Goal: Task Accomplishment & Management: Complete application form

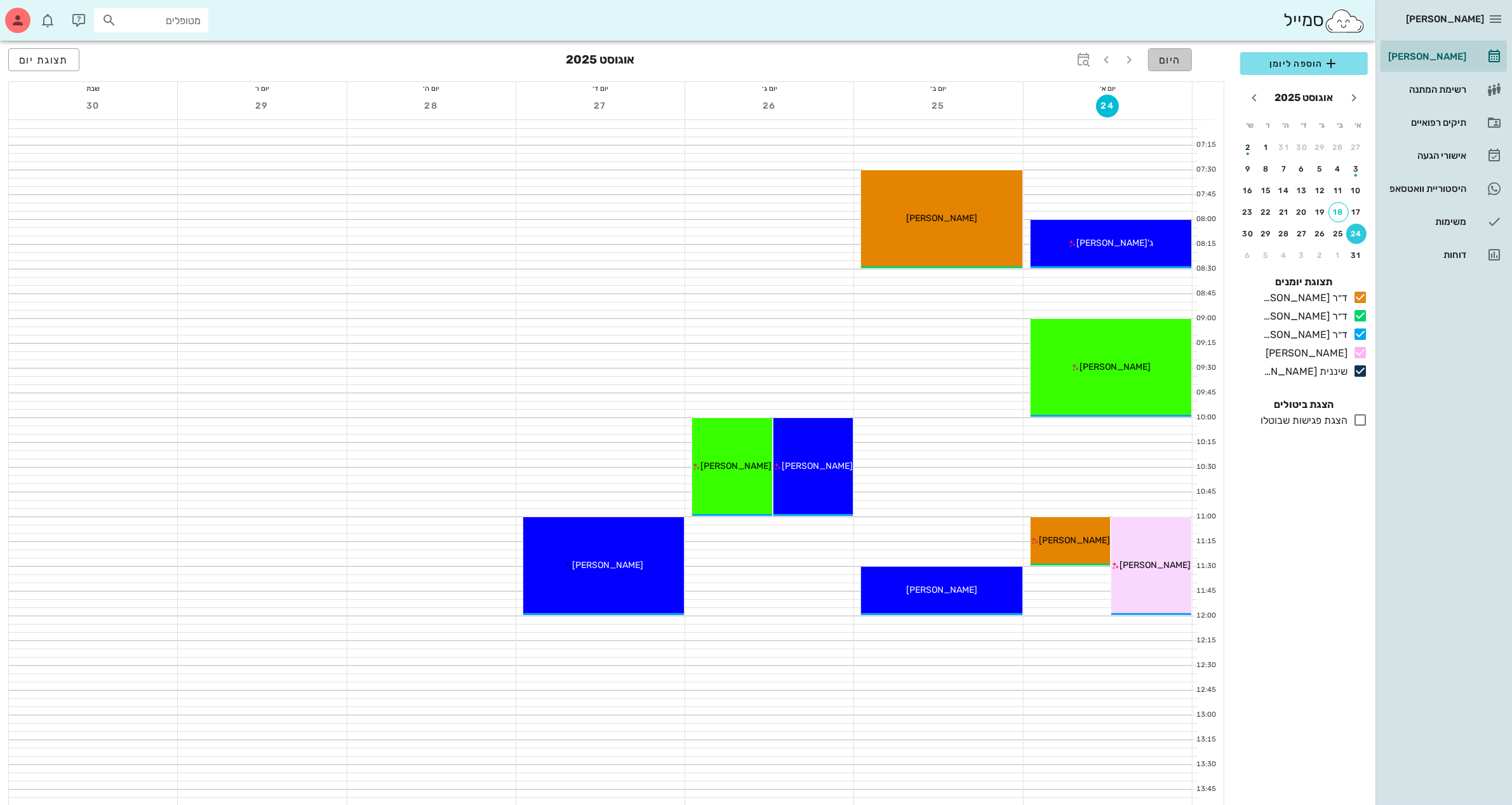
click at [1166, 54] on span "היום" at bounding box center [1170, 60] width 22 height 12
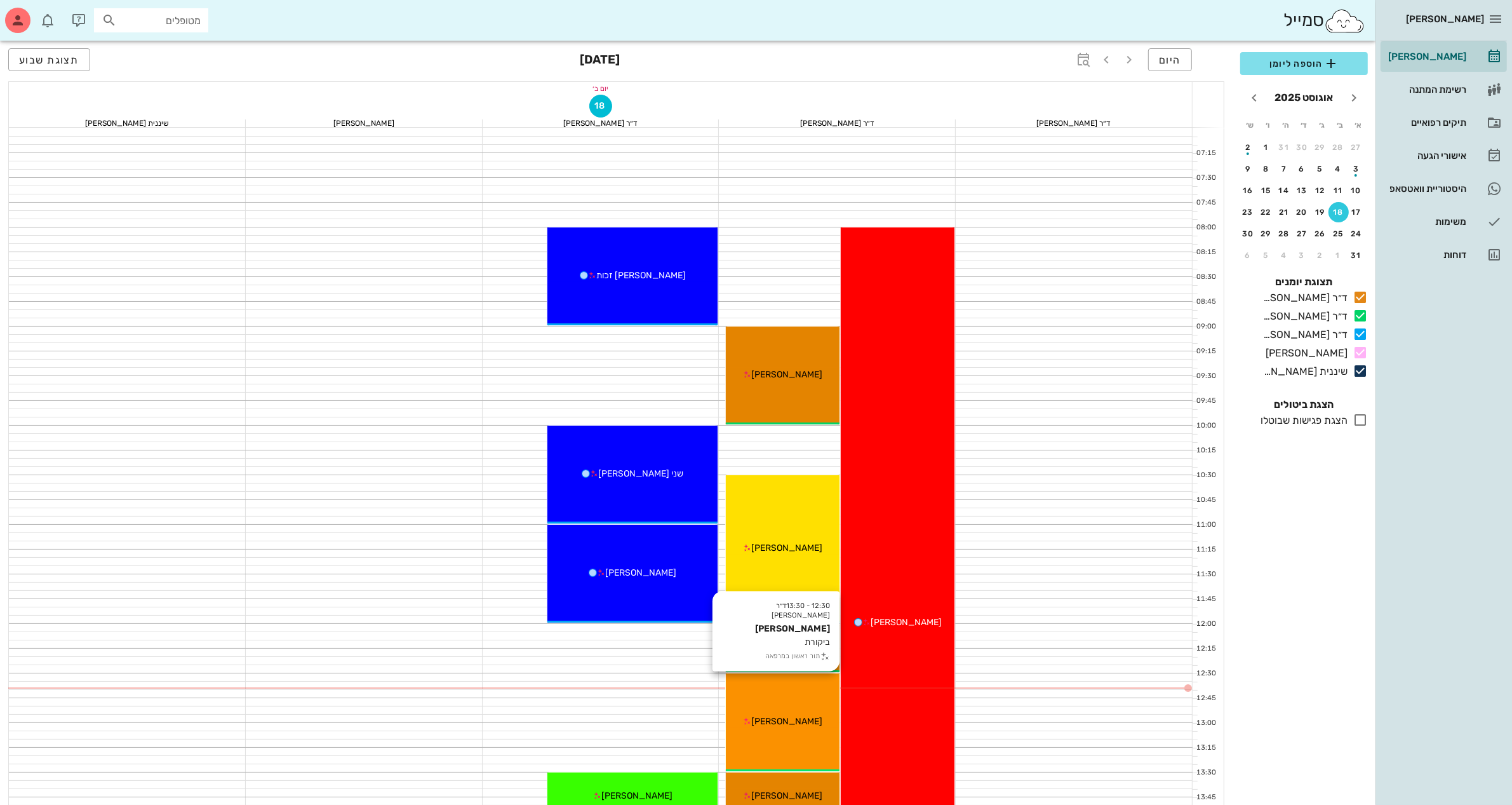
click at [829, 725] on div "[PERSON_NAME]" at bounding box center [783, 721] width 114 height 14
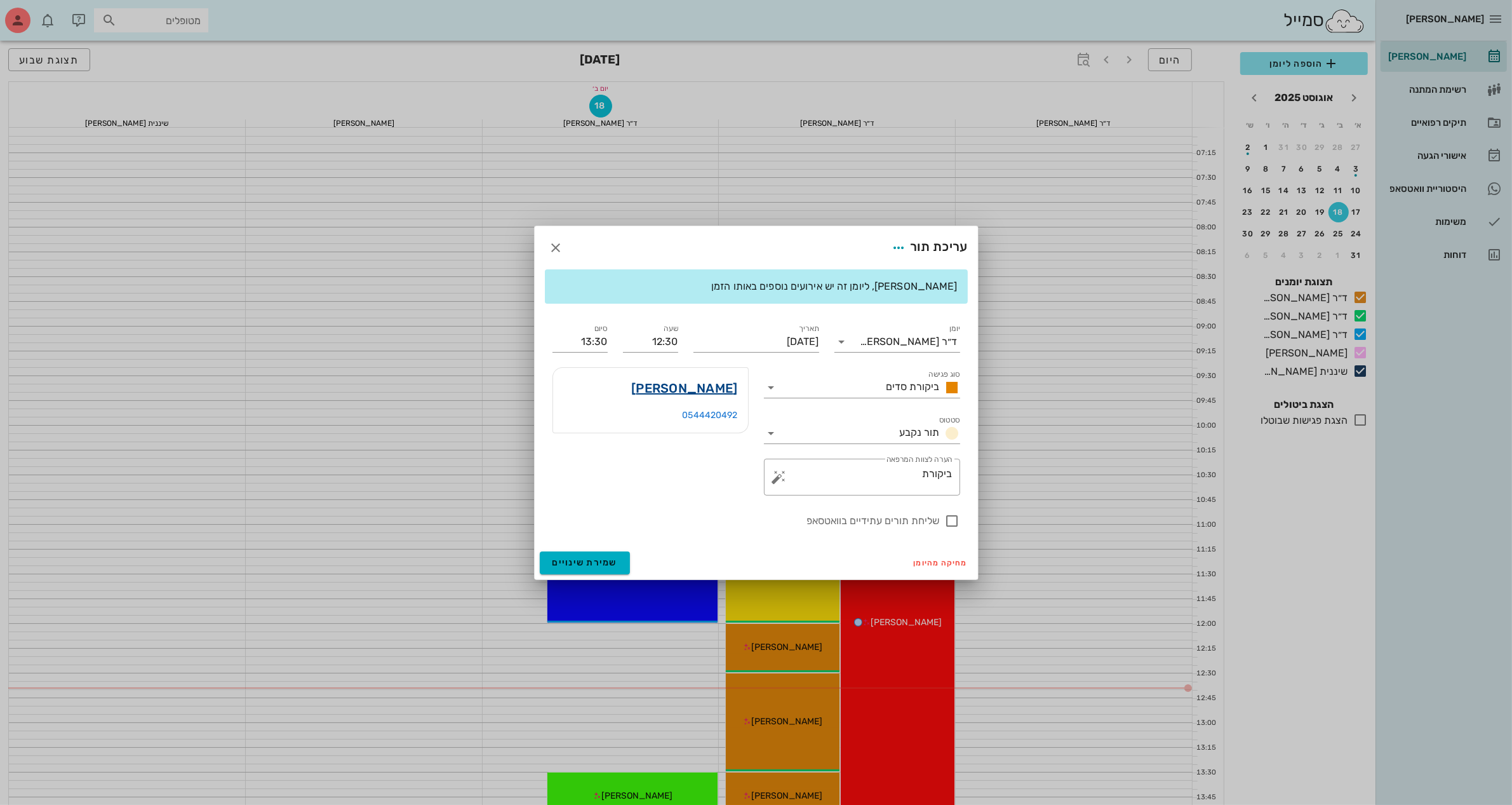
click at [698, 382] on link "[PERSON_NAME]" at bounding box center [684, 388] width 106 height 20
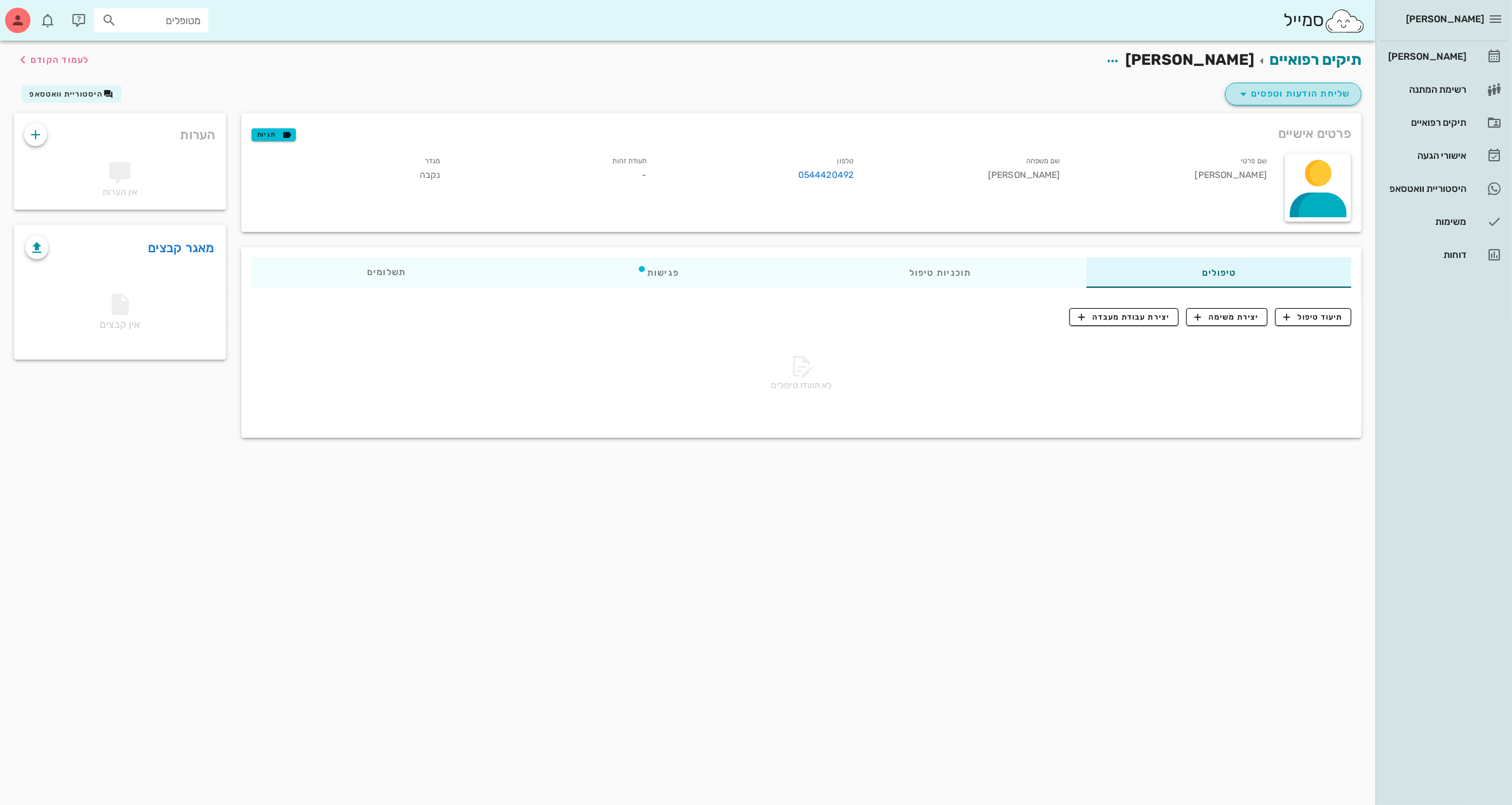
click at [1255, 83] on button "שליחת הודעות וטפסים" at bounding box center [1293, 94] width 136 height 23
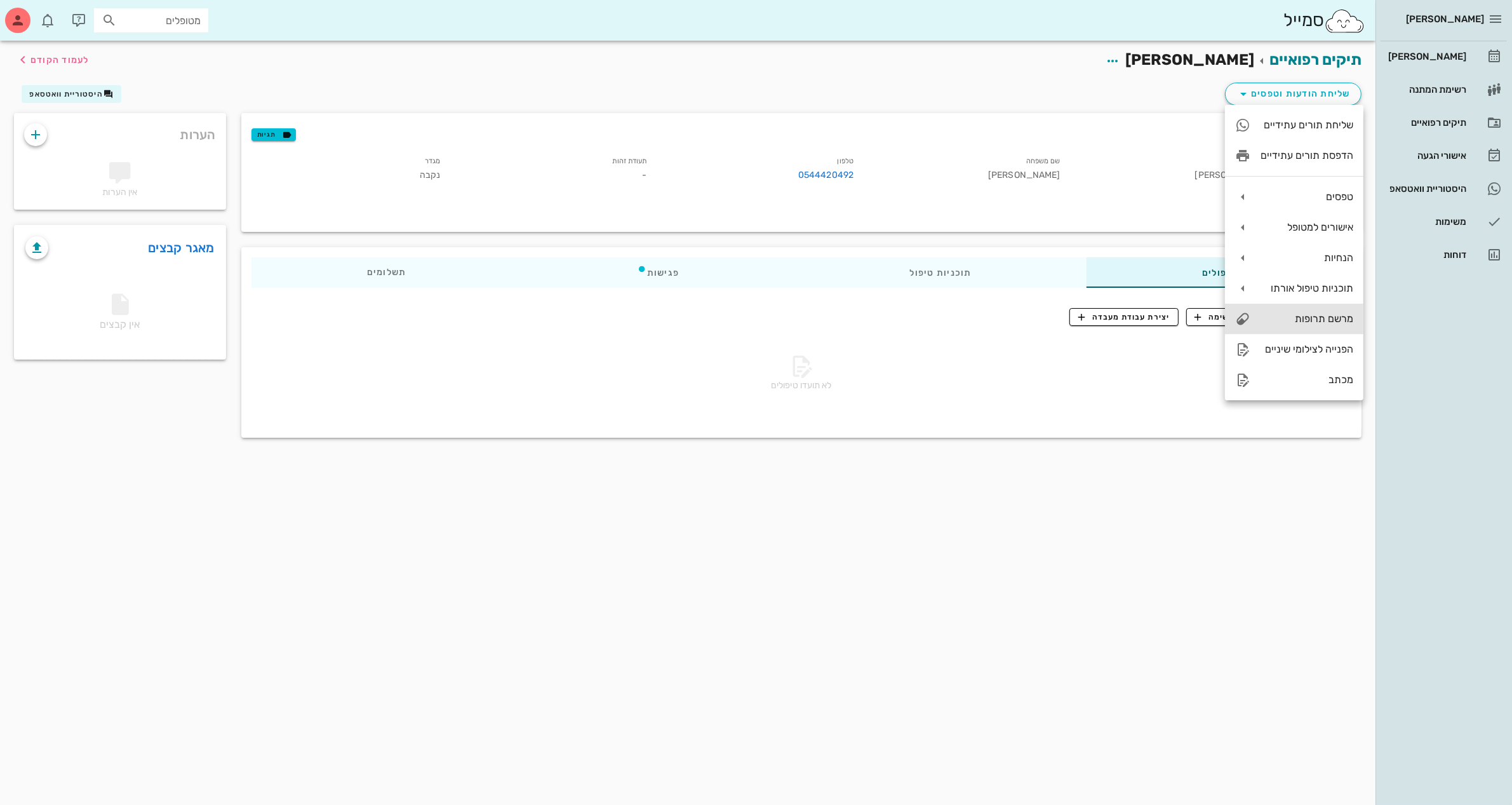
click at [1307, 321] on div "מרשם תרופות" at bounding box center [1307, 319] width 93 height 12
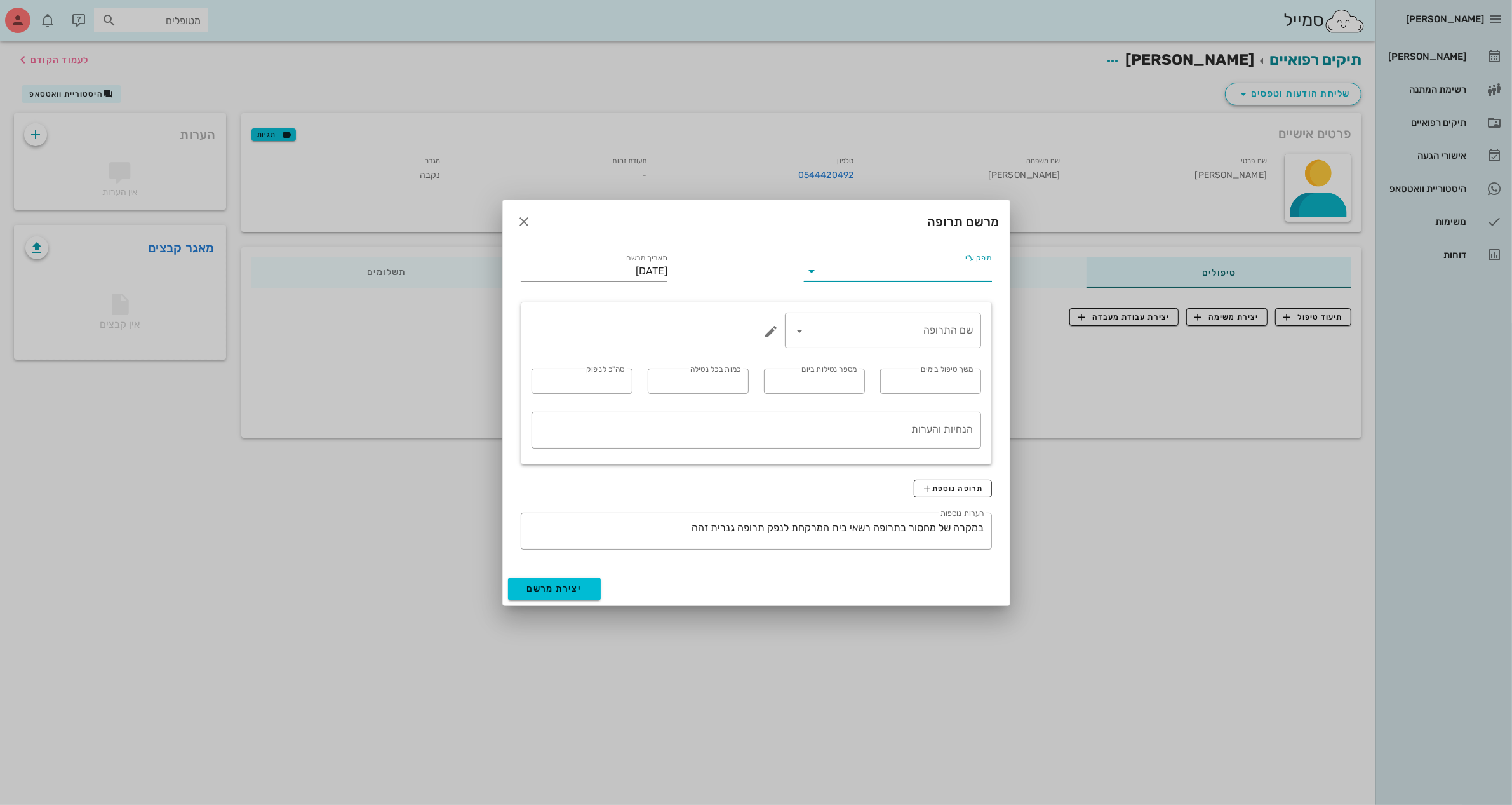
click at [963, 270] on input "מופק ע"י" at bounding box center [906, 271] width 169 height 20
click at [955, 311] on div "ד״ר [PERSON_NAME]" at bounding box center [898, 311] width 167 height 12
click at [842, 327] on input "שם התרופה" at bounding box center [892, 330] width 164 height 20
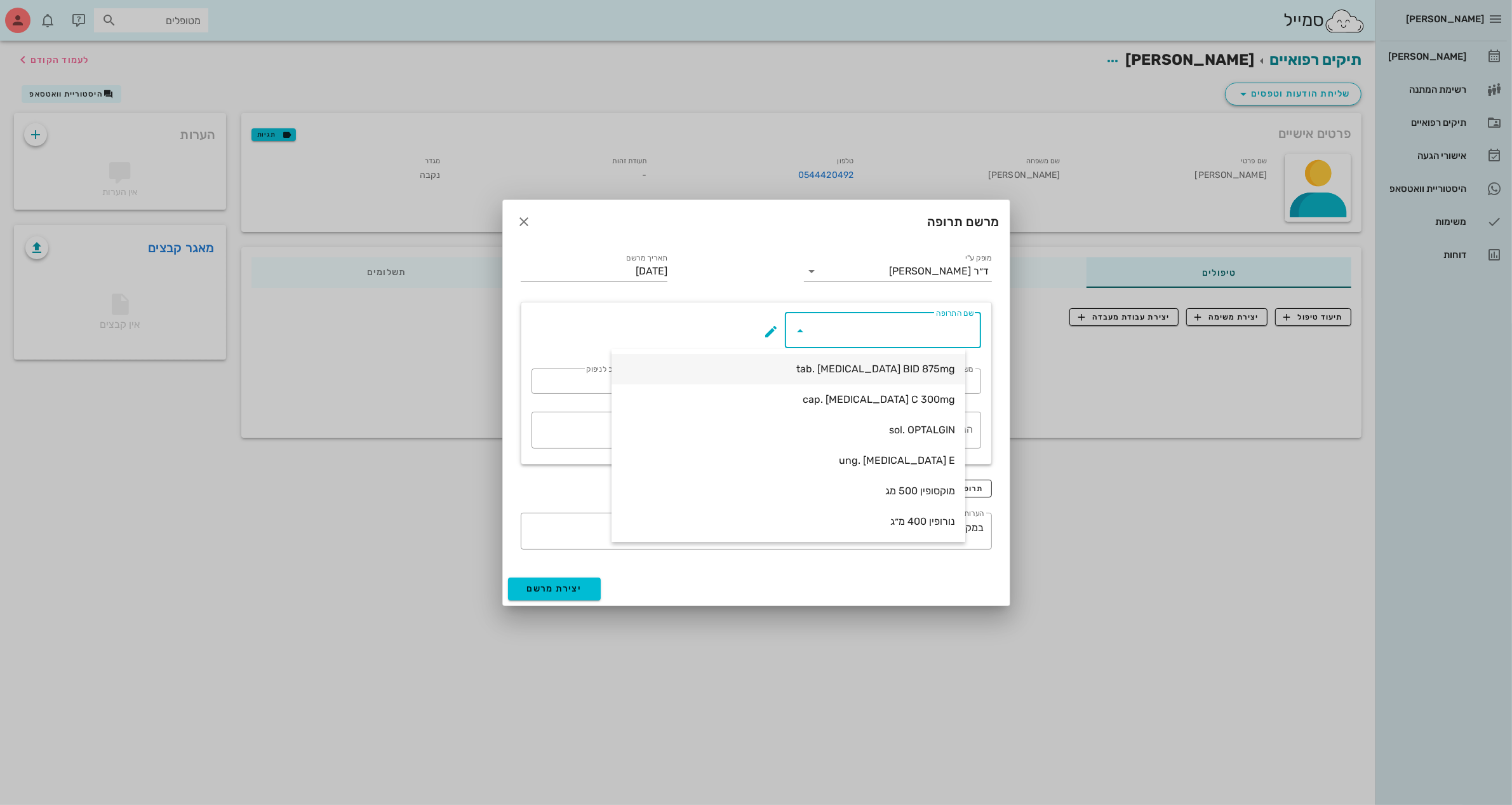
click at [878, 367] on div "tab. [MEDICAL_DATA] BID 875mg" at bounding box center [788, 368] width 334 height 12
type input "tab. [MEDICAL_DATA] BID 875mg"
type input "7"
type input "2"
type input "1"
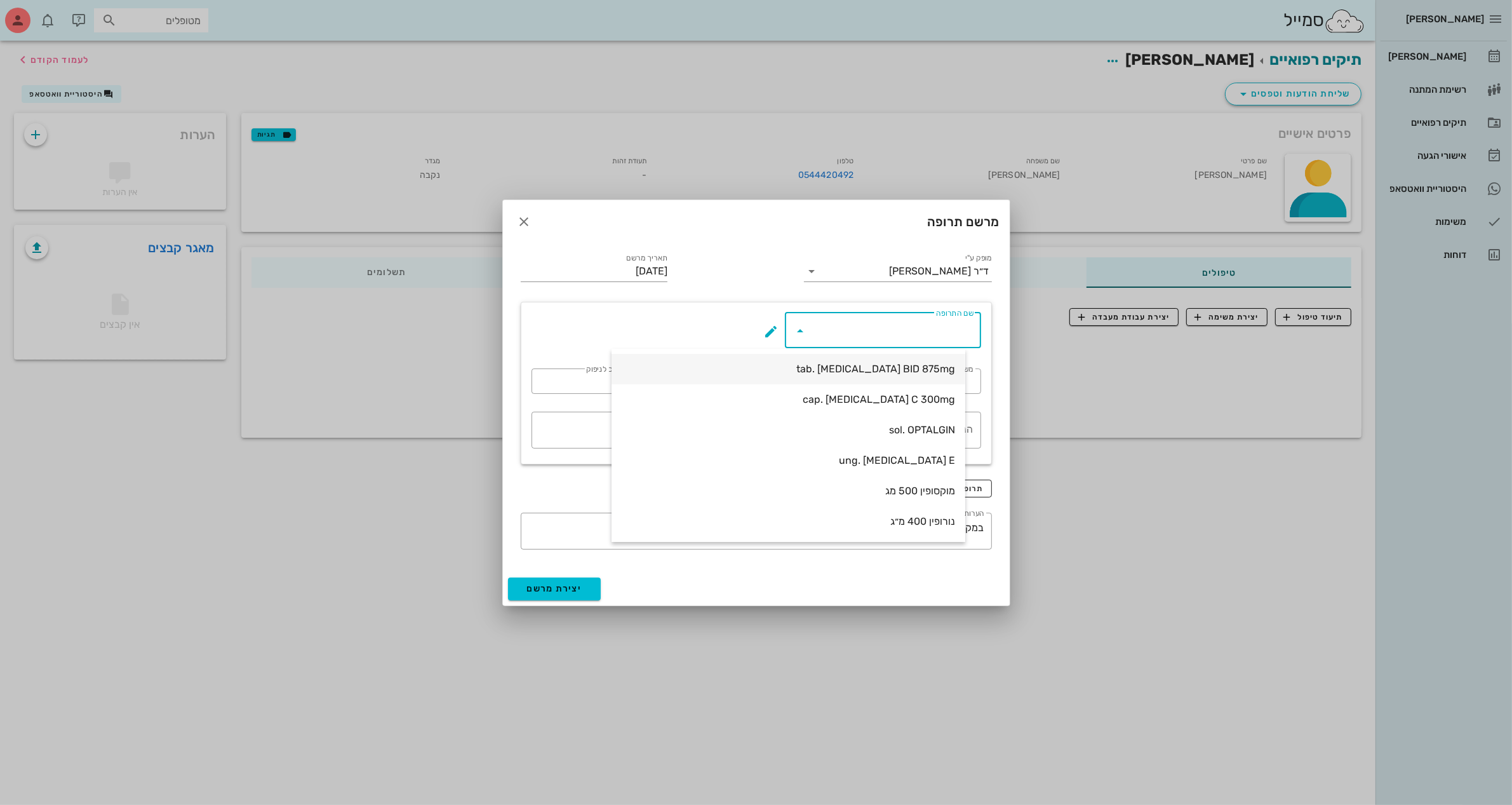
type input "14"
type textarea "טבליה אחת כל 12 שעות במשך 7 ימים"
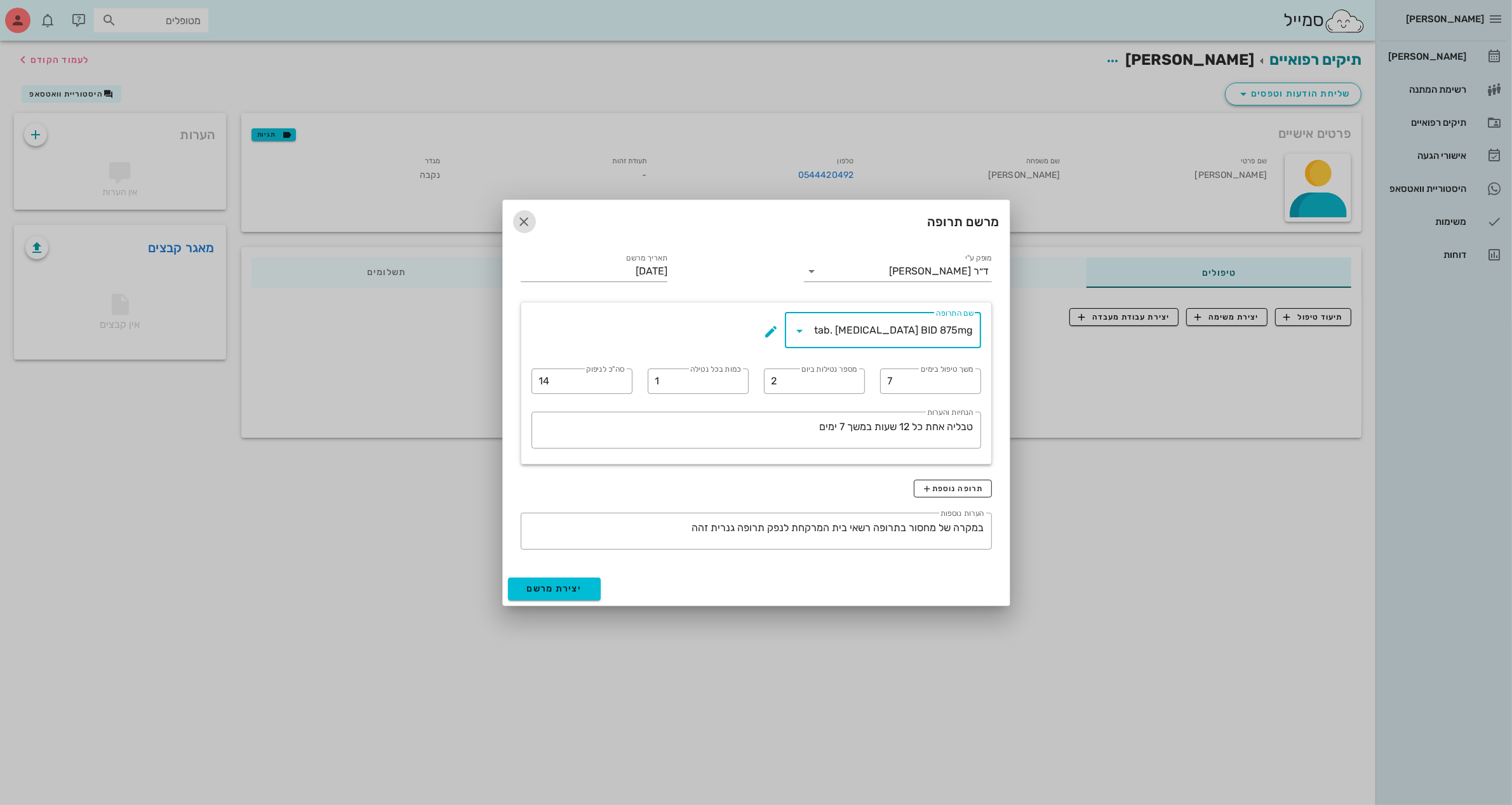
click at [521, 218] on icon "button" at bounding box center [524, 221] width 15 height 15
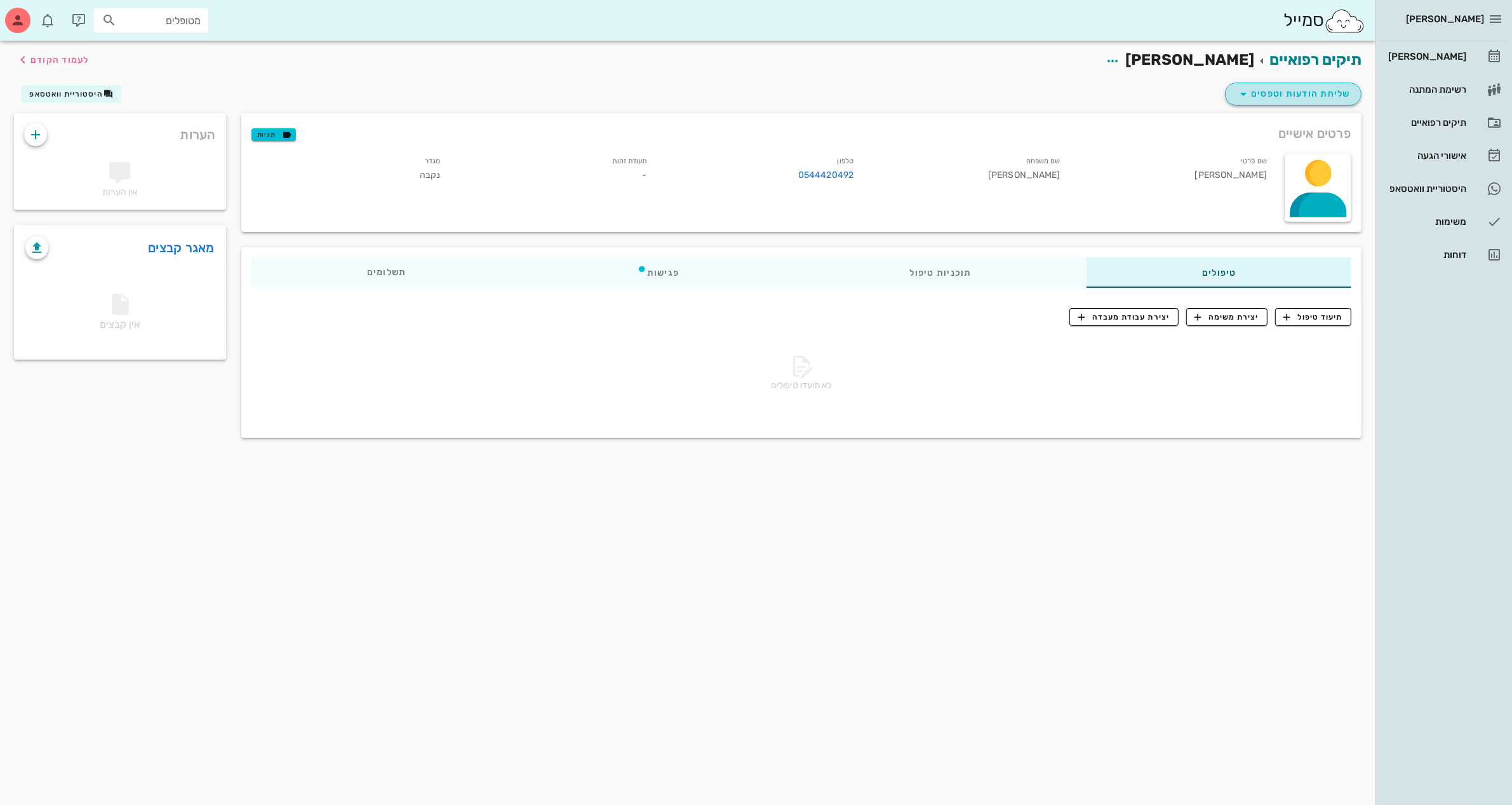
click at [1242, 96] on icon "button" at bounding box center [1243, 94] width 15 height 15
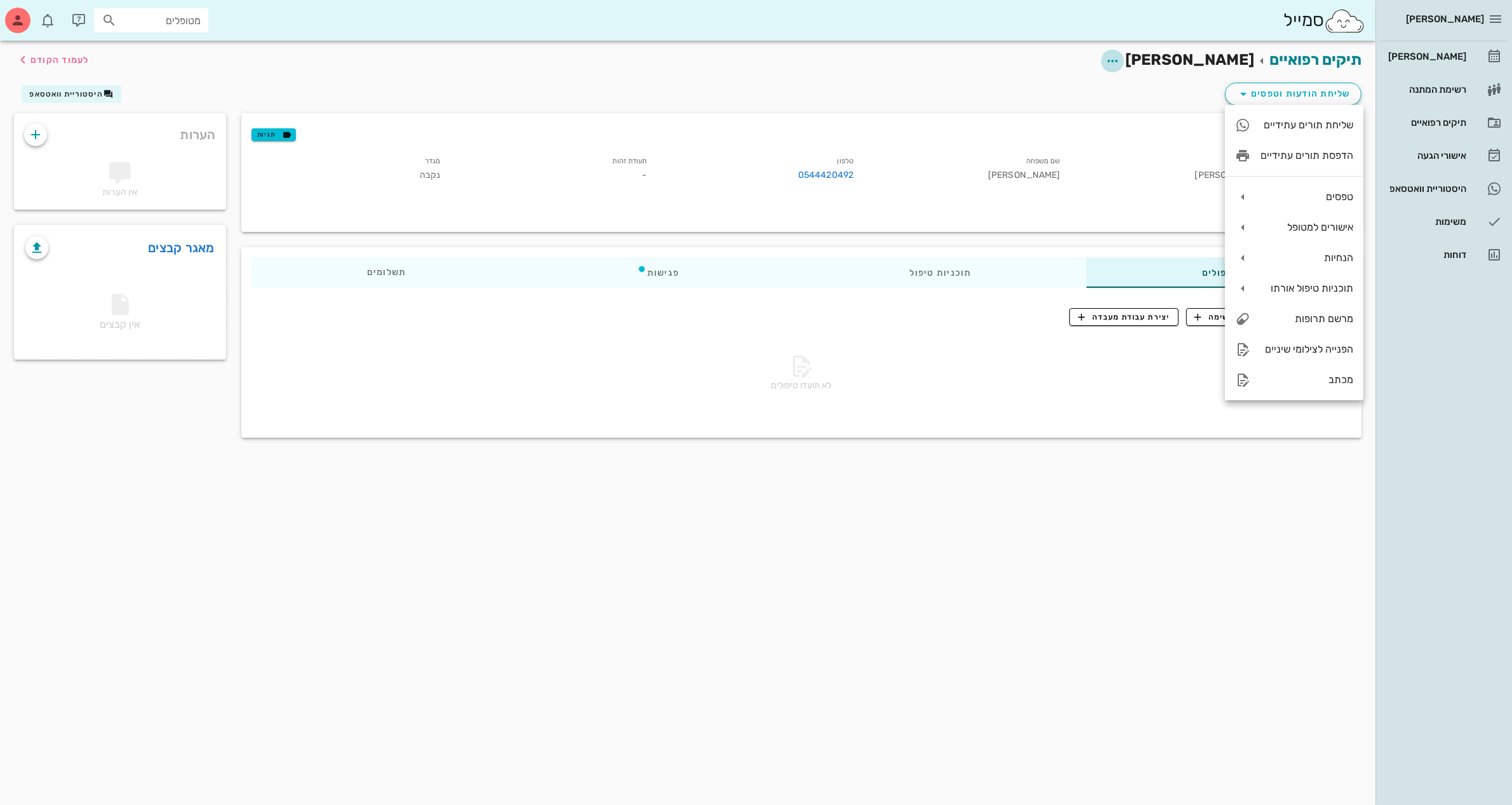
click at [1121, 61] on icon "button" at bounding box center [1113, 61] width 15 height 15
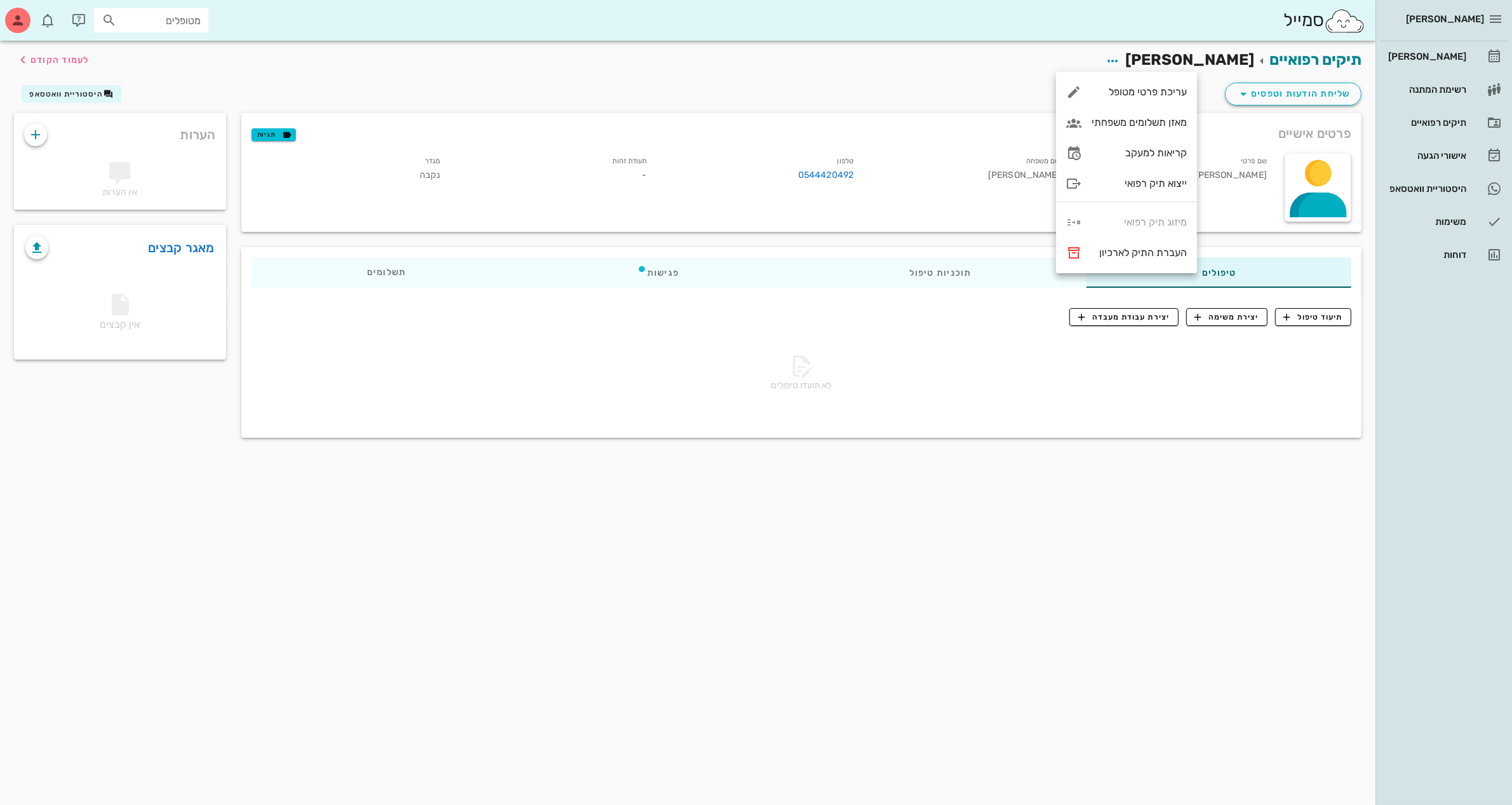
click at [992, 68] on div "תיקים רפואיים [PERSON_NAME] לעמוד הקודם" at bounding box center [688, 60] width 1363 height 40
click at [1121, 56] on icon "button" at bounding box center [1113, 61] width 15 height 15
click at [1162, 89] on div "עריכת פרטי מטופל" at bounding box center [1139, 92] width 95 height 12
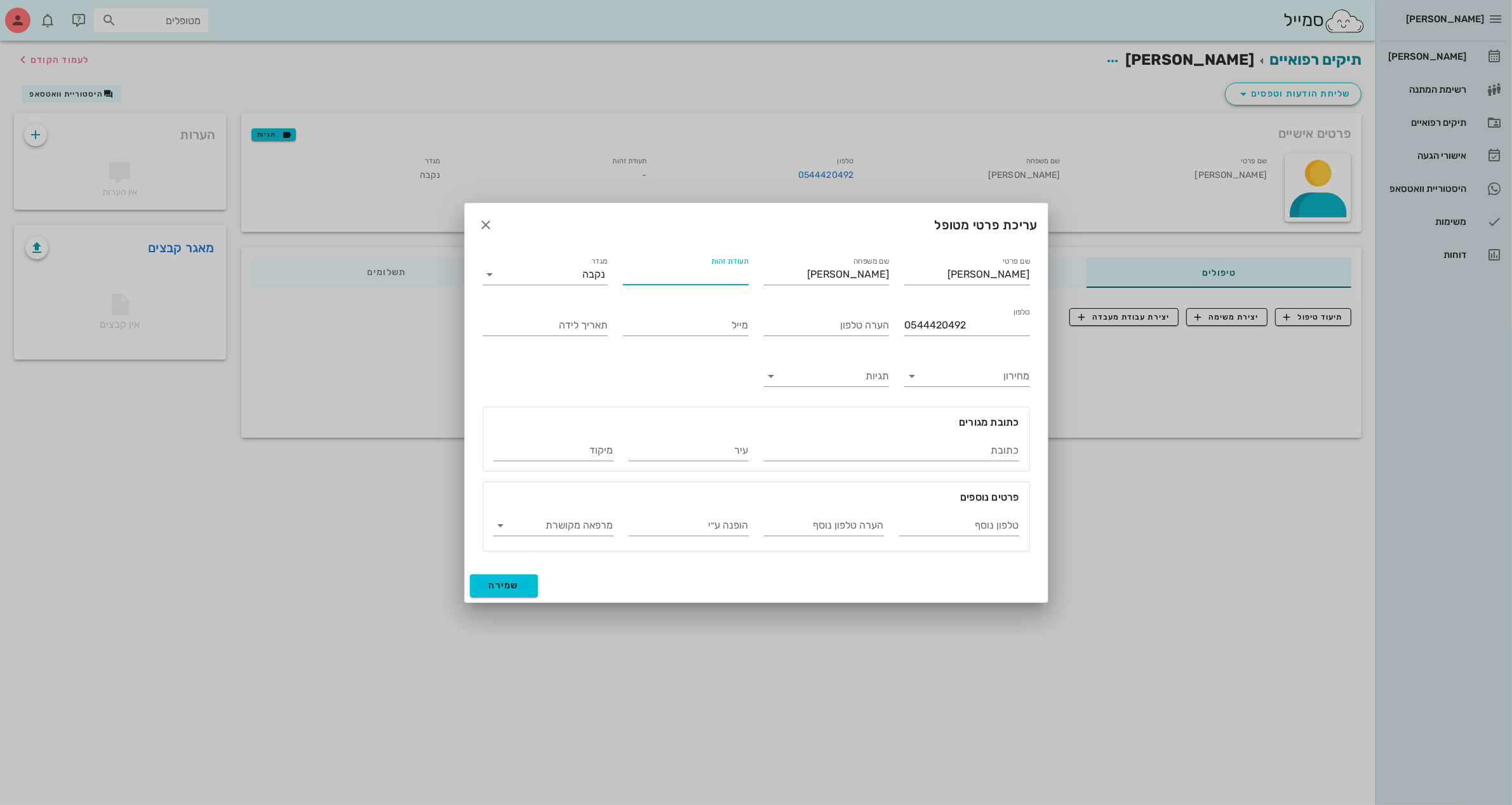
click at [742, 264] on div "תעודת זהות" at bounding box center [686, 275] width 126 height 20
click at [742, 262] on label "תעודת זהות" at bounding box center [729, 261] width 37 height 9
click at [742, 264] on input "תעודת זהות" at bounding box center [686, 275] width 126 height 20
click at [738, 273] on input "תעודת זהות" at bounding box center [686, 275] width 126 height 20
type input "2"
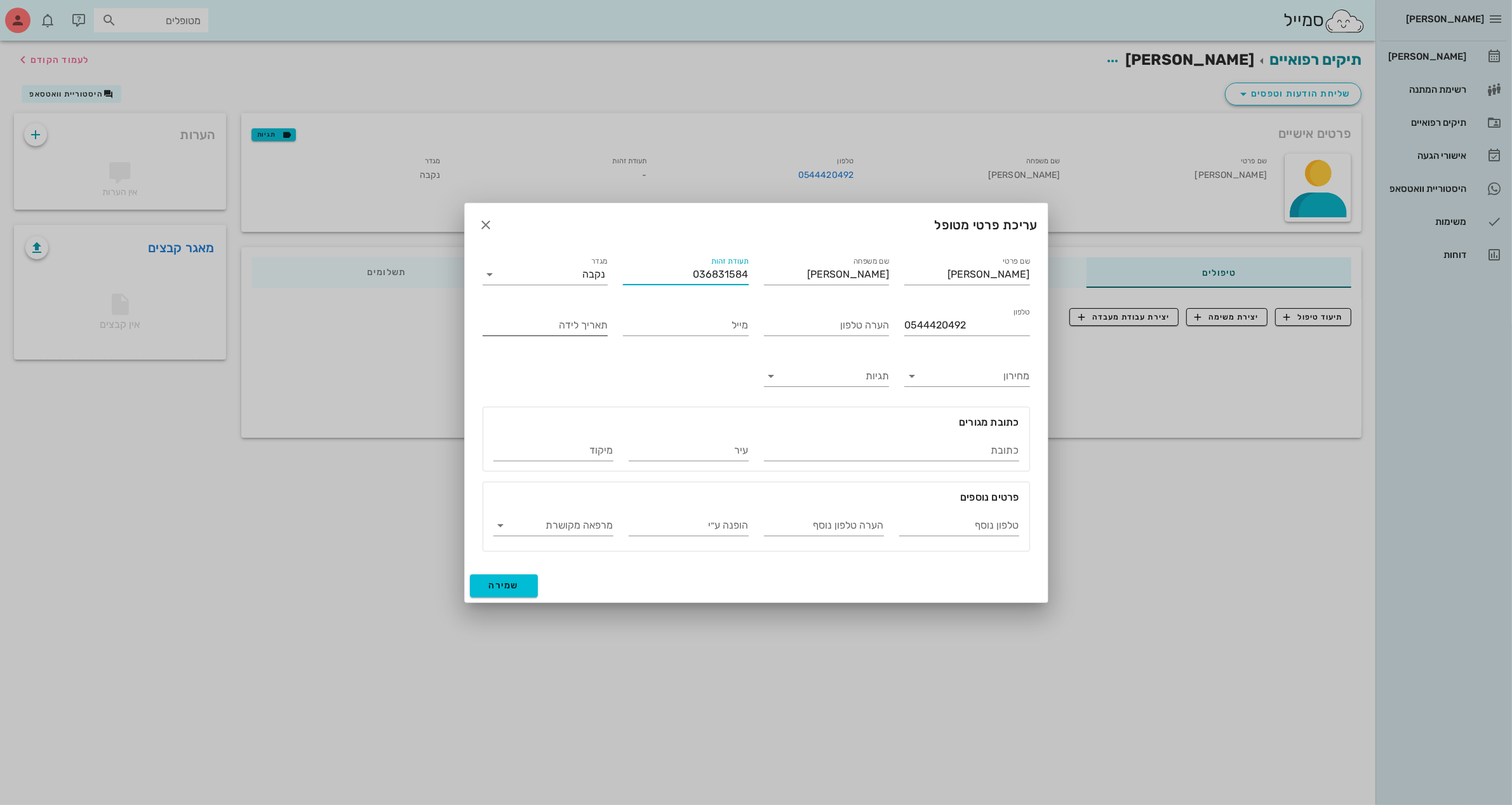
type input "036831584"
click at [569, 330] on input "תאריך לידה" at bounding box center [546, 325] width 126 height 20
click at [486, 592] on button "שמירה" at bounding box center [504, 586] width 68 height 23
type input "[DATE]"
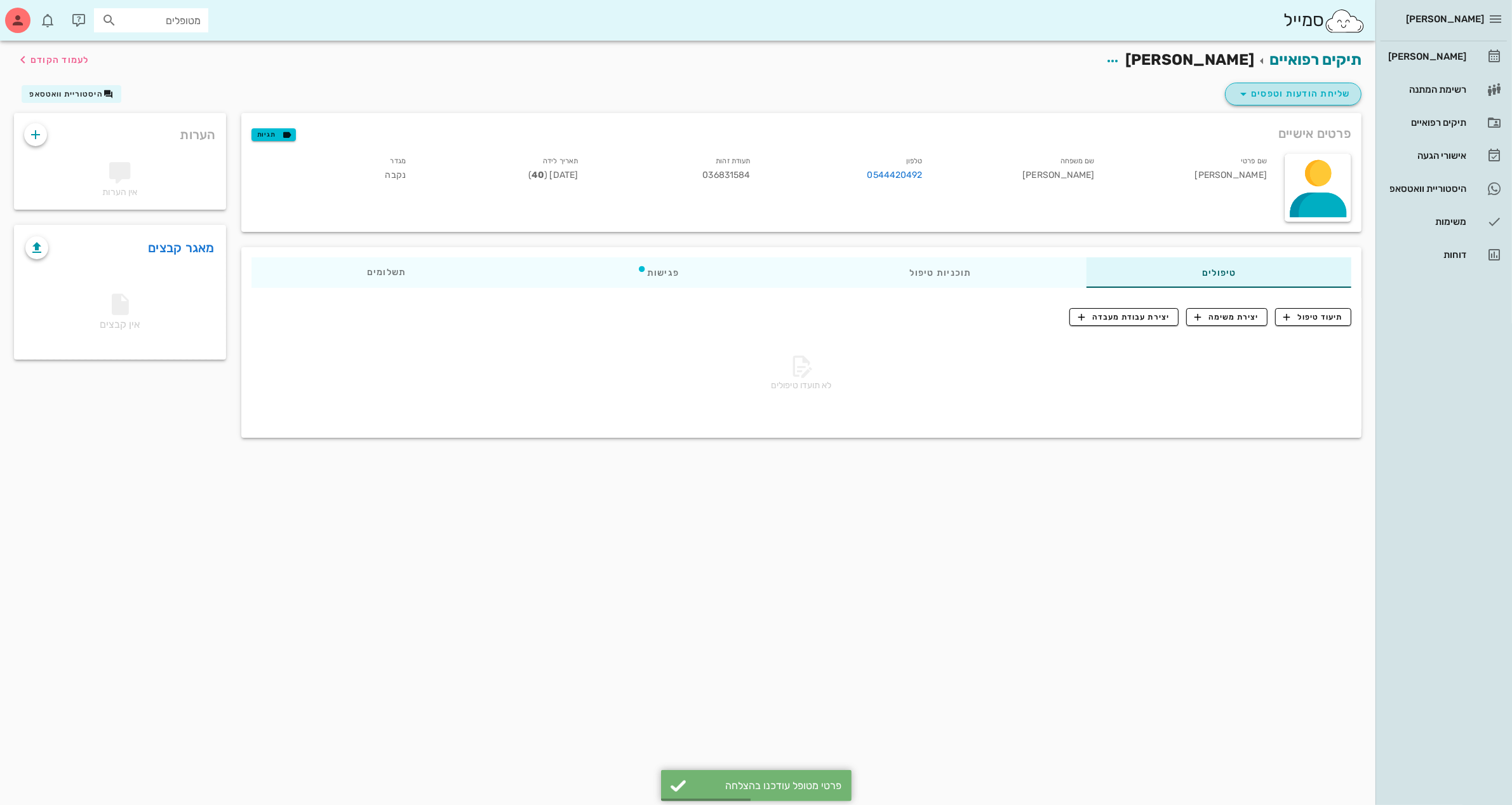
click at [1237, 91] on icon "button" at bounding box center [1243, 94] width 15 height 15
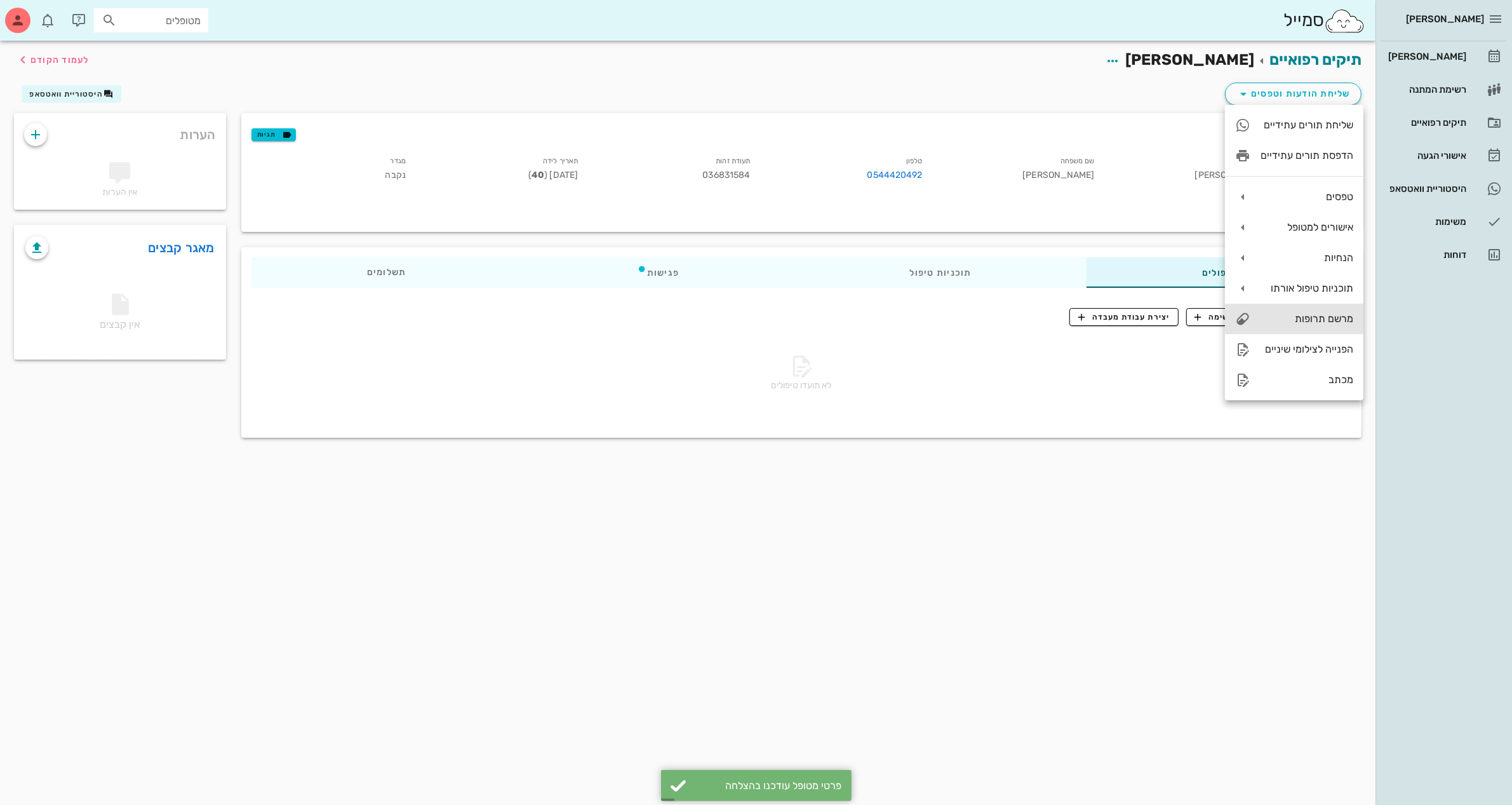
click at [1322, 318] on div "מרשם תרופות" at bounding box center [1307, 319] width 93 height 12
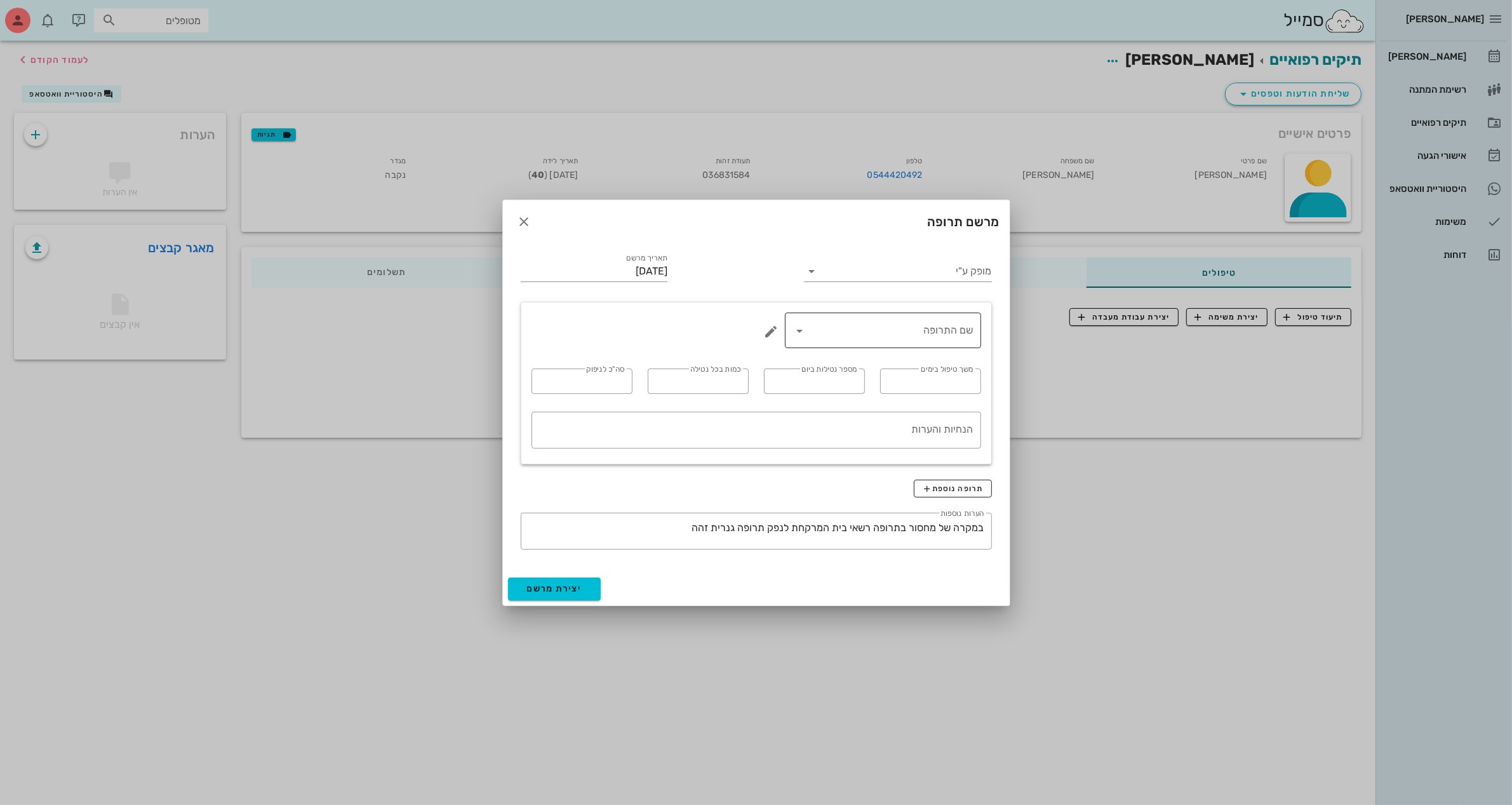
click at [910, 347] on div "שם התרופה" at bounding box center [883, 330] width 181 height 35
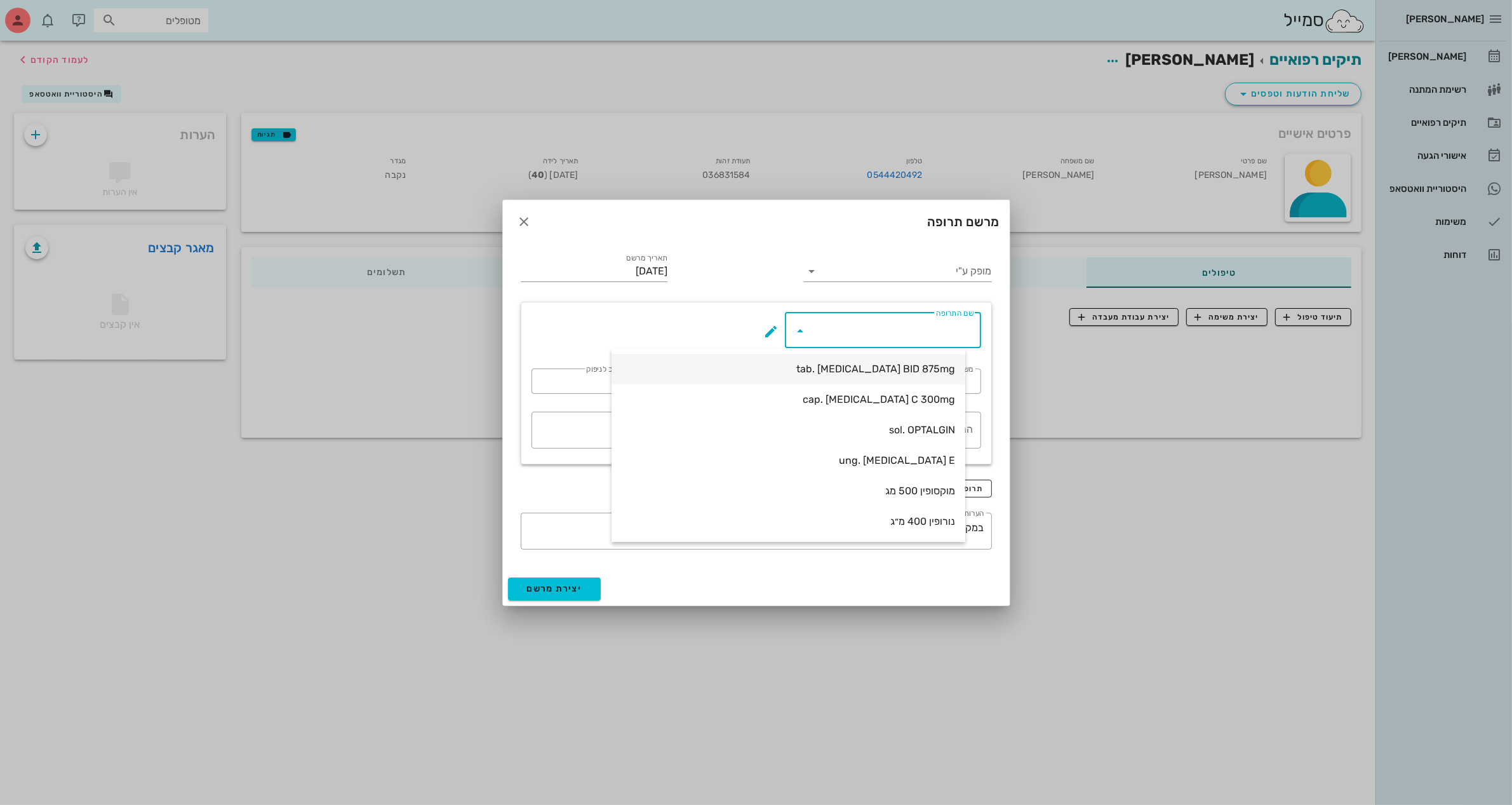
click at [902, 370] on div "tab. [MEDICAL_DATA] BID 875mg" at bounding box center [788, 368] width 334 height 12
type input "tab. [MEDICAL_DATA] BID 875mg"
type input "7"
type input "2"
type input "1"
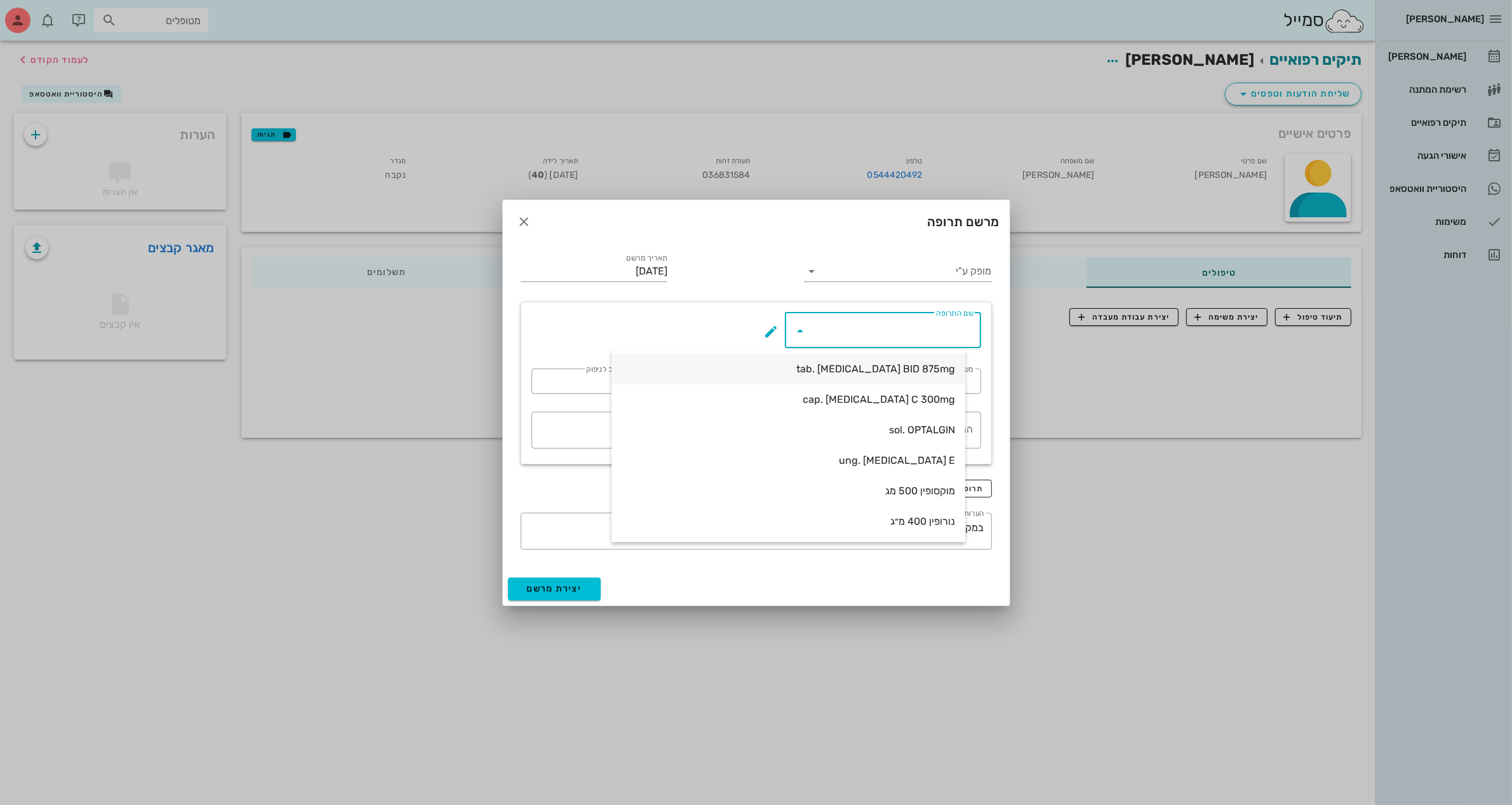
type input "14"
type textarea "טבליה אחת כל 12 שעות במשך 7 ימים"
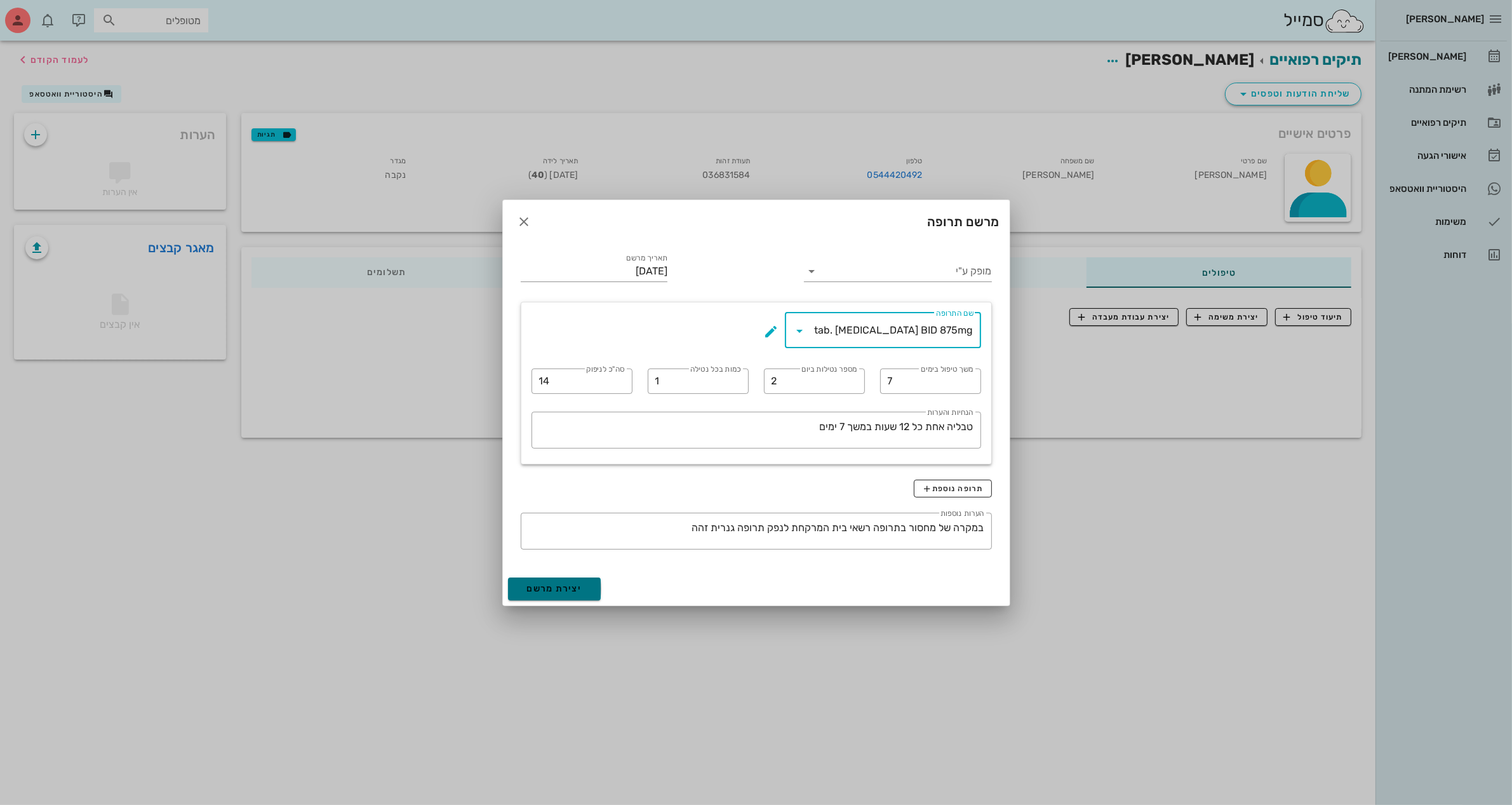
click at [558, 592] on span "יצירת מרשם" at bounding box center [555, 588] width 55 height 11
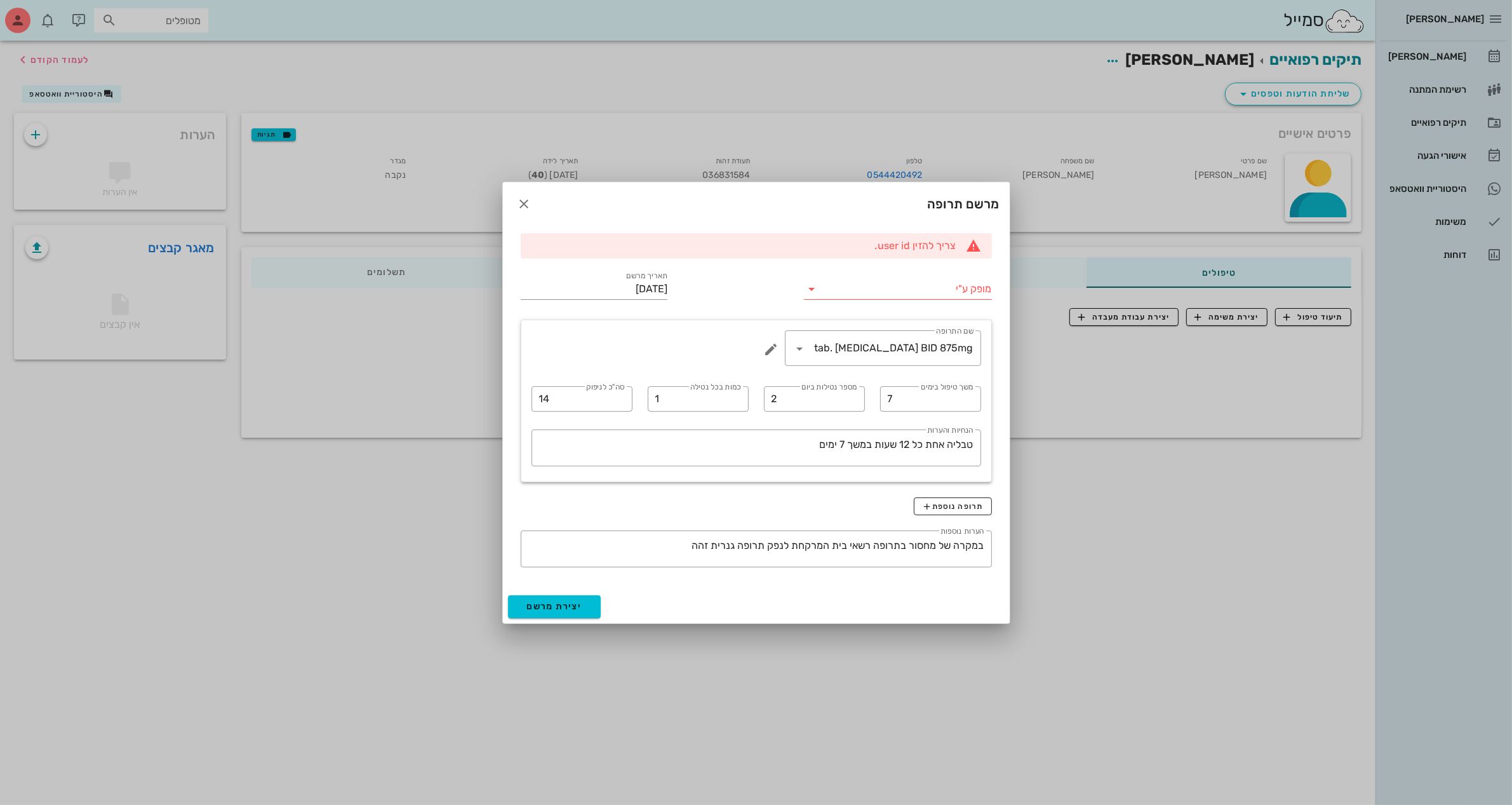
click at [894, 283] on input "מופק ע"י" at bounding box center [906, 289] width 169 height 20
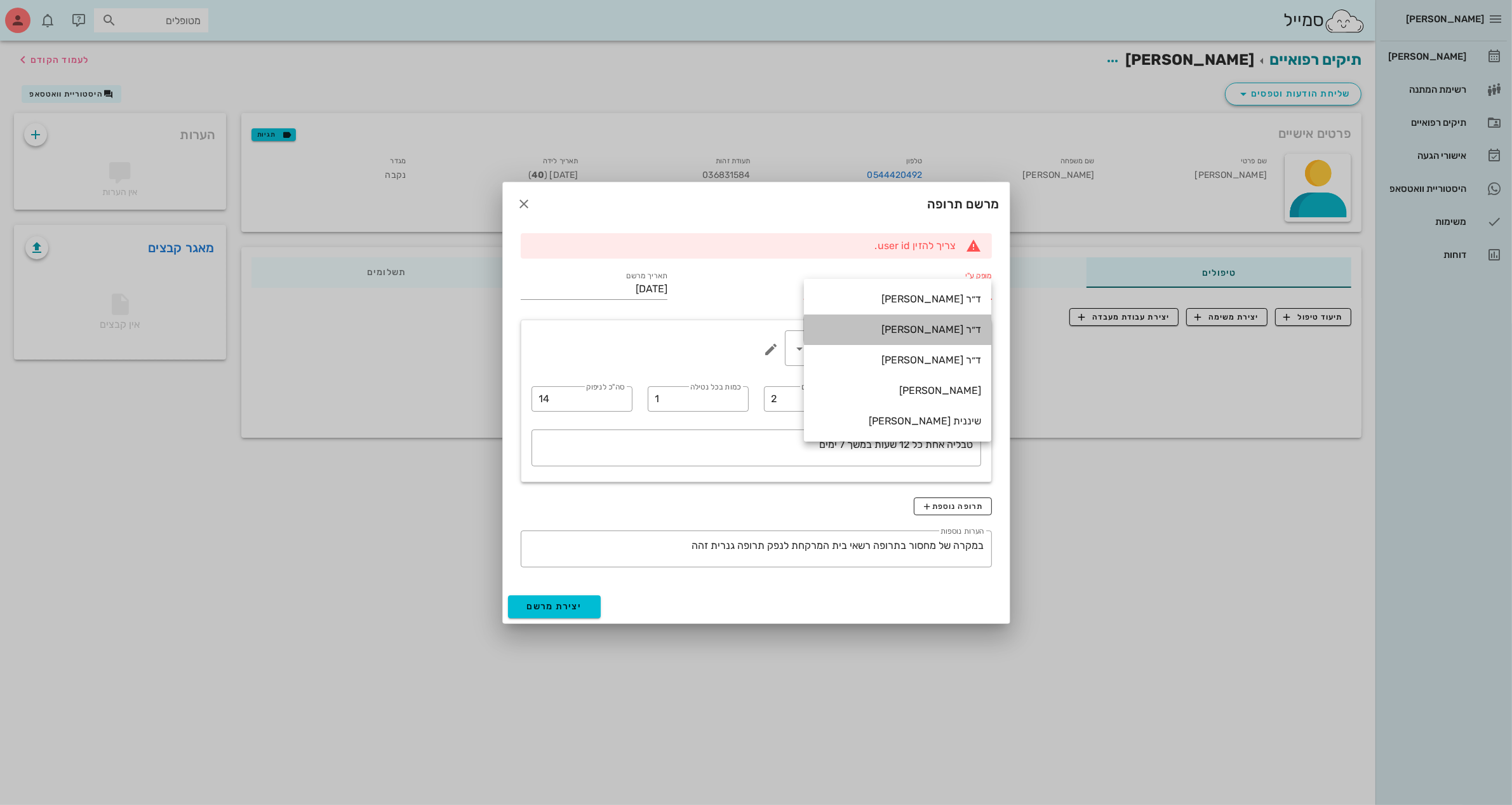
click at [942, 337] on div "ד״ר [PERSON_NAME]" at bounding box center [898, 329] width 167 height 27
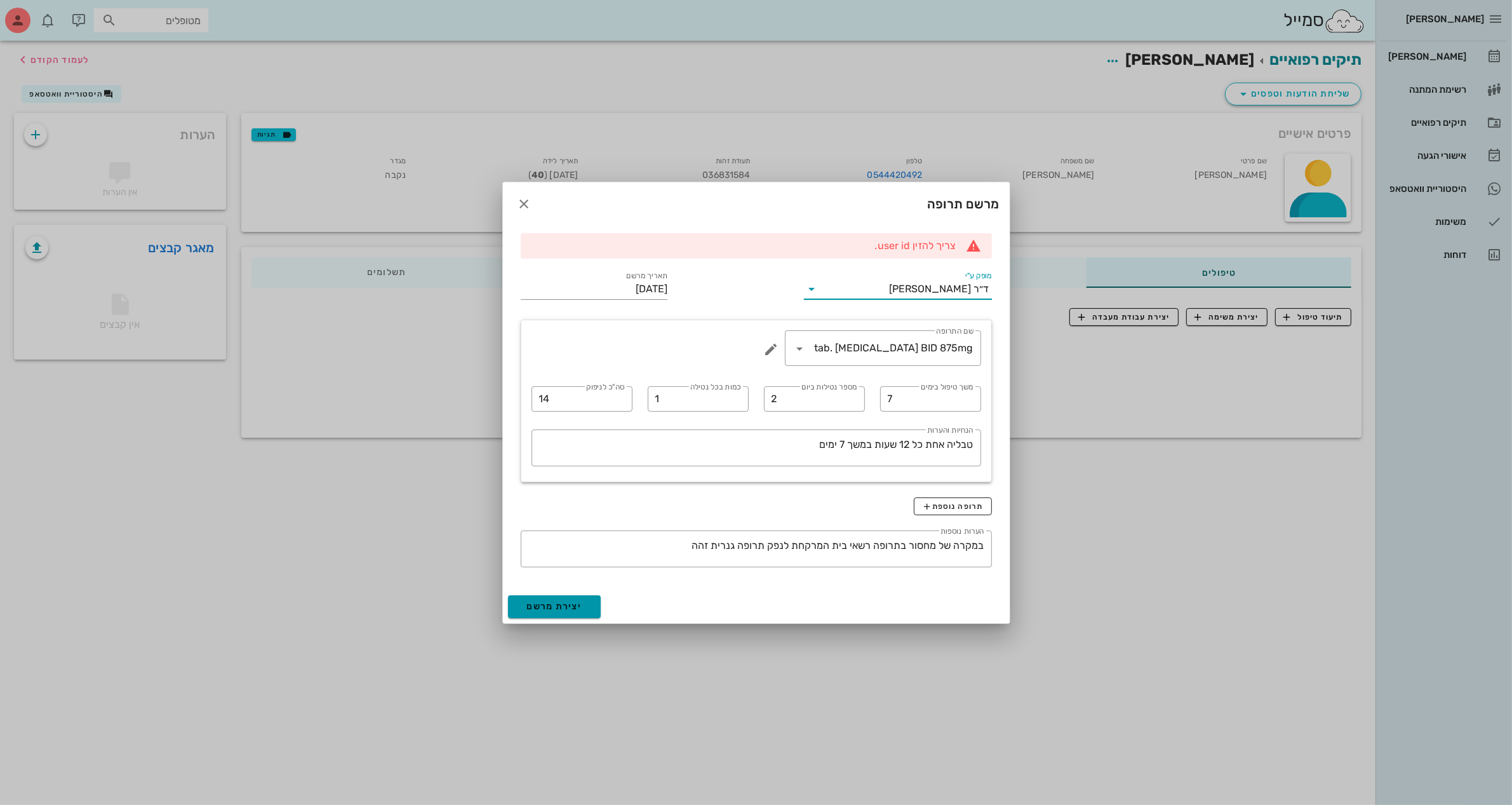
click at [580, 610] on span "יצירת מרשם" at bounding box center [555, 606] width 55 height 11
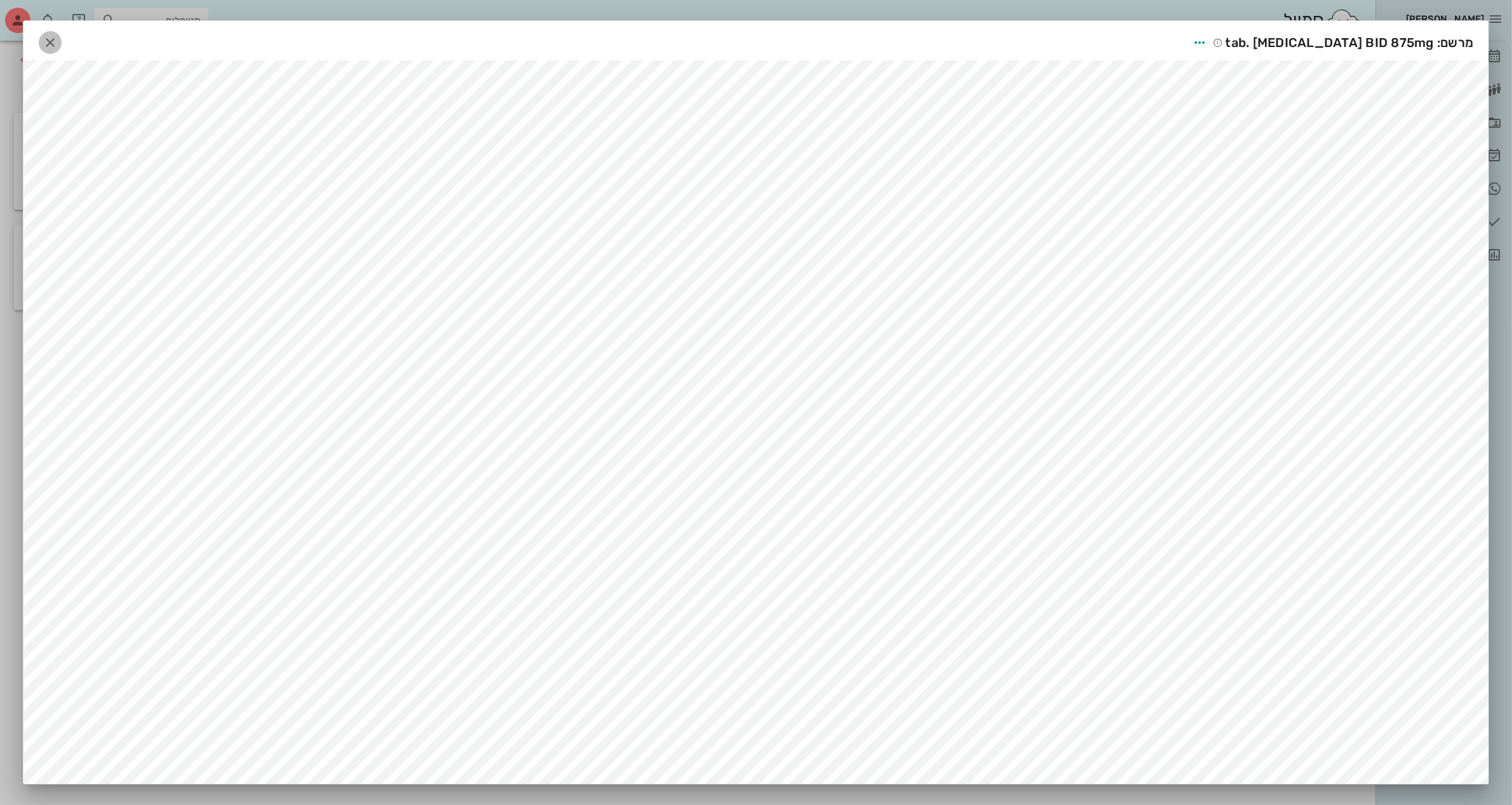
click at [57, 43] on icon "button" at bounding box center [50, 42] width 15 height 15
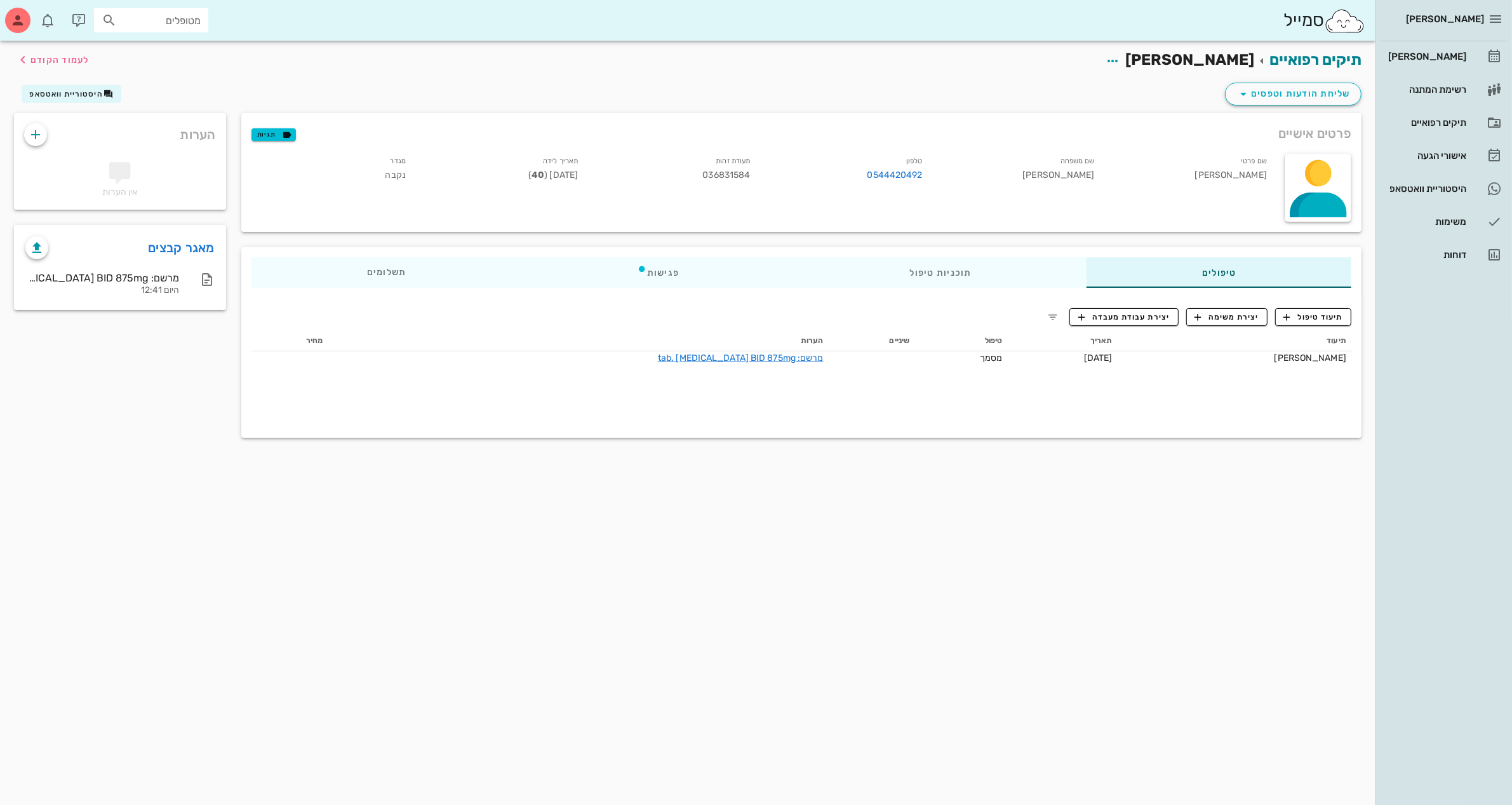
click at [752, 84] on div "שליחת הודעות וטפסים היסטוריית וואטסאפ" at bounding box center [688, 97] width 1363 height 33
click at [1235, 58] on span "[PERSON_NAME]" at bounding box center [1190, 60] width 129 height 18
click at [1320, 57] on link "תיקים רפואיים" at bounding box center [1316, 60] width 92 height 18
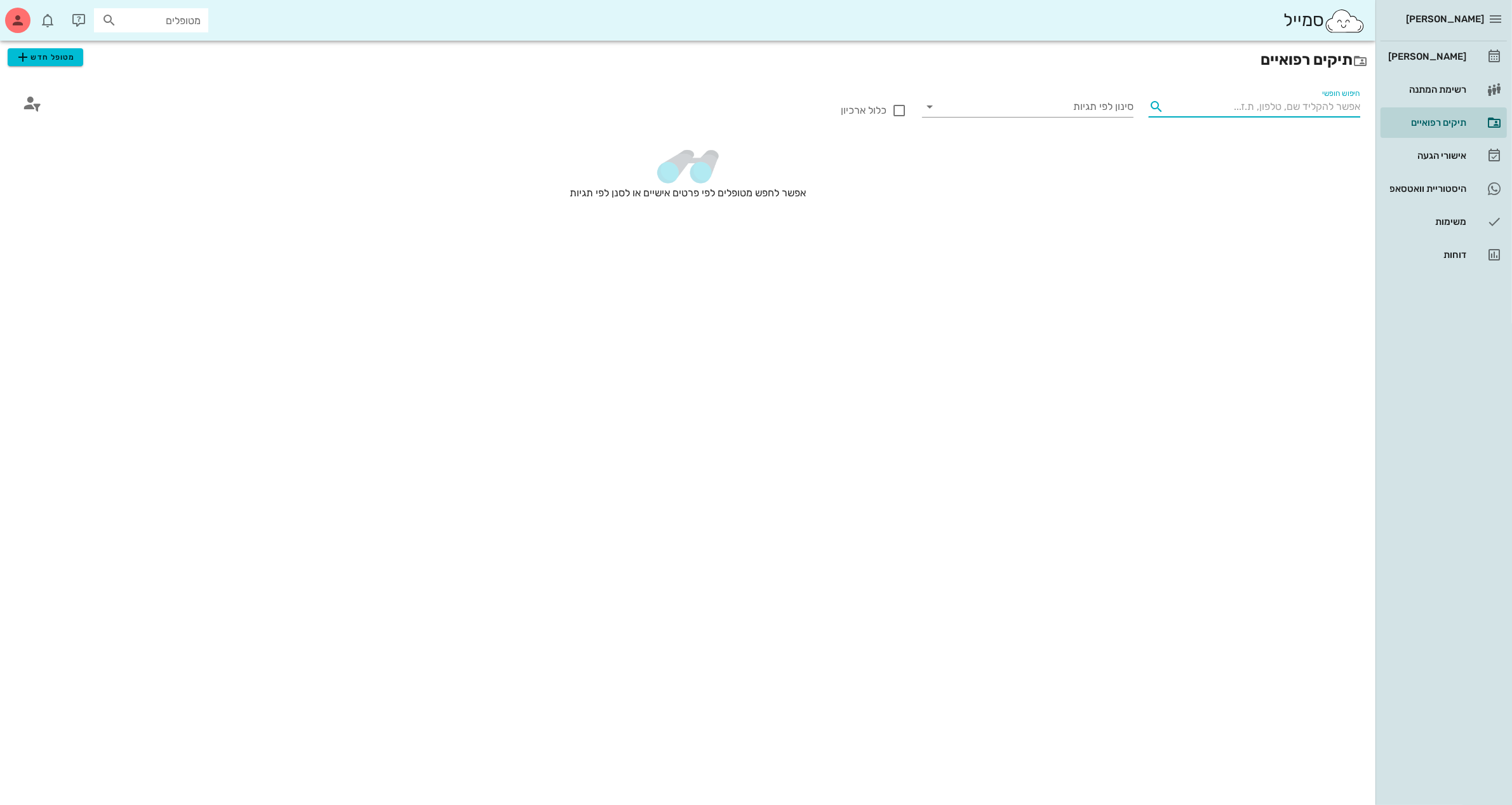
click at [1271, 115] on input "חיפוש חופשי" at bounding box center [1265, 107] width 191 height 20
click at [1095, 68] on h2 "תיקים רפואיים מטופל חדש" at bounding box center [688, 60] width 1361 height 23
click at [1443, 55] on div "[PERSON_NAME]" at bounding box center [1426, 56] width 81 height 10
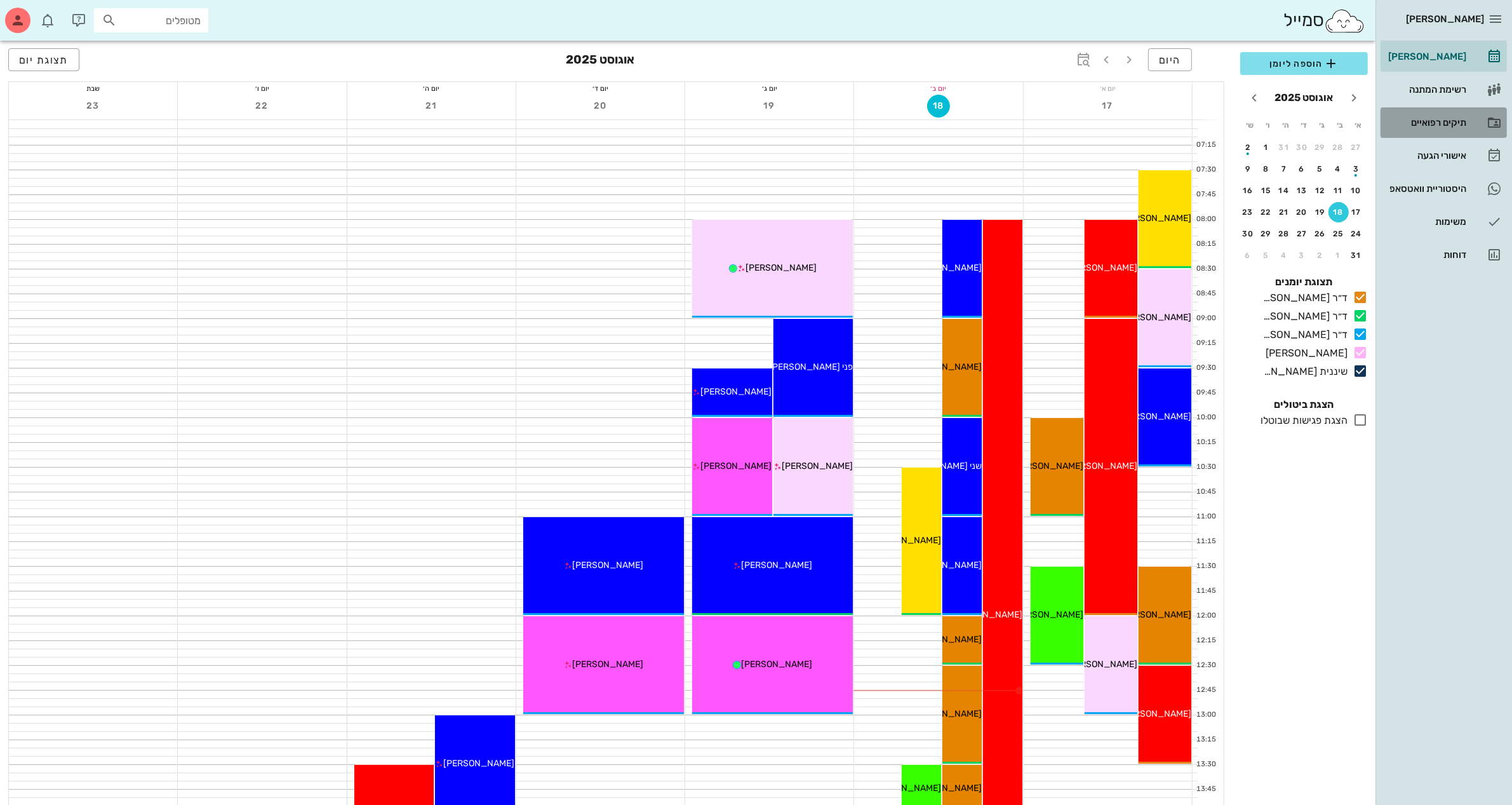
click at [1443, 129] on div "תיקים רפואיים" at bounding box center [1426, 123] width 81 height 20
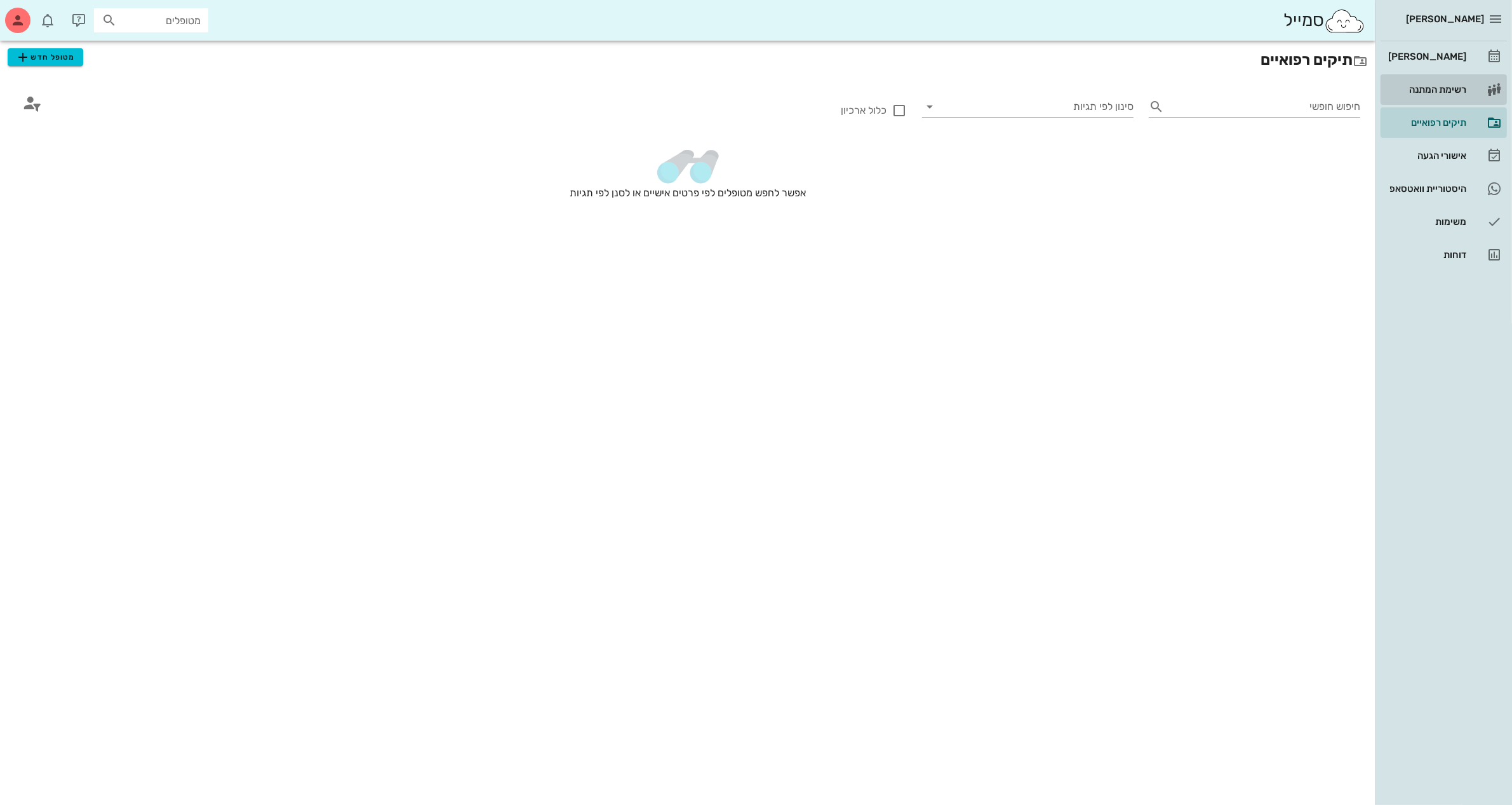
click at [1444, 90] on div "רשימת המתנה" at bounding box center [1426, 89] width 81 height 10
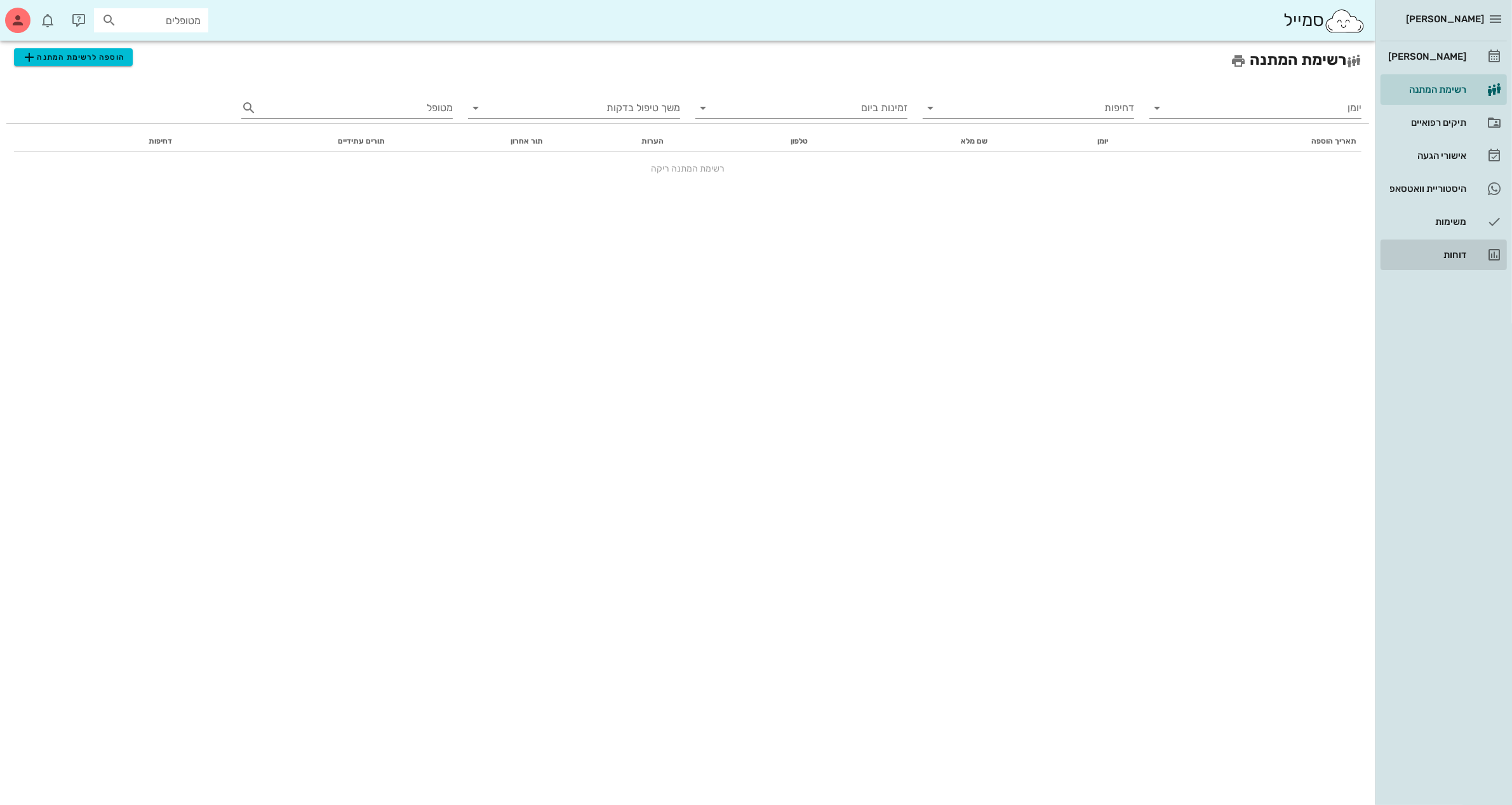
click at [1443, 249] on div "דוחות" at bounding box center [1426, 254] width 81 height 10
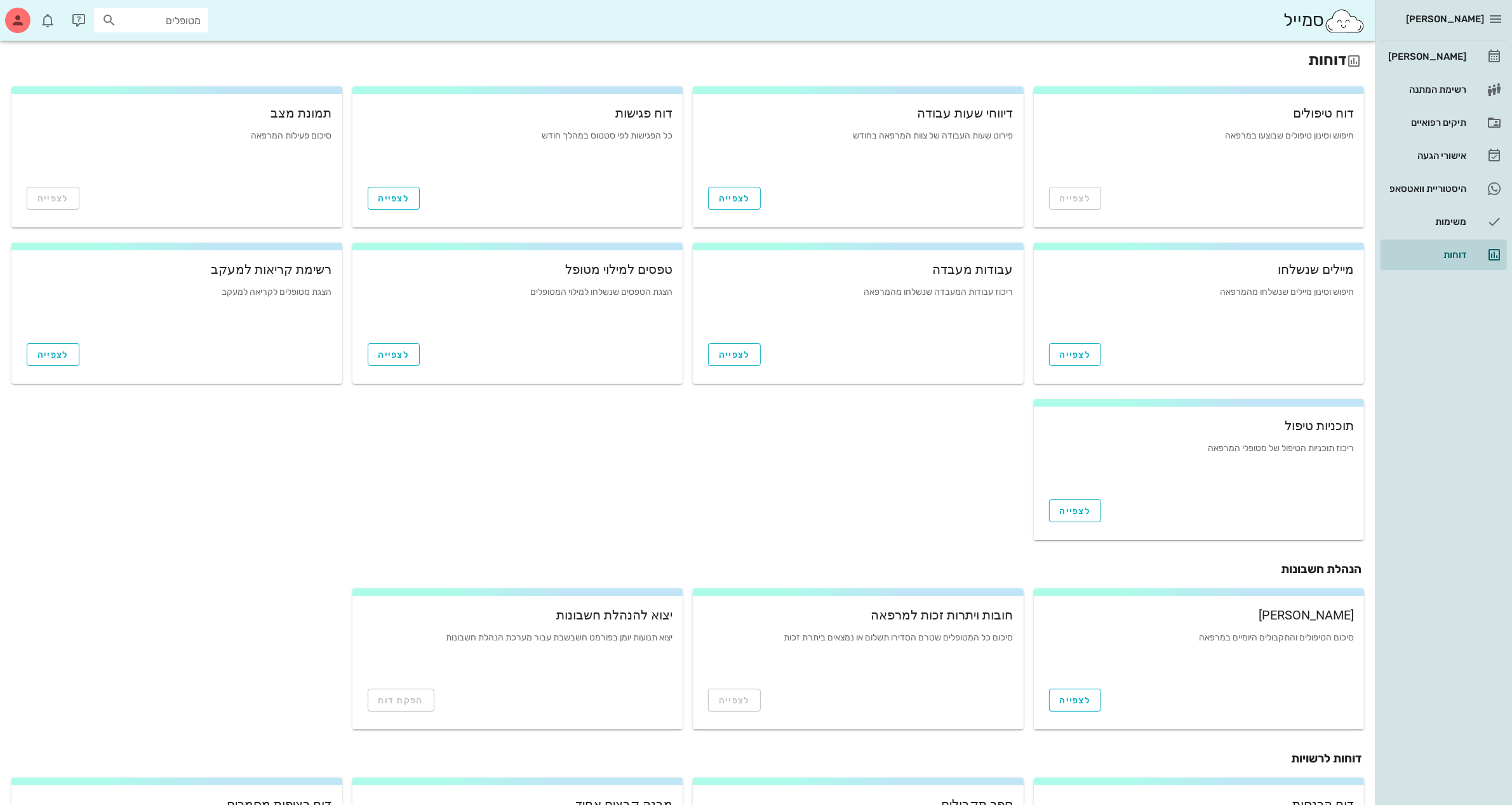
drag, startPoint x: 1077, startPoint y: 440, endPoint x: 1090, endPoint y: 433, distance: 14.8
click at [1090, 437] on div "תוכניות טיפול ריכוז תוכניות הטיפול של מטופלי המרפאה" at bounding box center [1199, 450] width 311 height 78
click at [1441, 48] on div "[PERSON_NAME]" at bounding box center [1426, 56] width 81 height 20
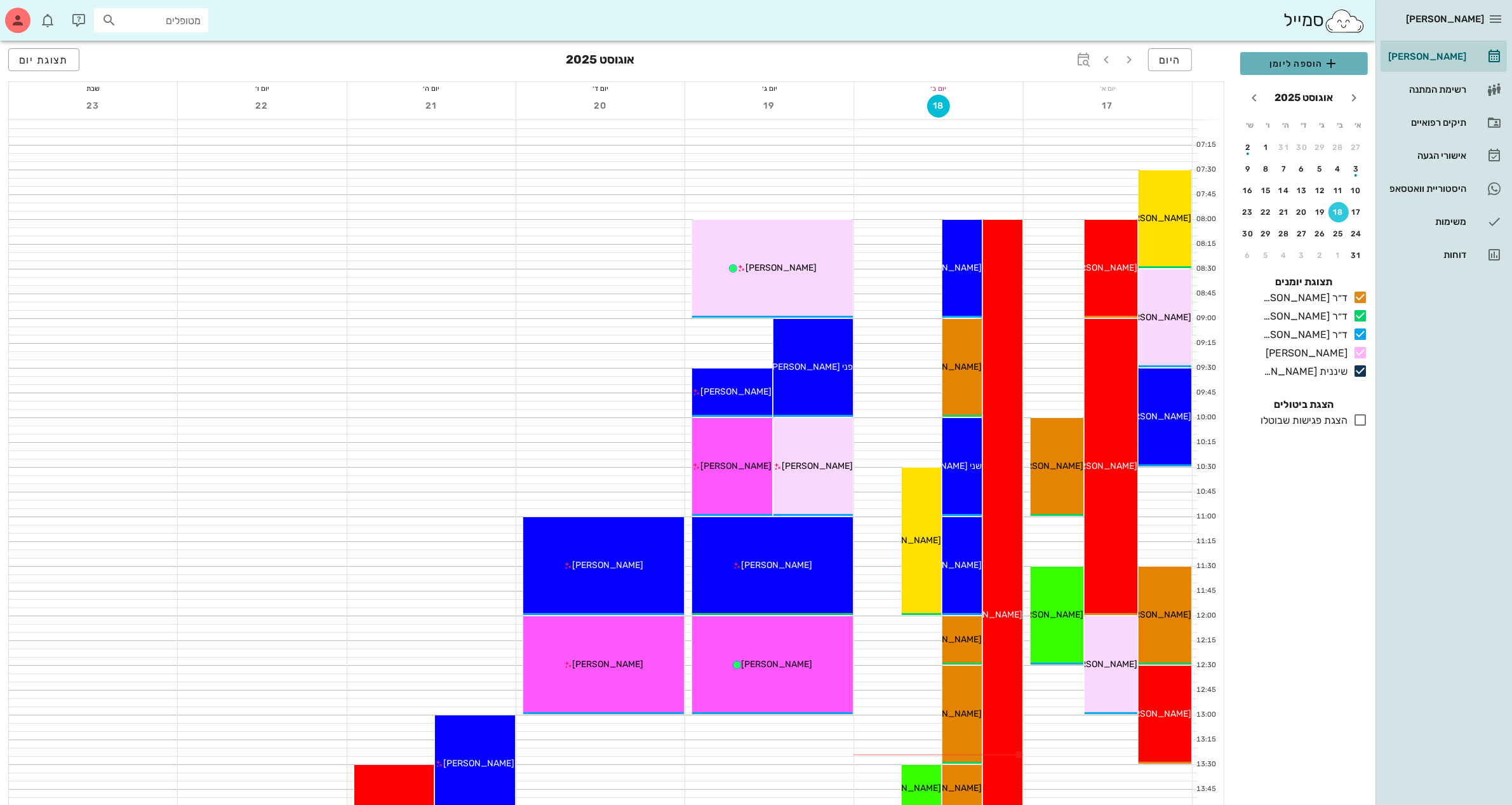
click at [1297, 63] on span "הוספה ליומן" at bounding box center [1304, 63] width 107 height 15
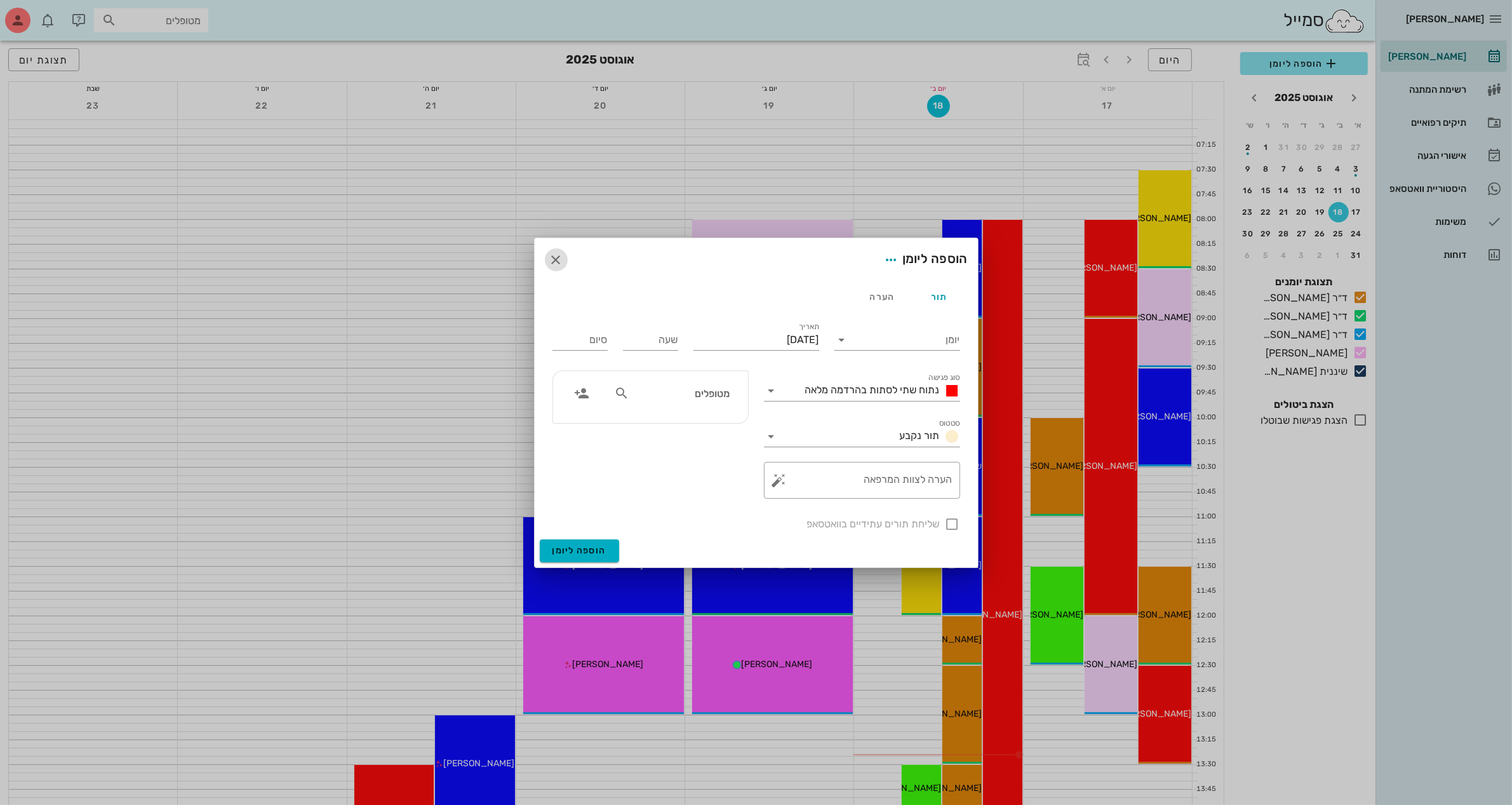
click at [553, 260] on icon "button" at bounding box center [556, 259] width 15 height 15
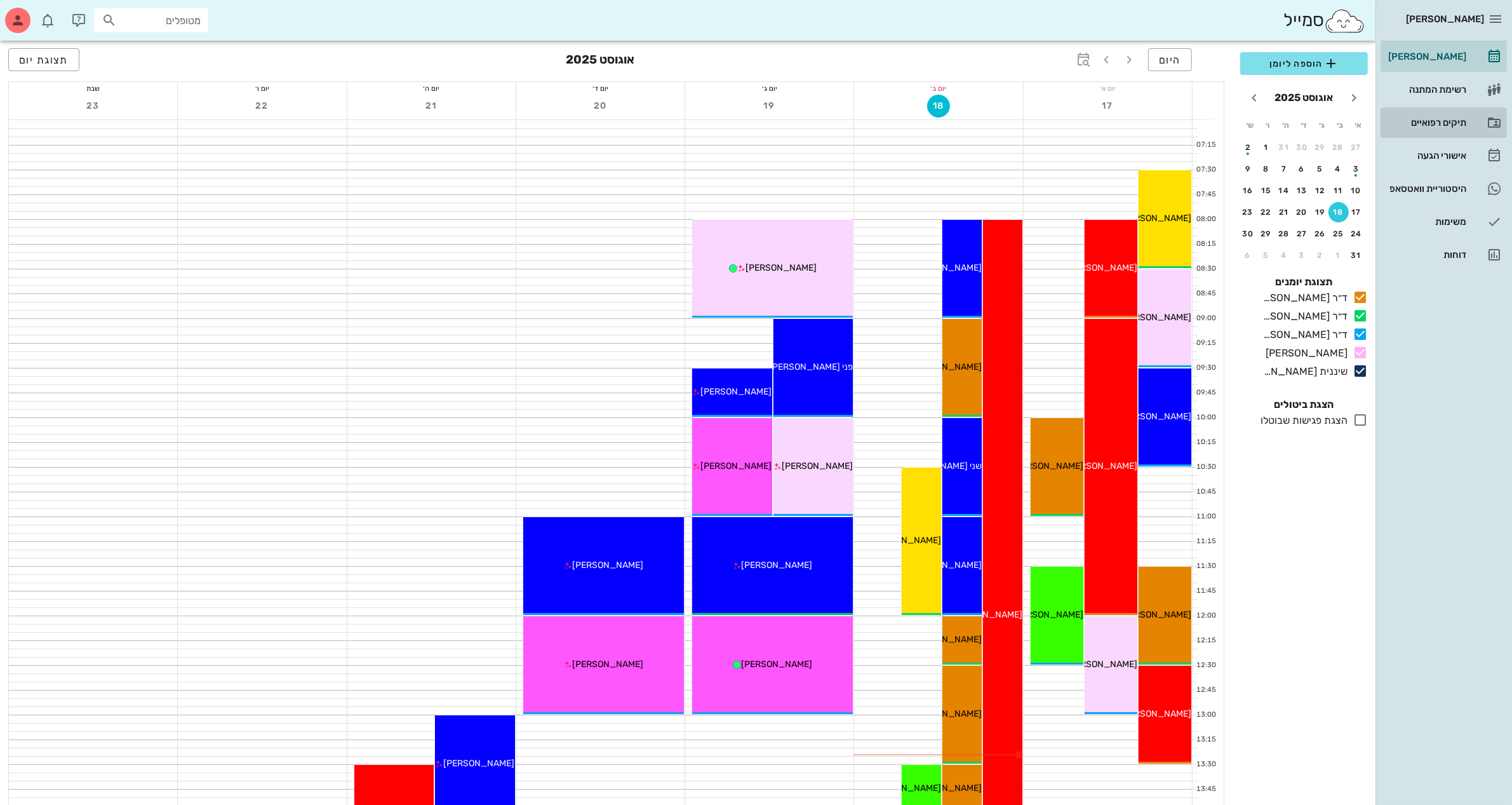
click at [1446, 120] on div "תיקים רפואיים" at bounding box center [1426, 123] width 81 height 10
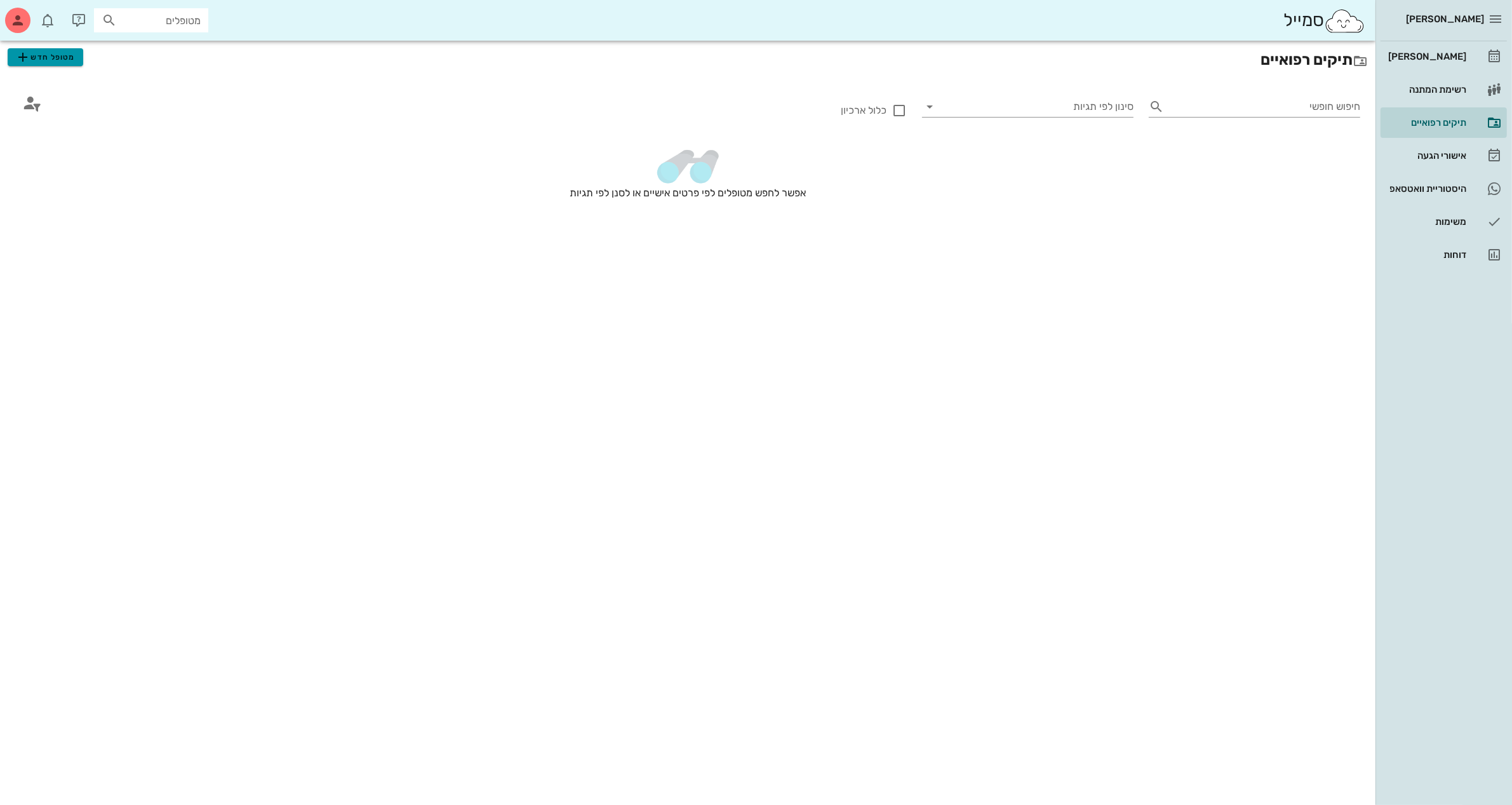
click at [51, 59] on span "מטופל חדש" at bounding box center [45, 57] width 60 height 15
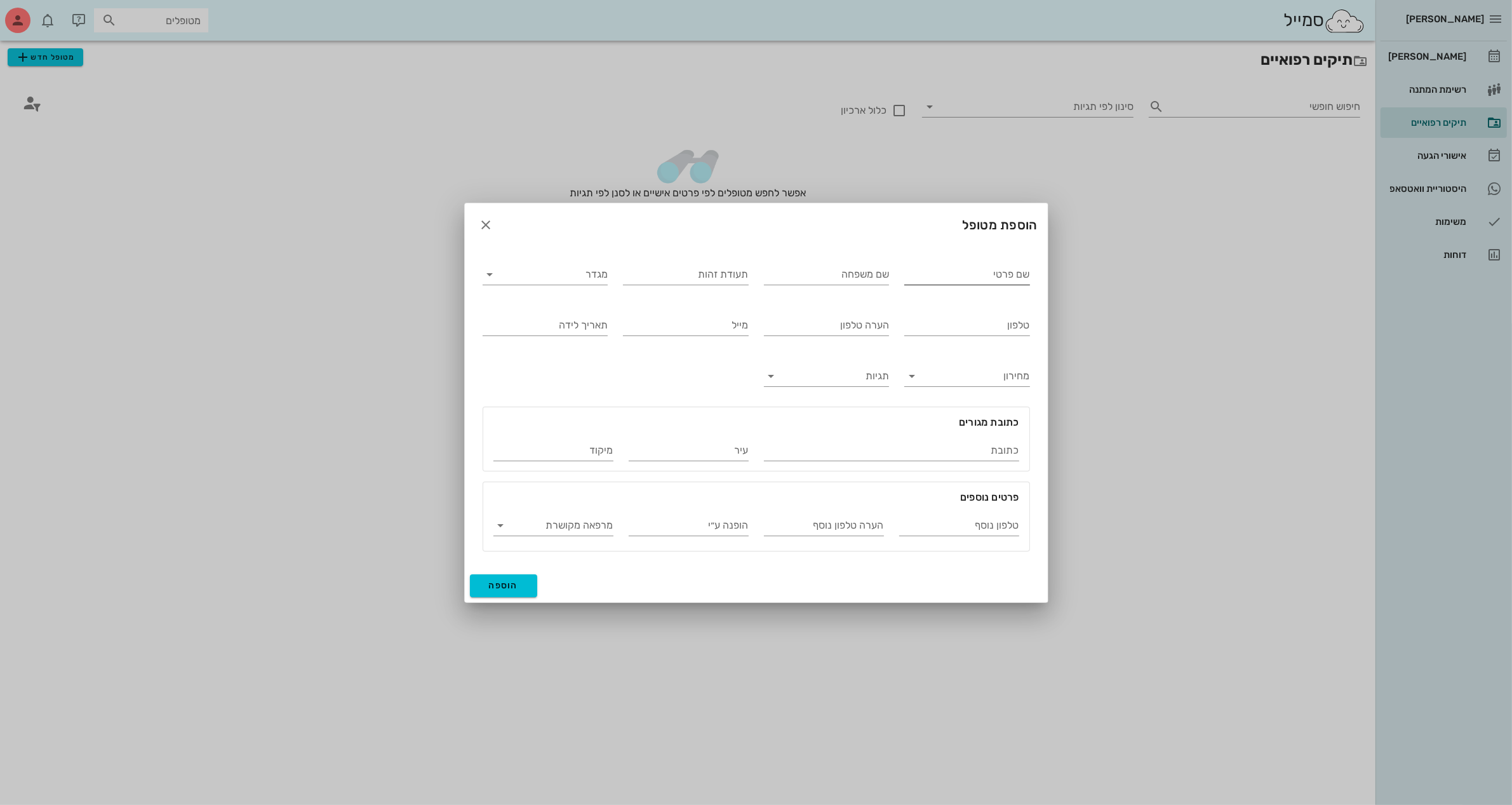
click at [923, 277] on input "שם פרטי" at bounding box center [967, 275] width 126 height 20
type input "[PERSON_NAME]"
click at [601, 270] on input "מגדר" at bounding box center [556, 275] width 105 height 20
click at [592, 312] on div "נקבה" at bounding box center [545, 313] width 104 height 12
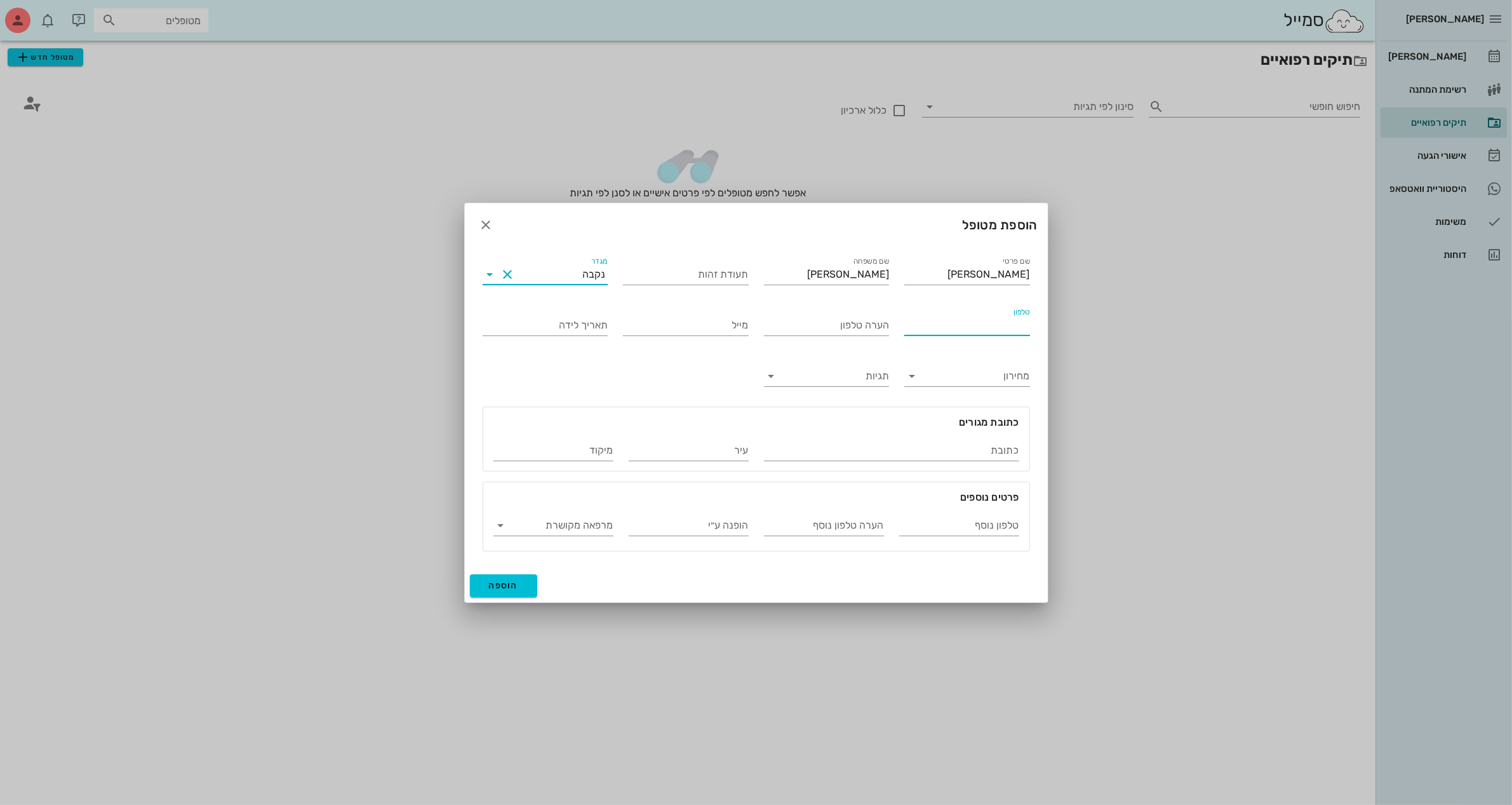
click at [958, 316] on input "טלפון" at bounding box center [967, 325] width 126 height 20
type input "050-7881103"
click at [667, 526] on input "הופנה ע״י" at bounding box center [689, 525] width 120 height 20
type input "[PERSON_NAME]"
click at [506, 580] on span "הוספה" at bounding box center [504, 585] width 30 height 11
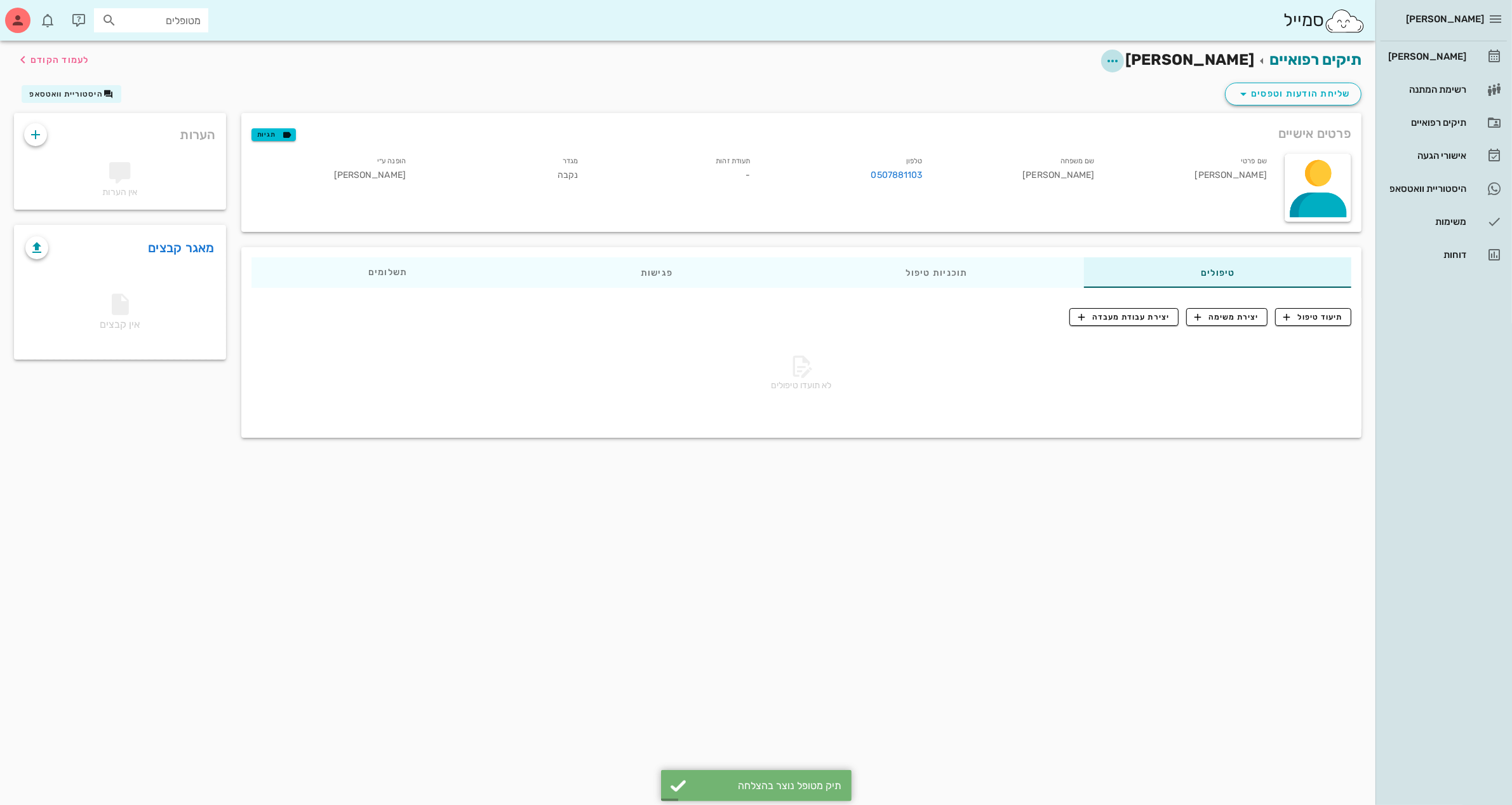
click at [1121, 56] on icon "button" at bounding box center [1113, 61] width 15 height 15
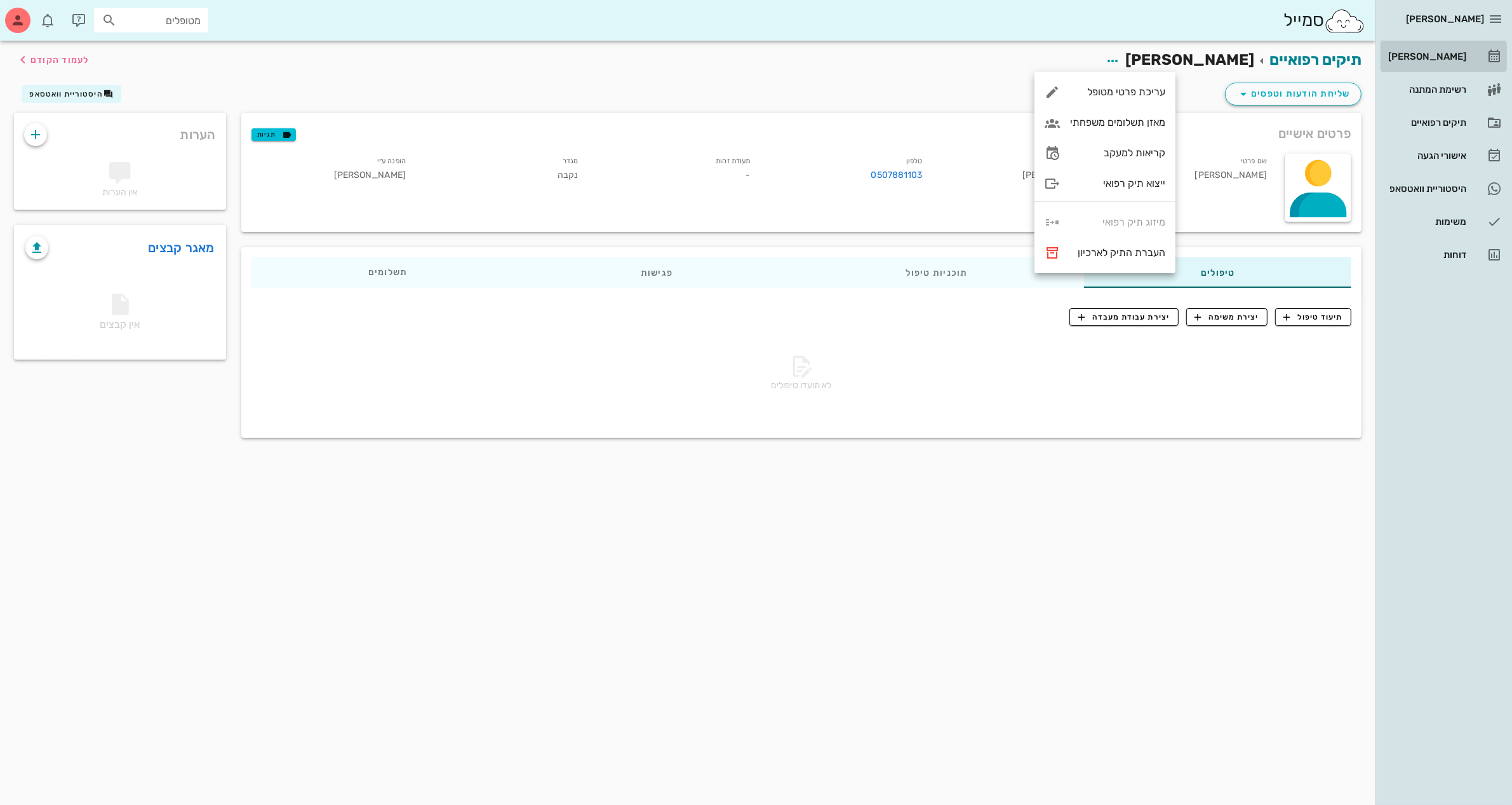
click at [1433, 54] on div "[PERSON_NAME]" at bounding box center [1426, 56] width 81 height 10
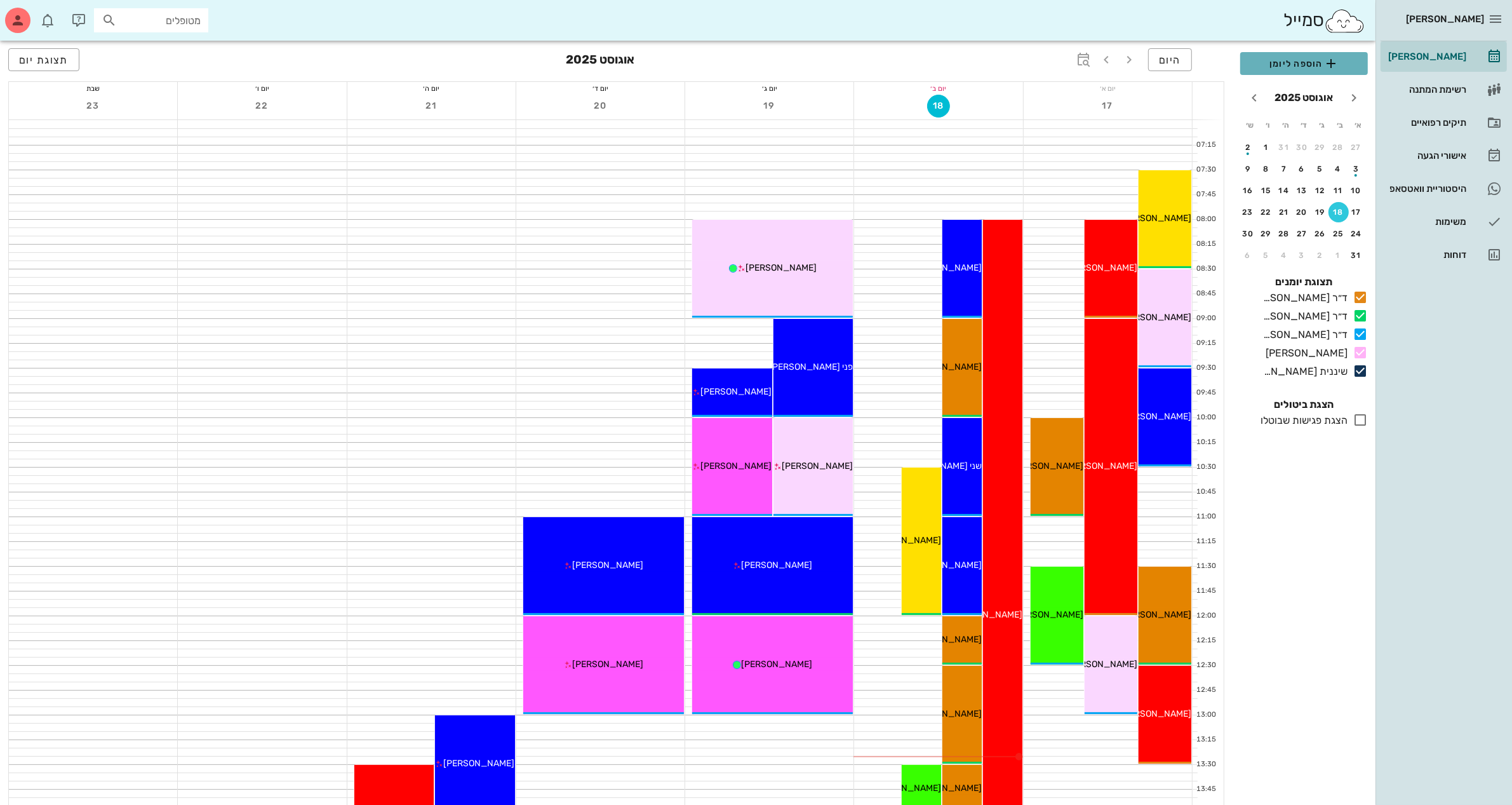
click at [1280, 62] on span "הוספה ליומן" at bounding box center [1304, 63] width 107 height 15
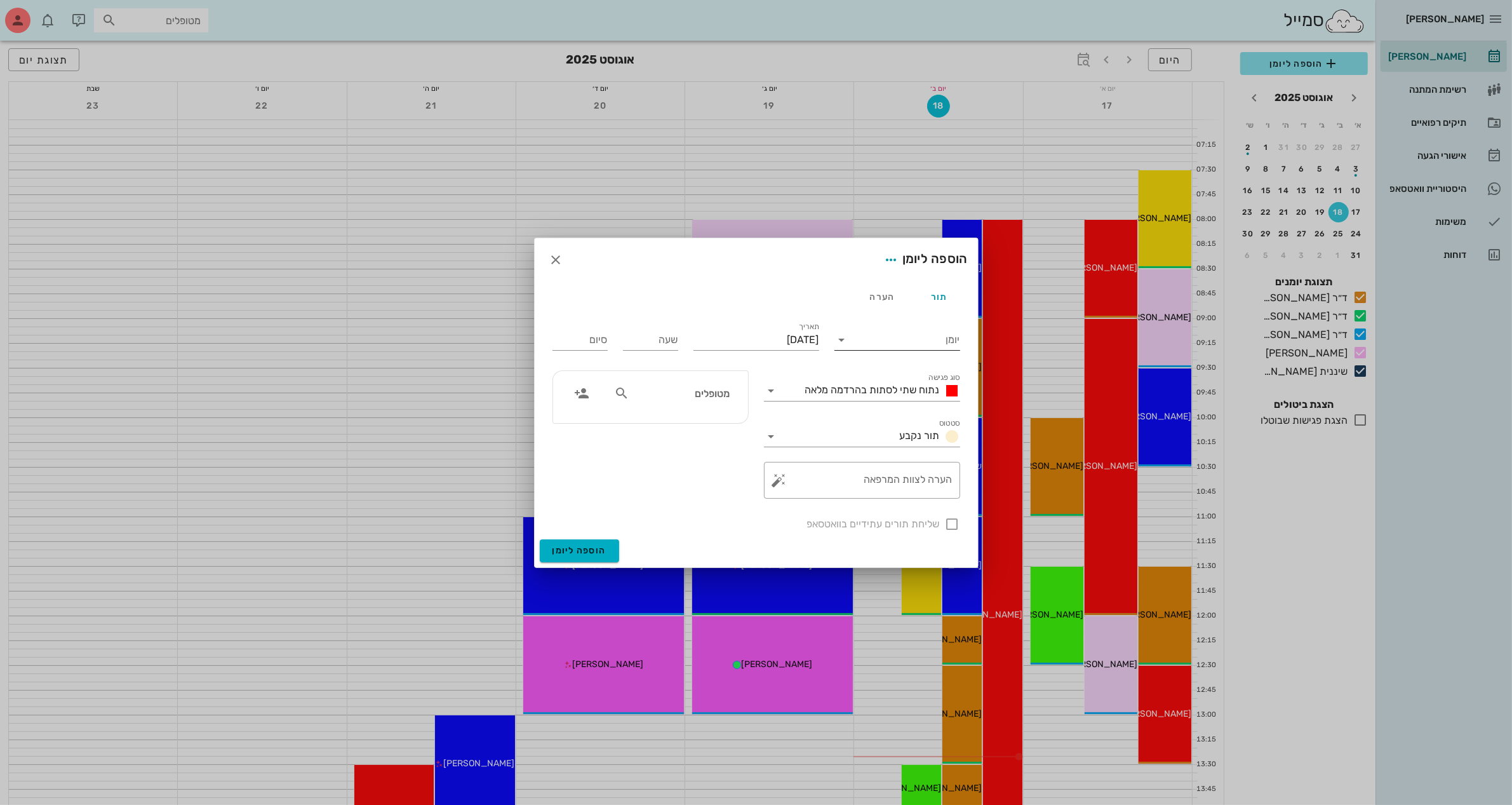
click at [880, 344] on input "יומן" at bounding box center [907, 339] width 108 height 20
click at [885, 413] on div "ד״ר [PERSON_NAME]" at bounding box center [901, 410] width 112 height 12
click at [760, 341] on input "[DATE]" at bounding box center [756, 339] width 126 height 20
click at [751, 480] on div "20" at bounding box center [752, 484] width 20 height 9
type input "[DATE]"
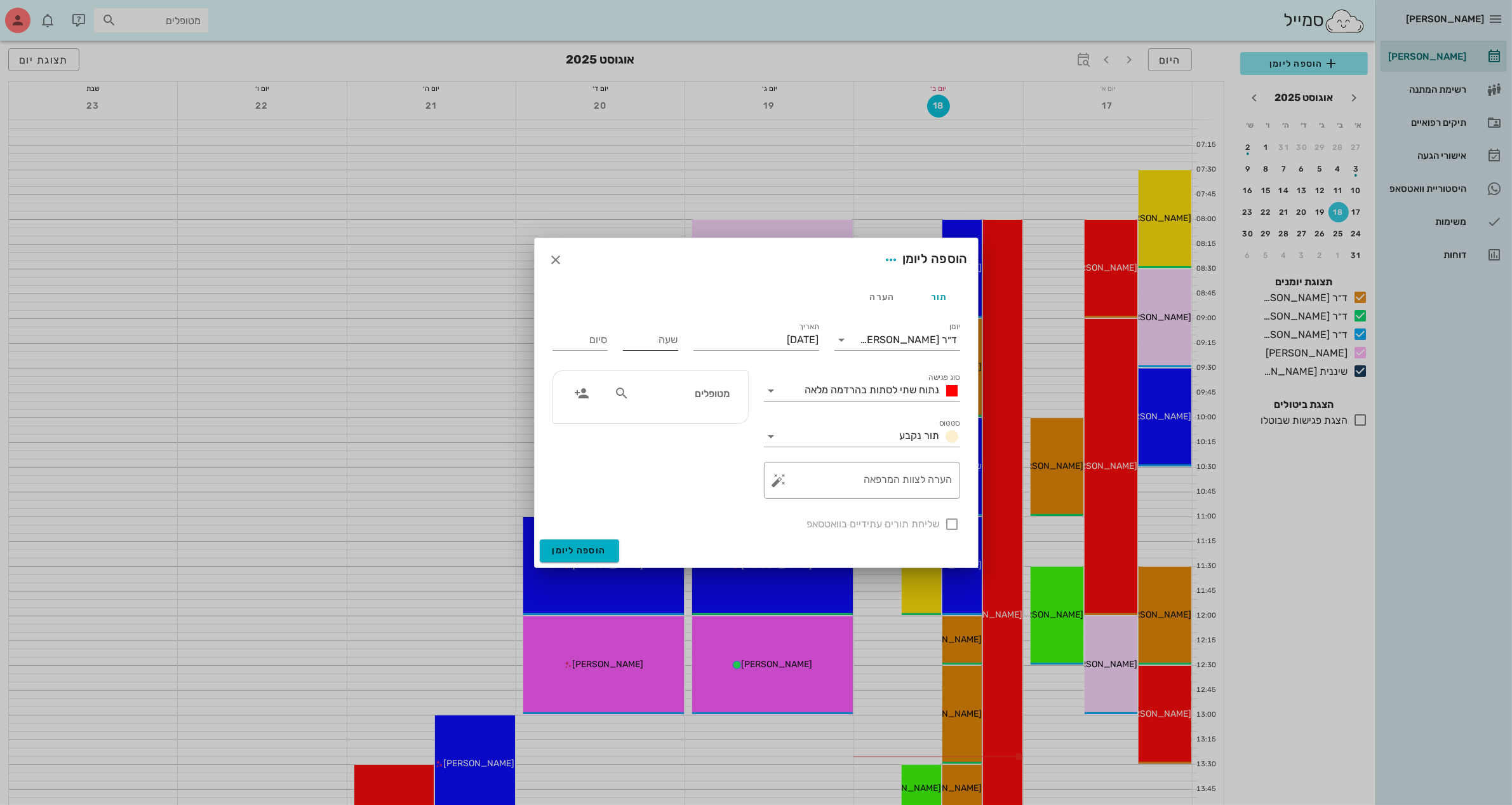
click at [645, 347] on input "שעה" at bounding box center [651, 339] width 55 height 20
type input "11:00"
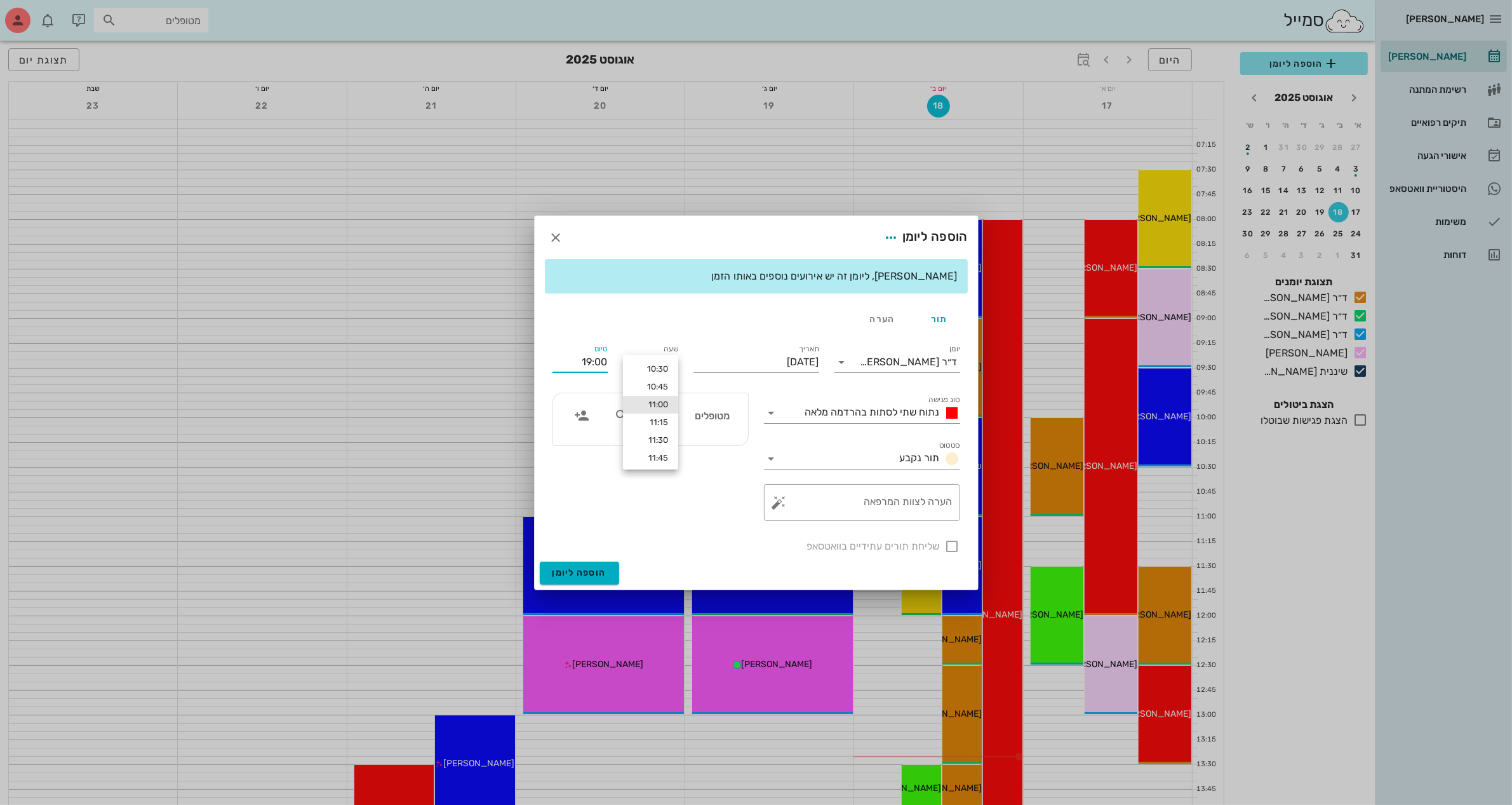
click at [576, 341] on div "סיום 19:00" at bounding box center [580, 360] width 71 height 51
click at [596, 364] on input "19:00" at bounding box center [580, 362] width 55 height 20
click at [581, 445] on div "12:00 (שעה)" at bounding box center [546, 445] width 77 height 10
click at [862, 417] on div "נתוח שתי לסתות בהרדמה מלאה" at bounding box center [880, 412] width 160 height 15
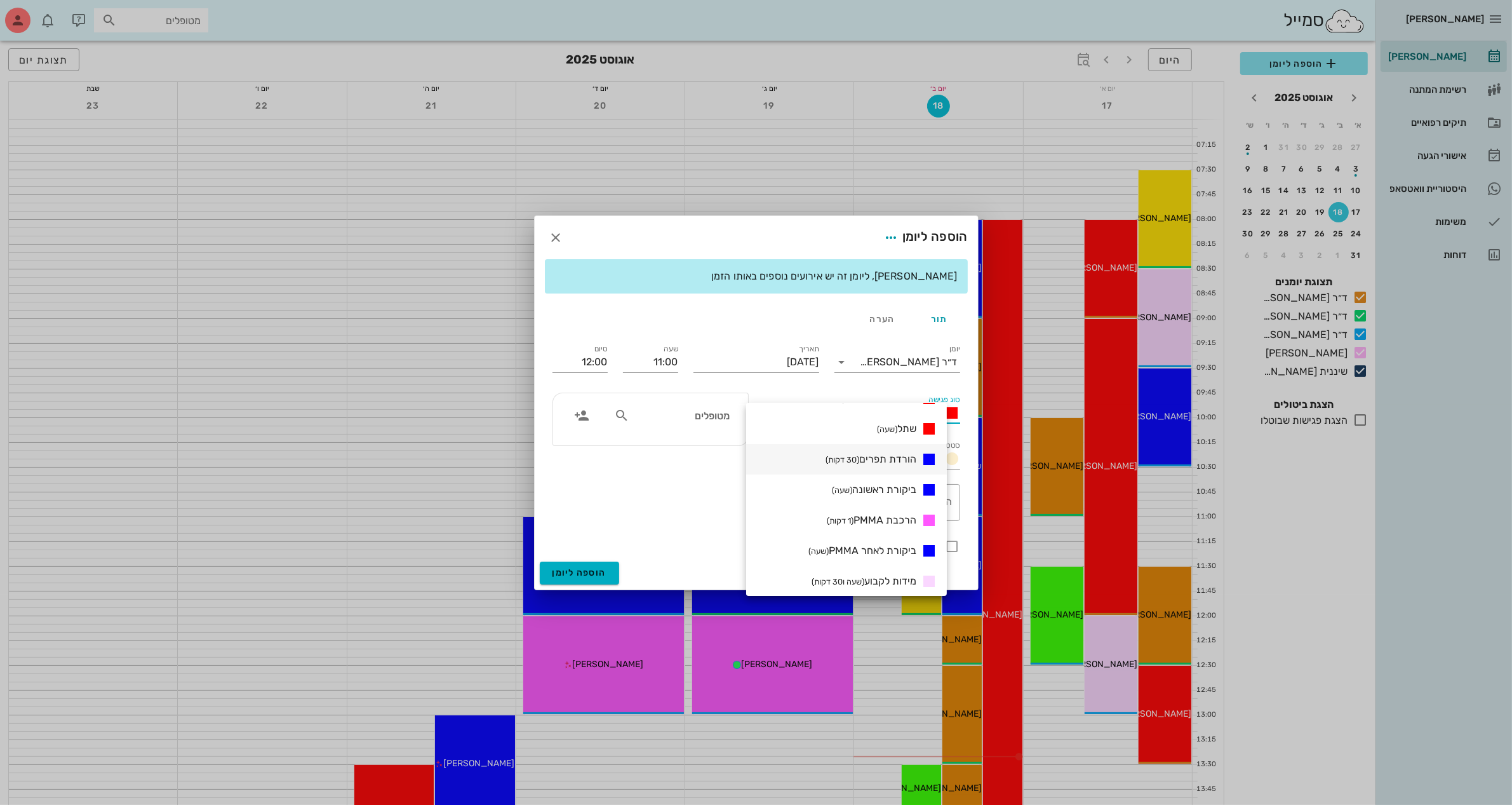
scroll to position [318, 0]
click at [899, 506] on span "מידות לקבוע (שעה ו30 דקות)" at bounding box center [863, 501] width 104 height 12
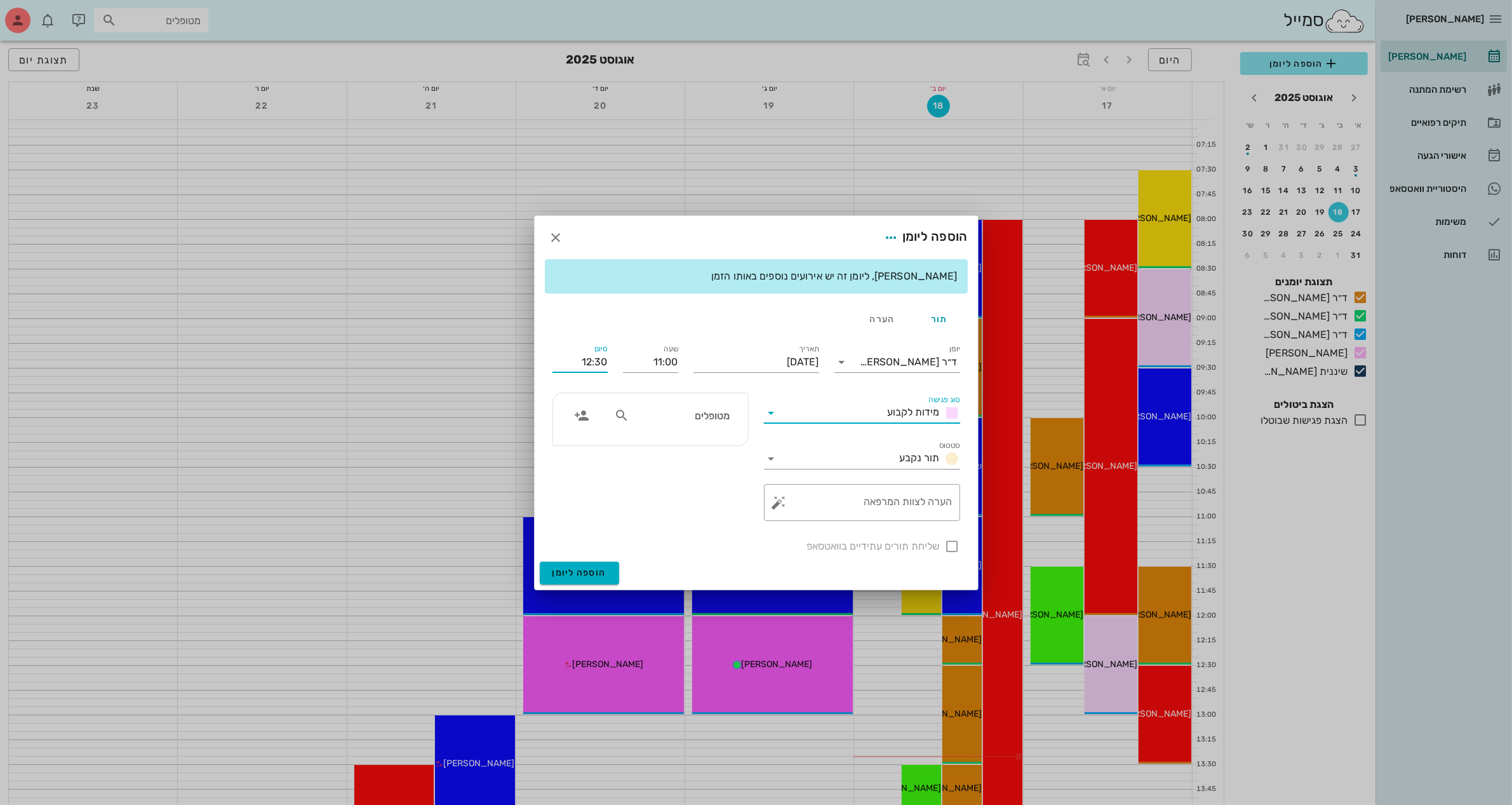
click at [597, 359] on input "12:30" at bounding box center [580, 362] width 55 height 20
click at [585, 442] on div "12:00 (שעה)" at bounding box center [546, 445] width 77 height 10
type input "12:00"
click at [875, 505] on textarea "הערה לצוות המרפאה" at bounding box center [867, 505] width 171 height 30
type textarea "מידות"
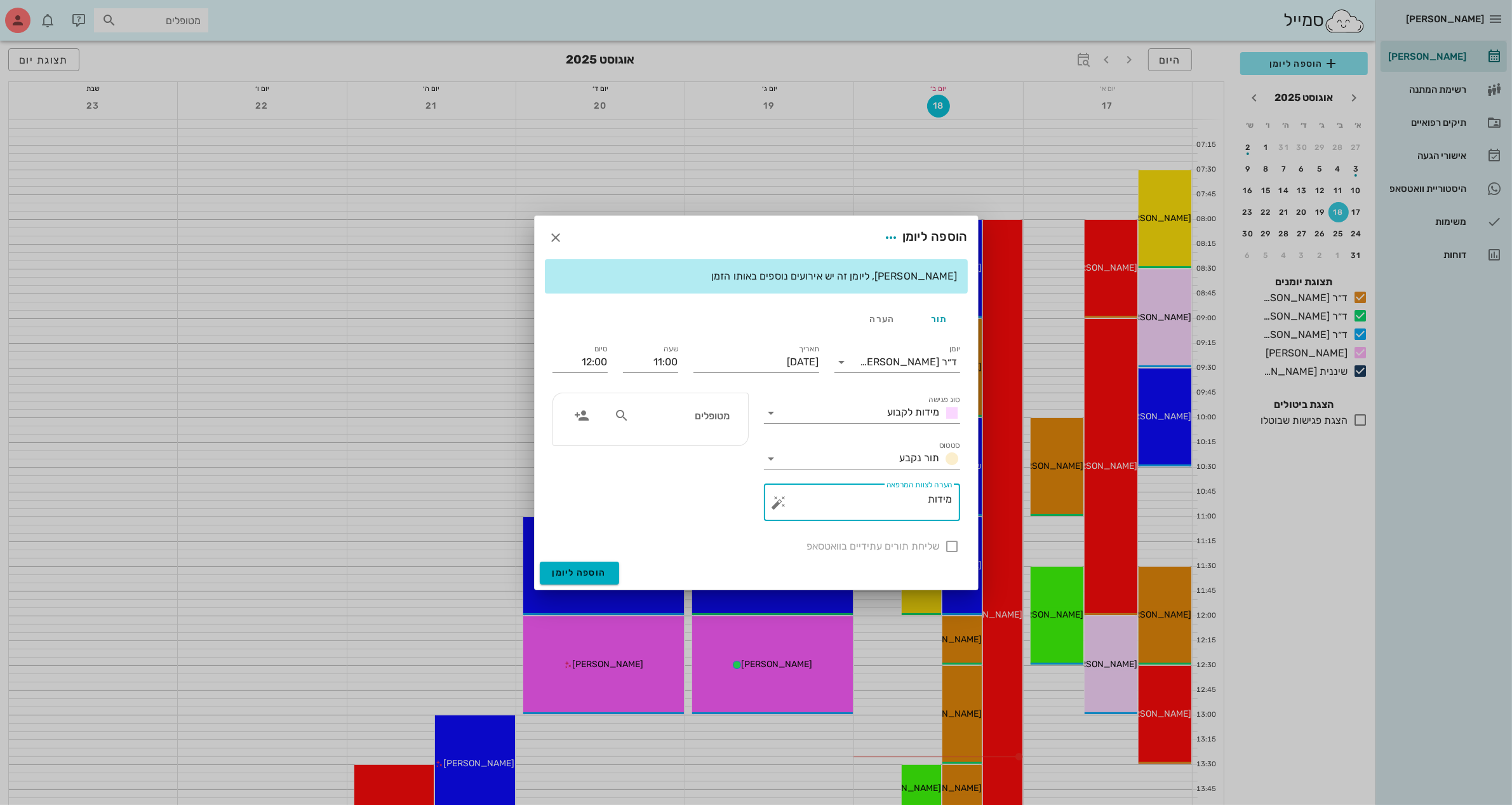
click at [635, 421] on input "מטופלים" at bounding box center [681, 415] width 98 height 17
type input "[PERSON_NAME]"
click at [698, 450] on div "0507881103" at bounding box center [681, 455] width 128 height 10
click at [951, 547] on div at bounding box center [953, 546] width 22 height 22
checkbox input "true"
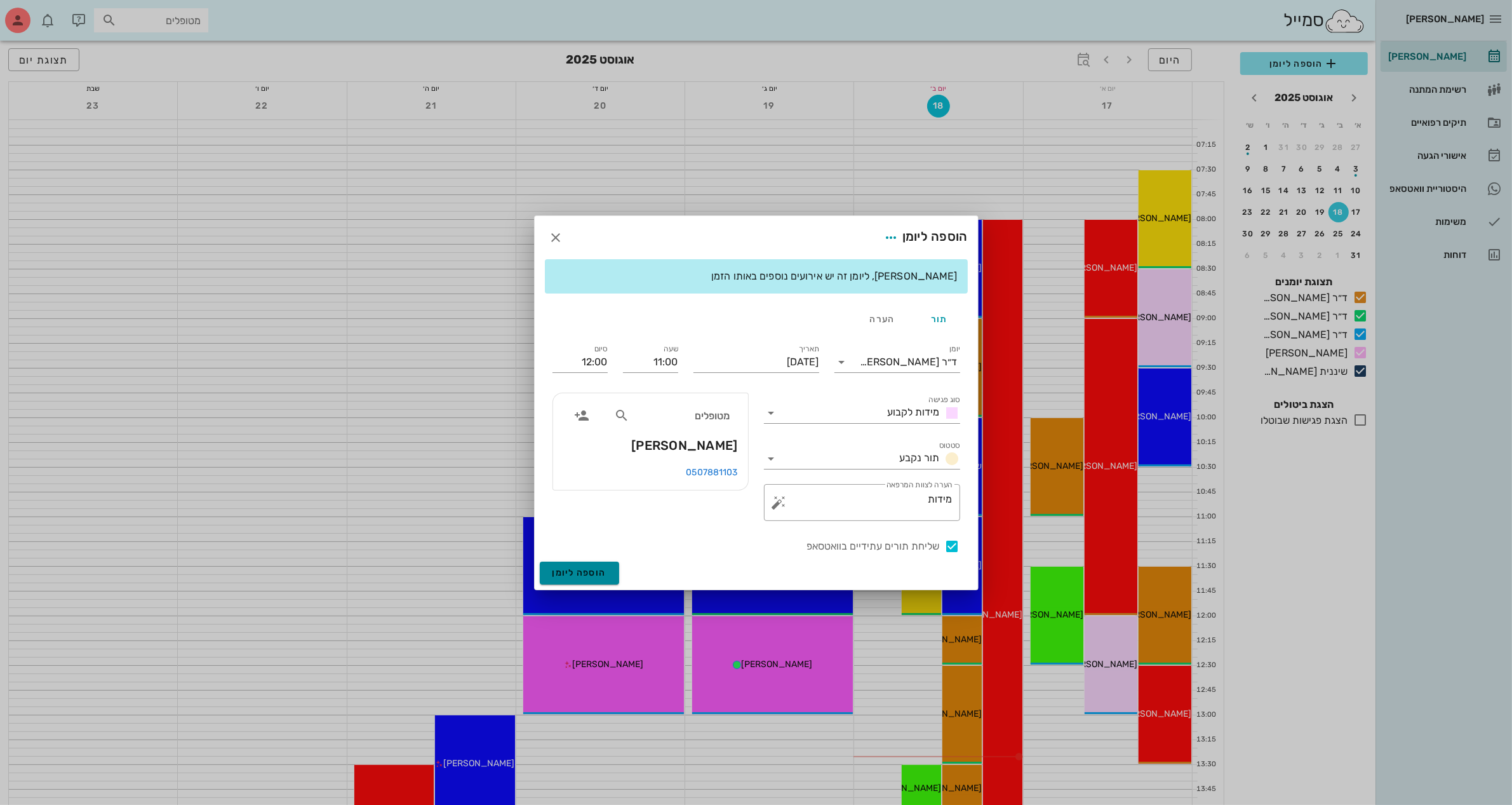
click at [582, 567] on span "הוספה ליומן" at bounding box center [579, 572] width 54 height 11
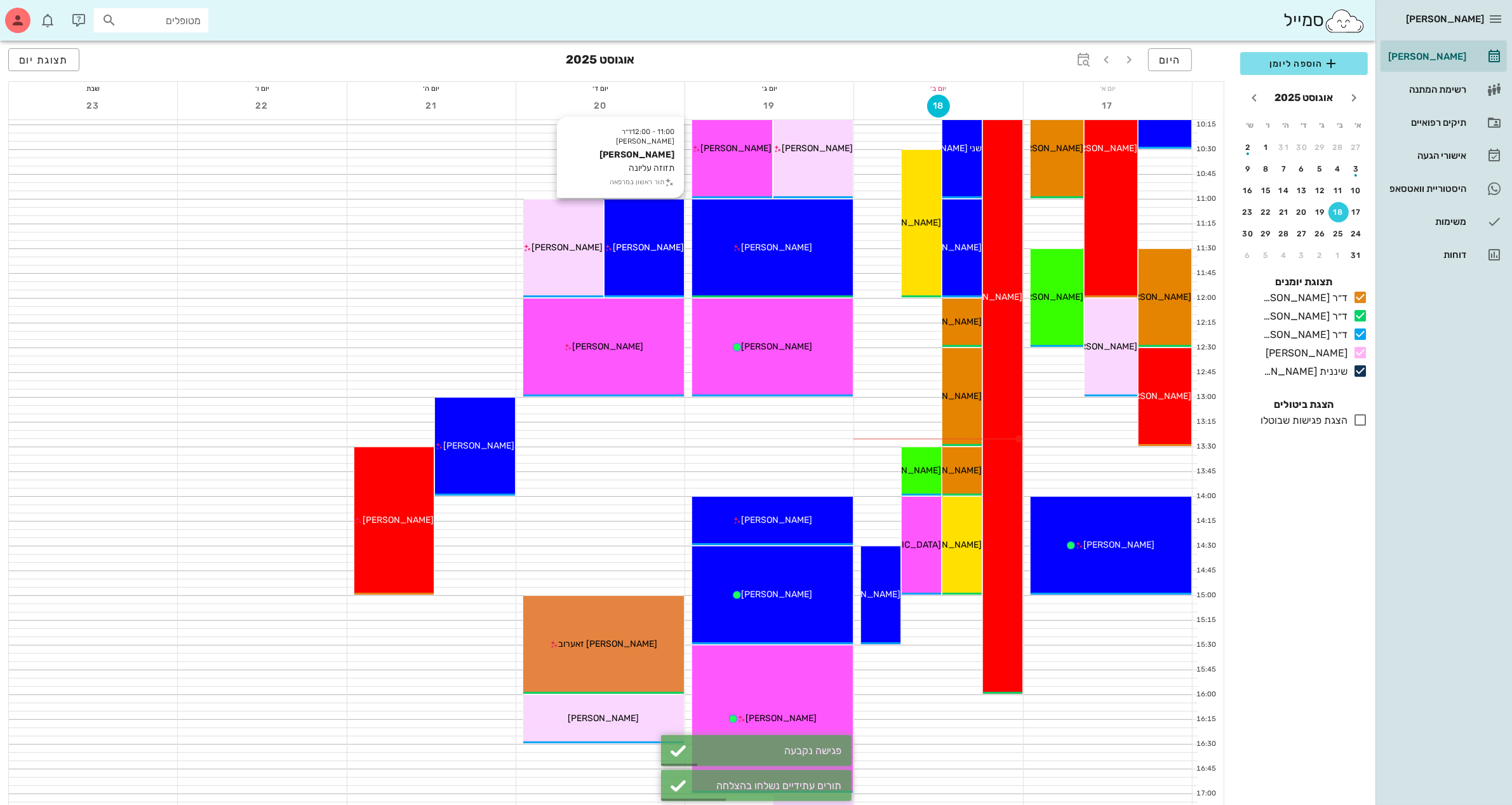
click at [658, 267] on div "11:00 - 12:00 ד״ר [PERSON_NAME] [PERSON_NAME] תזוזה עליונה תור ראשון במרפאה [PE…" at bounding box center [644, 249] width 80 height 98
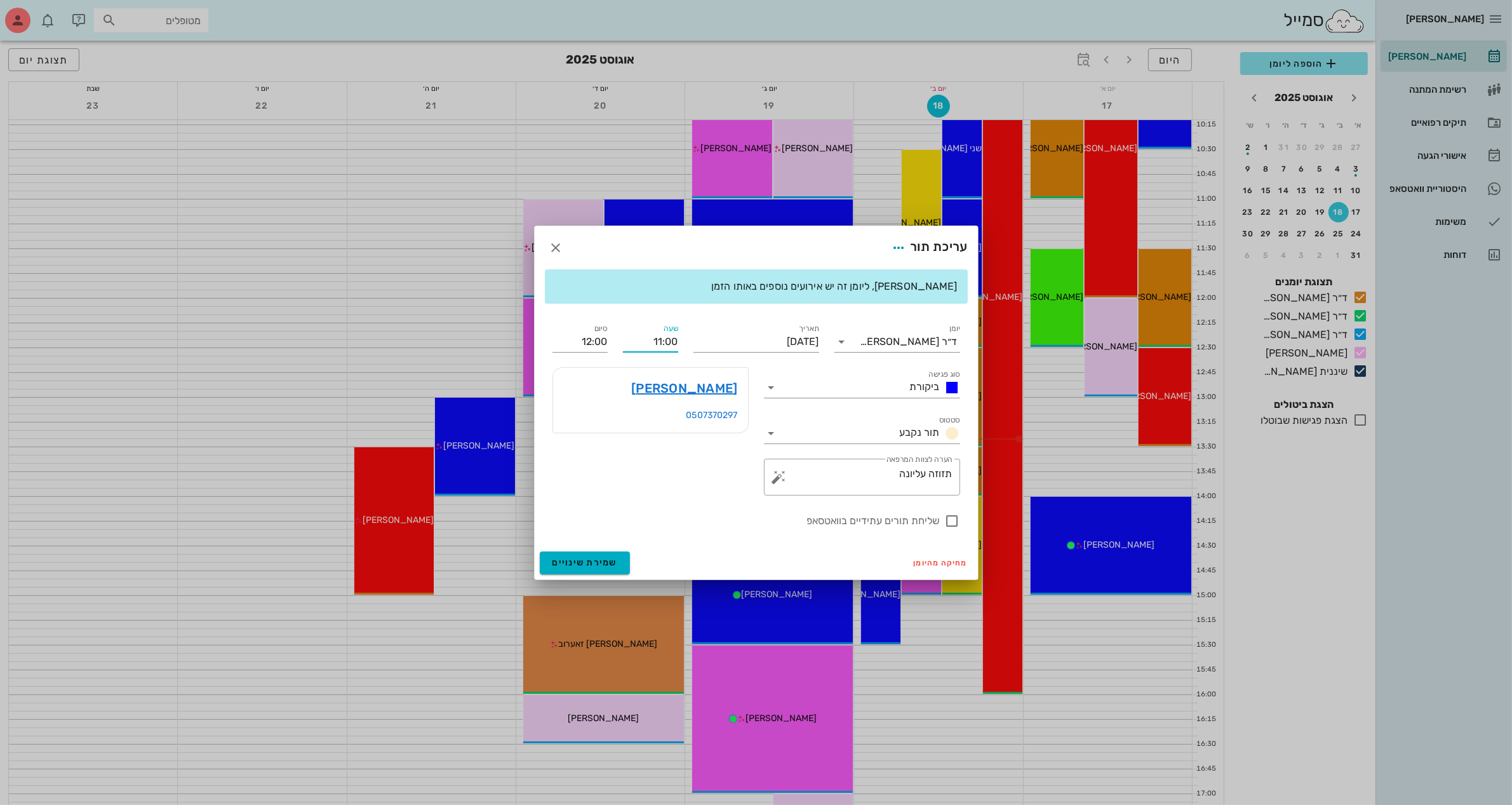
click at [667, 341] on input "11:00" at bounding box center [651, 342] width 55 height 20
drag, startPoint x: 645, startPoint y: 340, endPoint x: 702, endPoint y: 332, distance: 57.6
click at [702, 332] on div "יומן ד״ר [PERSON_NAME] סוג פגישה ביקורת סטטוס תור נקבע תאריך [DATE] שעה 11:1300…" at bounding box center [756, 424] width 423 height 222
click at [667, 338] on input "1300" at bounding box center [651, 342] width 55 height 20
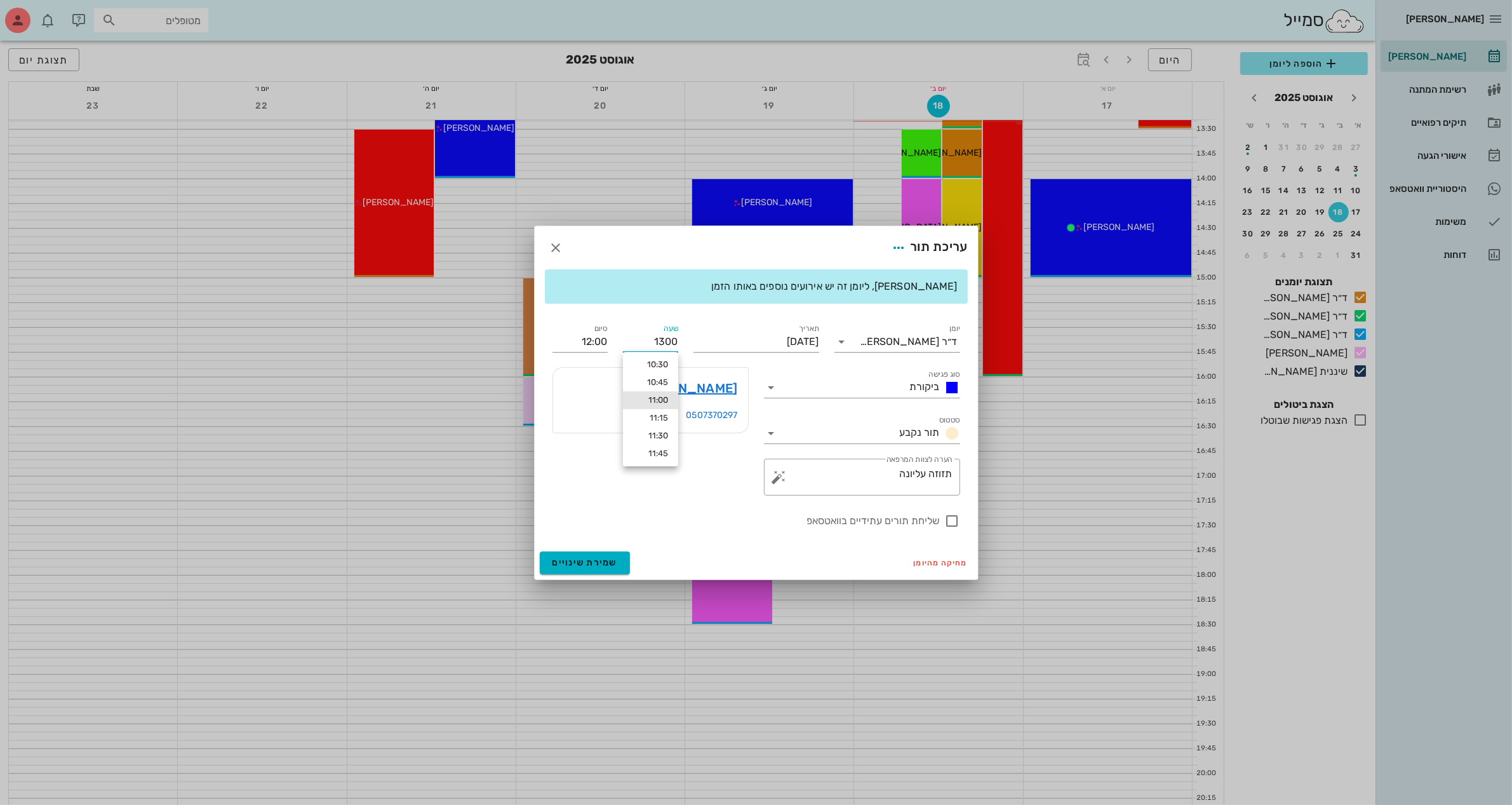
scroll to position [0, 0]
type input "13:00"
type input "14:00"
click at [586, 340] on div "יומן ד״ר [PERSON_NAME] סוג פגישה ביקורת סטטוס תור נקבע תאריך [DATE] שעה 13:00 ס…" at bounding box center [756, 424] width 423 height 222
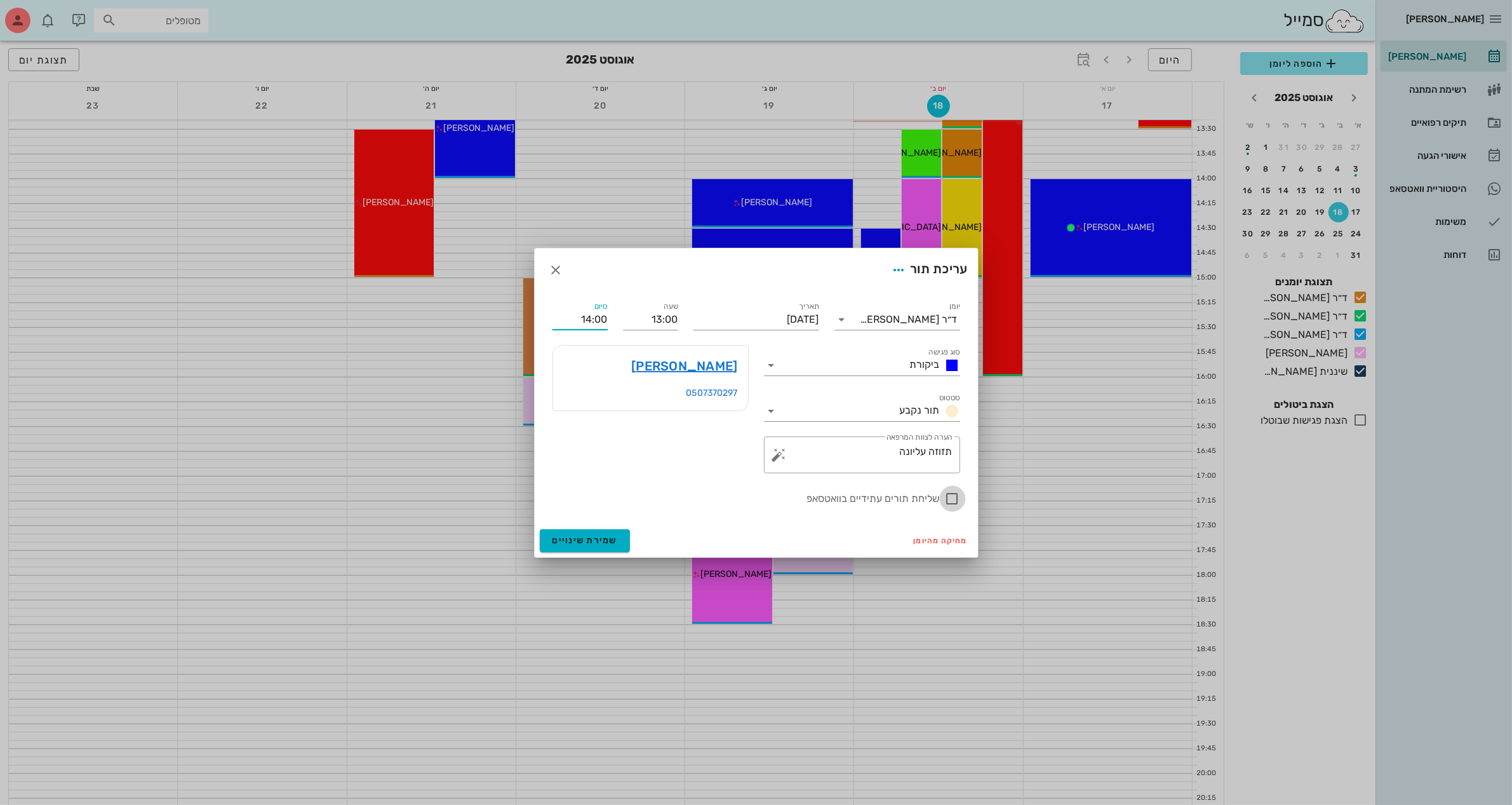
click at [953, 496] on div at bounding box center [953, 499] width 22 height 22
checkbox input "true"
click at [583, 541] on span "שמירת שינויים" at bounding box center [585, 540] width 66 height 11
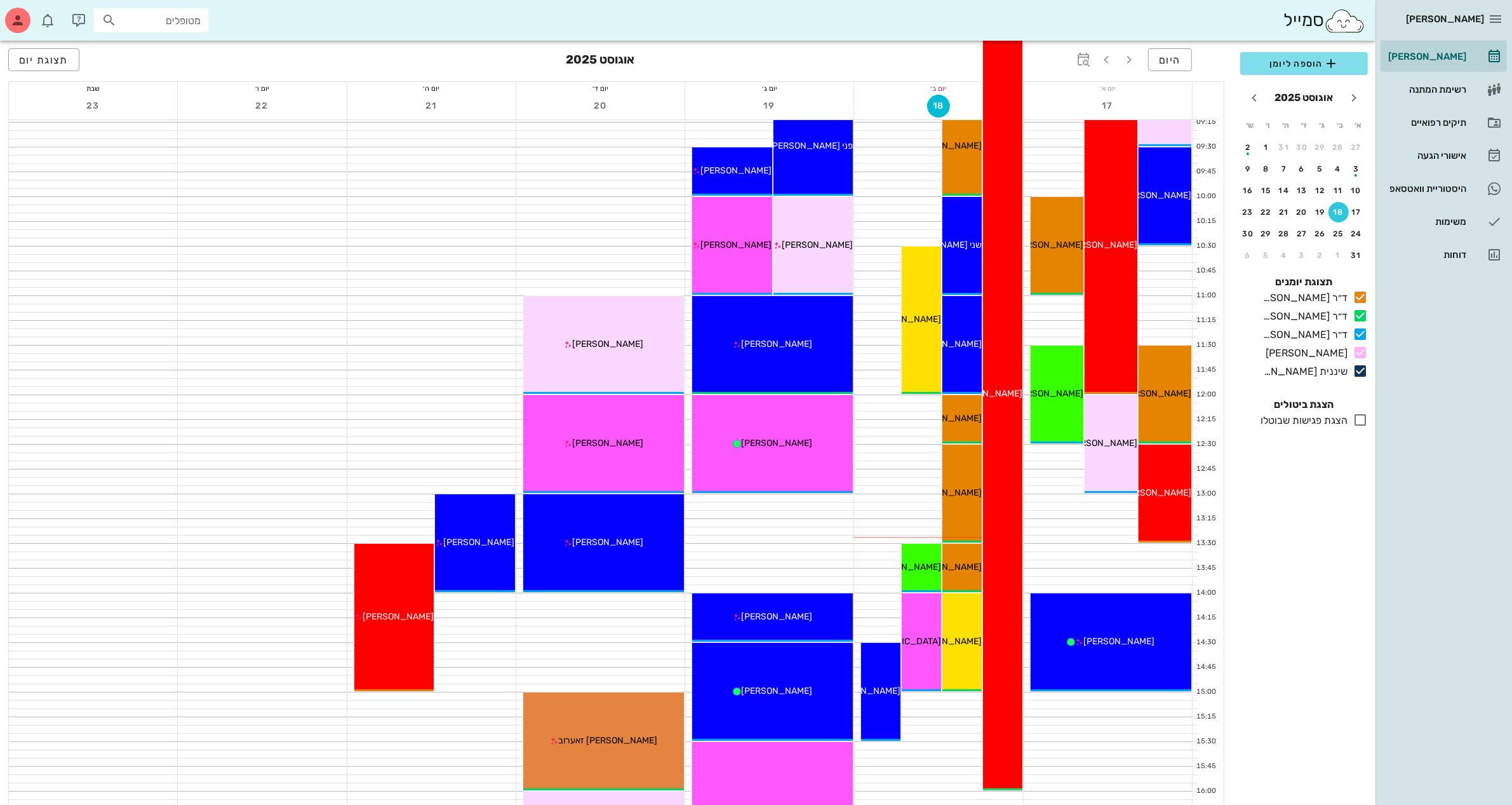
scroll to position [239, 0]
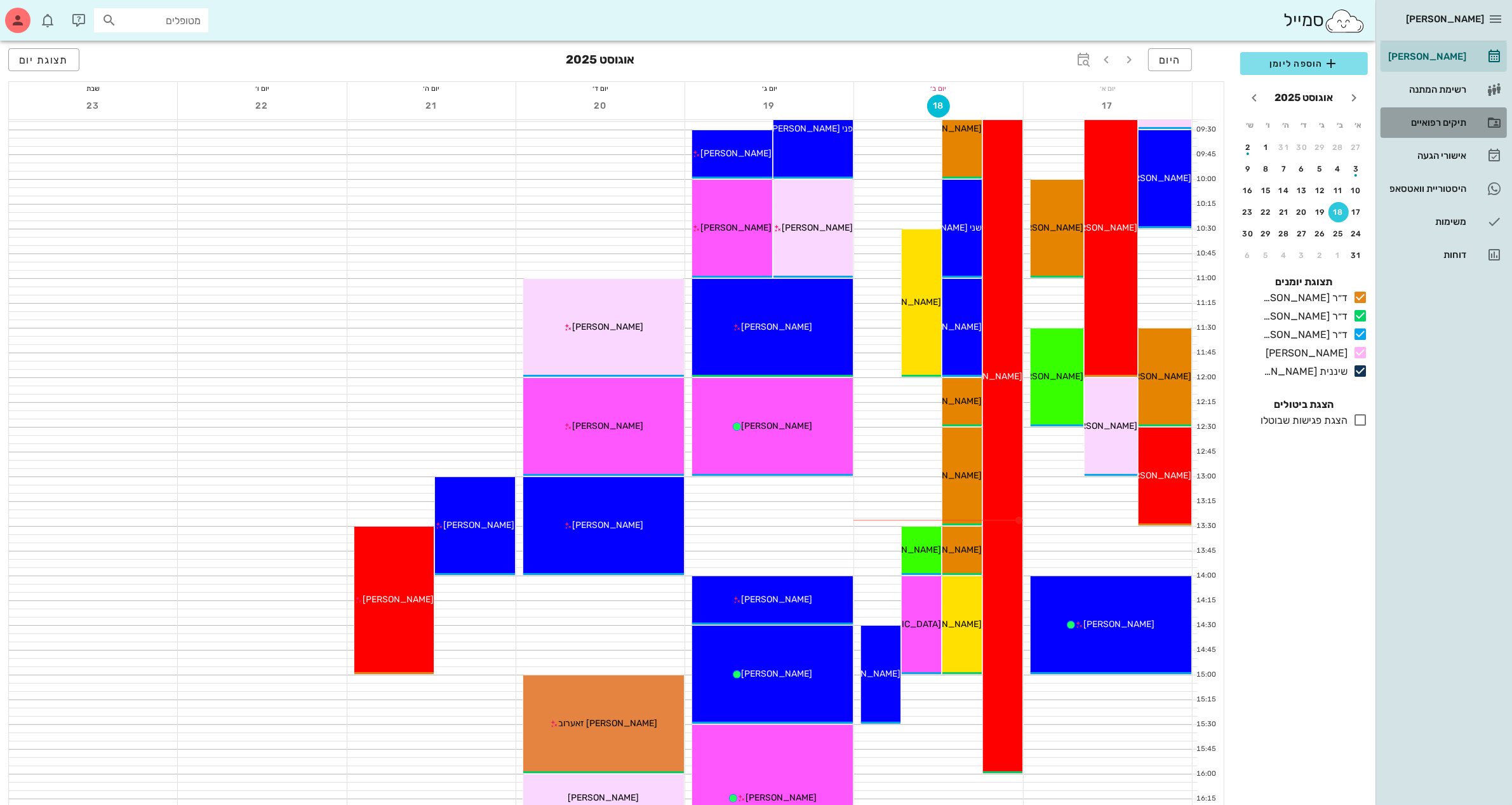
click at [1426, 118] on div "תיקים רפואיים" at bounding box center [1426, 123] width 81 height 10
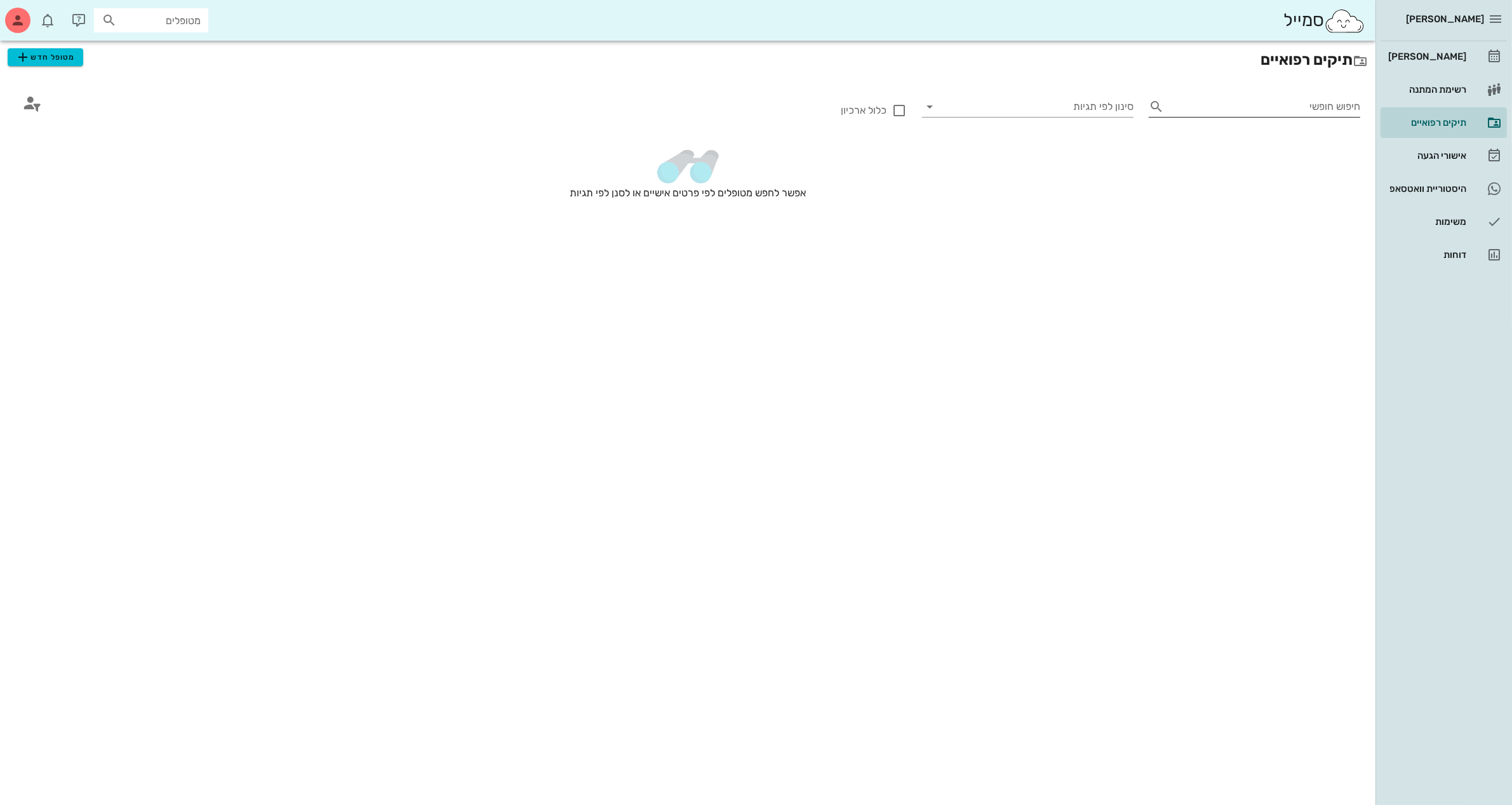
click at [1207, 108] on input "חיפוש חופשי" at bounding box center [1265, 107] width 191 height 20
type input "[PERSON_NAME]"
click at [68, 59] on span "מטופל חדש" at bounding box center [45, 57] width 60 height 15
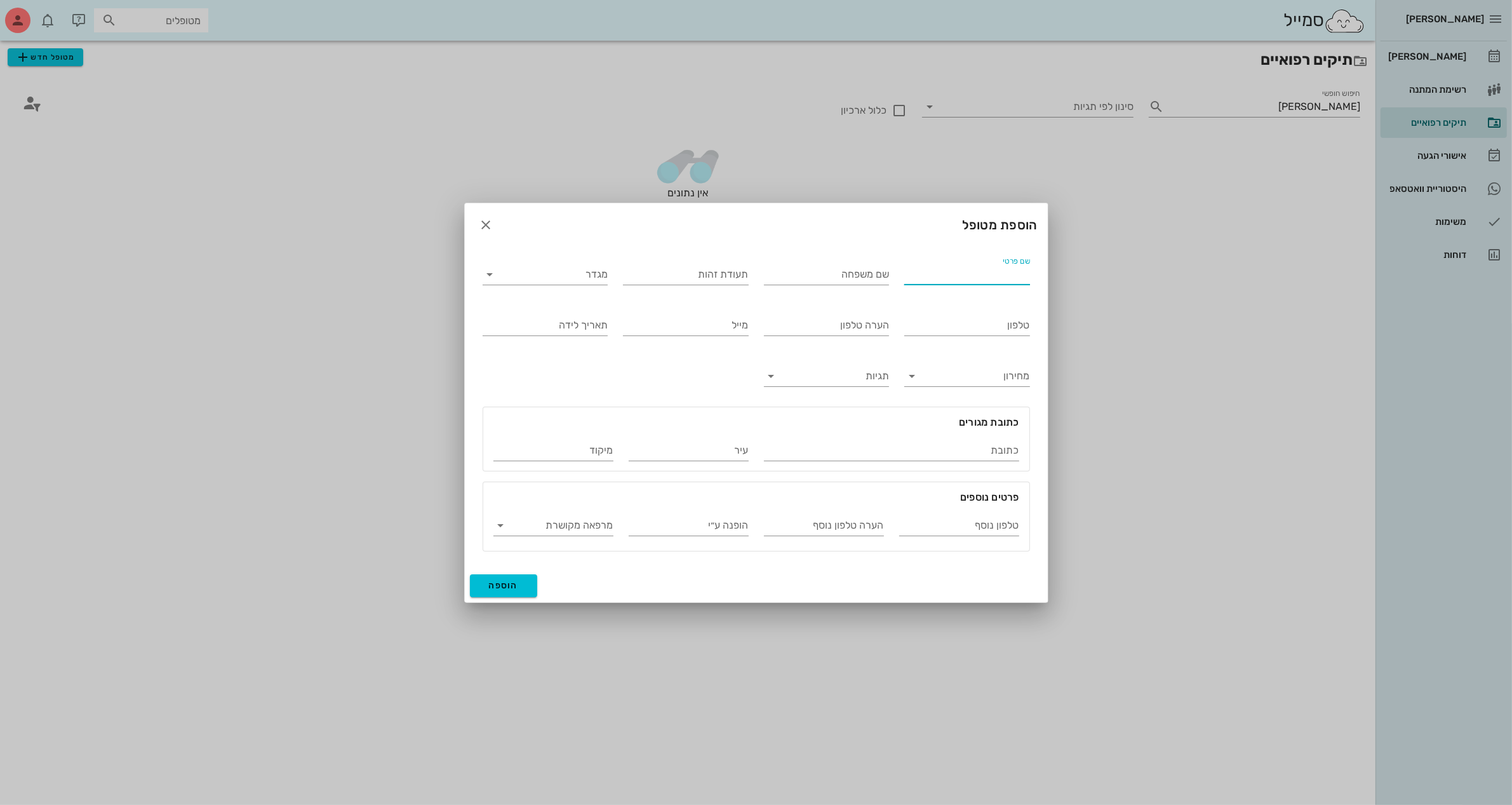
click at [935, 270] on input "שם פרטי" at bounding box center [967, 275] width 126 height 20
type input "[PERSON_NAME]"
type input "ברבי"
click at [554, 280] on input "מגדר" at bounding box center [556, 275] width 105 height 20
click at [582, 308] on div "נקבה" at bounding box center [545, 313] width 104 height 12
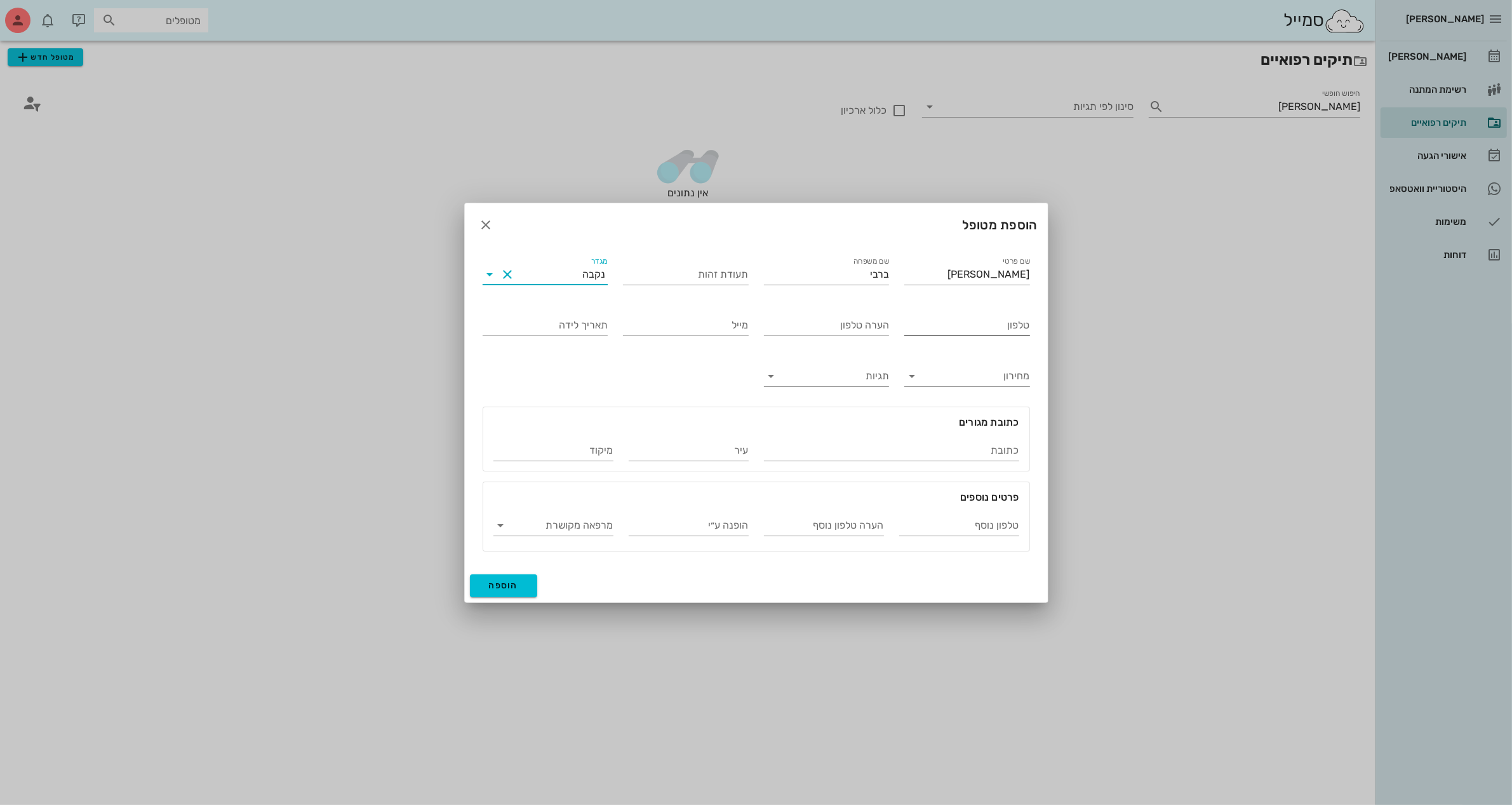
click at [937, 329] on input "טלפון" at bounding box center [967, 325] width 126 height 20
type input "050-5752535"
click at [850, 322] on input "הערה טלפון" at bounding box center [827, 325] width 126 height 20
type input "[PERSON_NAME]"
click at [497, 582] on span "הוספה" at bounding box center [504, 585] width 30 height 11
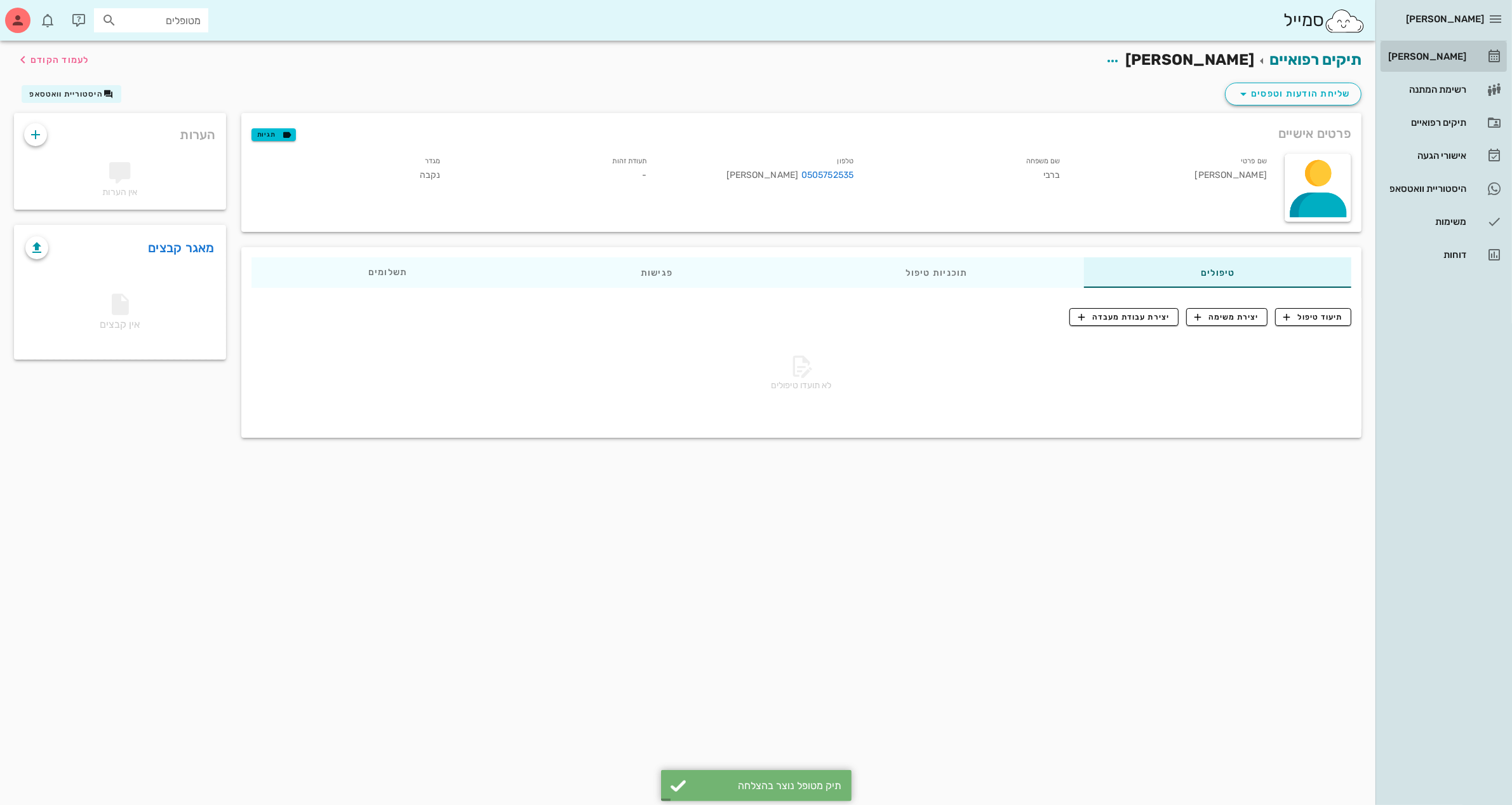
click at [1434, 42] on link "[PERSON_NAME]" at bounding box center [1444, 56] width 126 height 30
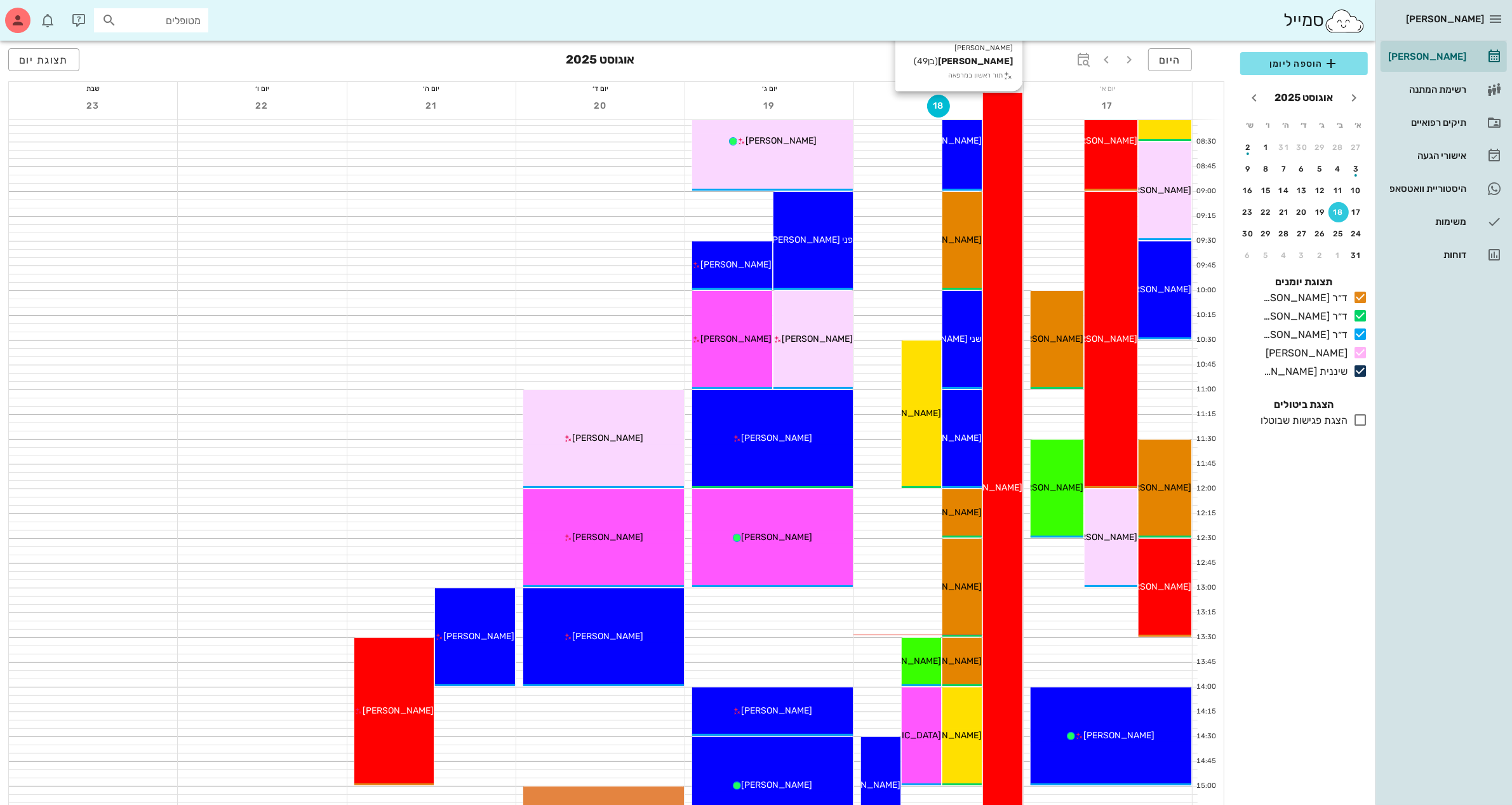
scroll to position [159, 0]
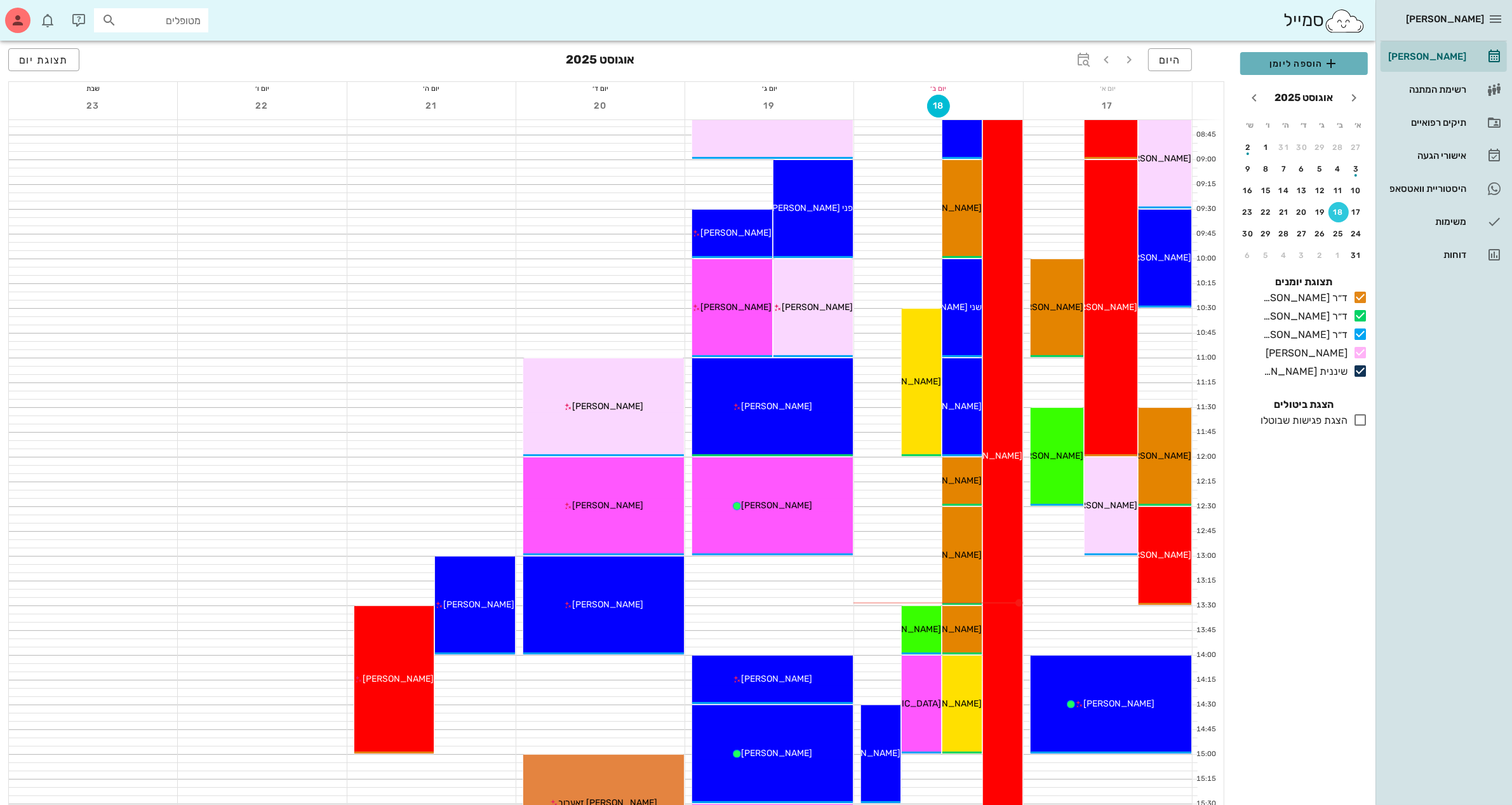
click at [1315, 66] on span "הוספה ליומן" at bounding box center [1304, 63] width 107 height 15
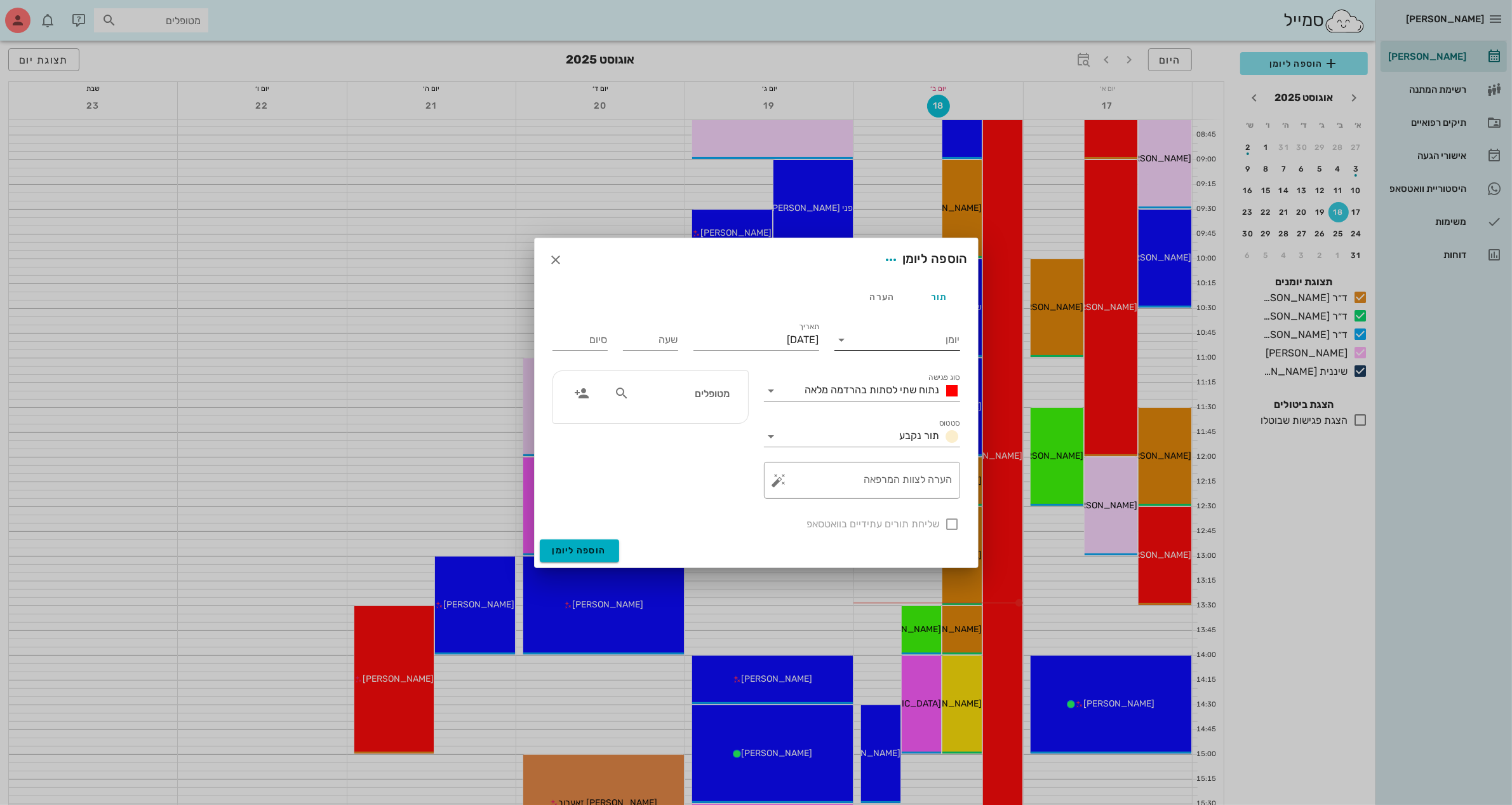
click at [859, 334] on input "יומן" at bounding box center [907, 339] width 108 height 20
click at [902, 410] on div "ד״ר [PERSON_NAME]" at bounding box center [901, 410] width 112 height 12
click at [786, 337] on input "[DATE]" at bounding box center [756, 339] width 126 height 20
click at [779, 480] on div "19" at bounding box center [777, 484] width 20 height 9
type input "[DATE]"
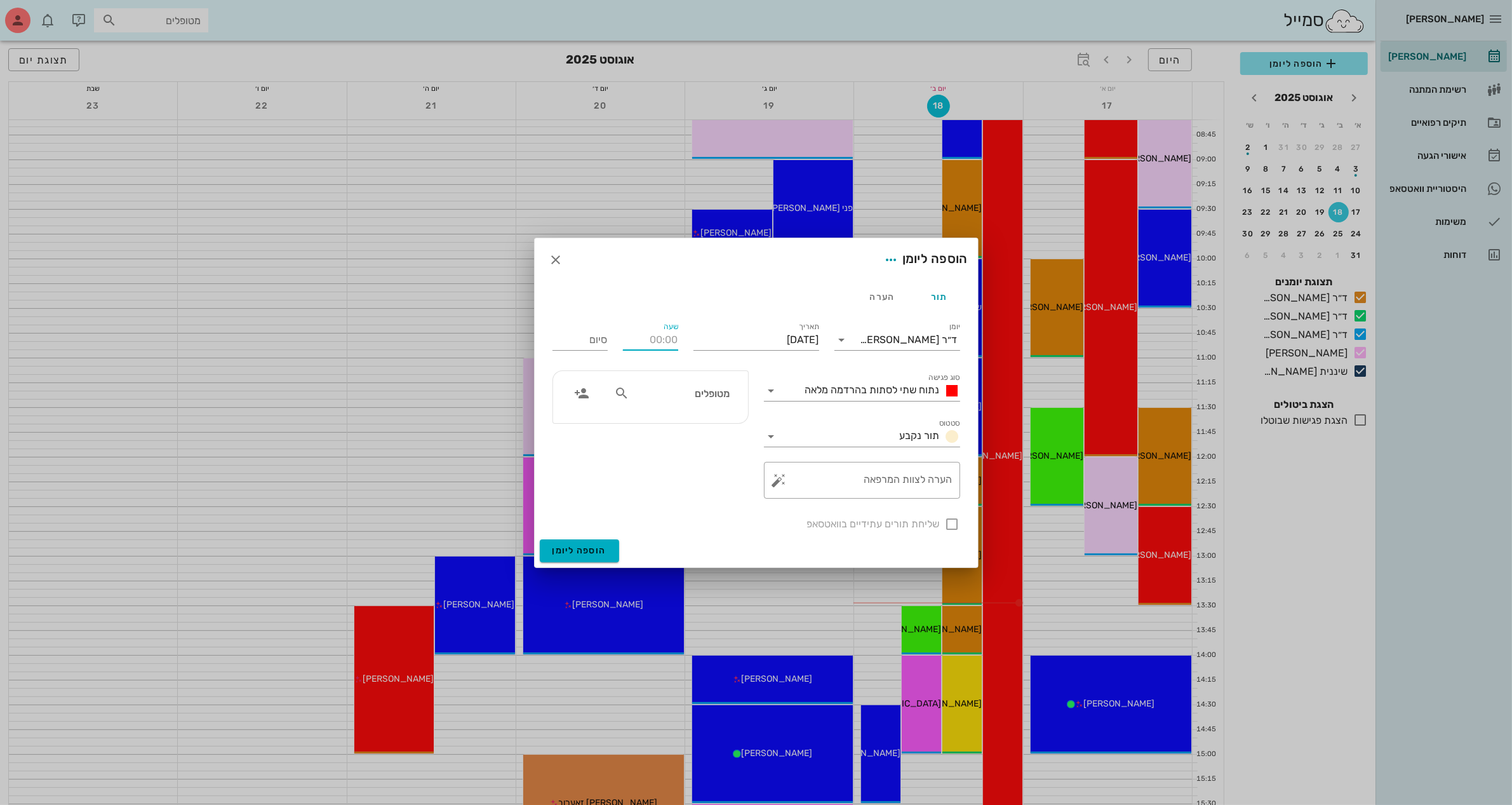
click at [668, 338] on input "שעה" at bounding box center [651, 339] width 55 height 20
click at [656, 330] on input "שעה" at bounding box center [651, 339] width 55 height 20
type input "13:00"
click at [586, 343] on div "סיום 21:00" at bounding box center [580, 337] width 71 height 51
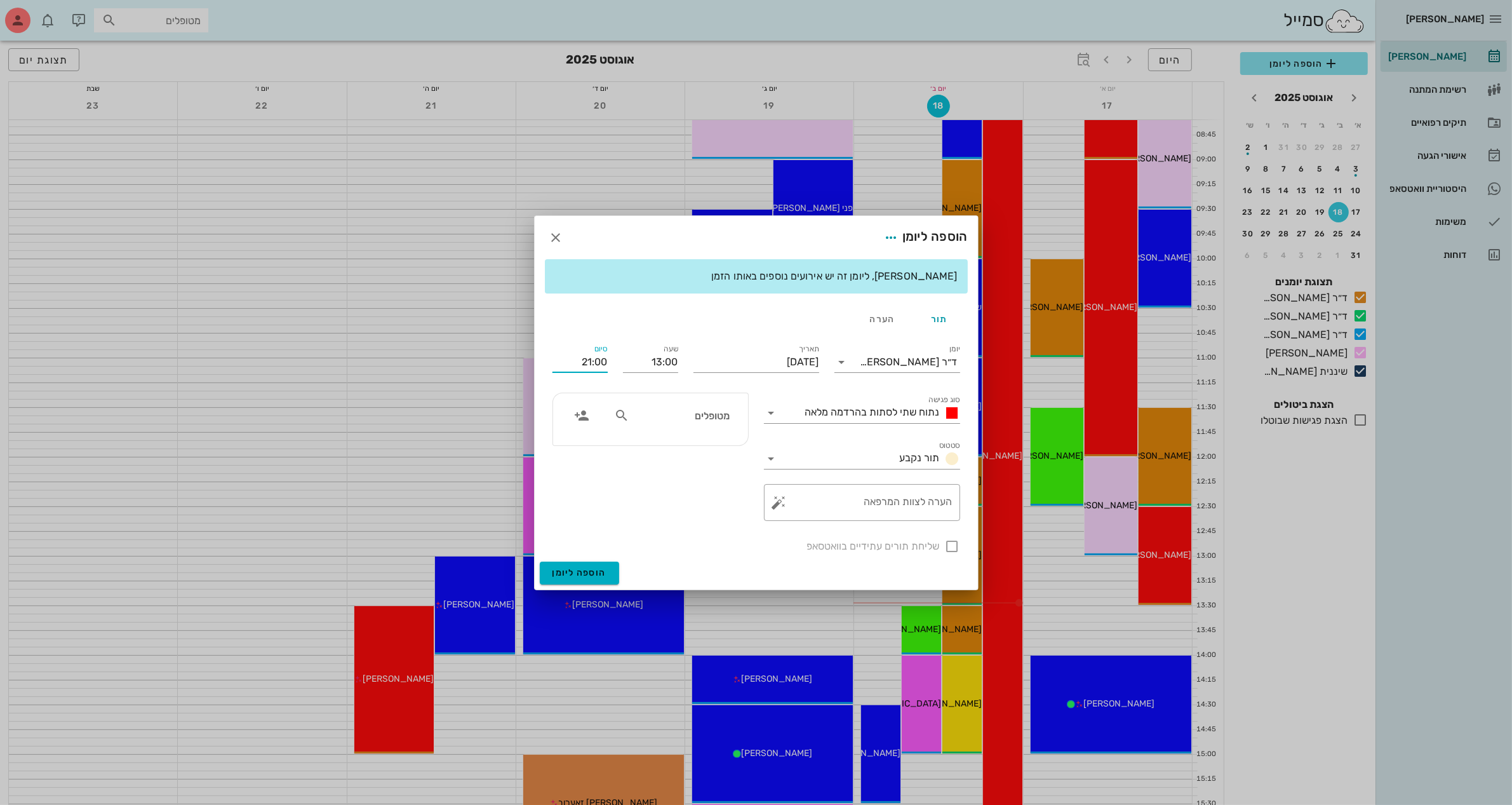
click at [603, 360] on input "21:00" at bounding box center [580, 362] width 55 height 20
click at [585, 446] on div "14:00 (שעה)" at bounding box center [546, 445] width 77 height 10
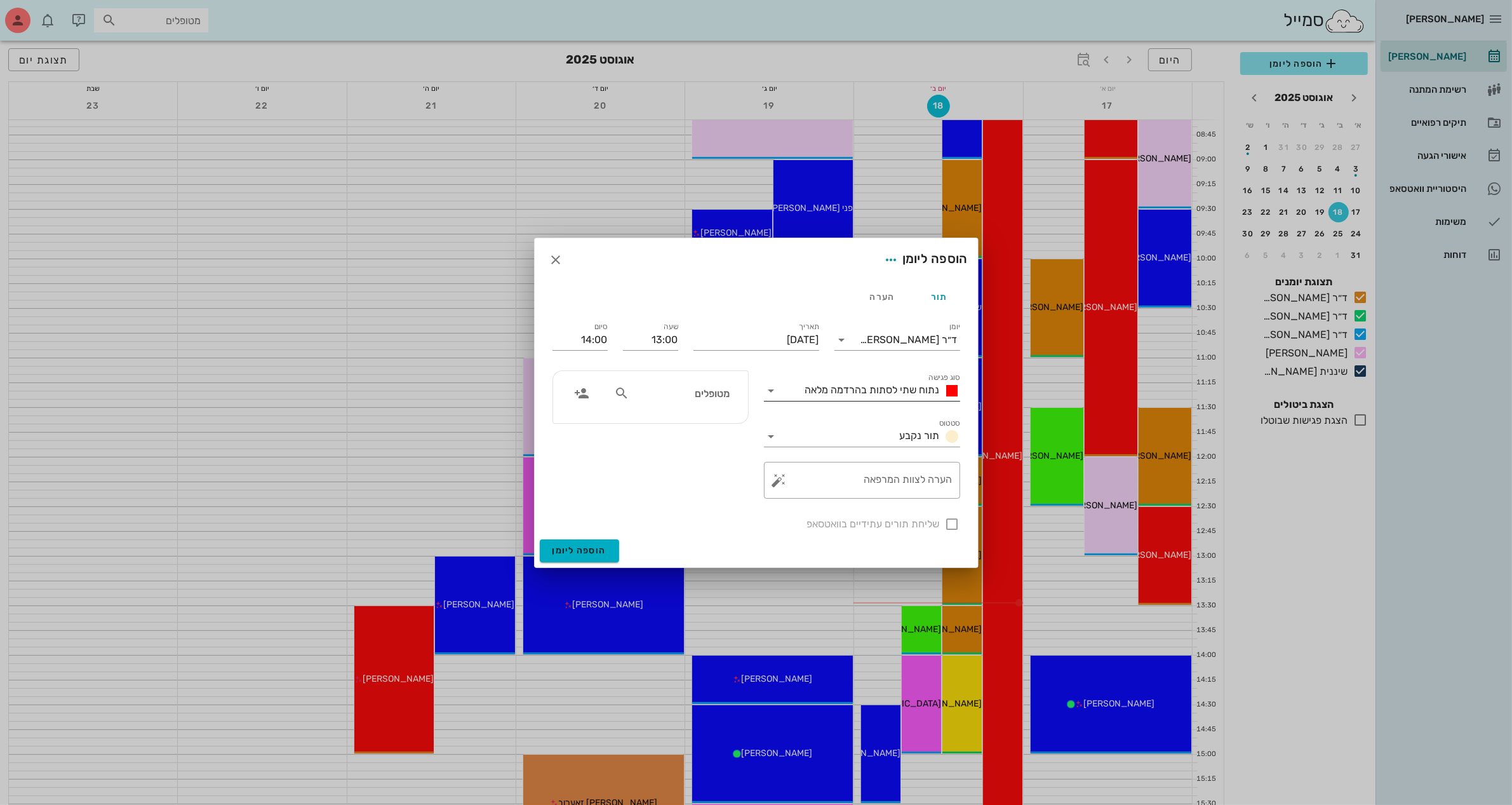
click at [834, 385] on span "נתוח שתי לסתות בהרדמה מלאה" at bounding box center [873, 389] width 135 height 12
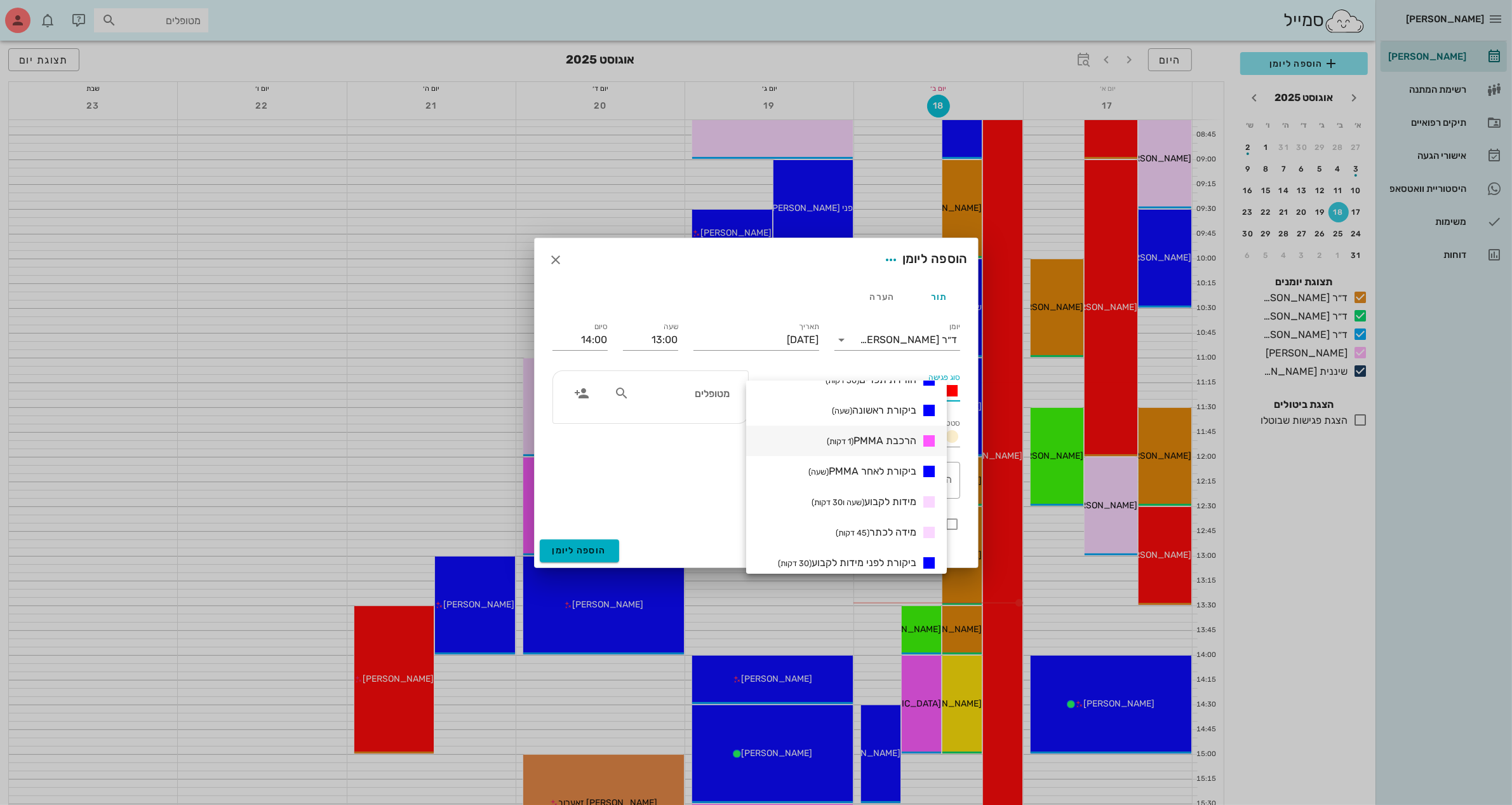
scroll to position [318, 0]
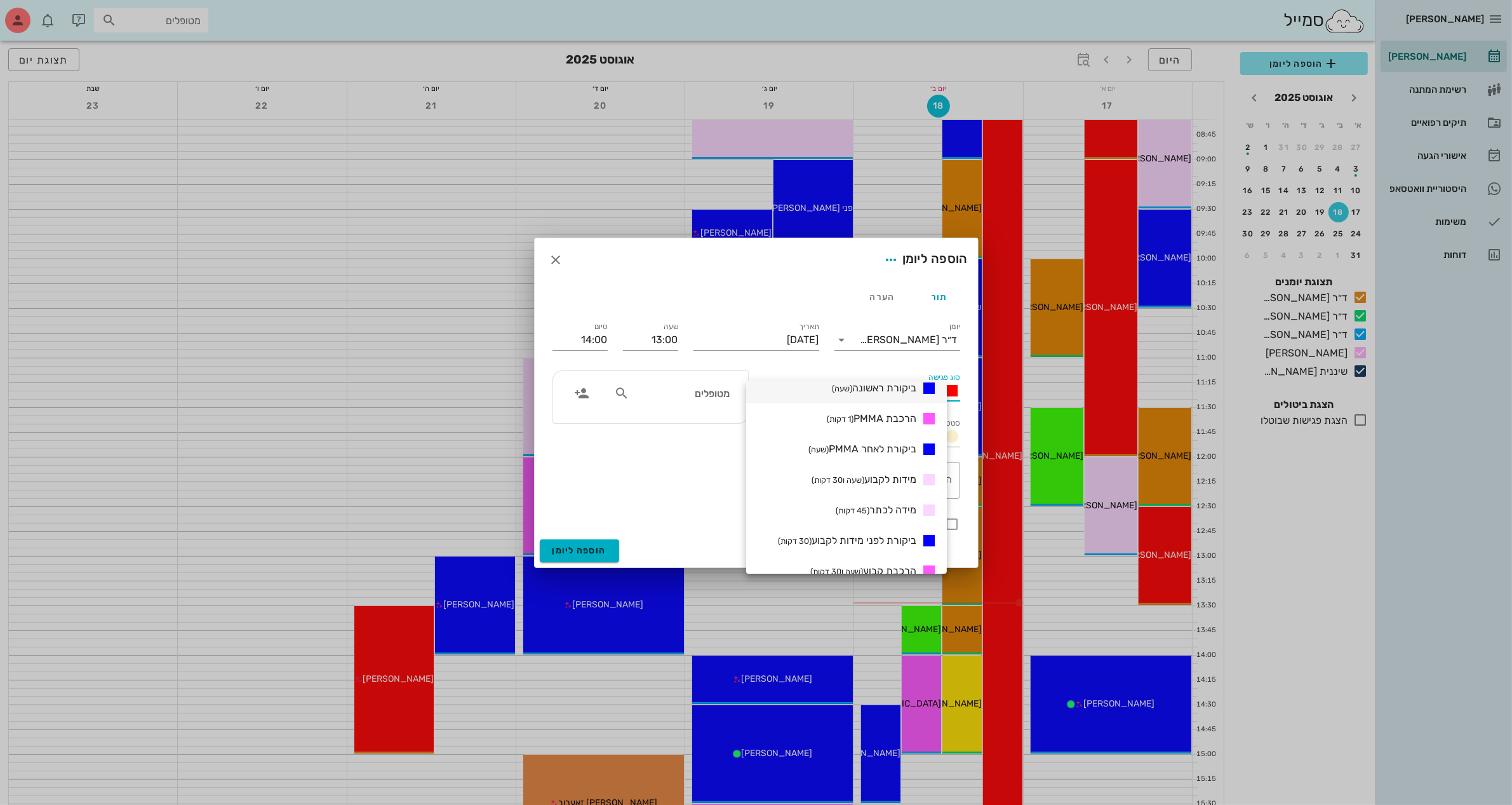
click at [866, 385] on span "ביקורת ראשונה (שעה)" at bounding box center [874, 388] width 84 height 12
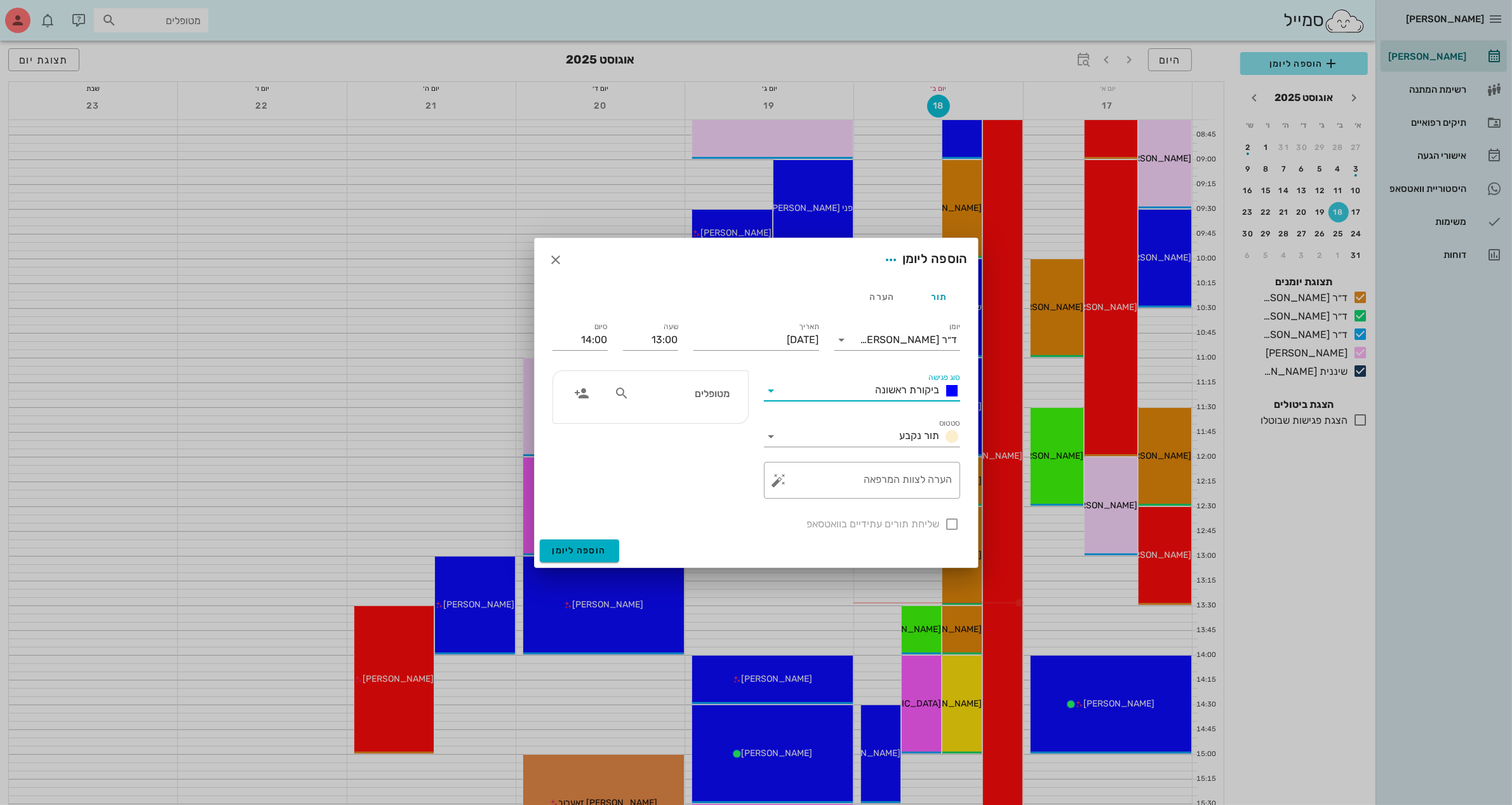
scroll to position [0, 0]
click at [858, 392] on input "סוג פגישה" at bounding box center [826, 391] width 89 height 20
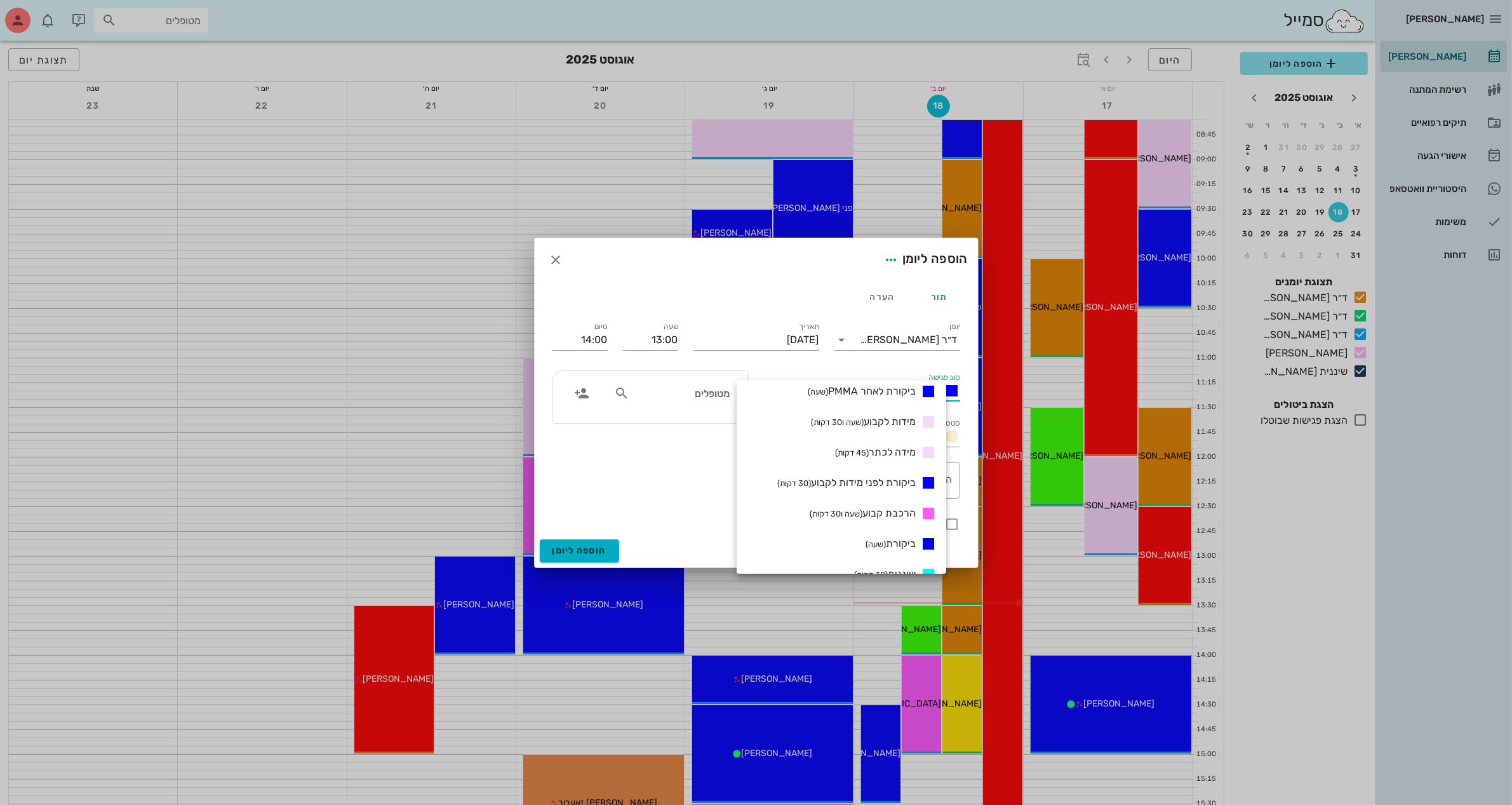
scroll to position [397, 0]
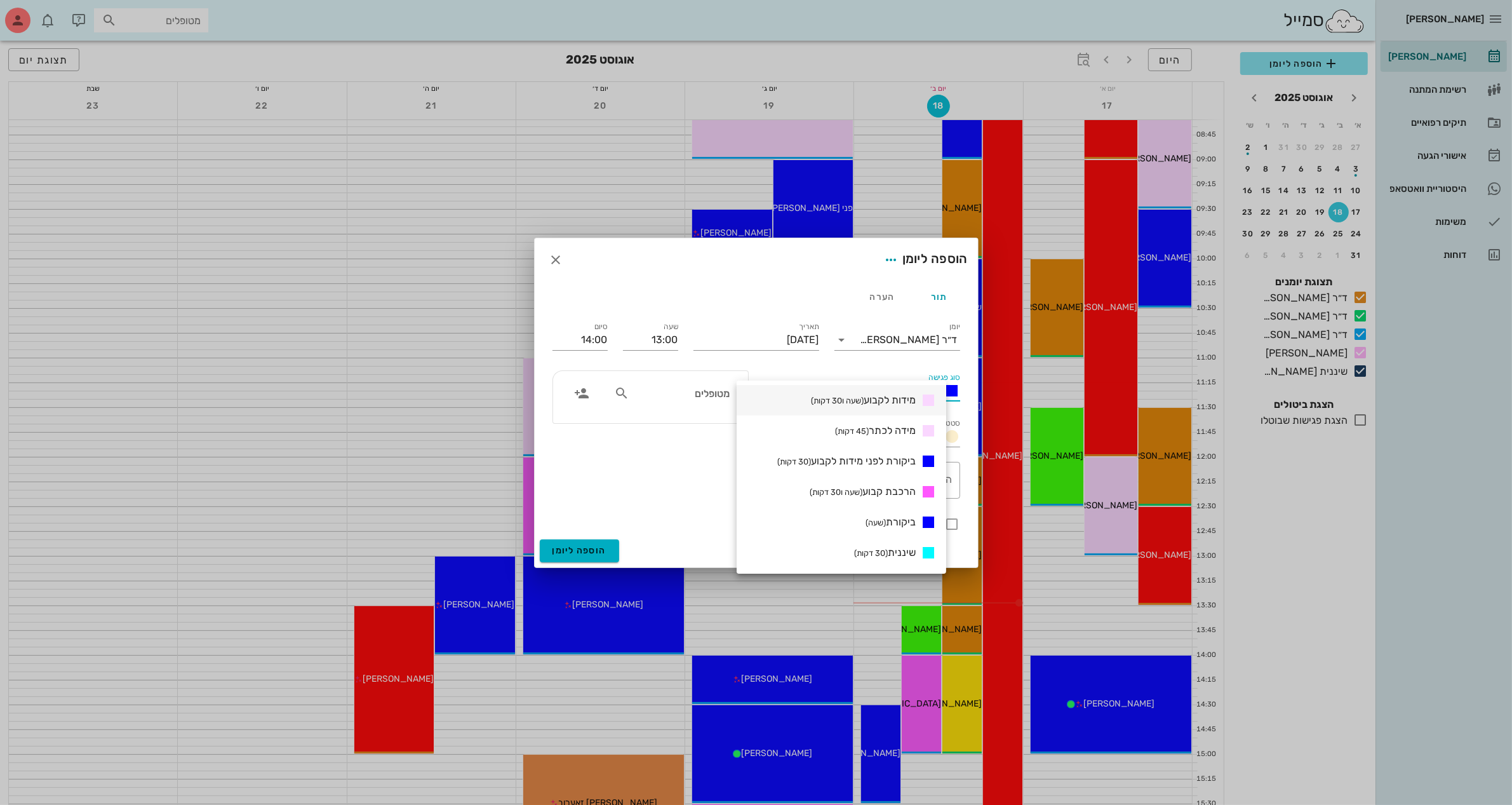
click at [879, 393] on span "מידות לקבוע (שעה ו30 דקות)" at bounding box center [863, 399] width 104 height 12
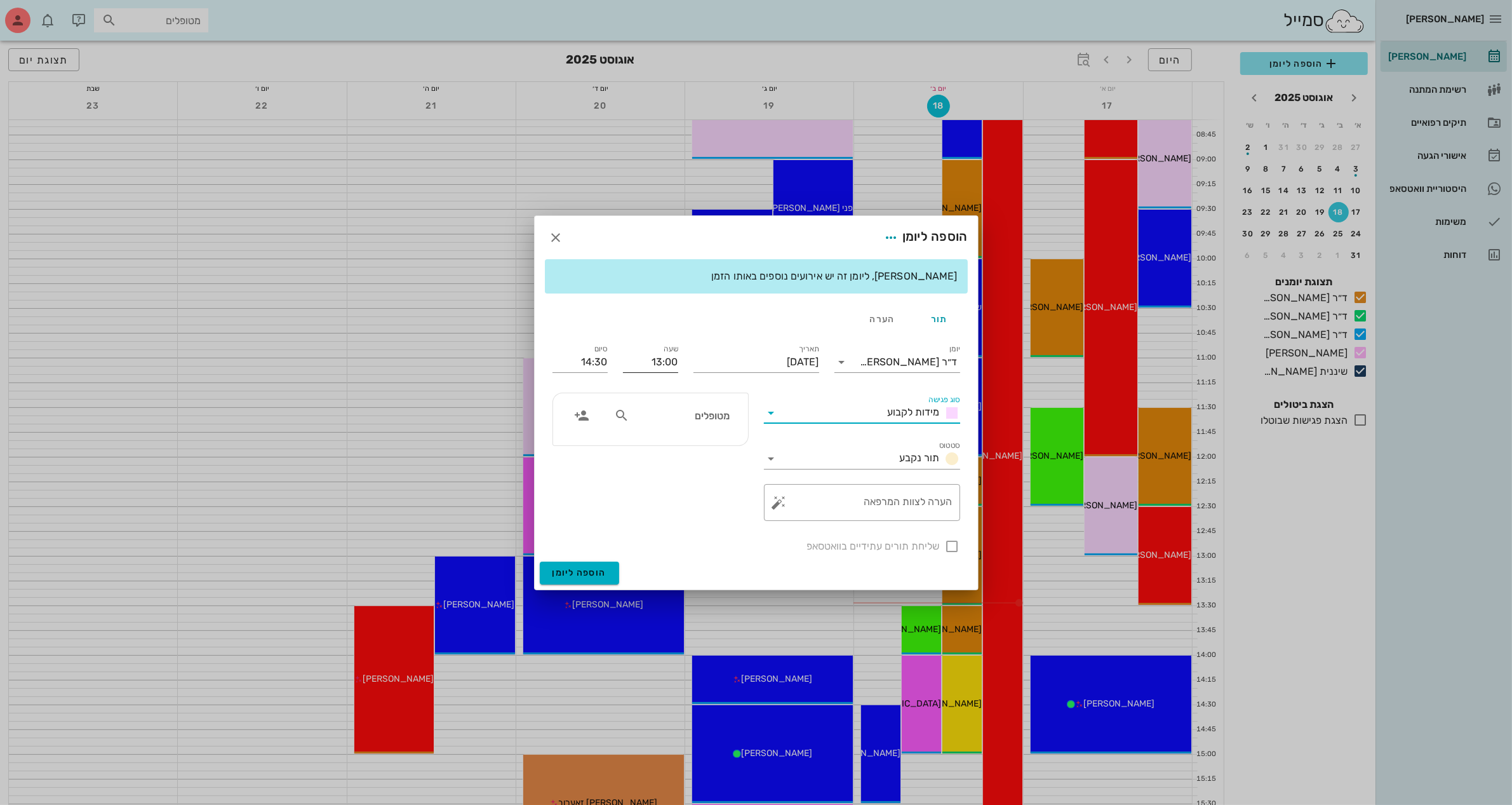
scroll to position [0, 0]
click at [596, 351] on label "סיום" at bounding box center [601, 349] width 14 height 9
click at [596, 352] on input "14:30" at bounding box center [580, 362] width 55 height 20
click at [586, 436] on div "14:00 (שעה)" at bounding box center [546, 445] width 97 height 18
type input "14:00"
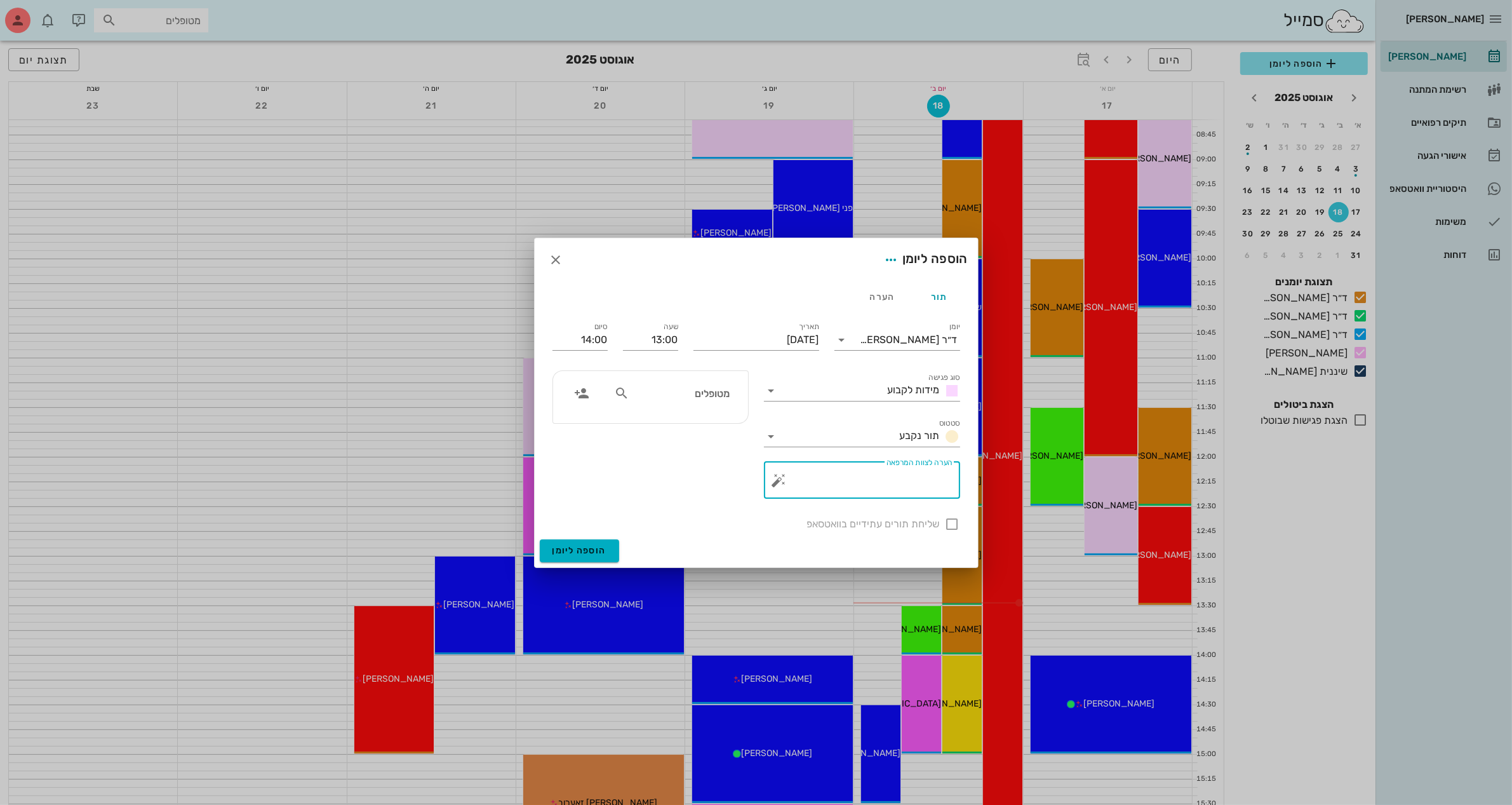
click at [871, 484] on textarea "הערה לצוות המרפאה" at bounding box center [867, 484] width 171 height 30
type textarea "מידות"
click at [618, 393] on icon at bounding box center [621, 393] width 15 height 15
type input "[PERSON_NAME]"
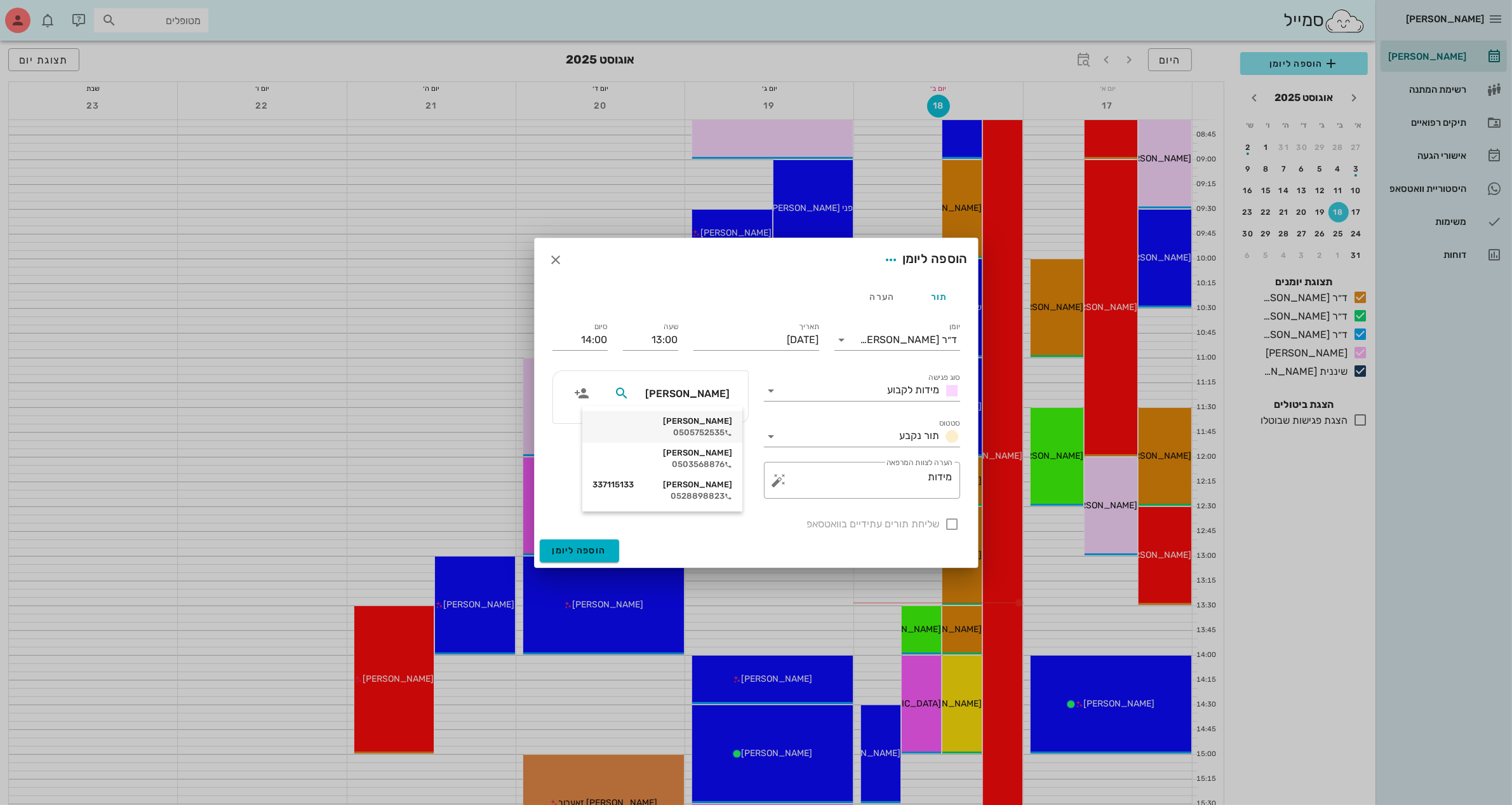
click at [668, 426] on div "[PERSON_NAME] 0505752535" at bounding box center [662, 427] width 140 height 32
click at [945, 524] on div at bounding box center [953, 524] width 22 height 22
checkbox input "true"
click at [566, 547] on span "הוספה ליומן" at bounding box center [579, 550] width 54 height 11
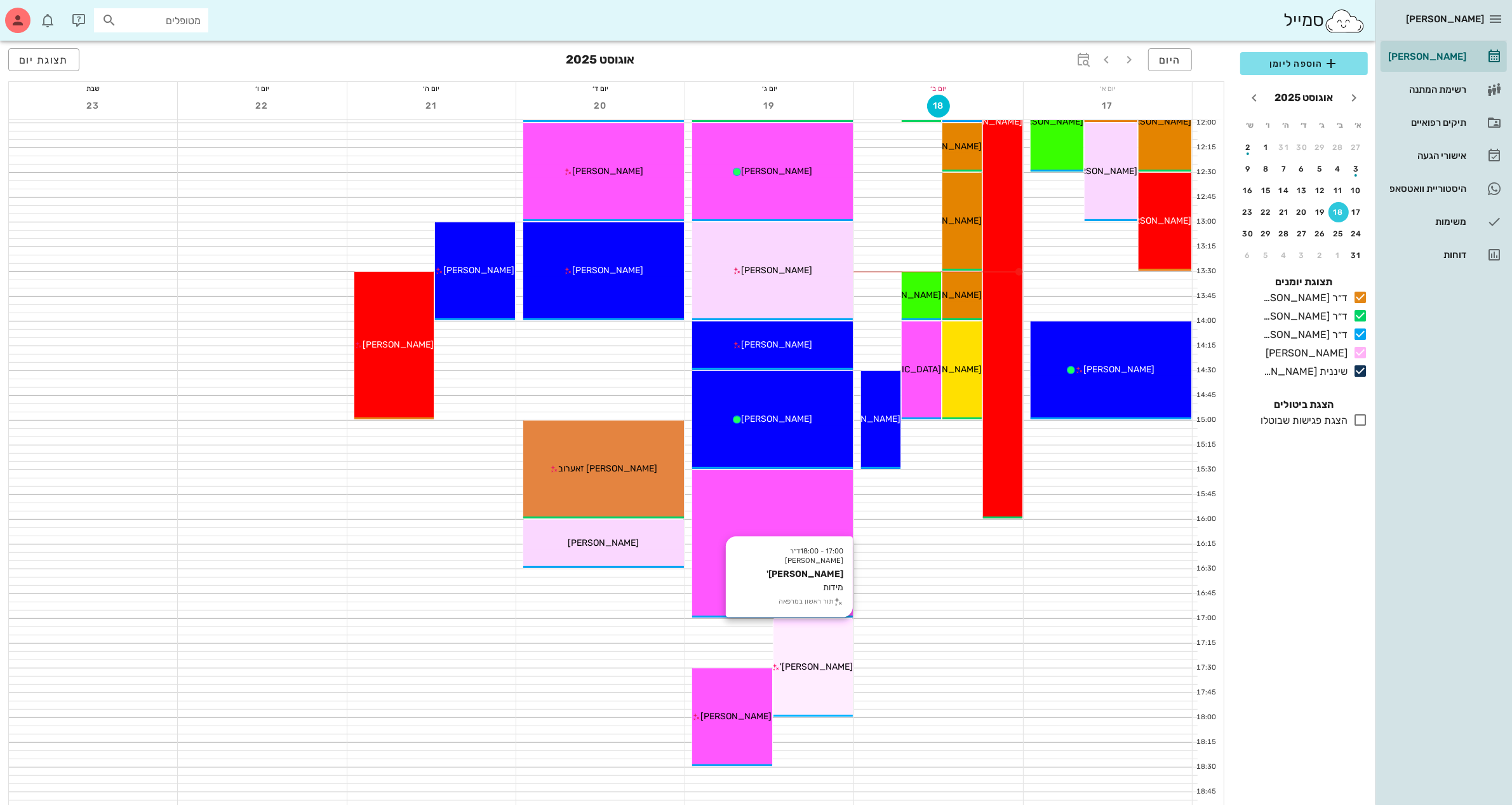
scroll to position [556, 0]
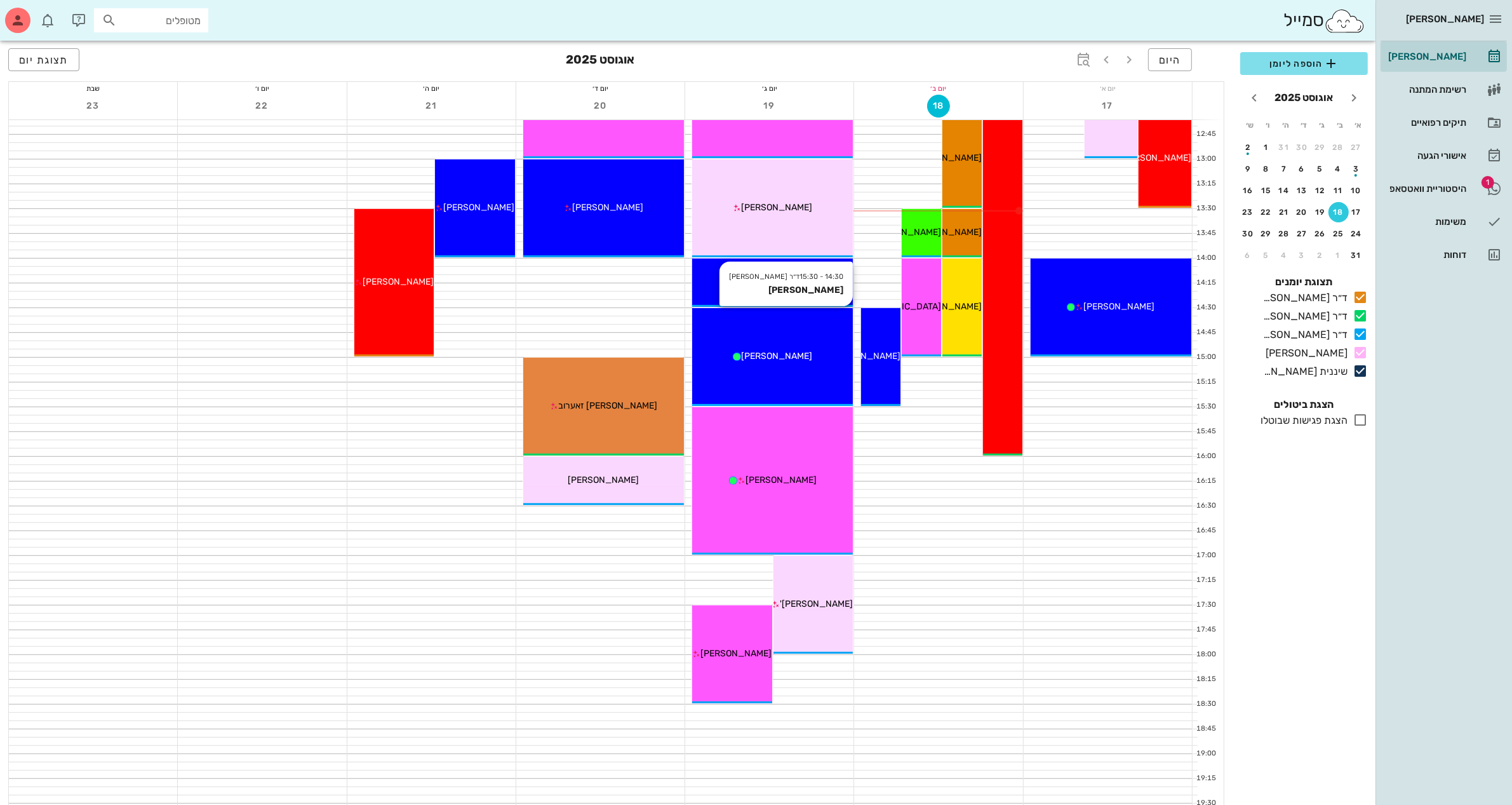
drag, startPoint x: 762, startPoint y: 345, endPoint x: 760, endPoint y: 373, distance: 28.1
click at [760, 373] on div "14:30 - 15:30 ד״ר [PERSON_NAME] [PERSON_NAME] [PERSON_NAME]" at bounding box center [773, 357] width 161 height 98
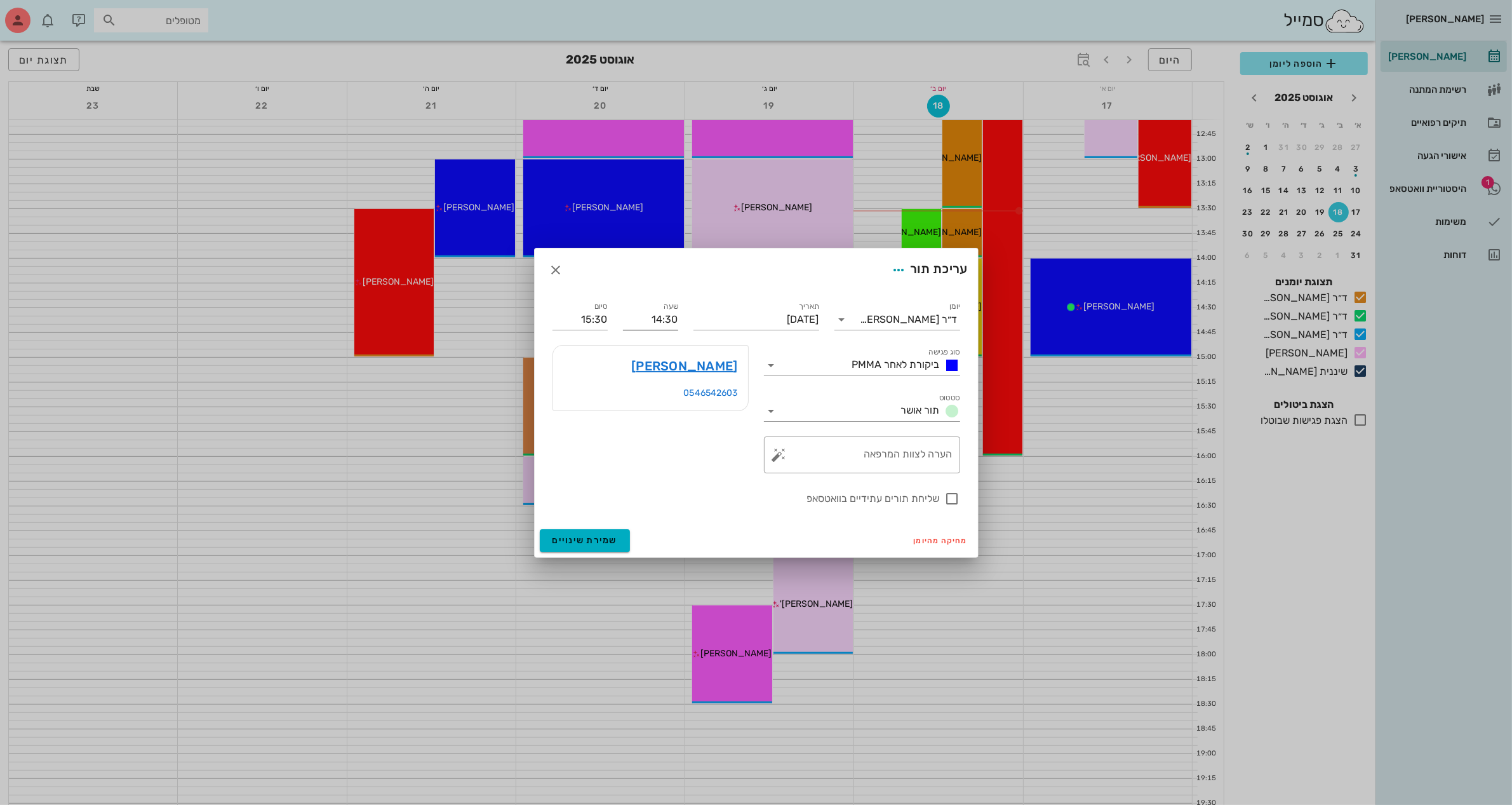
click at [672, 314] on input "14:30" at bounding box center [651, 319] width 55 height 20
click at [657, 414] on div "15:00" at bounding box center [651, 414] width 35 height 10
type input "15:00"
type input "16:00"
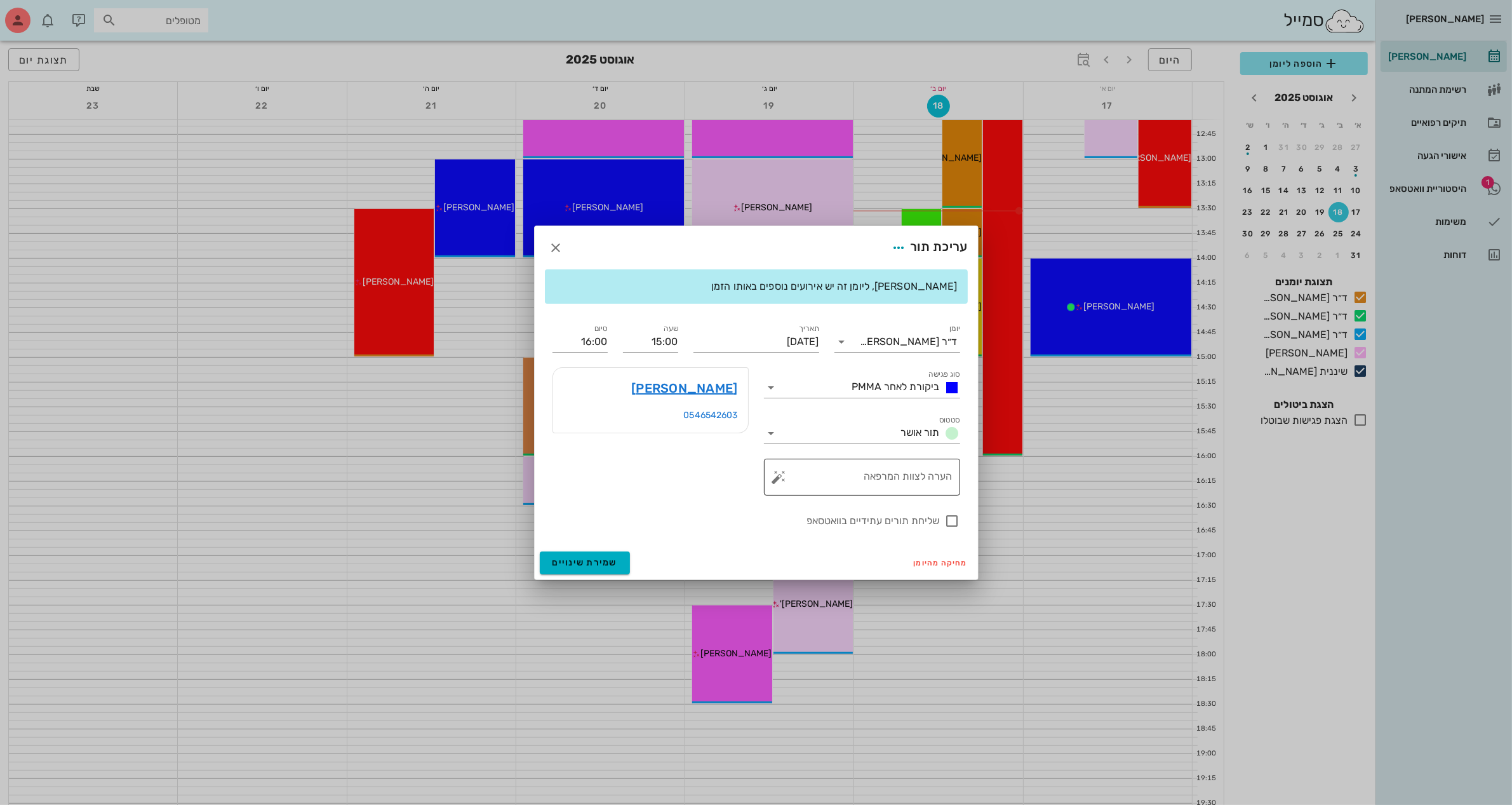
click at [869, 481] on textarea "הערה לצוות המרפאה" at bounding box center [867, 480] width 171 height 30
type textarea "ביקורת אי נוחות"
click at [592, 561] on span "שמירת שינויים" at bounding box center [585, 562] width 66 height 11
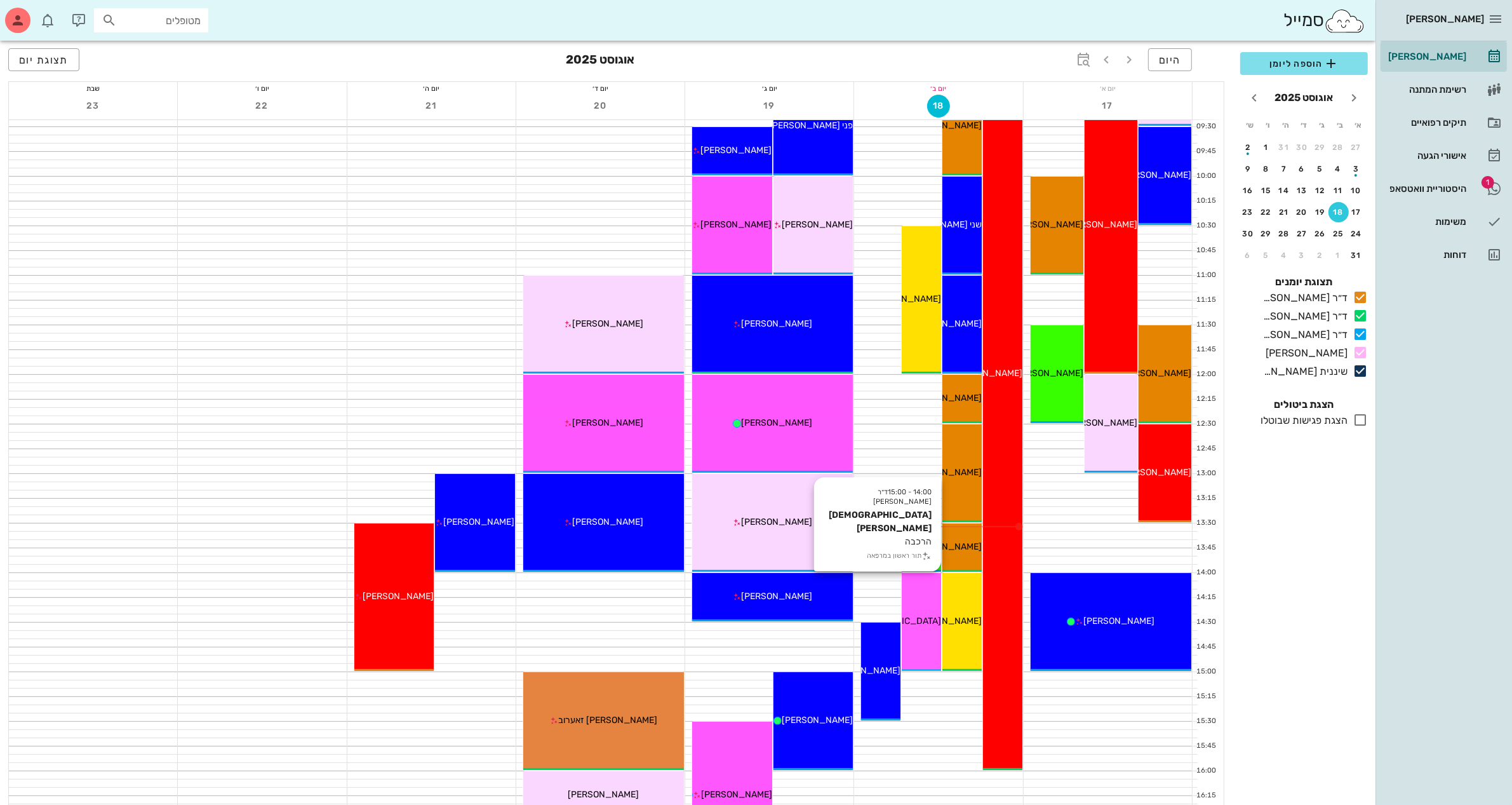
scroll to position [239, 0]
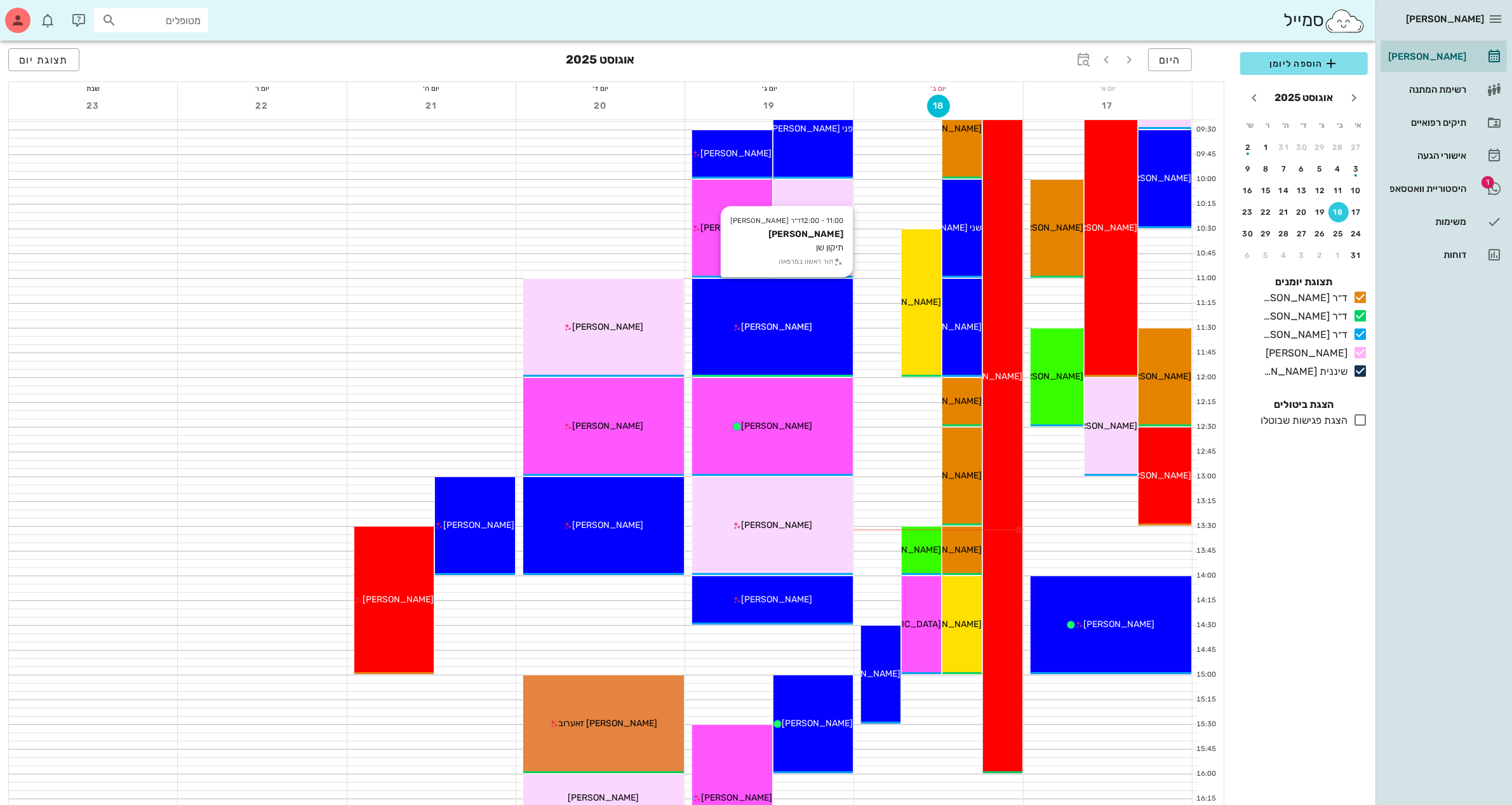
click at [801, 332] on div "[PERSON_NAME]" at bounding box center [773, 326] width 161 height 14
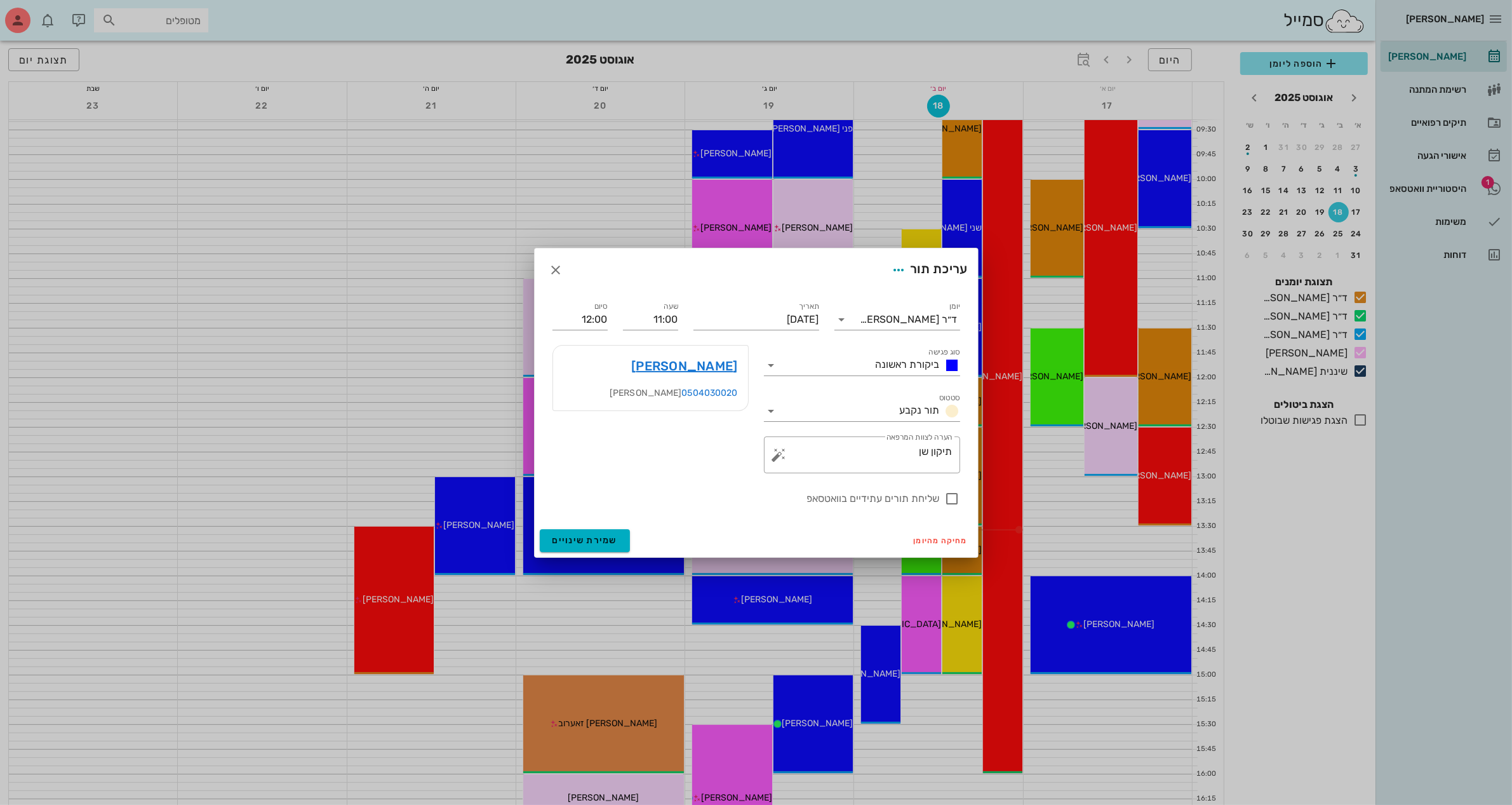
click at [443, 223] on div at bounding box center [756, 402] width 1512 height 805
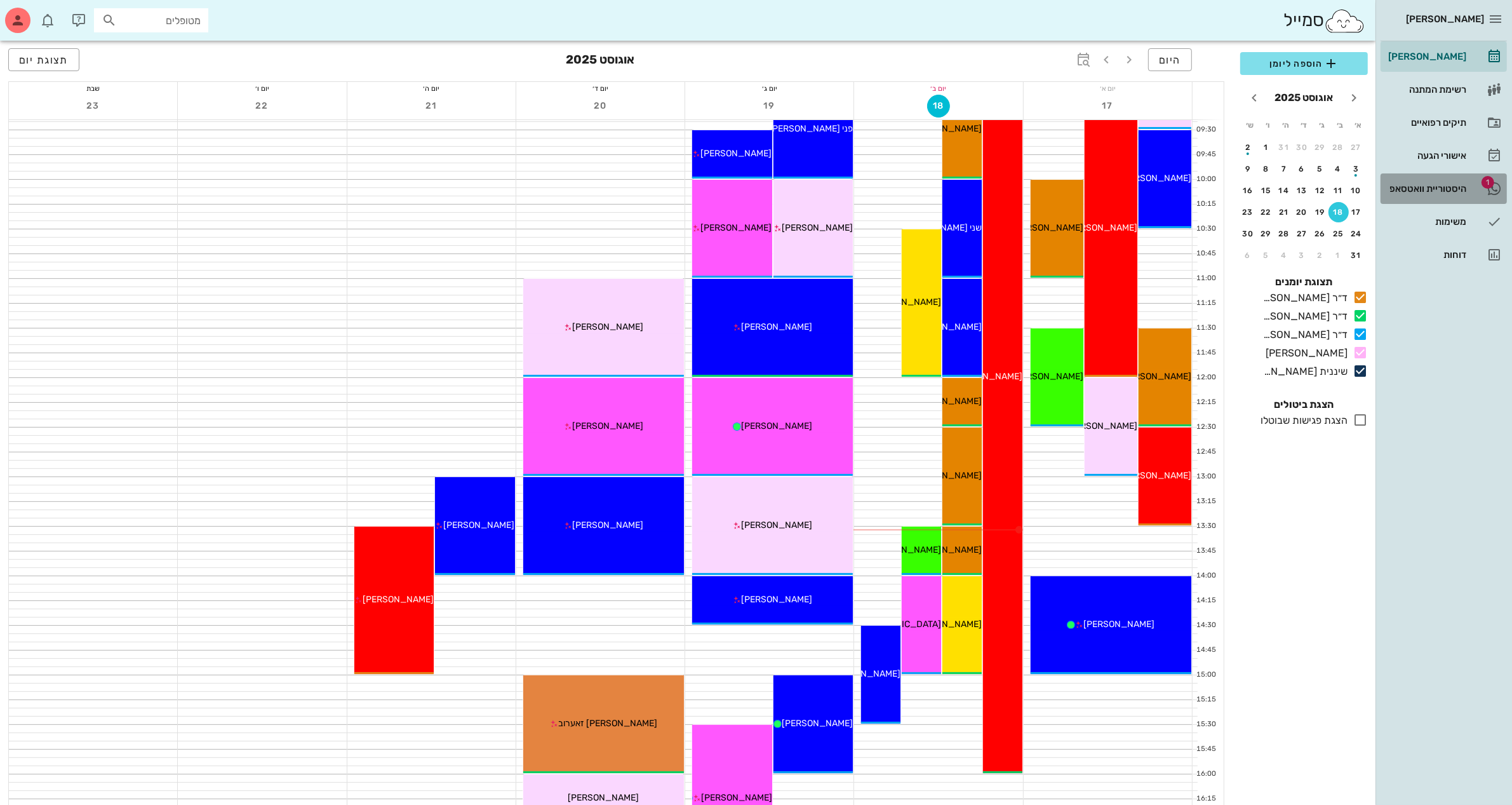
click at [1420, 185] on div "היסטוריית וואטסאפ" at bounding box center [1426, 189] width 81 height 10
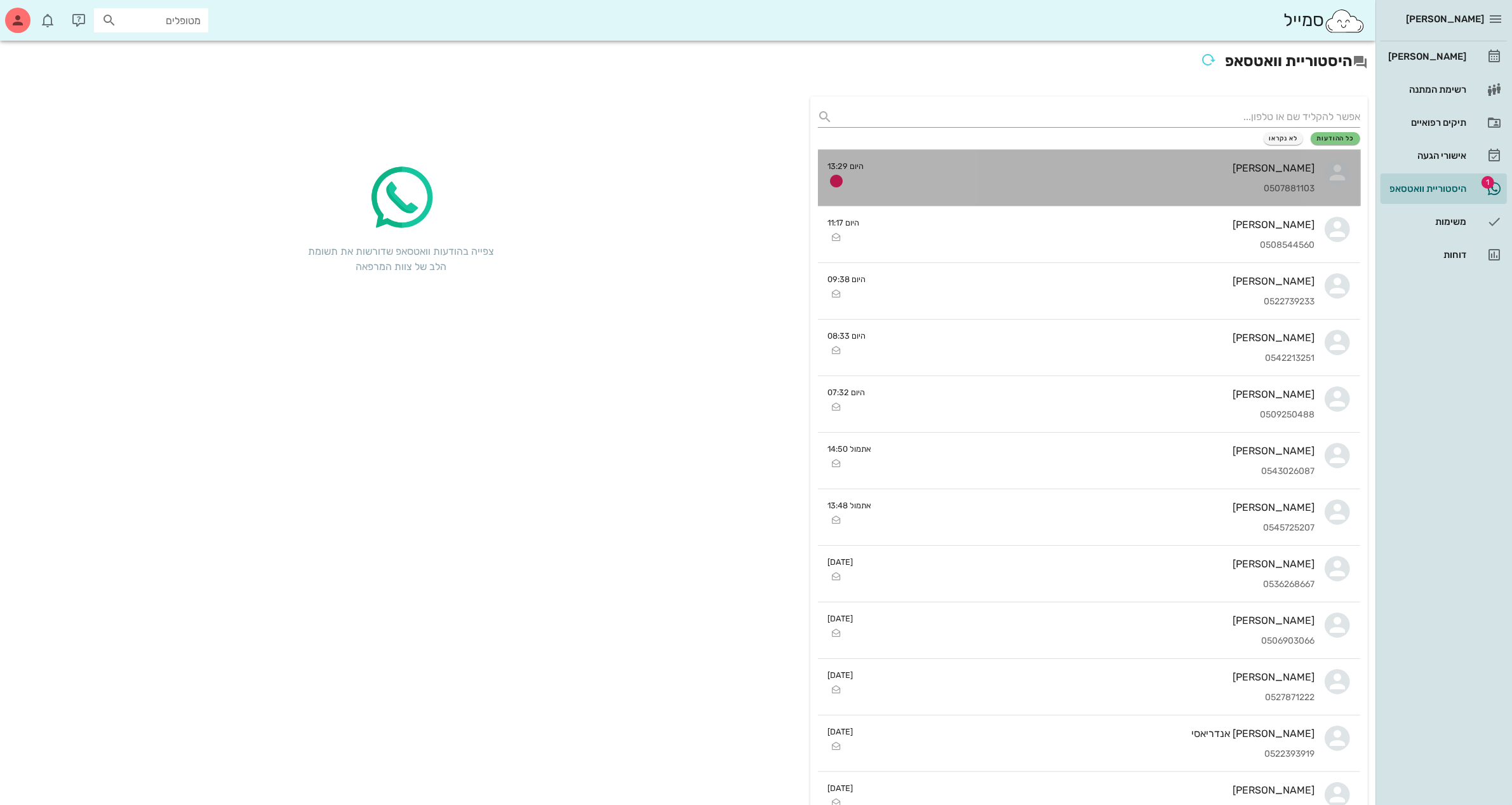
click at [1250, 165] on div "[PERSON_NAME]" at bounding box center [1095, 168] width 441 height 12
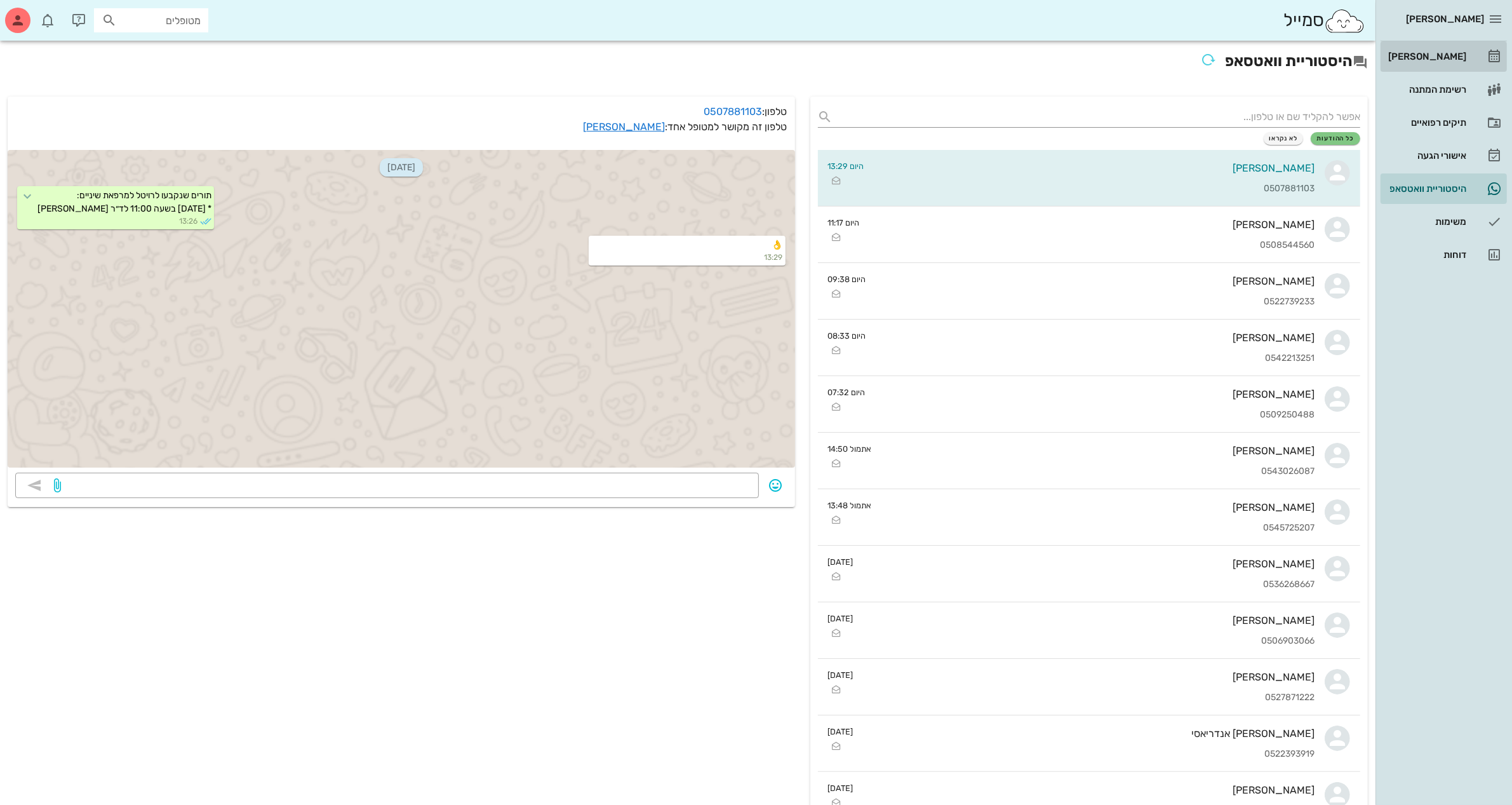
click at [1430, 58] on div "[PERSON_NAME]" at bounding box center [1426, 56] width 81 height 10
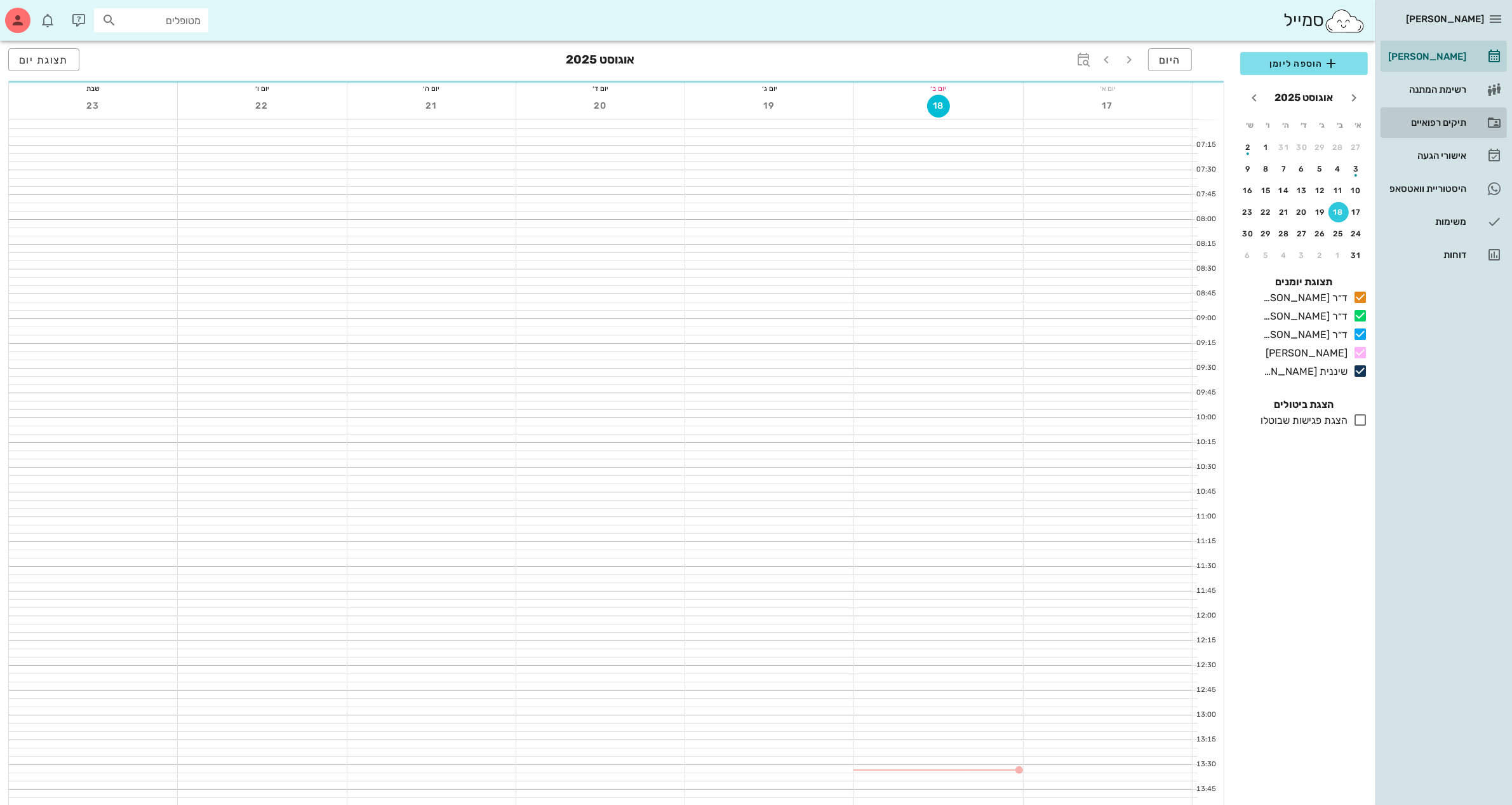
click at [1433, 119] on div "תיקים רפואיים" at bounding box center [1426, 123] width 81 height 10
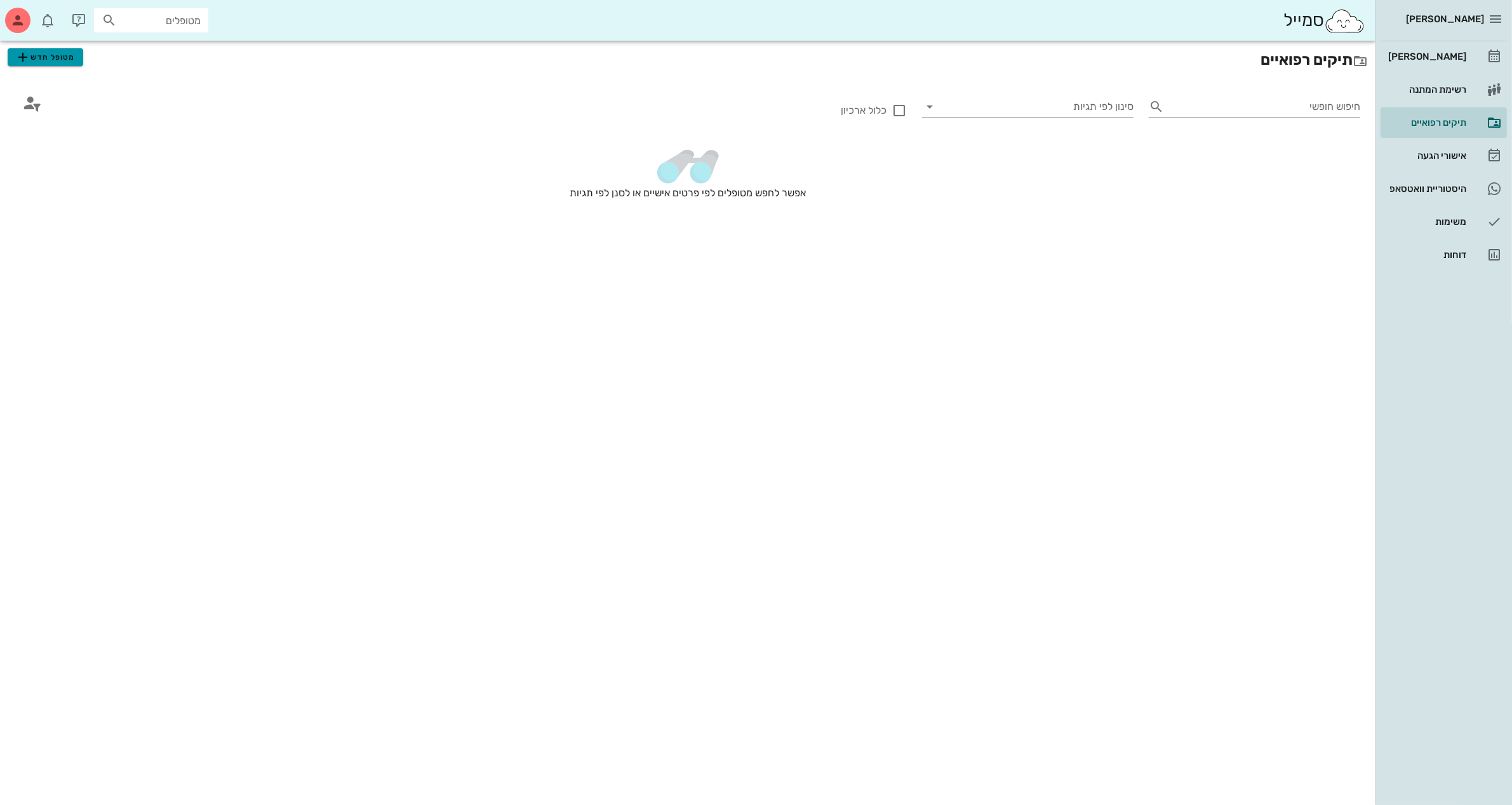
click at [38, 58] on span "מטופל חדש" at bounding box center [45, 57] width 60 height 15
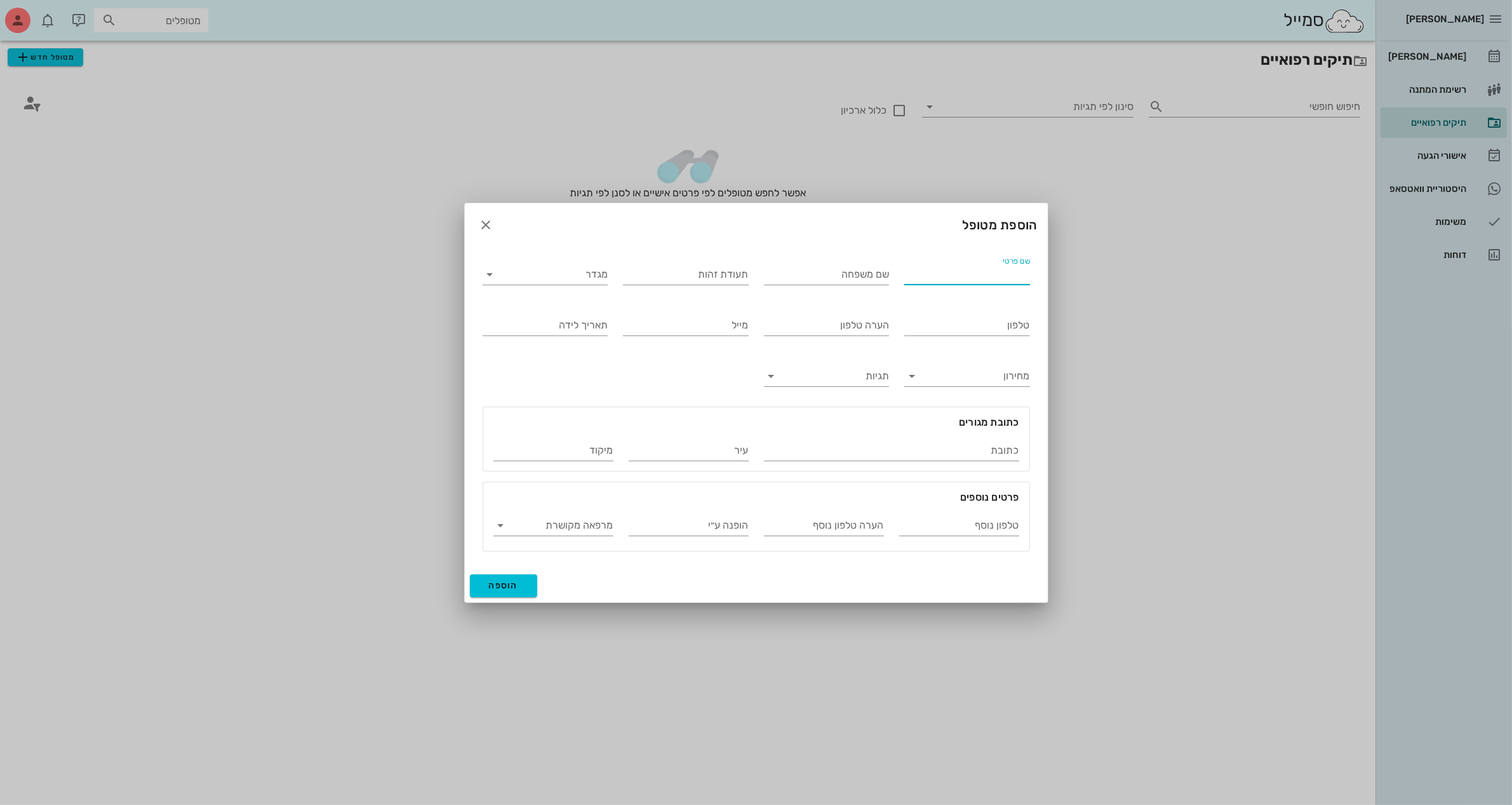
click at [935, 277] on input "שם פרטי" at bounding box center [967, 275] width 126 height 20
type input "הרטה"
click at [859, 277] on input "שם משפחה" at bounding box center [827, 275] width 126 height 20
type input "[PERSON_NAME]"
click at [541, 281] on input "מגדר" at bounding box center [556, 275] width 105 height 20
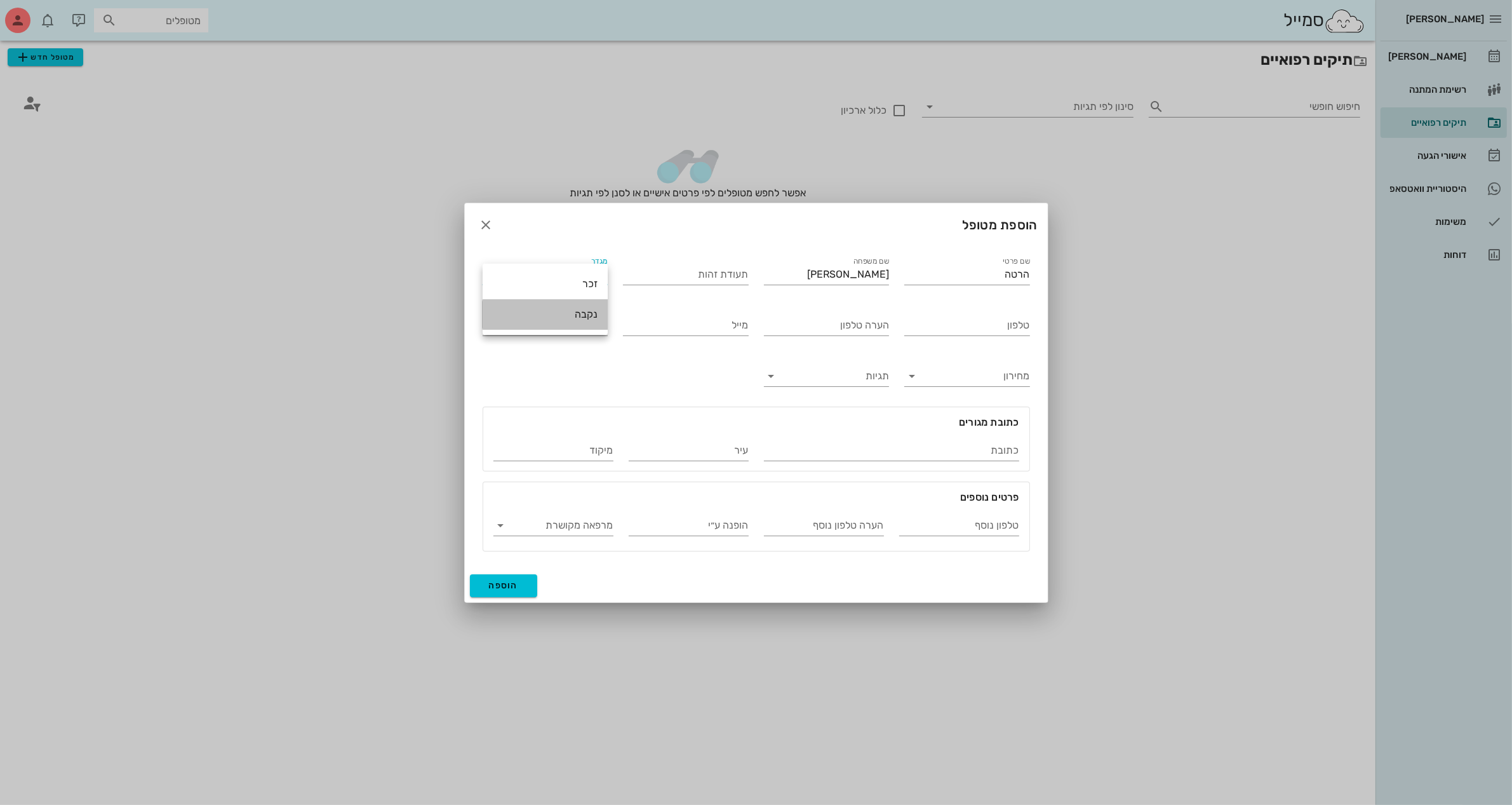
click at [554, 309] on div "נקבה" at bounding box center [545, 313] width 104 height 12
click at [707, 277] on input "תעודת זהות" at bounding box center [686, 275] width 126 height 20
type input "53381158"
click at [947, 316] on input "טלפון" at bounding box center [967, 325] width 126 height 20
type input "054-5586334"
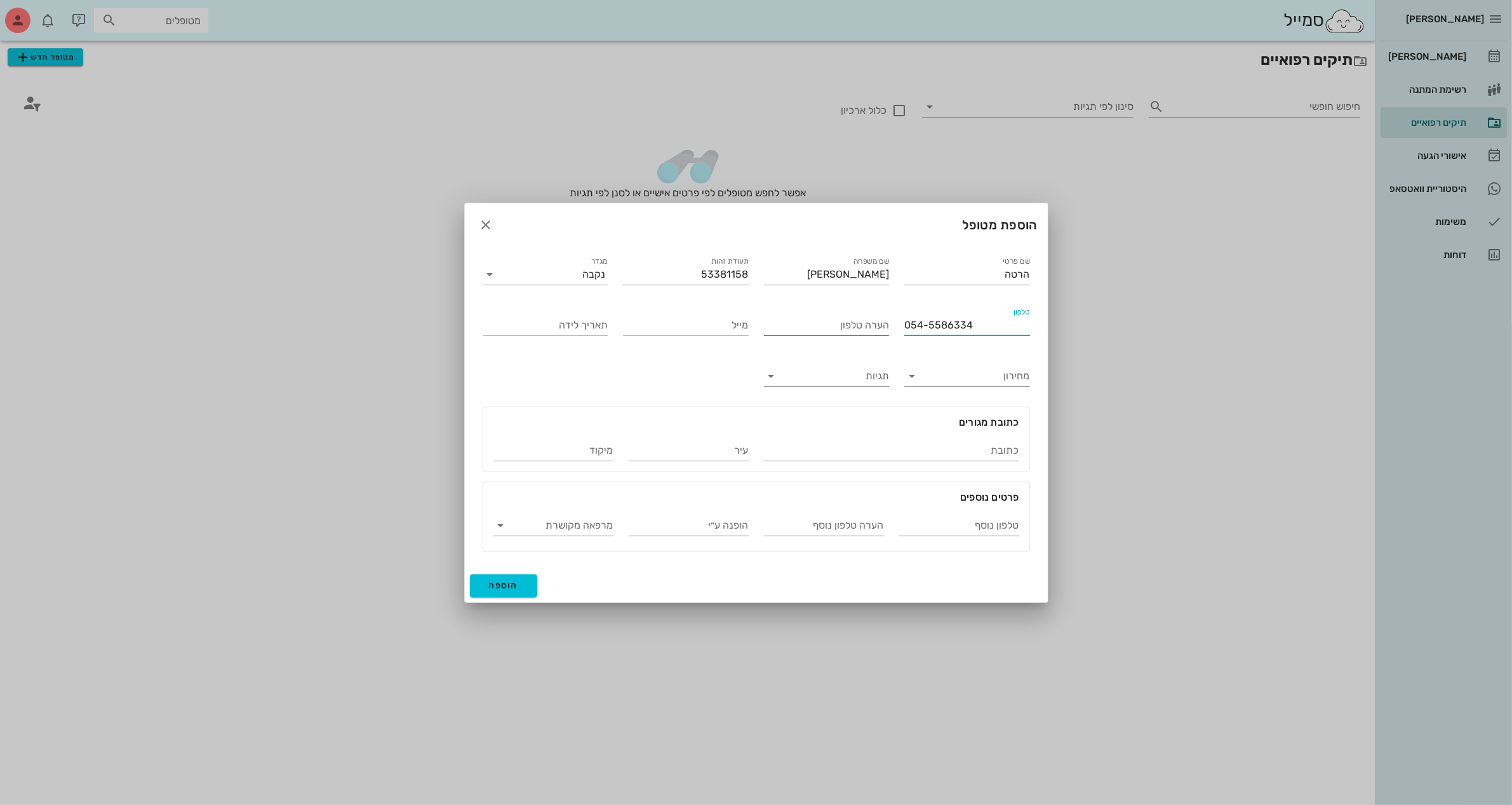
click at [862, 329] on input "הערה טלפון" at bounding box center [827, 325] width 126 height 20
click at [579, 328] on input "תאריך לידה" at bounding box center [546, 325] width 126 height 20
type input "[DATE]"
click at [933, 445] on input "כתובת" at bounding box center [891, 450] width 255 height 20
type input "י.ל [PERSON_NAME] 24"
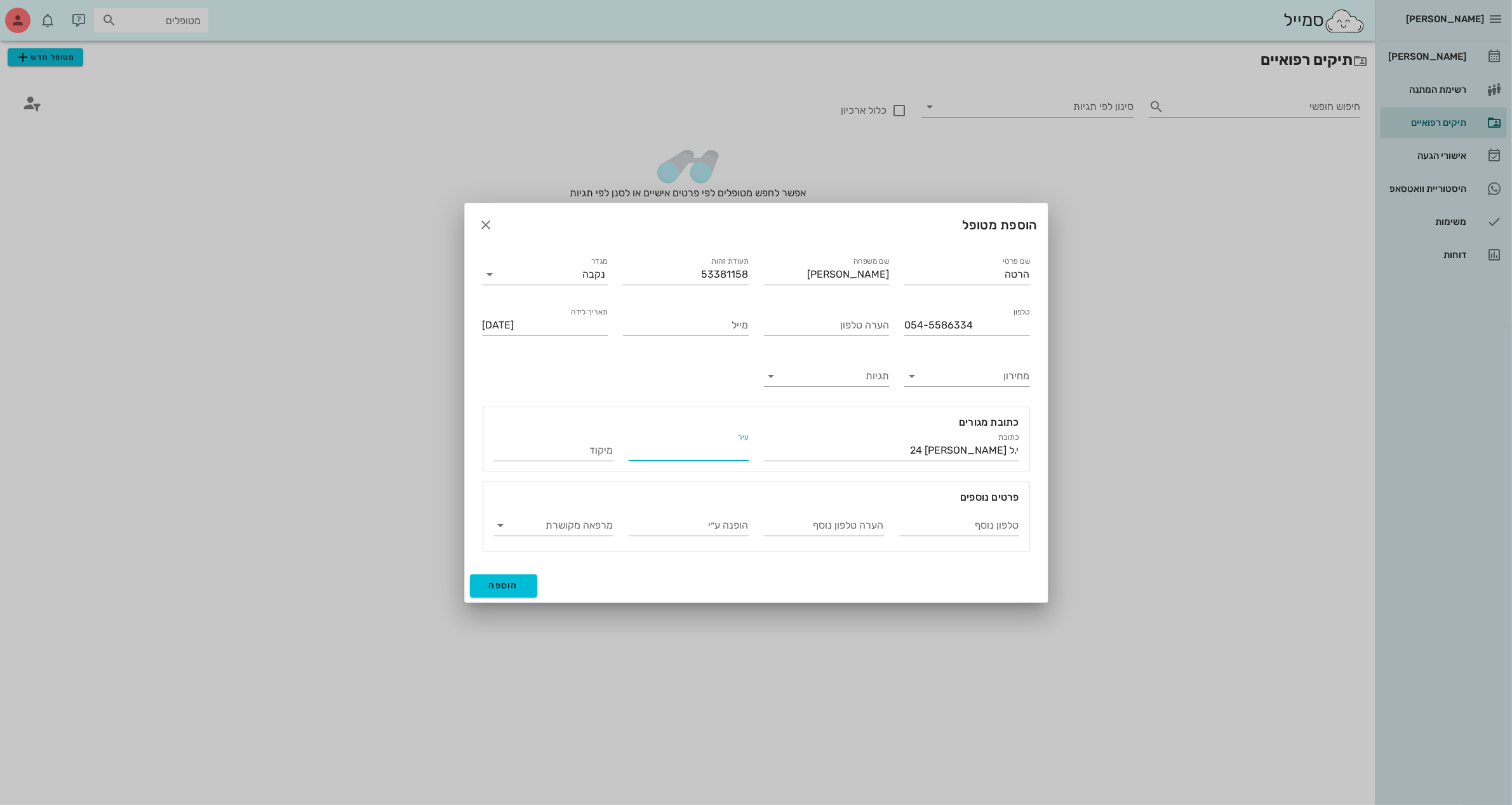
click at [696, 446] on input "עיר" at bounding box center [689, 450] width 120 height 20
type input "[GEOGRAPHIC_DATA]"
click at [506, 589] on span "הוספה" at bounding box center [504, 585] width 30 height 11
type input "[DATE]"
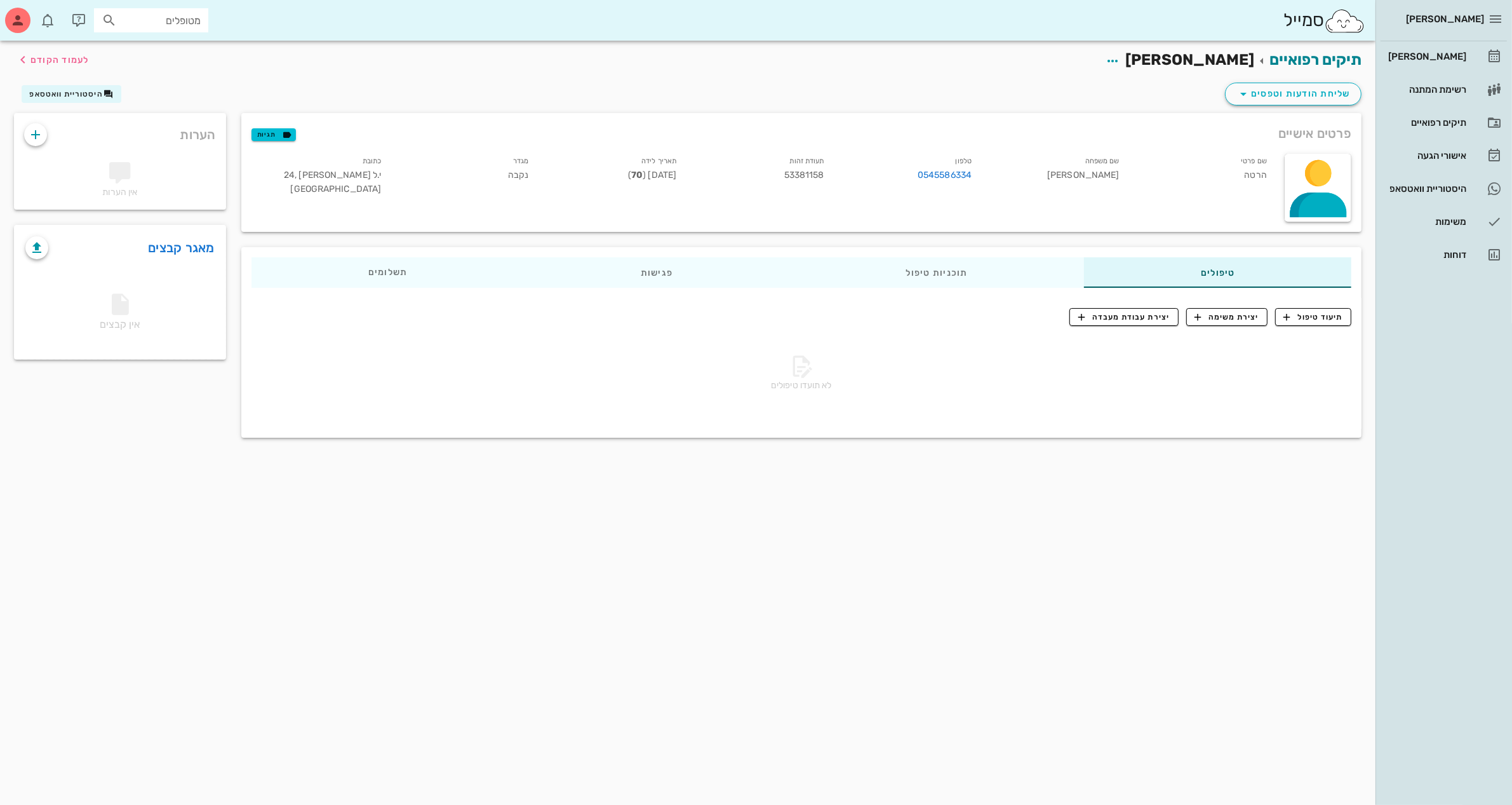
click at [1083, 64] on div "תיקים רפואיים [PERSON_NAME] לעמוד הקודם" at bounding box center [688, 60] width 1363 height 40
click at [1428, 53] on div "[PERSON_NAME]" at bounding box center [1426, 56] width 81 height 10
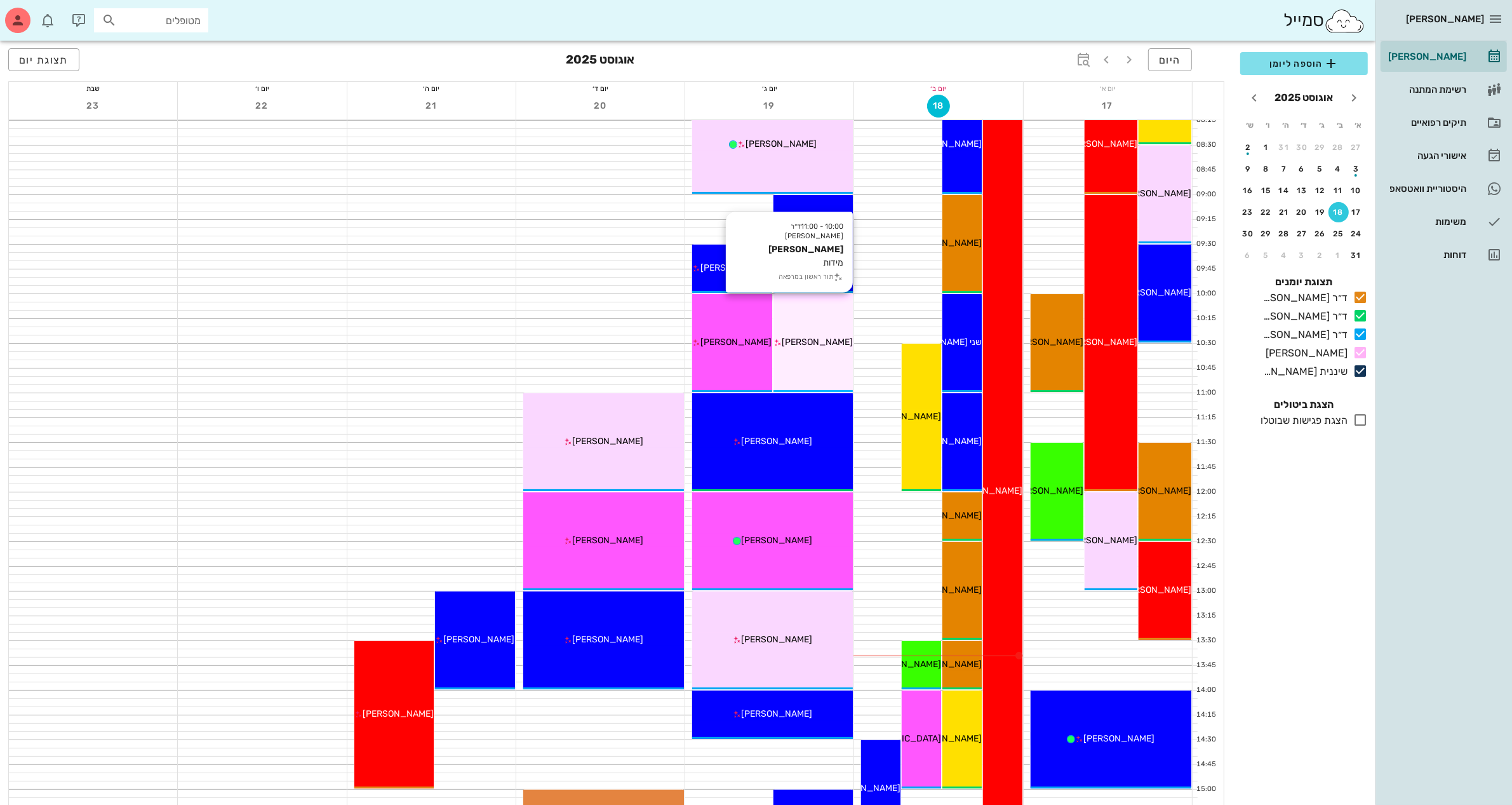
scroll to position [159, 0]
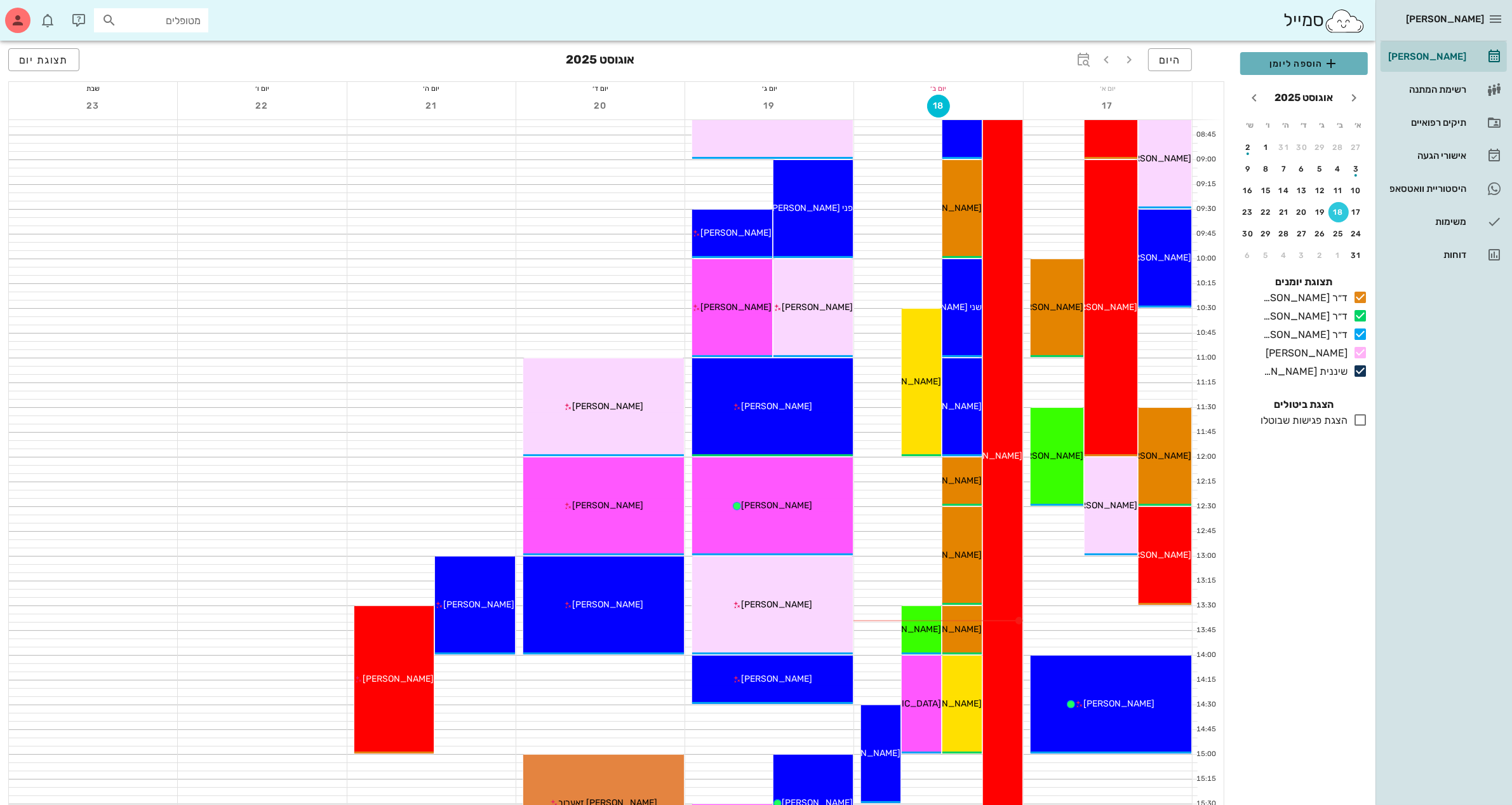
click at [1274, 59] on span "הוספה ליומן" at bounding box center [1304, 63] width 107 height 15
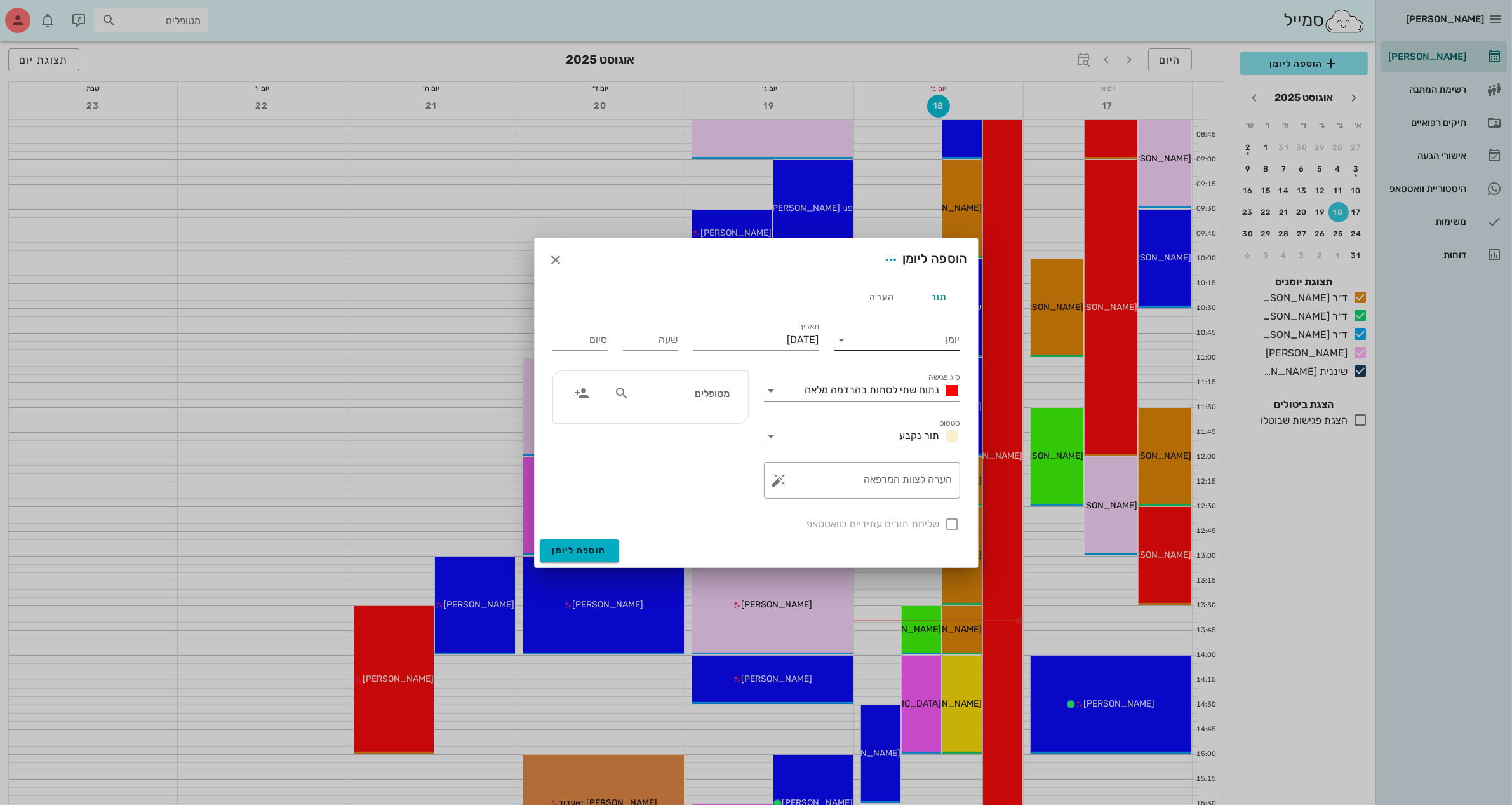
click at [906, 334] on input "יומן" at bounding box center [907, 339] width 108 height 20
click at [925, 404] on div "ד״ר [PERSON_NAME]" at bounding box center [901, 410] width 112 height 12
click at [791, 334] on input "[DATE]" at bounding box center [756, 339] width 126 height 20
click at [770, 480] on div "19" at bounding box center [777, 484] width 20 height 9
type input "[DATE]"
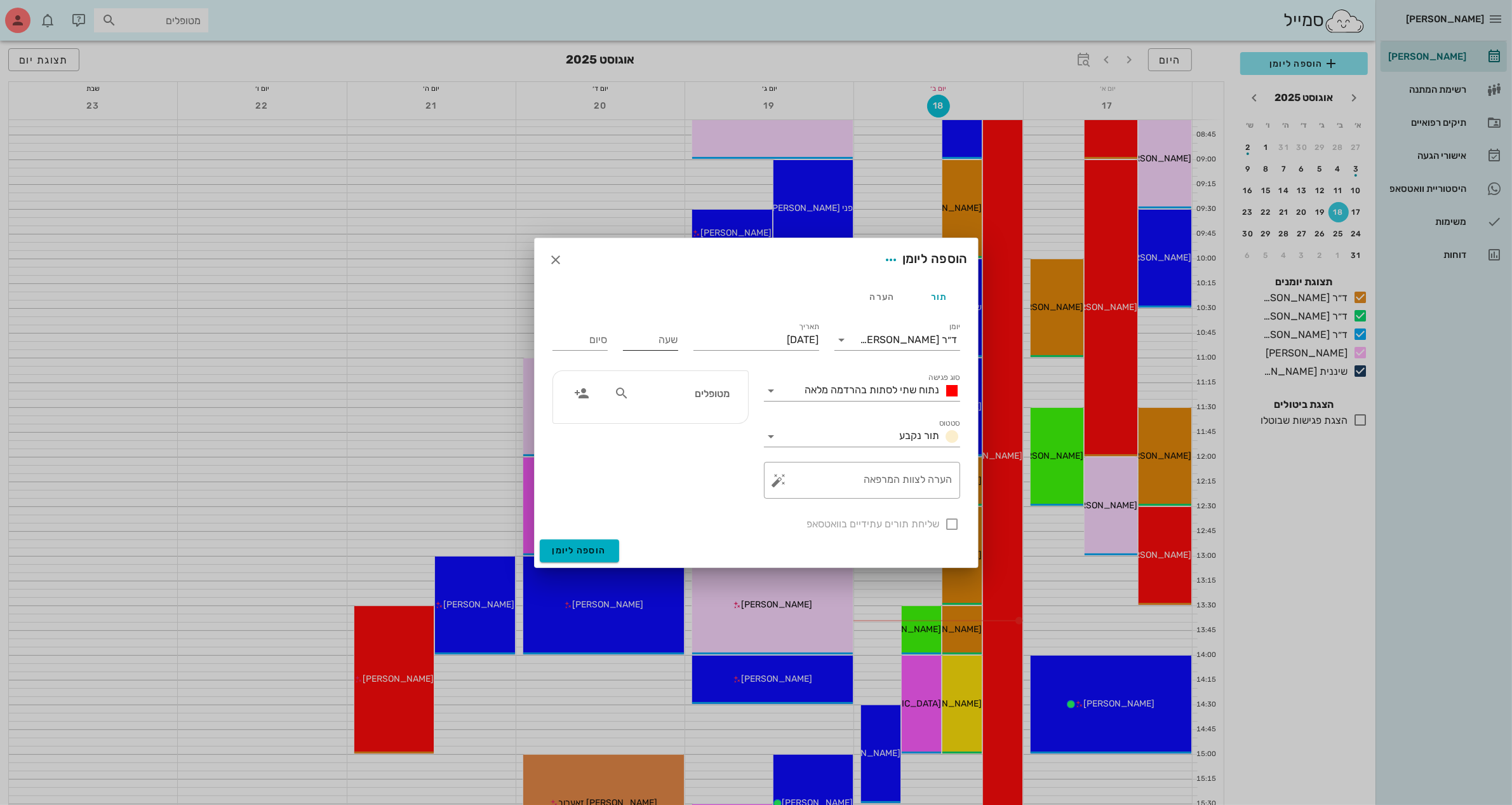
click at [654, 340] on input "שעה" at bounding box center [651, 339] width 55 height 20
type input "11:00"
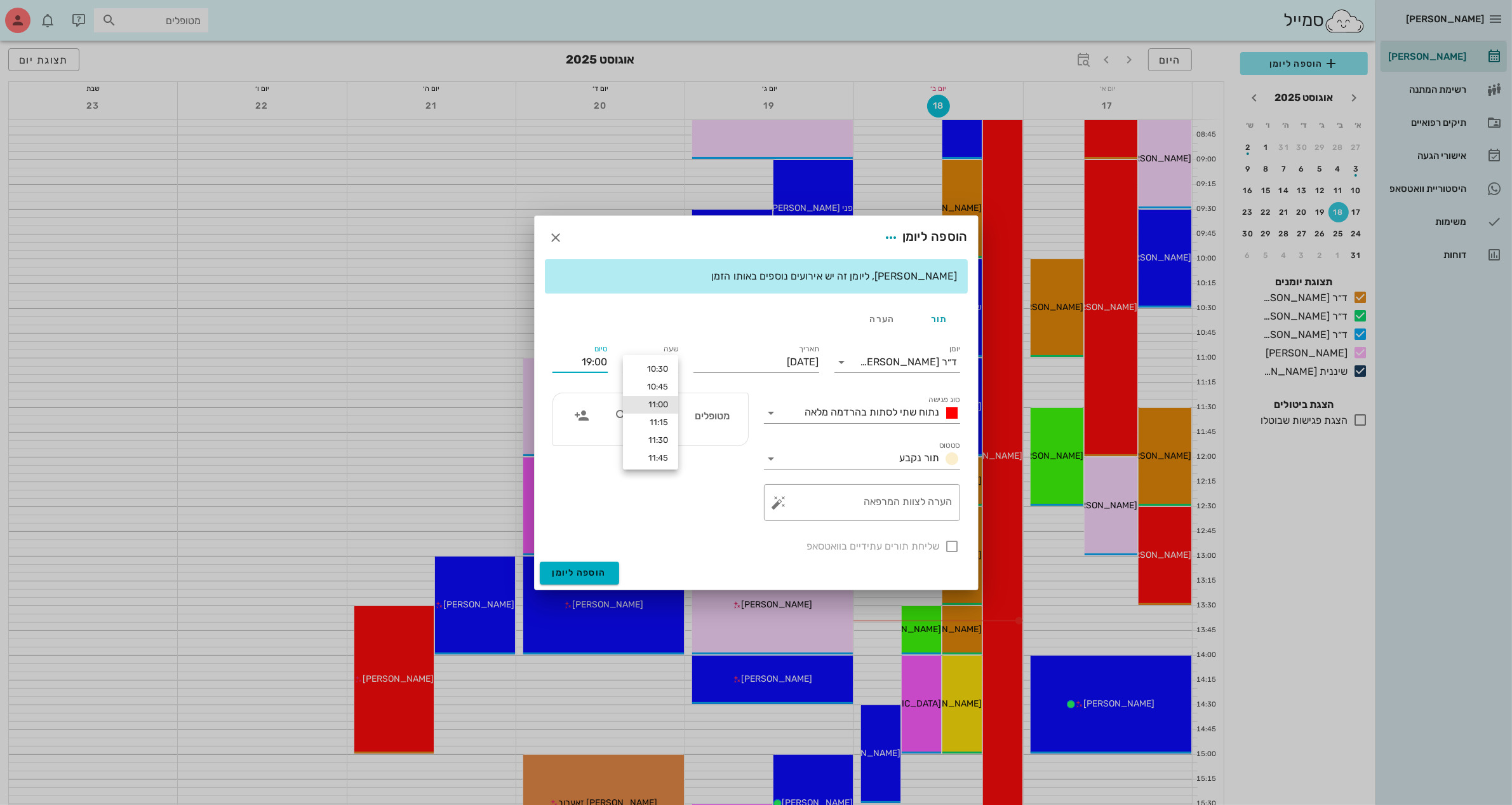
click at [583, 340] on div "סיום 19:00" at bounding box center [580, 360] width 71 height 51
type input "1"
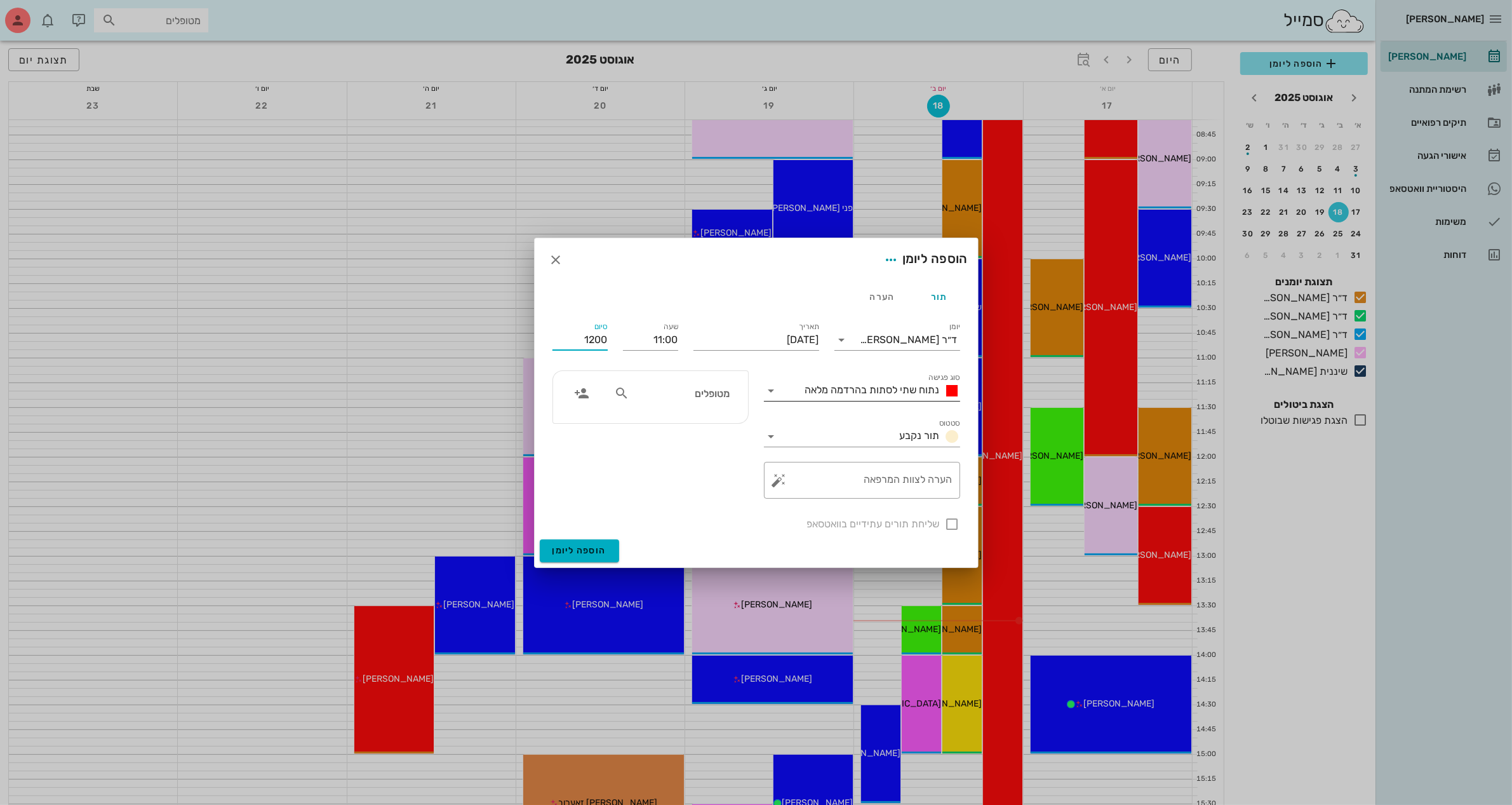
click at [865, 391] on span "נתוח שתי לסתות בהרדמה מלאה" at bounding box center [873, 389] width 135 height 12
type input "12:00"
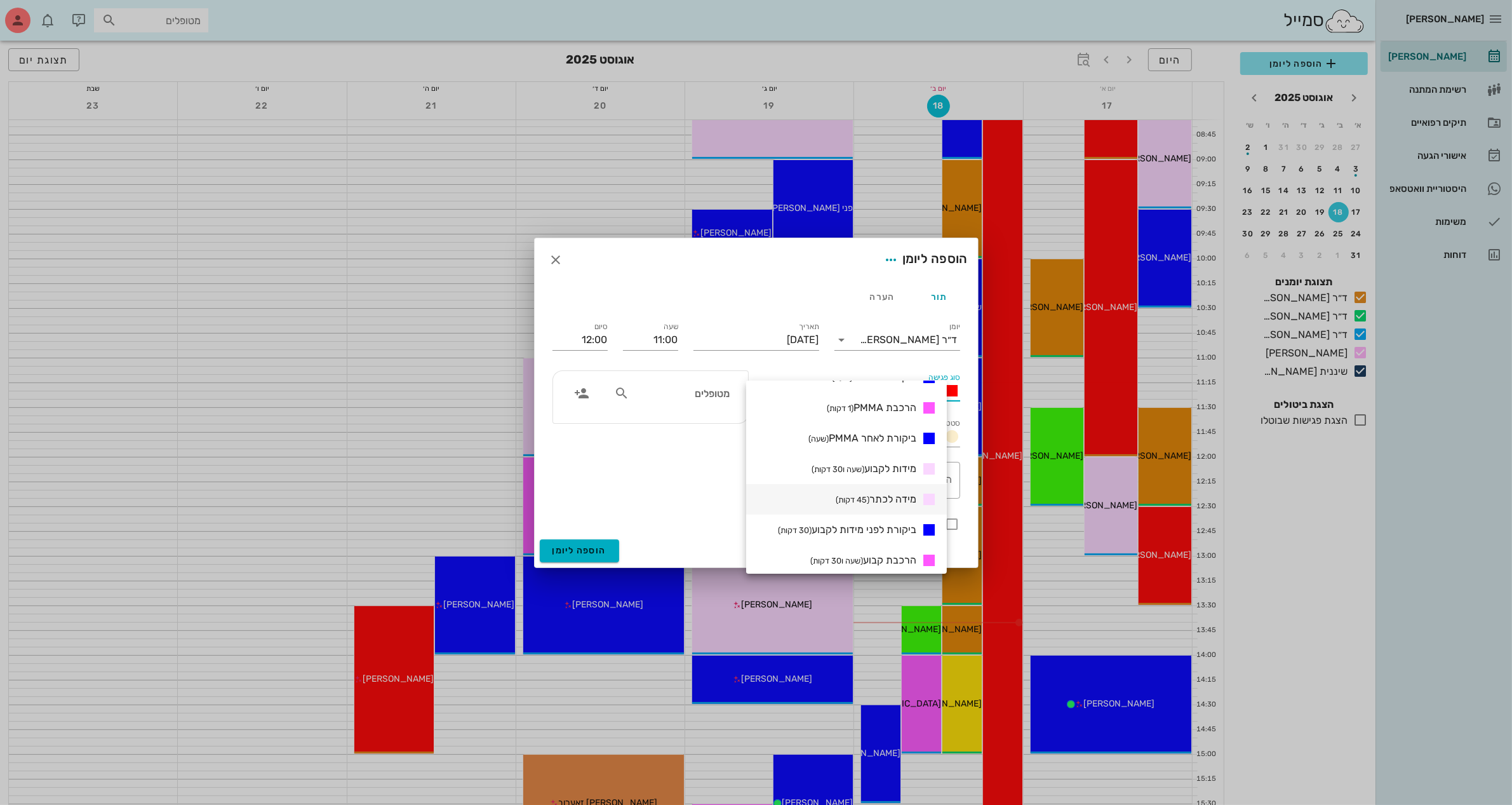
scroll to position [397, 0]
click at [886, 522] on small "(שעה)" at bounding box center [876, 522] width 20 height 9
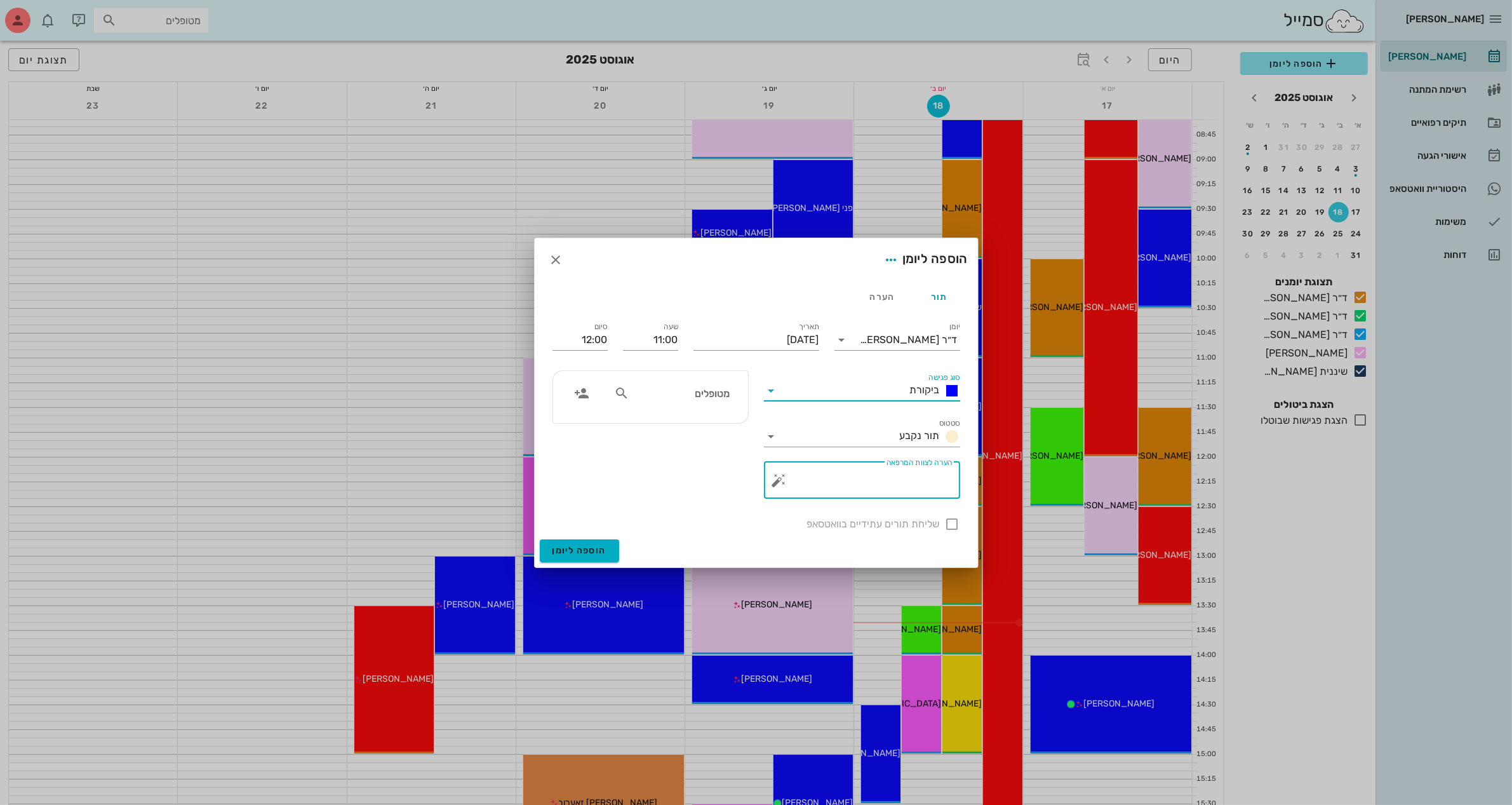
click at [878, 478] on textarea "הערה לצוות המרפאה" at bounding box center [867, 484] width 171 height 30
type textarea "ביקורת"
click at [645, 402] on div "מטופלים" at bounding box center [672, 393] width 131 height 24
type input "[PERSON_NAME]"
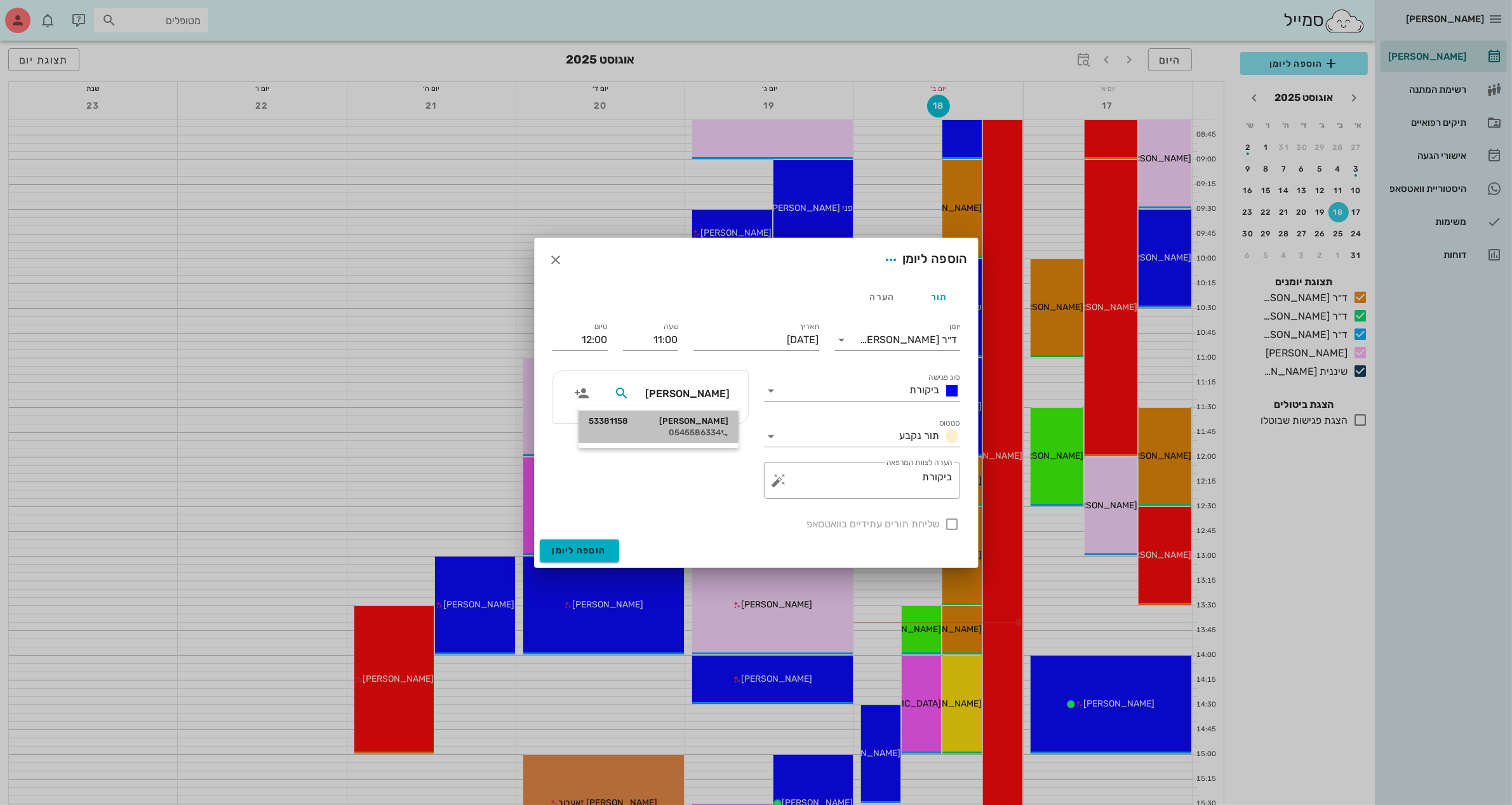
click at [709, 429] on div "0545586334" at bounding box center [659, 432] width 140 height 10
click at [572, 547] on span "הוספה ליומן" at bounding box center [579, 550] width 54 height 11
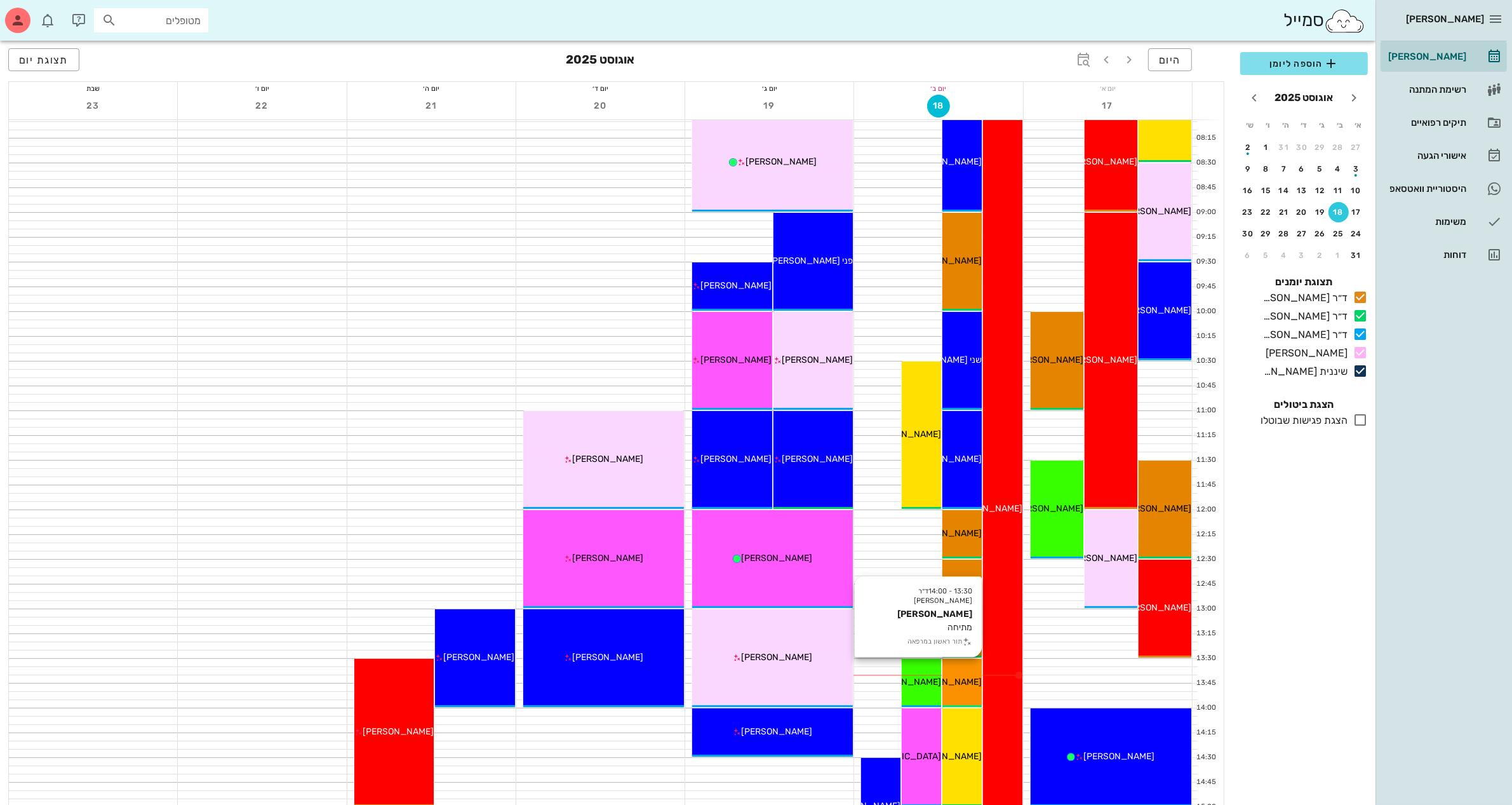
scroll to position [79, 0]
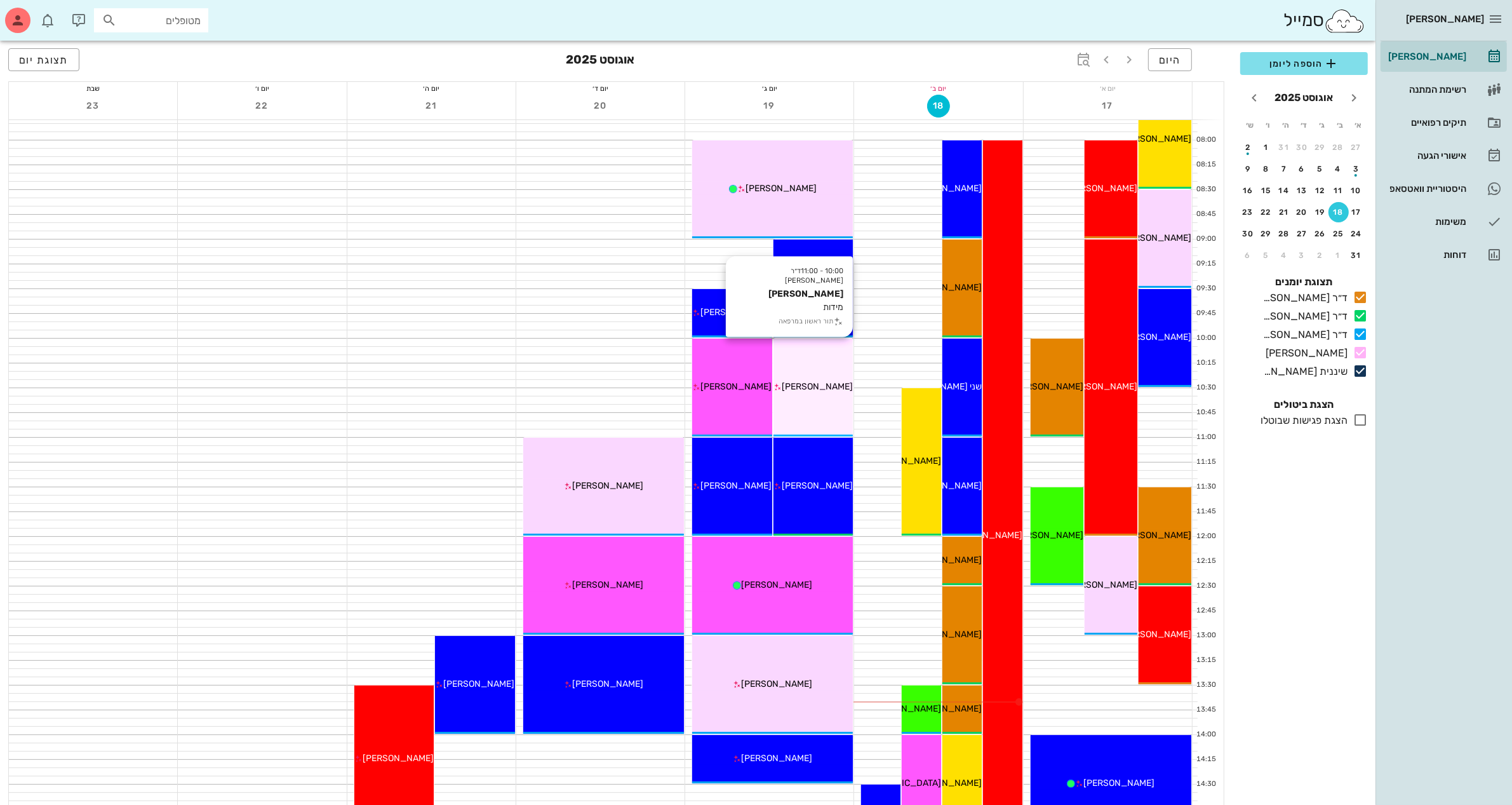
click at [817, 385] on span "[PERSON_NAME]" at bounding box center [817, 386] width 71 height 11
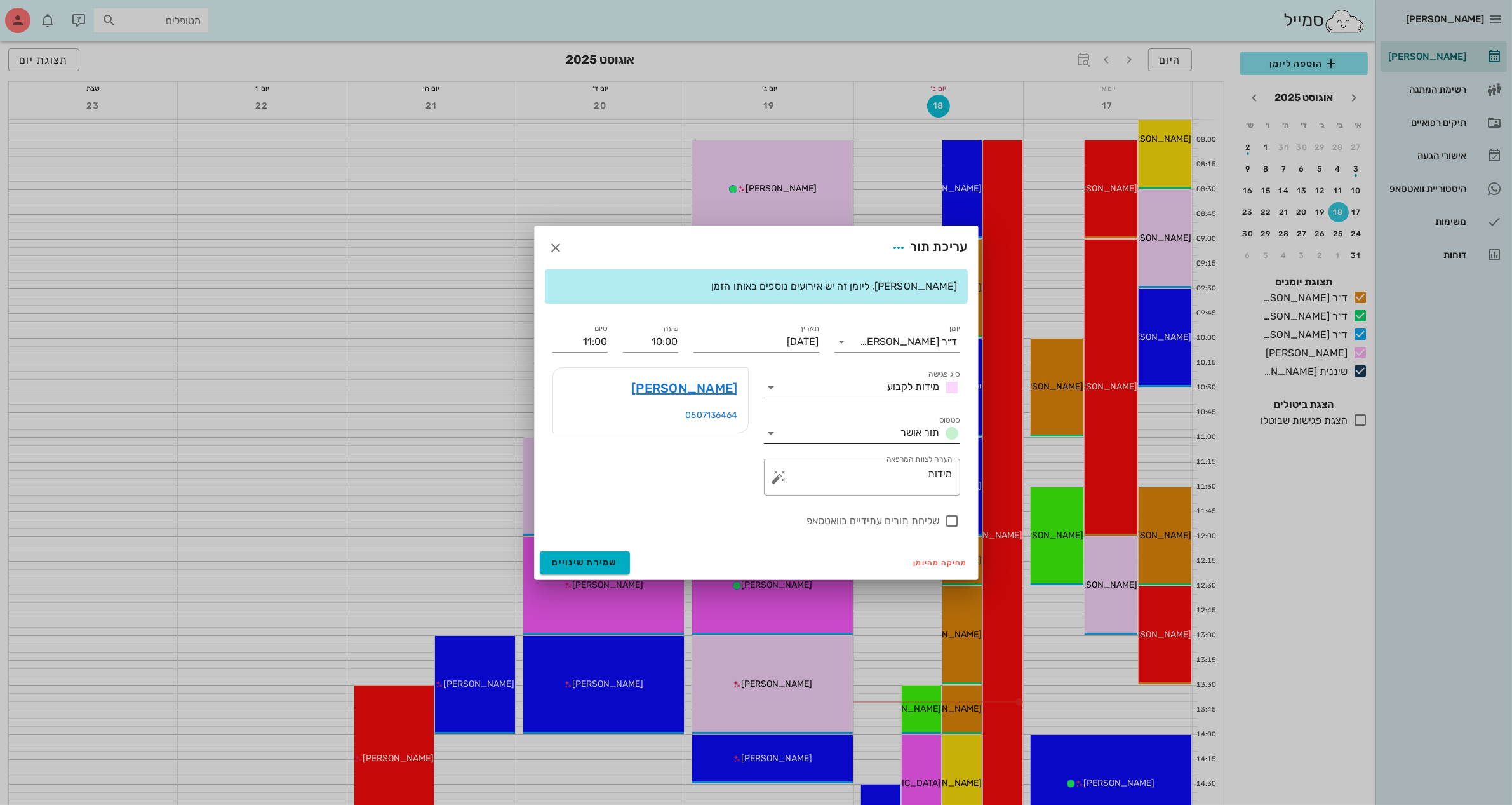
click at [886, 433] on input "סטטוס" at bounding box center [839, 433] width 115 height 20
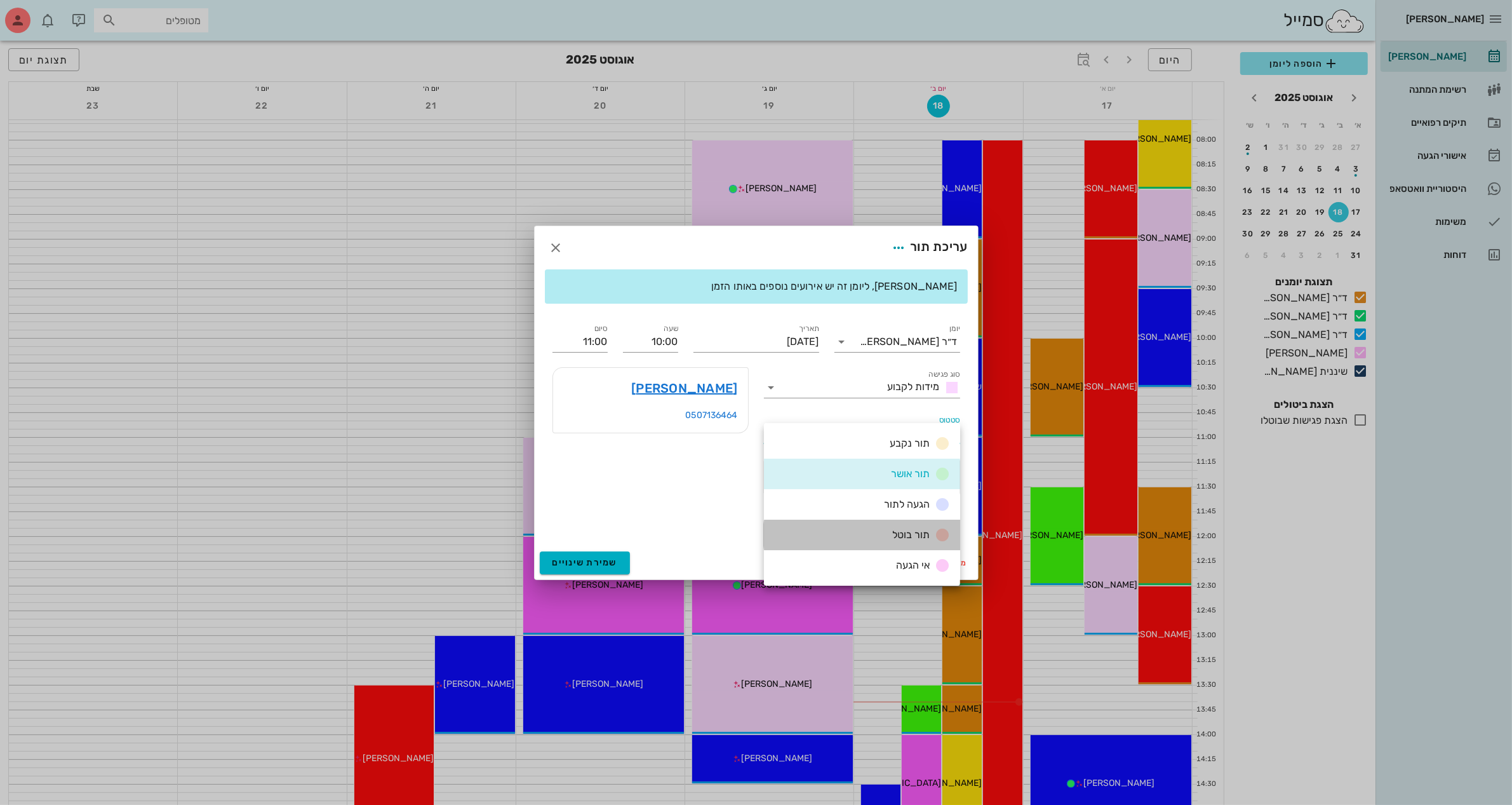
click at [903, 528] on span "תור בוטל" at bounding box center [911, 534] width 37 height 12
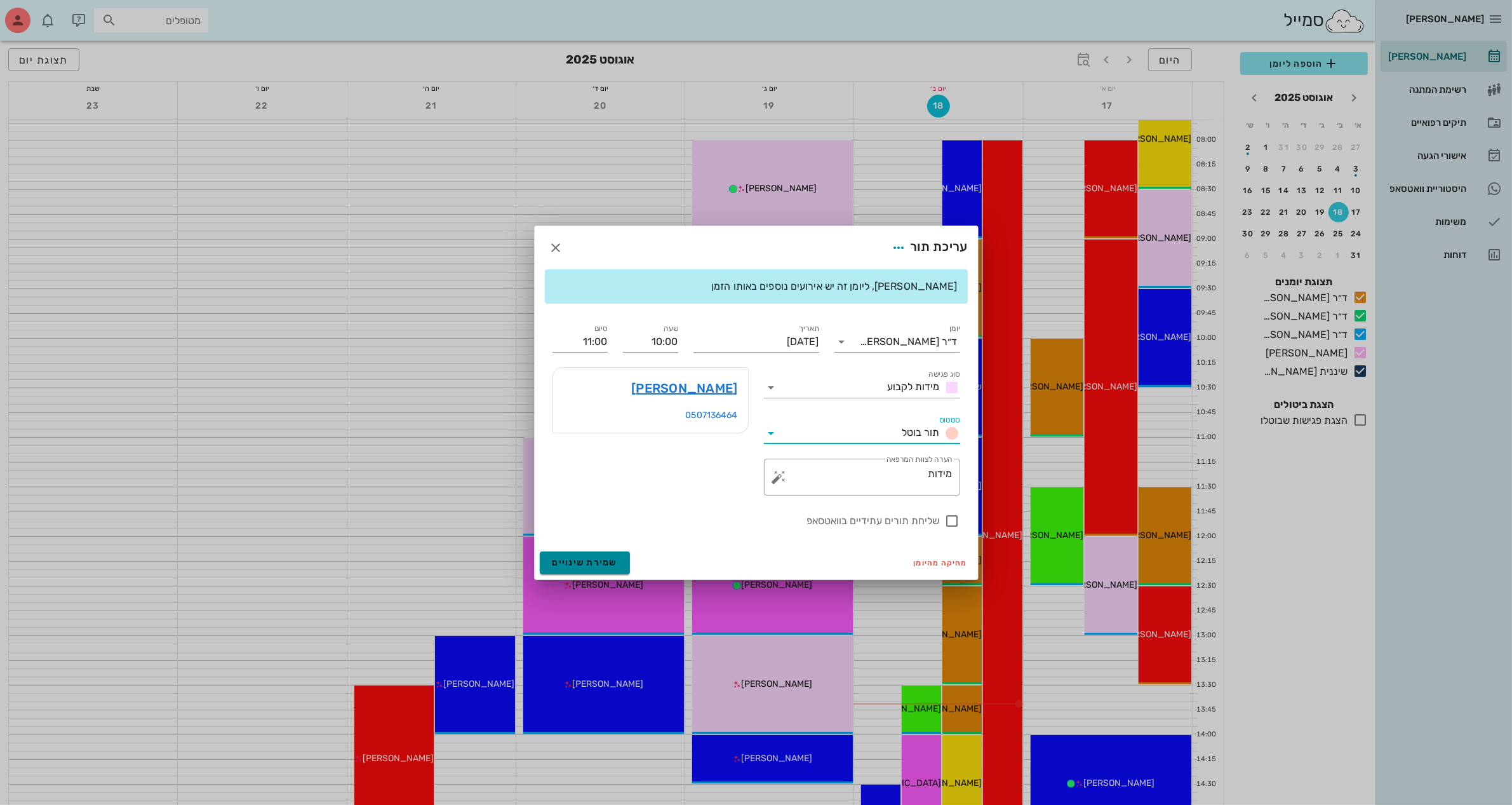
click at [588, 557] on span "שמירת שינויים" at bounding box center [585, 562] width 66 height 11
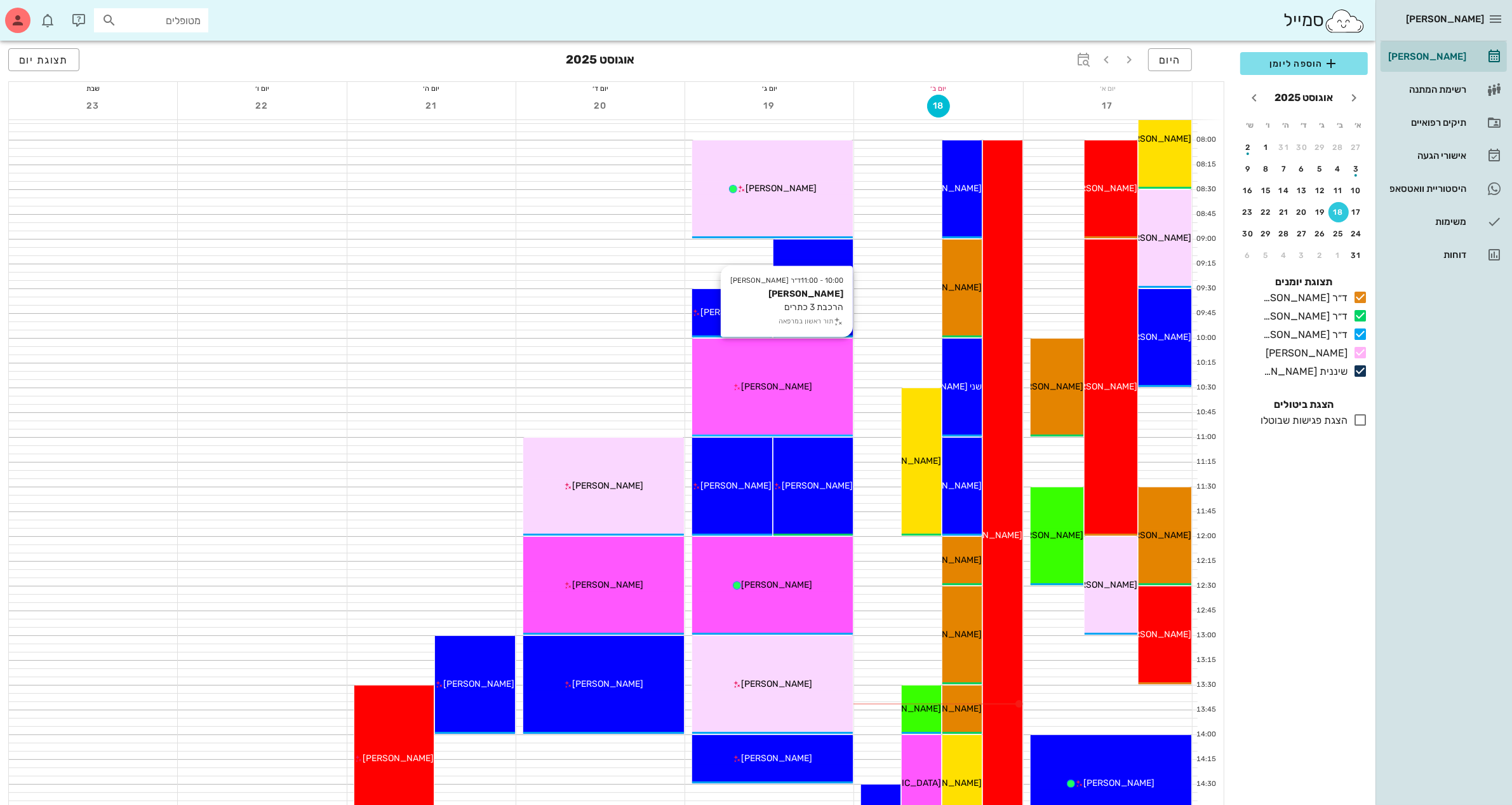
click at [773, 383] on span "[PERSON_NAME]" at bounding box center [777, 386] width 71 height 11
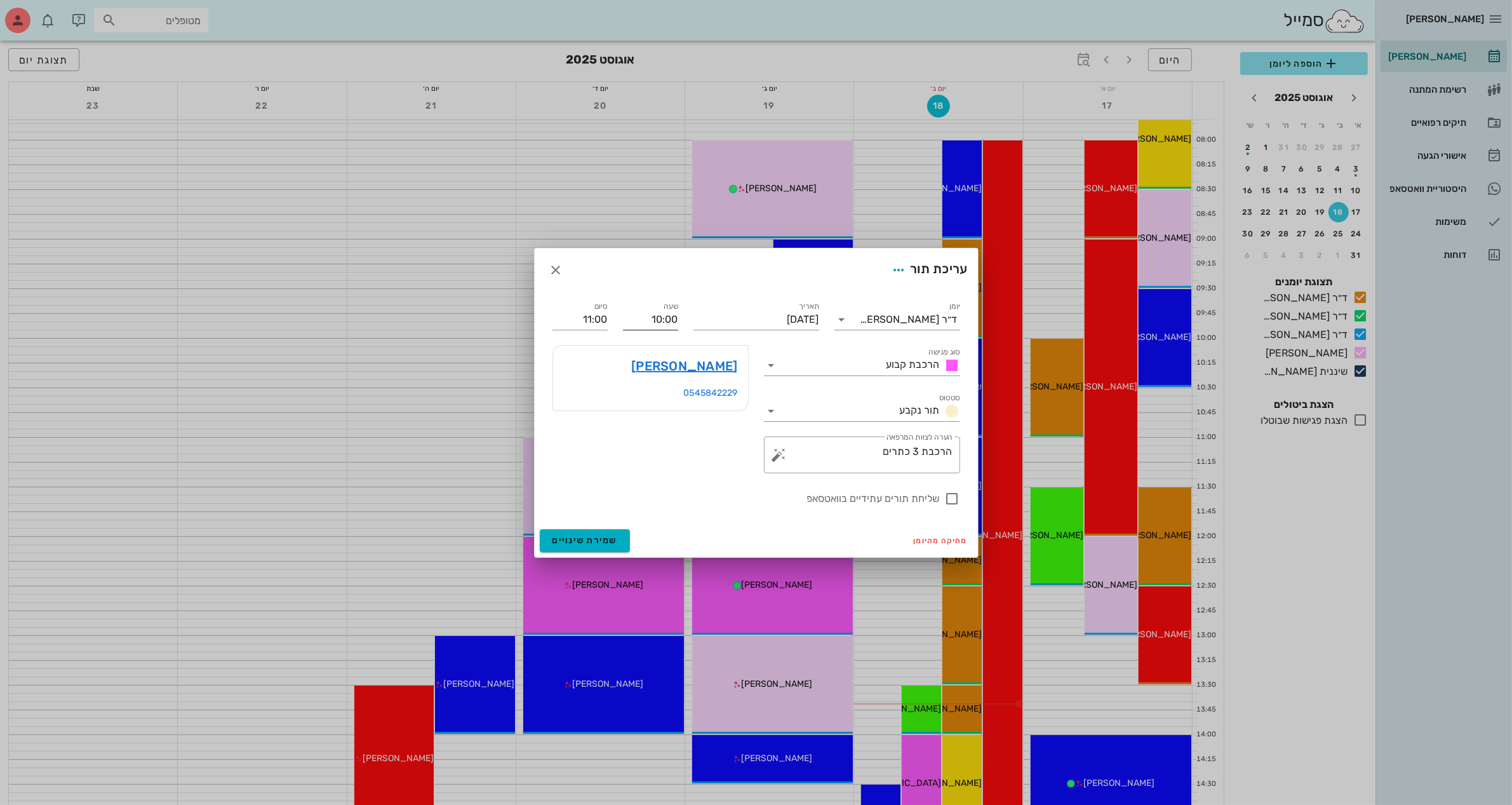
click at [665, 322] on input "10:00" at bounding box center [651, 319] width 55 height 20
click at [658, 414] on div "10:30" at bounding box center [651, 414] width 35 height 10
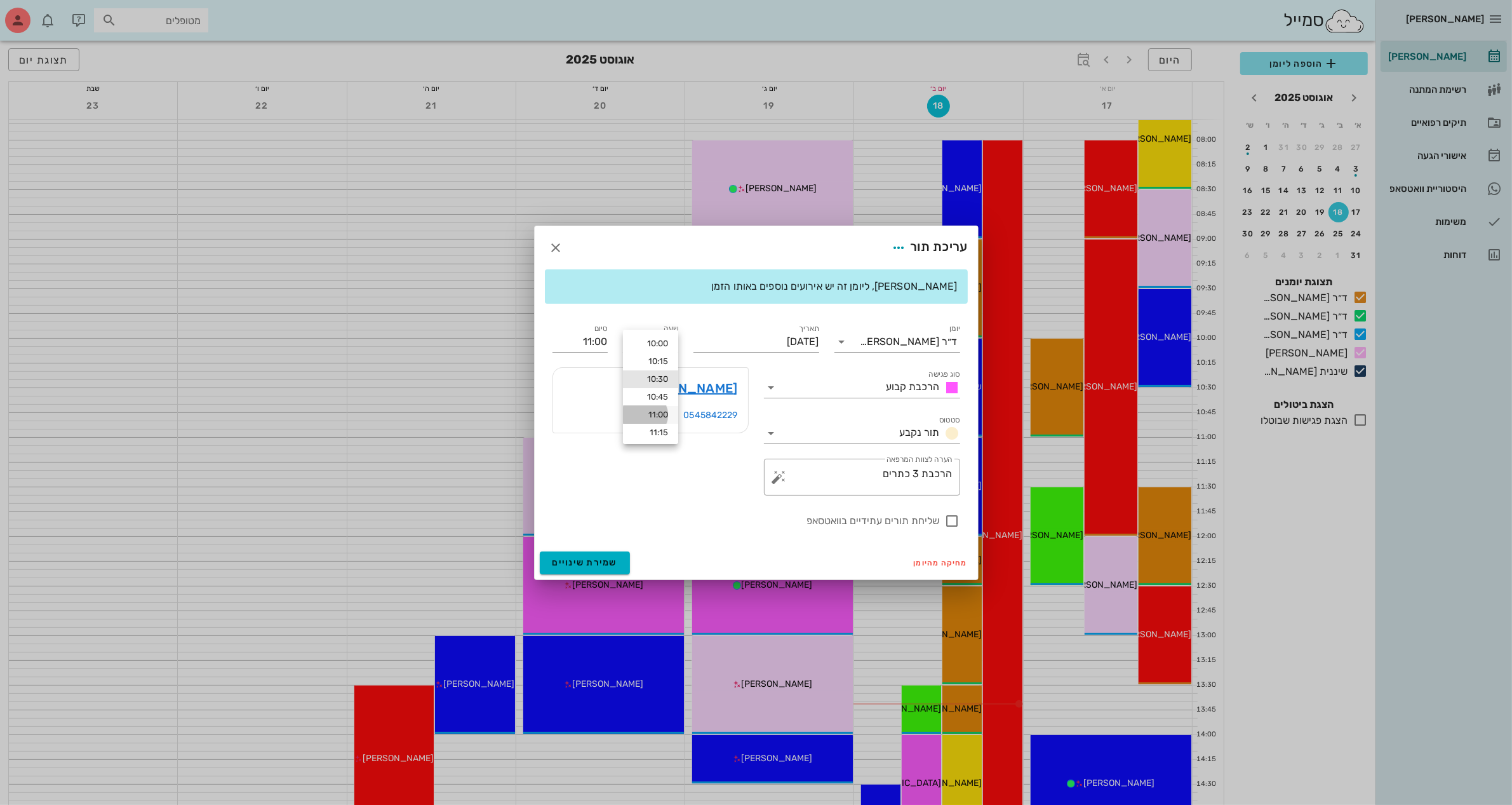
type input "10:30"
click at [594, 345] on input "11:30" at bounding box center [580, 342] width 55 height 20
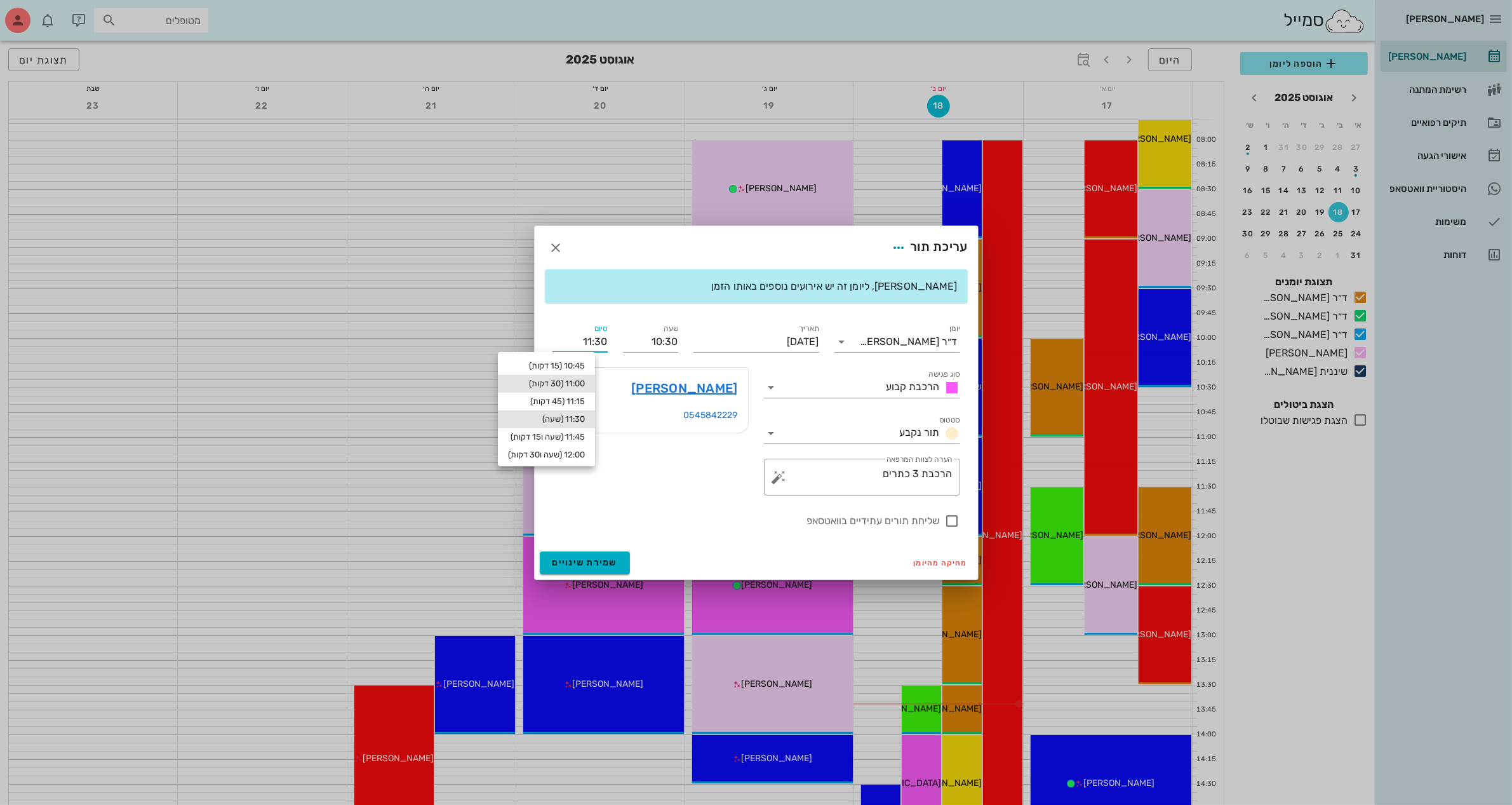
click at [582, 381] on div "11:00 (30 דקות)" at bounding box center [546, 383] width 77 height 10
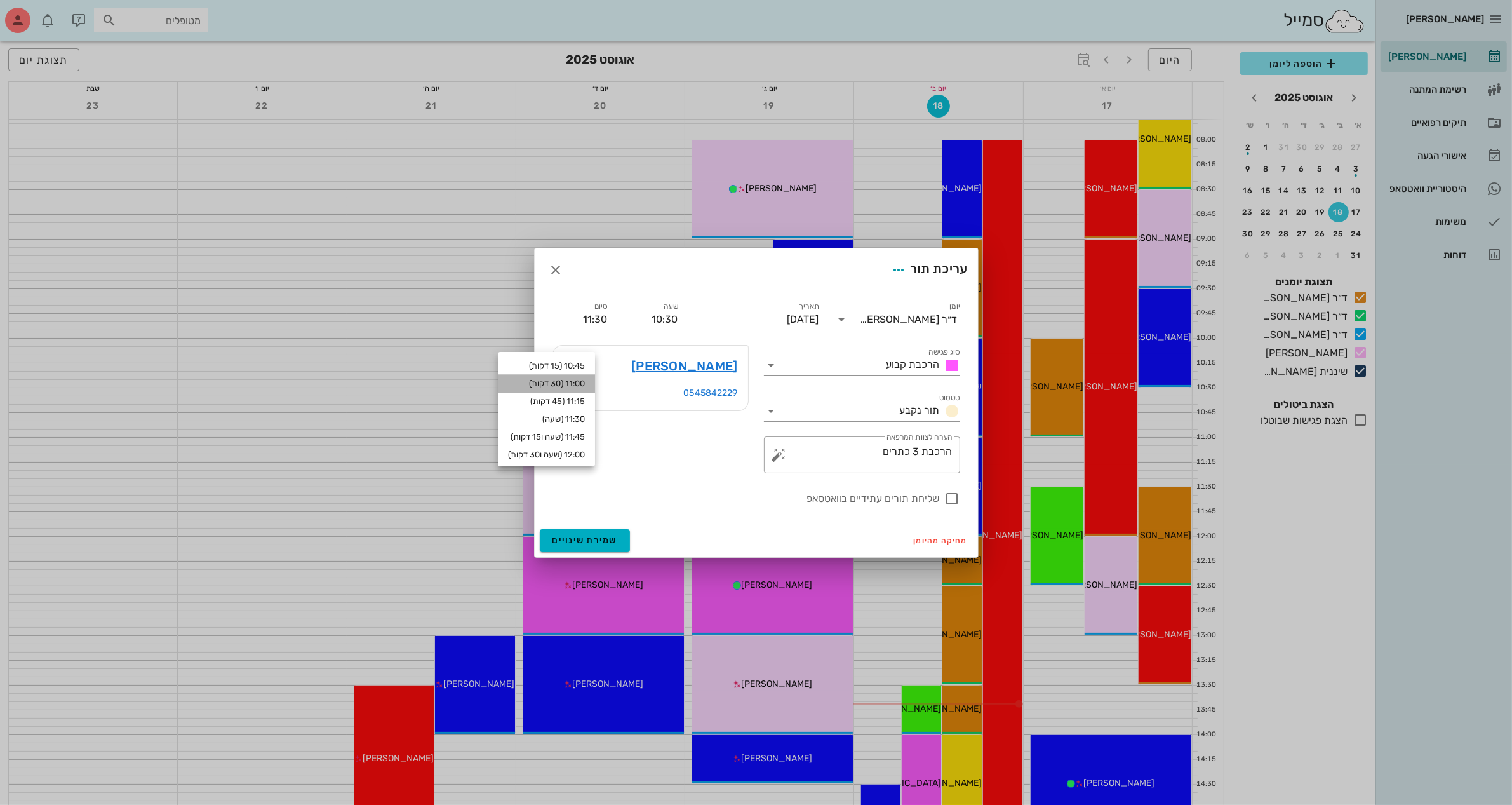
type input "11:00"
click at [597, 542] on span "שמירת שינויים" at bounding box center [585, 540] width 66 height 11
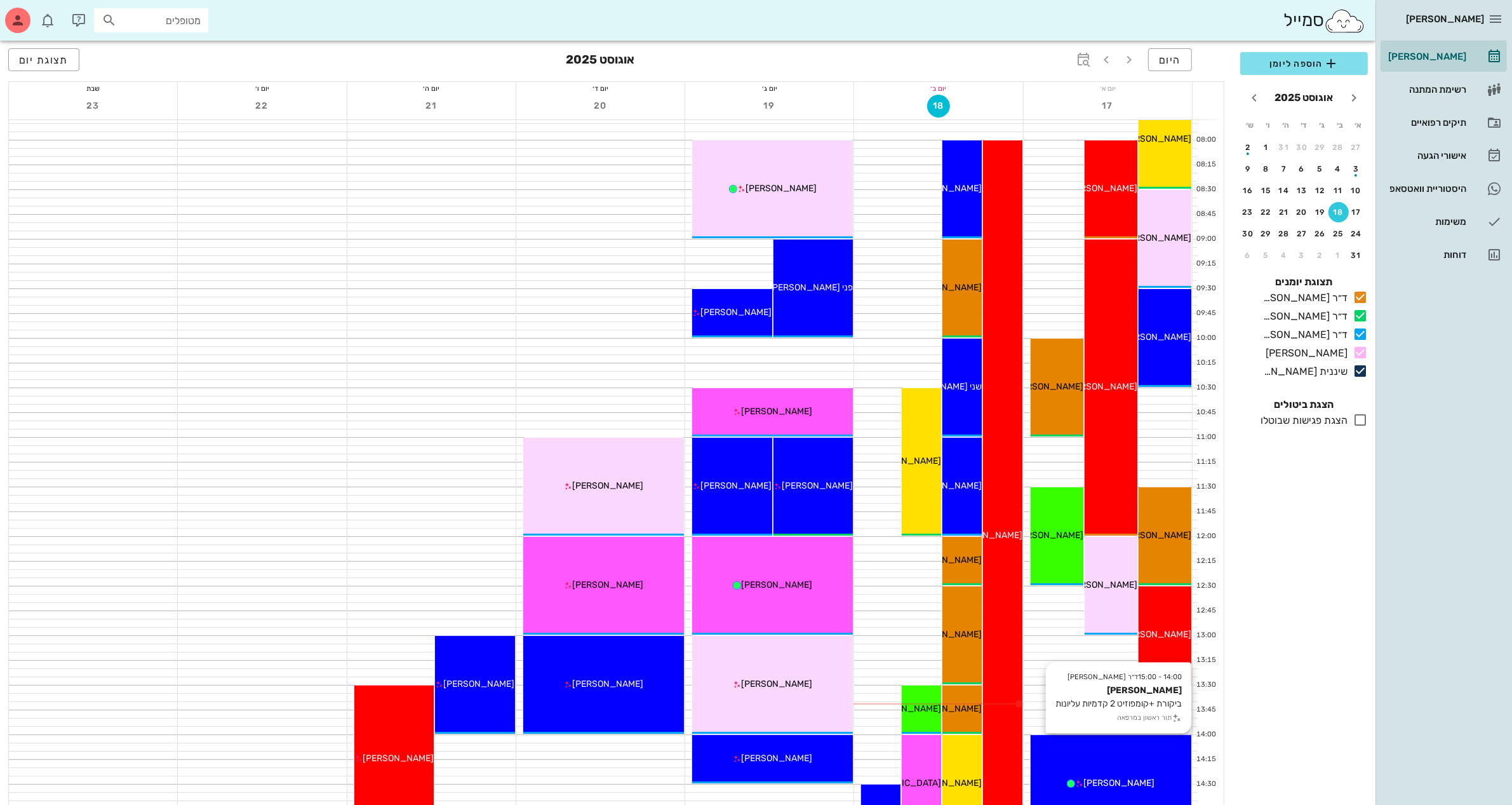
scroll to position [159, 0]
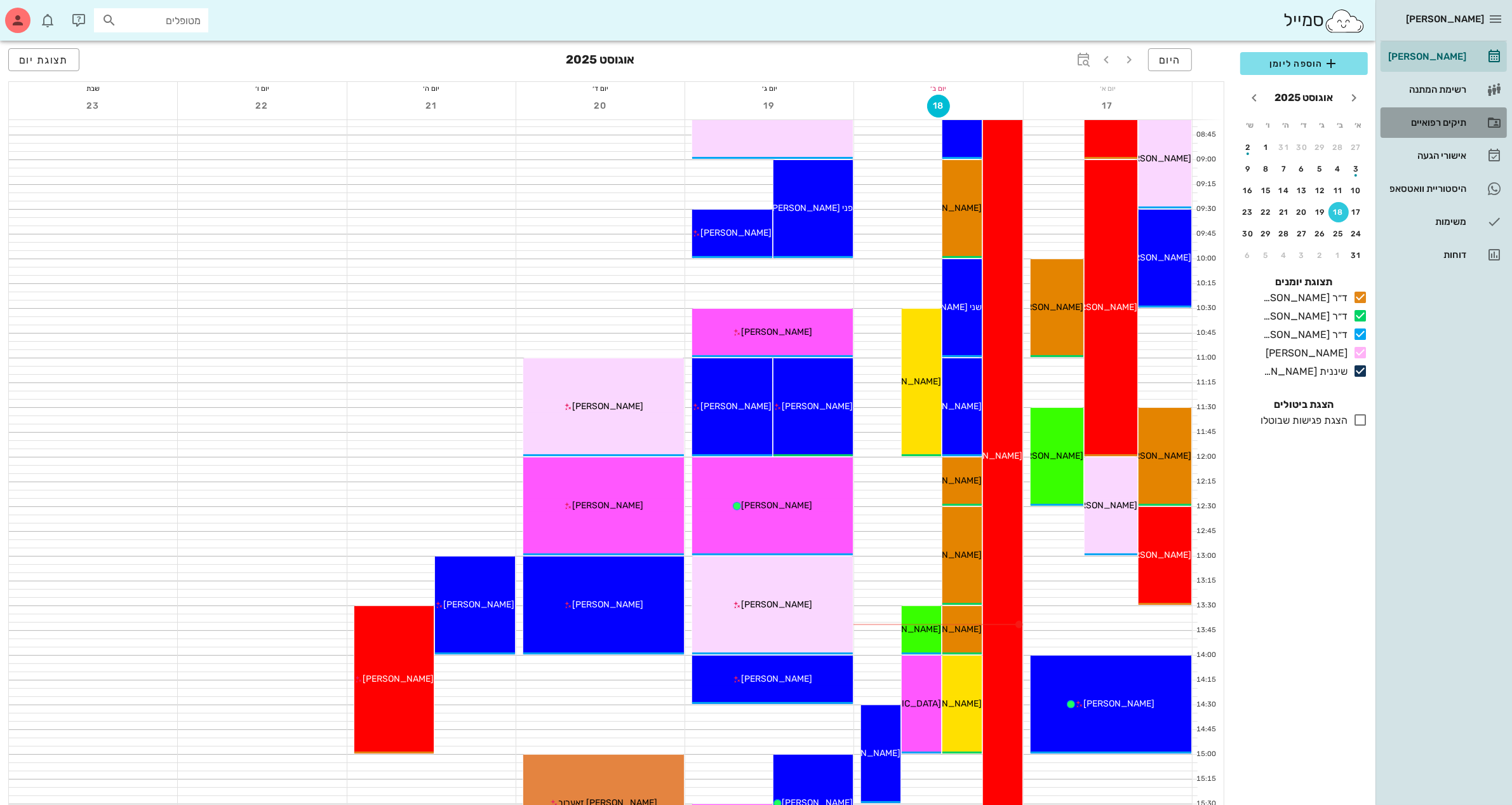
click at [1446, 119] on div "תיקים רפואיים" at bounding box center [1426, 123] width 81 height 10
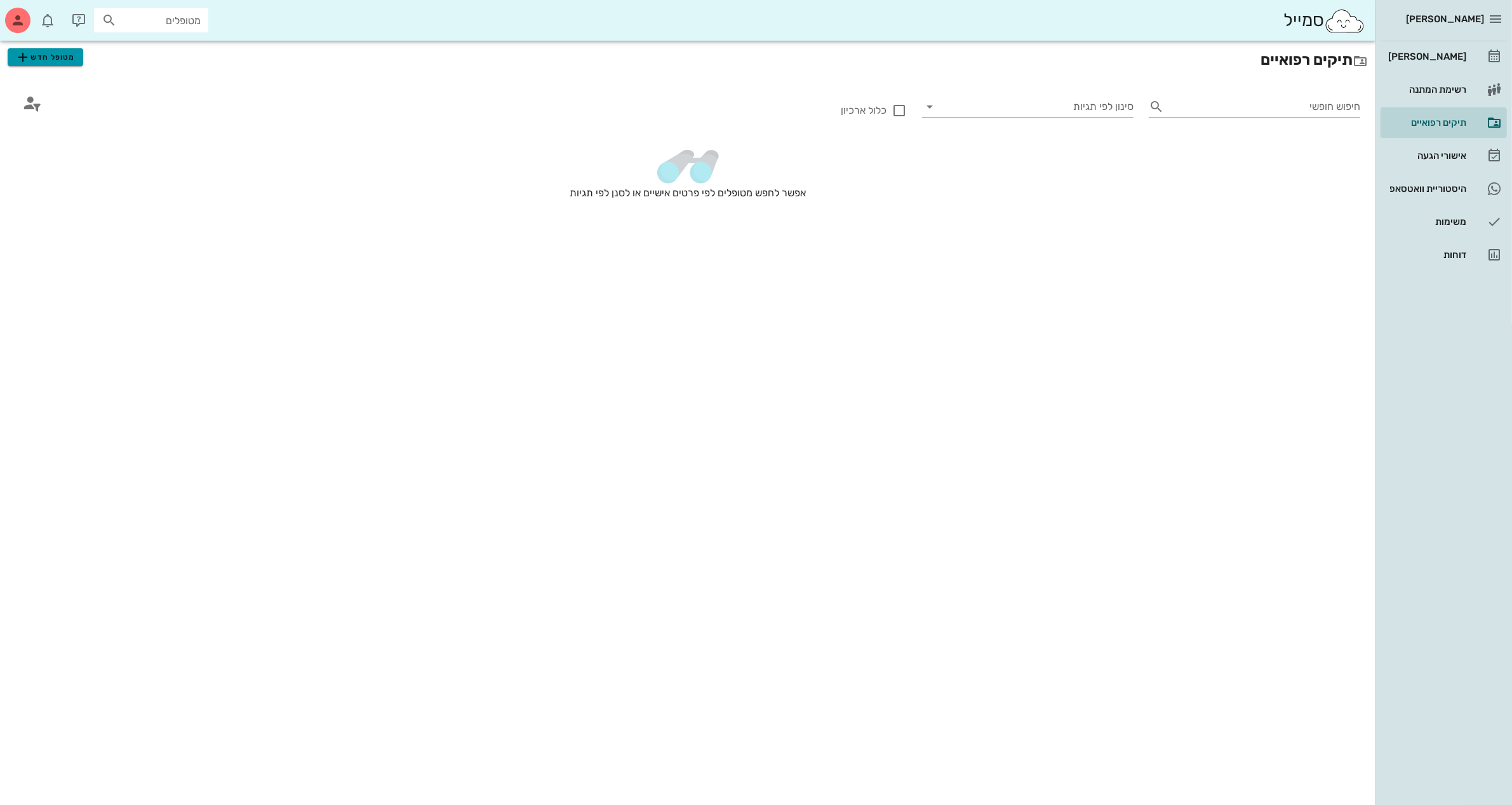
click at [45, 58] on span "מטופל חדש" at bounding box center [45, 57] width 60 height 15
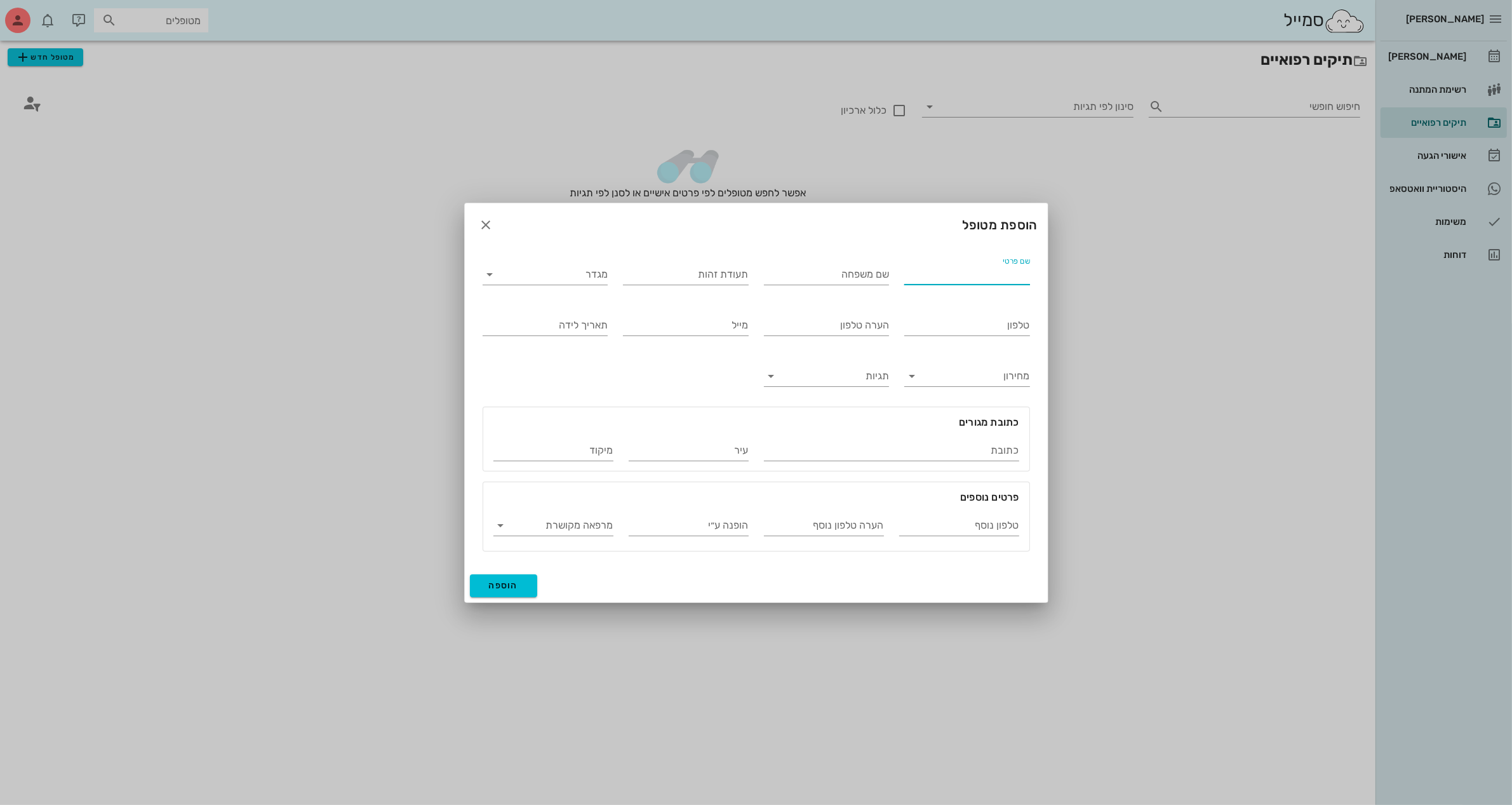
click at [935, 276] on input "שם פרטי" at bounding box center [967, 275] width 126 height 20
type input "[PERSON_NAME]"
click at [584, 277] on input "מגדר" at bounding box center [556, 275] width 105 height 20
click at [579, 309] on div "נקבה" at bounding box center [545, 313] width 104 height 12
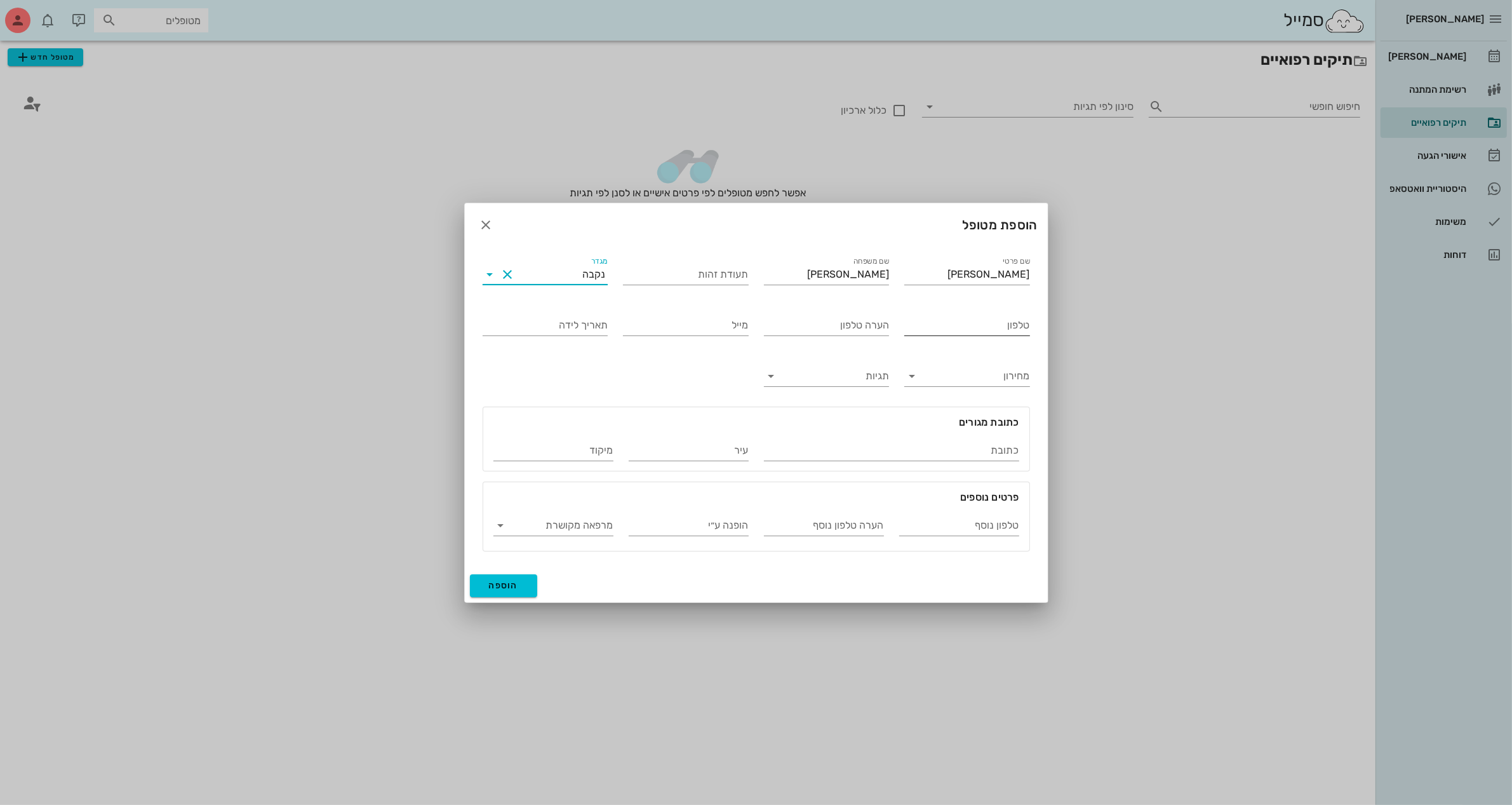
click at [935, 326] on input "טלפון" at bounding box center [967, 325] width 126 height 20
click at [814, 57] on div at bounding box center [756, 402] width 1512 height 805
click at [783, 68] on div at bounding box center [756, 402] width 1512 height 805
click at [938, 328] on input "טלפון" at bounding box center [967, 325] width 126 height 20
click at [814, 83] on div at bounding box center [756, 402] width 1512 height 805
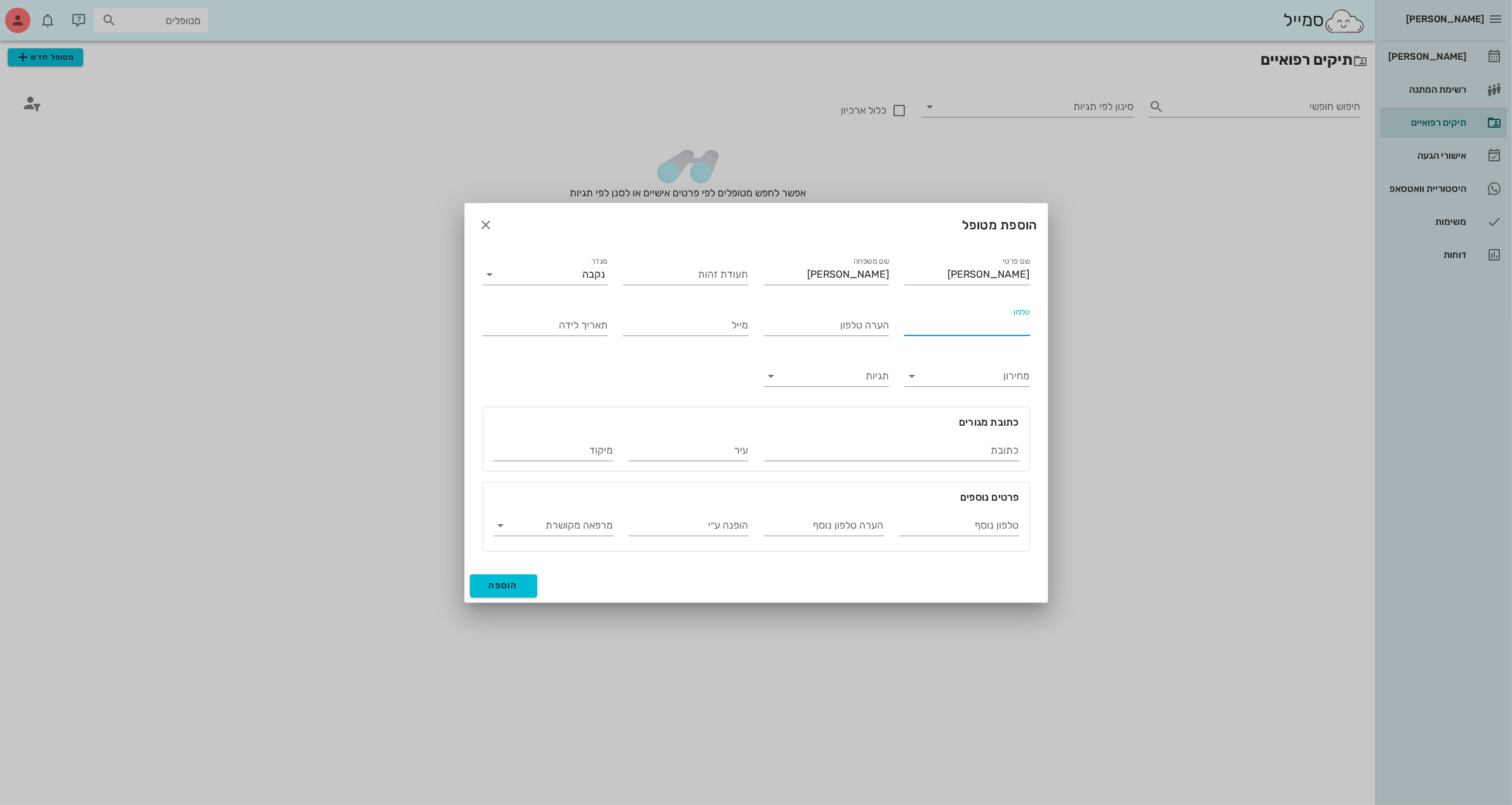
click at [961, 324] on input "טלפון" at bounding box center [967, 325] width 126 height 20
type input "052-5435800"
click at [824, 323] on input "הערה טלפון" at bounding box center [827, 325] width 126 height 20
type input "[PERSON_NAME]"
click at [504, 589] on span "הוספה" at bounding box center [504, 585] width 30 height 11
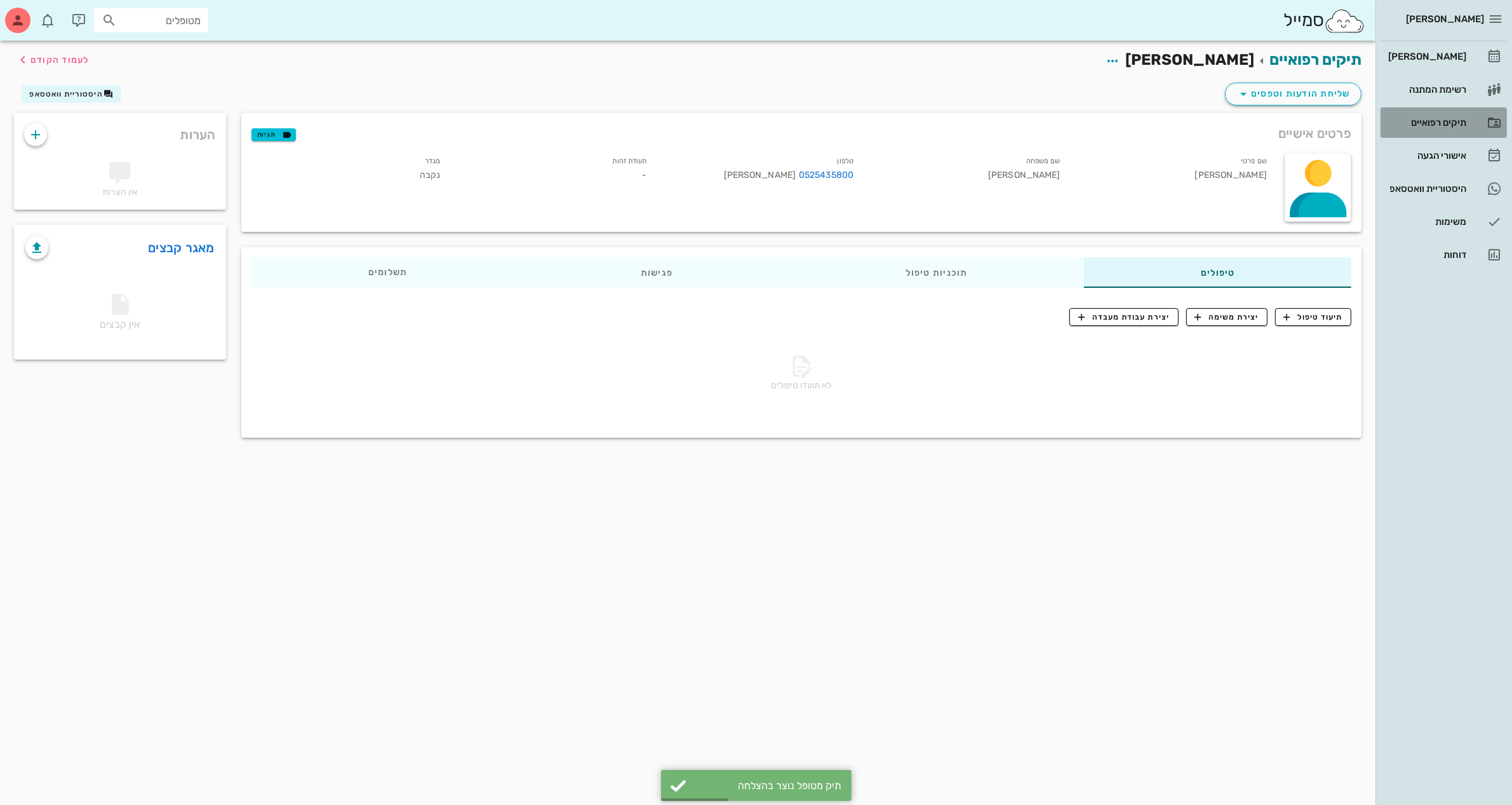
click at [1433, 121] on div "תיקים רפואיים" at bounding box center [1426, 123] width 81 height 10
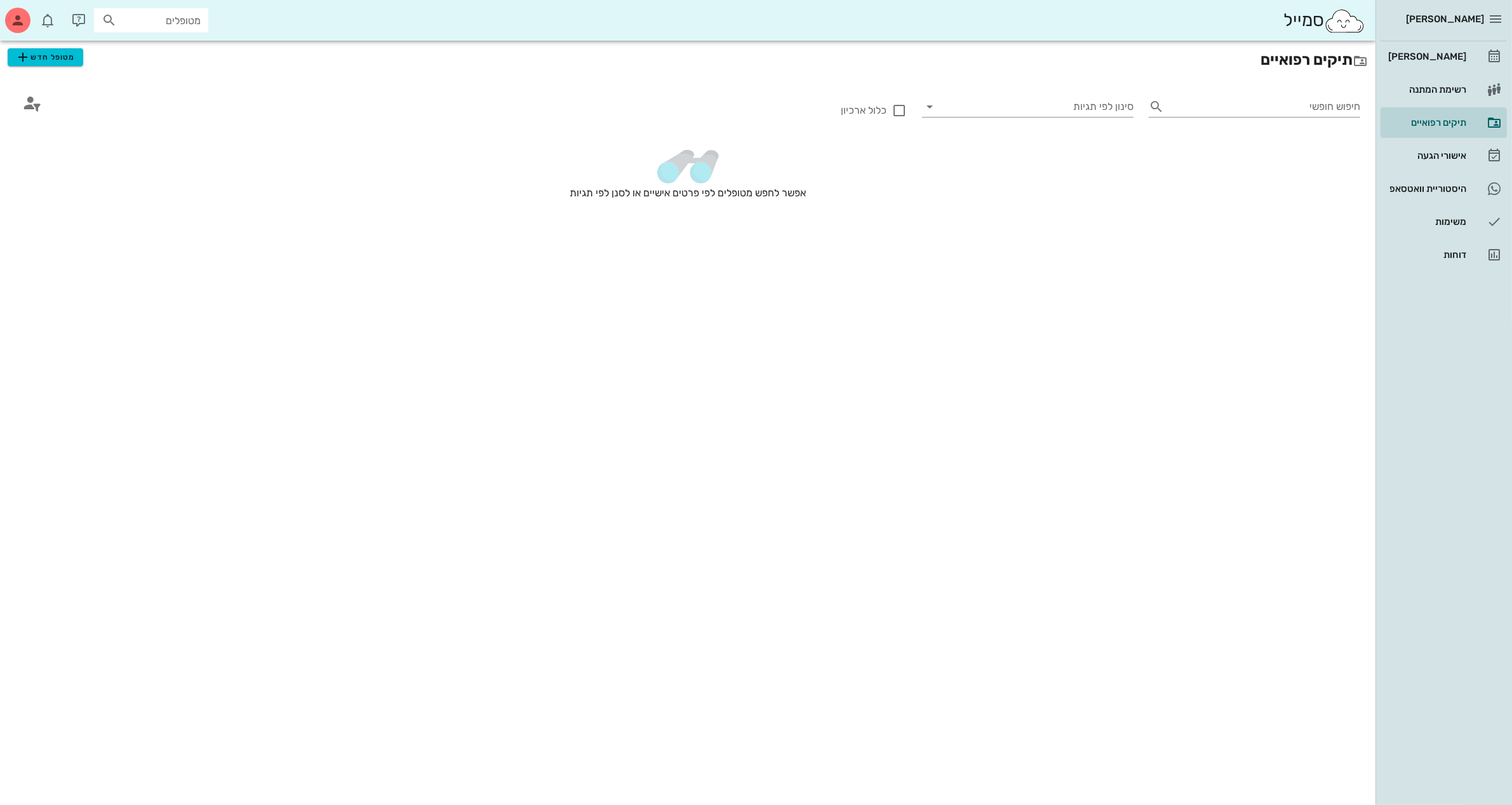
click at [1113, 350] on div "תיקים רפואיים מטופל חדש חיפוש חופשי סינון לפי תגיות כלול ארכיון אפשר לחפש מטופל…" at bounding box center [688, 422] width 1376 height 764
click at [1433, 55] on div "[PERSON_NAME]" at bounding box center [1426, 56] width 81 height 10
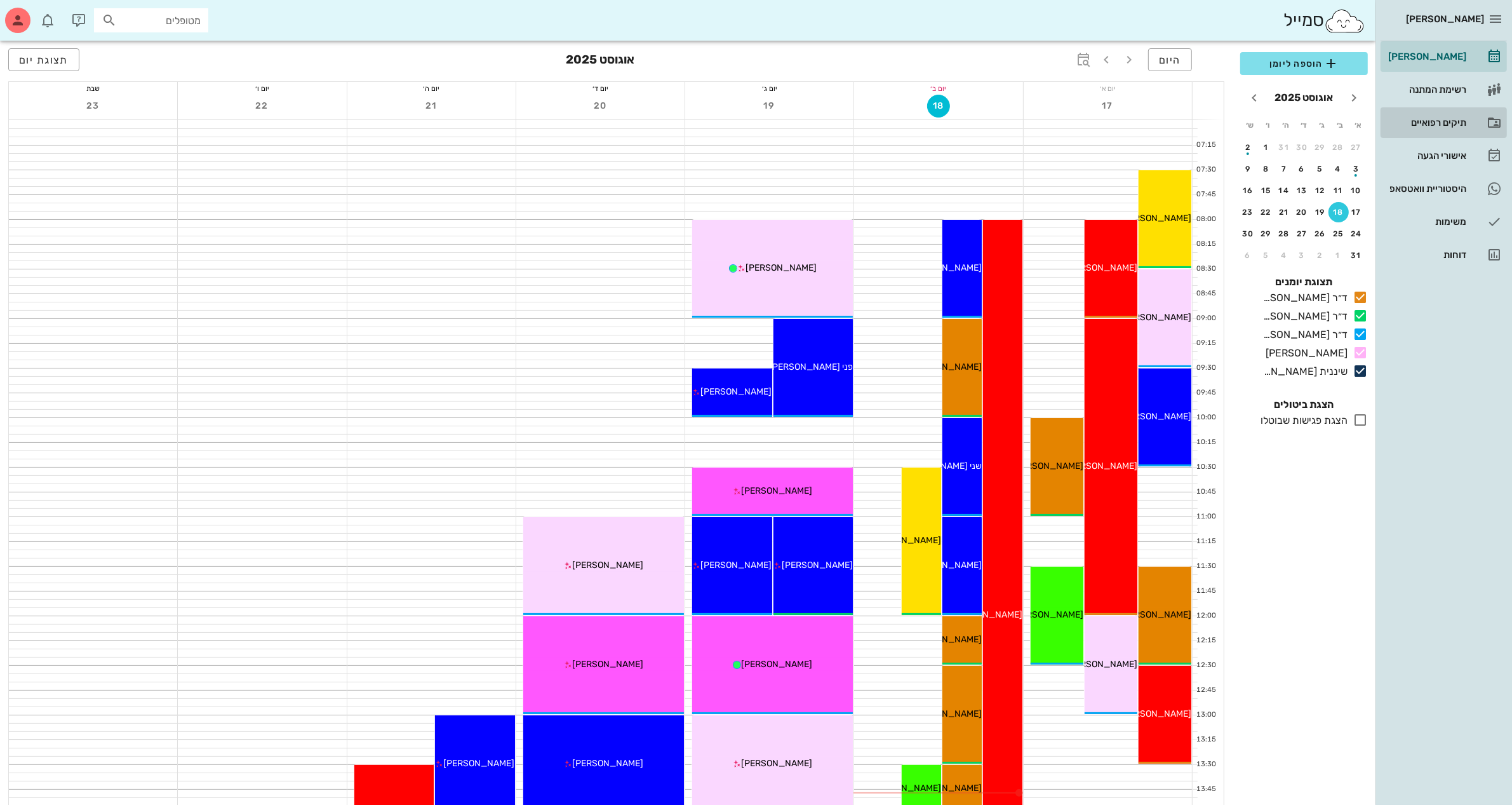
click at [1430, 120] on div "תיקים רפואיים" at bounding box center [1426, 123] width 81 height 10
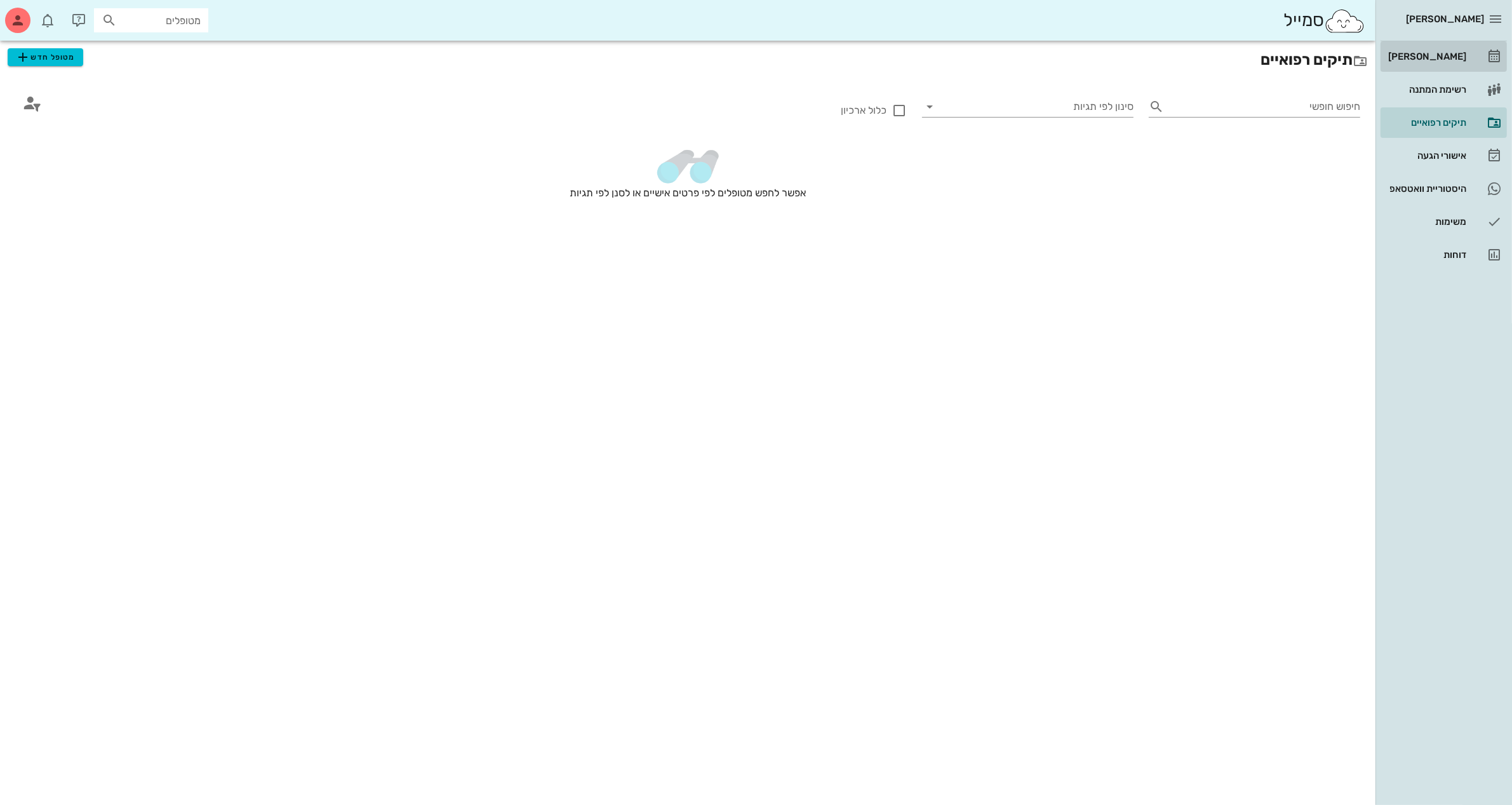
click at [1433, 51] on div "[PERSON_NAME]" at bounding box center [1426, 56] width 81 height 10
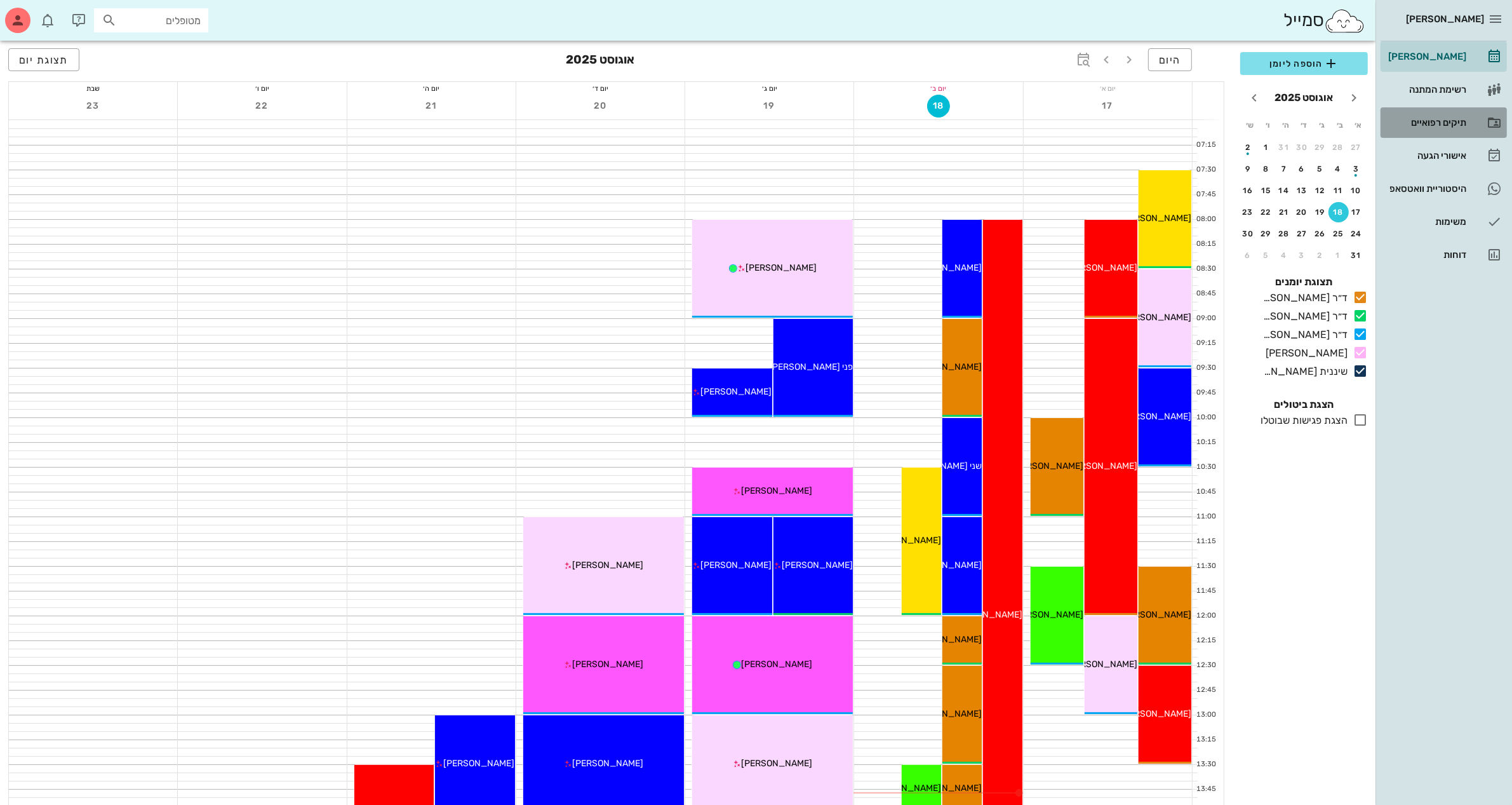
click at [1416, 121] on div "תיקים רפואיים" at bounding box center [1426, 123] width 81 height 10
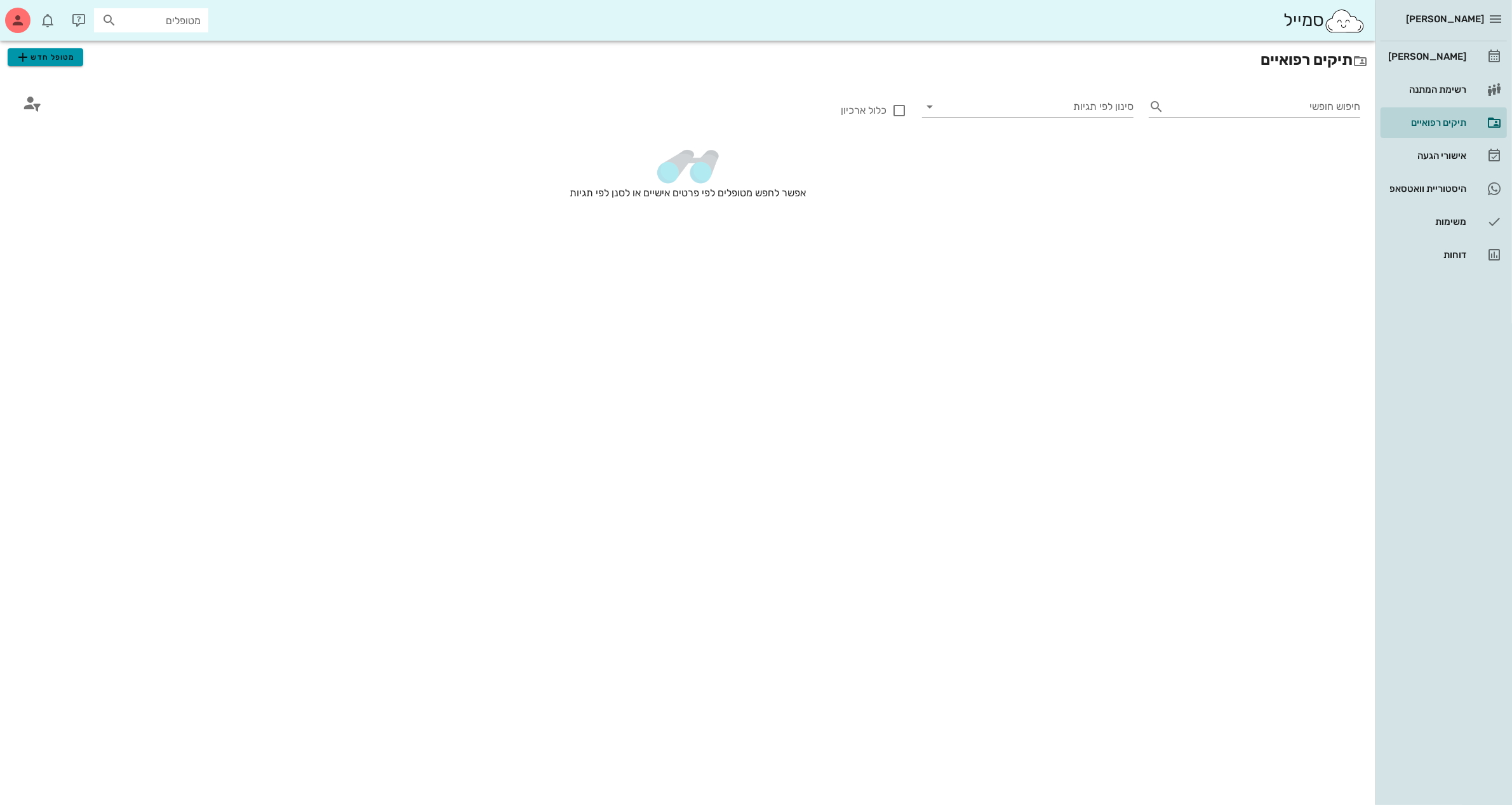
click at [53, 61] on span "מטופל חדש" at bounding box center [45, 57] width 60 height 15
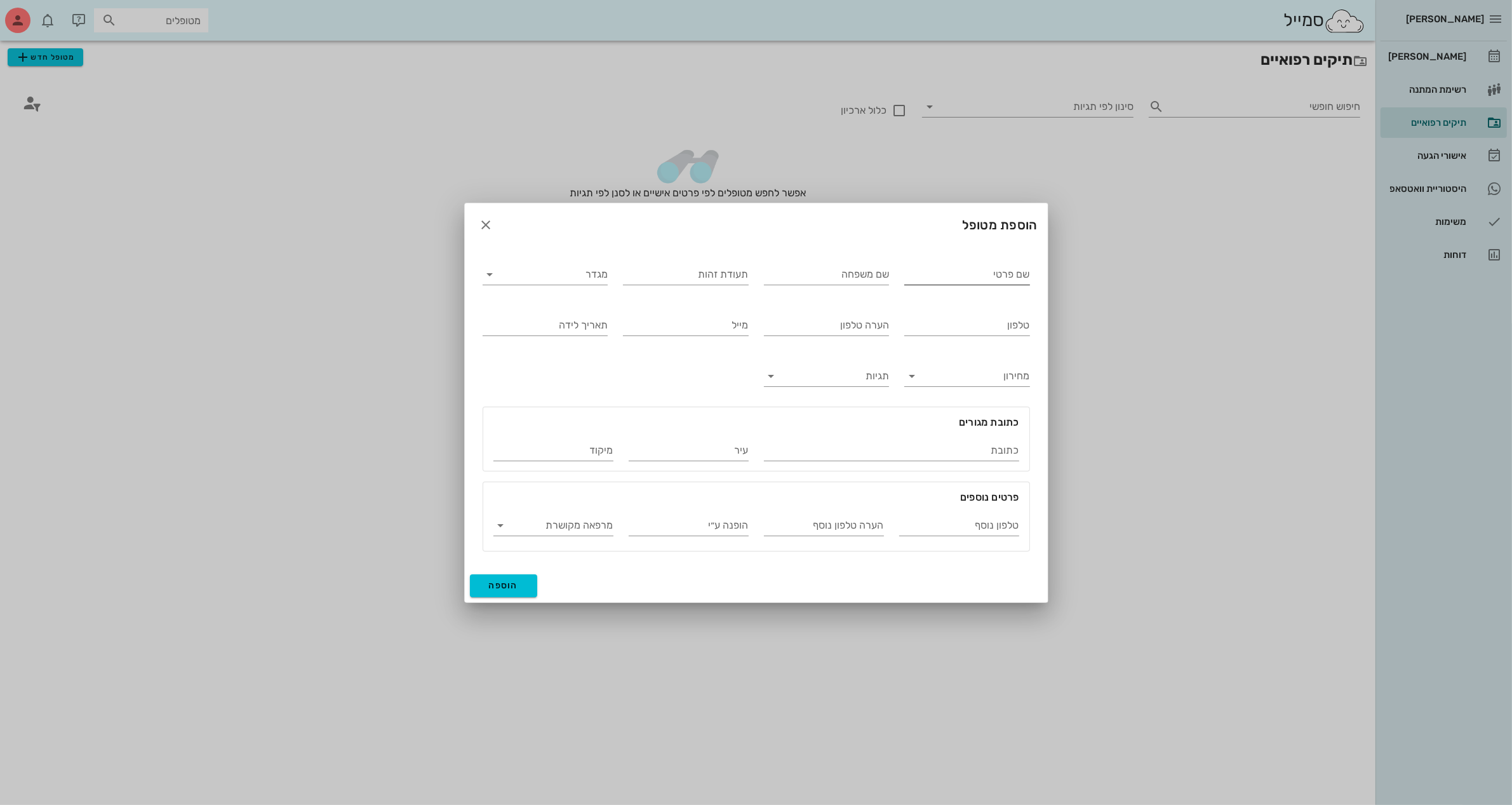
click at [942, 280] on input "שם פרטי" at bounding box center [967, 275] width 126 height 20
type input "[PERSON_NAME]"
click at [530, 272] on input "מגדר" at bounding box center [556, 275] width 105 height 20
click at [576, 318] on div "נקבה" at bounding box center [545, 313] width 104 height 12
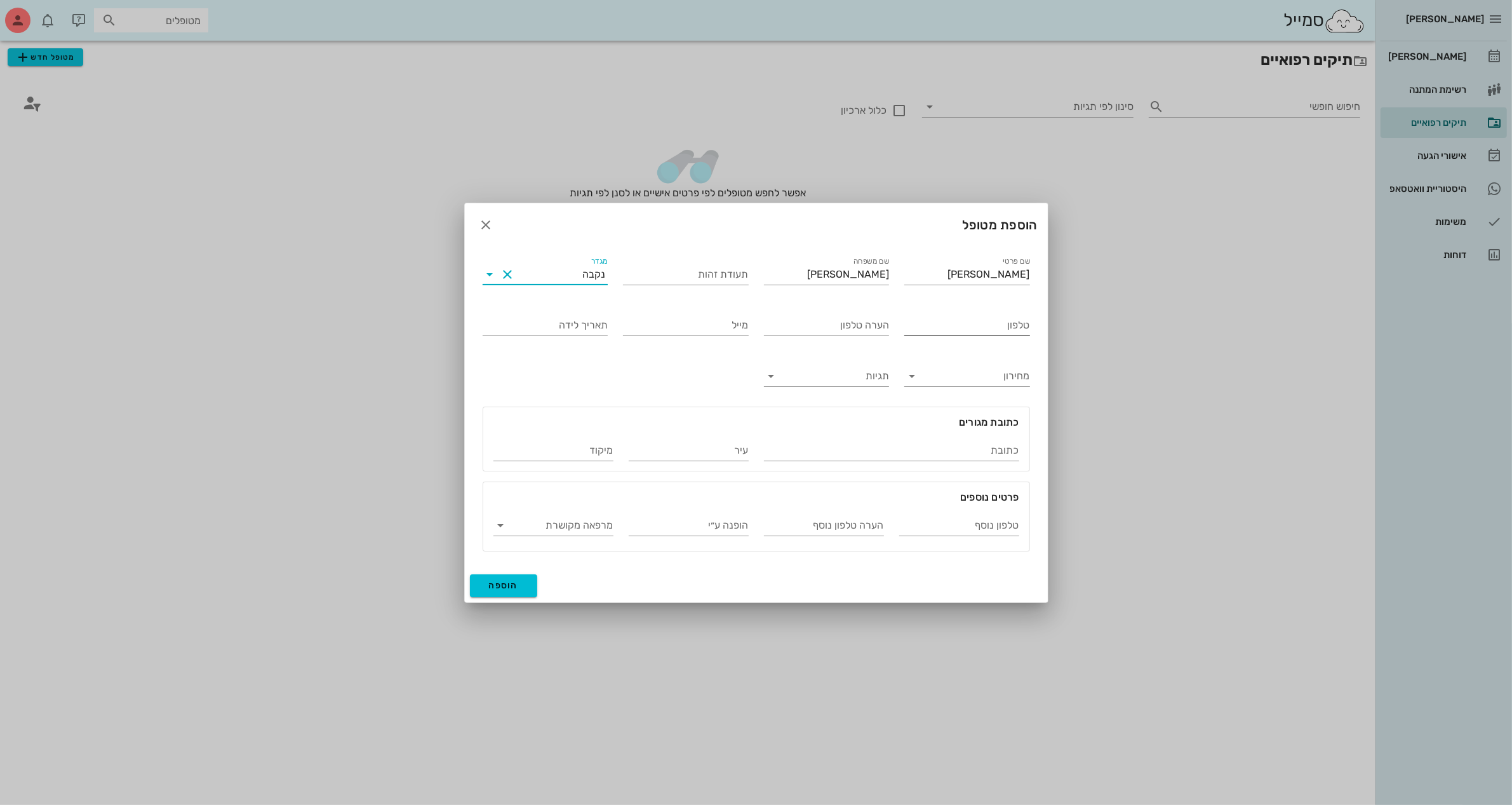
click at [985, 327] on input "טלפון" at bounding box center [967, 325] width 126 height 20
type input "052-5435800"
click at [861, 323] on input "הערה טלפון" at bounding box center [827, 325] width 126 height 20
type input "[PERSON_NAME] אמא של [PERSON_NAME]"
click at [507, 581] on span "הוספה" at bounding box center [504, 585] width 30 height 11
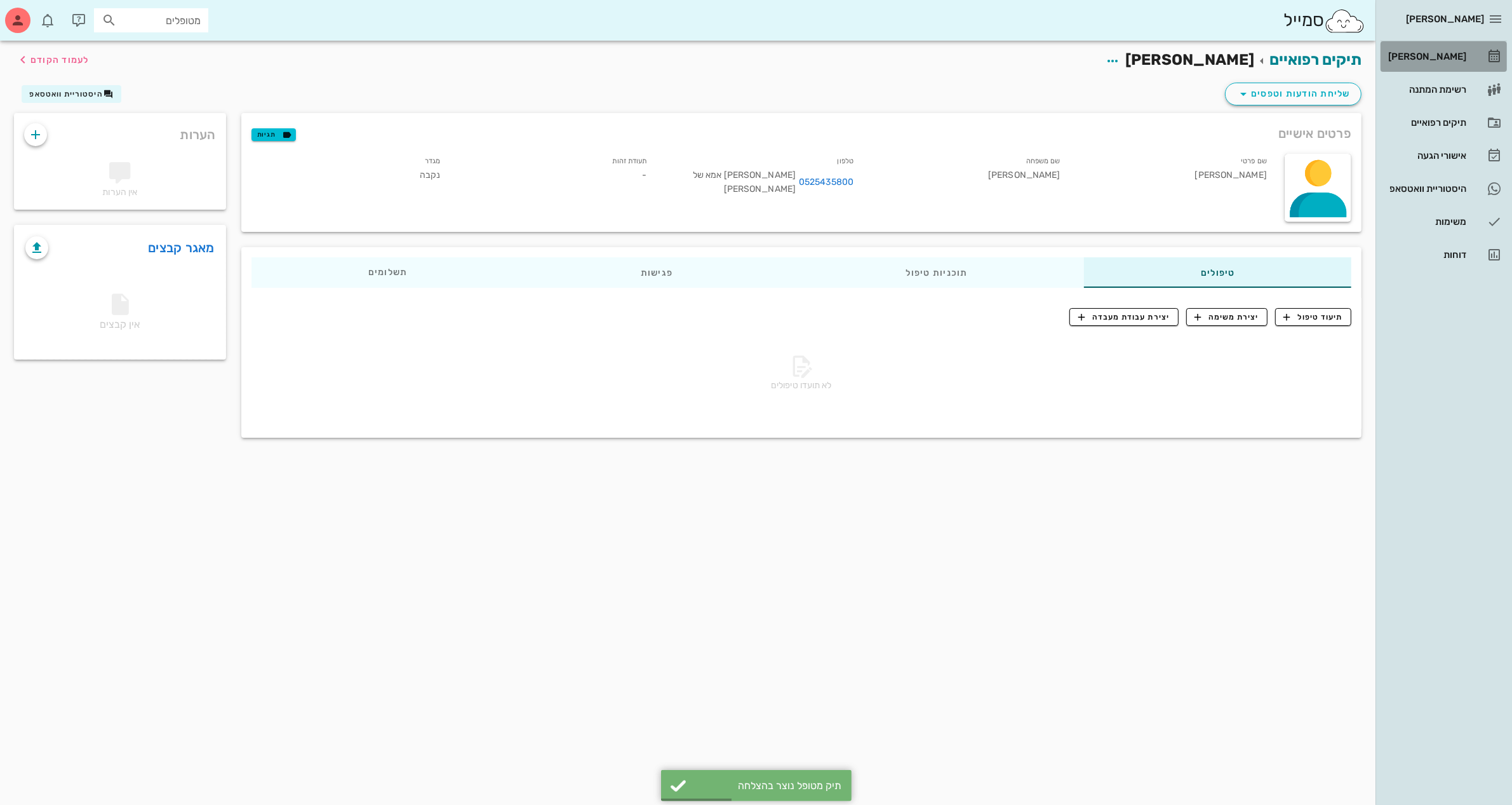
click at [1433, 58] on div "[PERSON_NAME]" at bounding box center [1426, 56] width 81 height 10
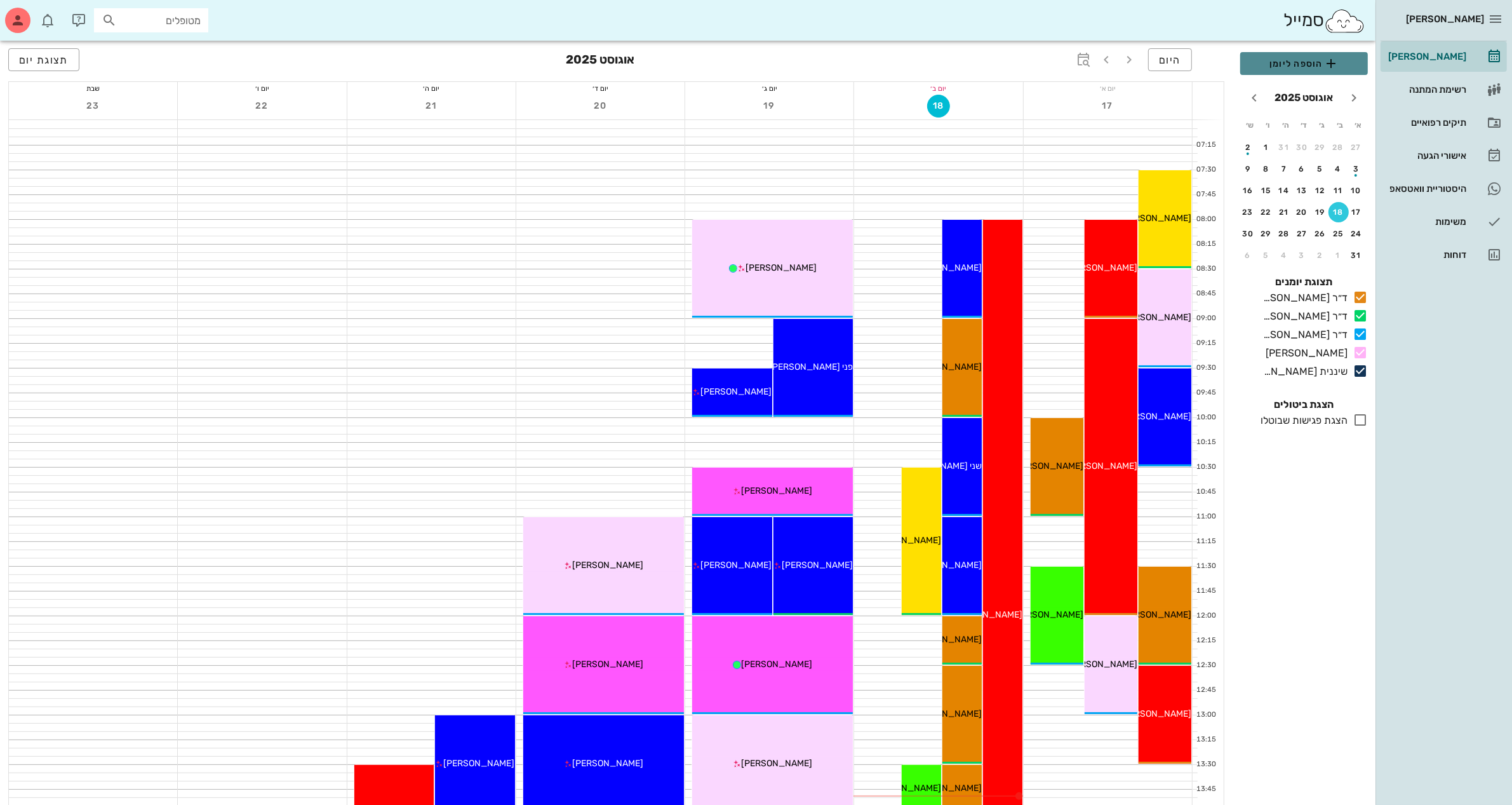
click at [1315, 58] on span "הוספה ליומן" at bounding box center [1304, 63] width 107 height 15
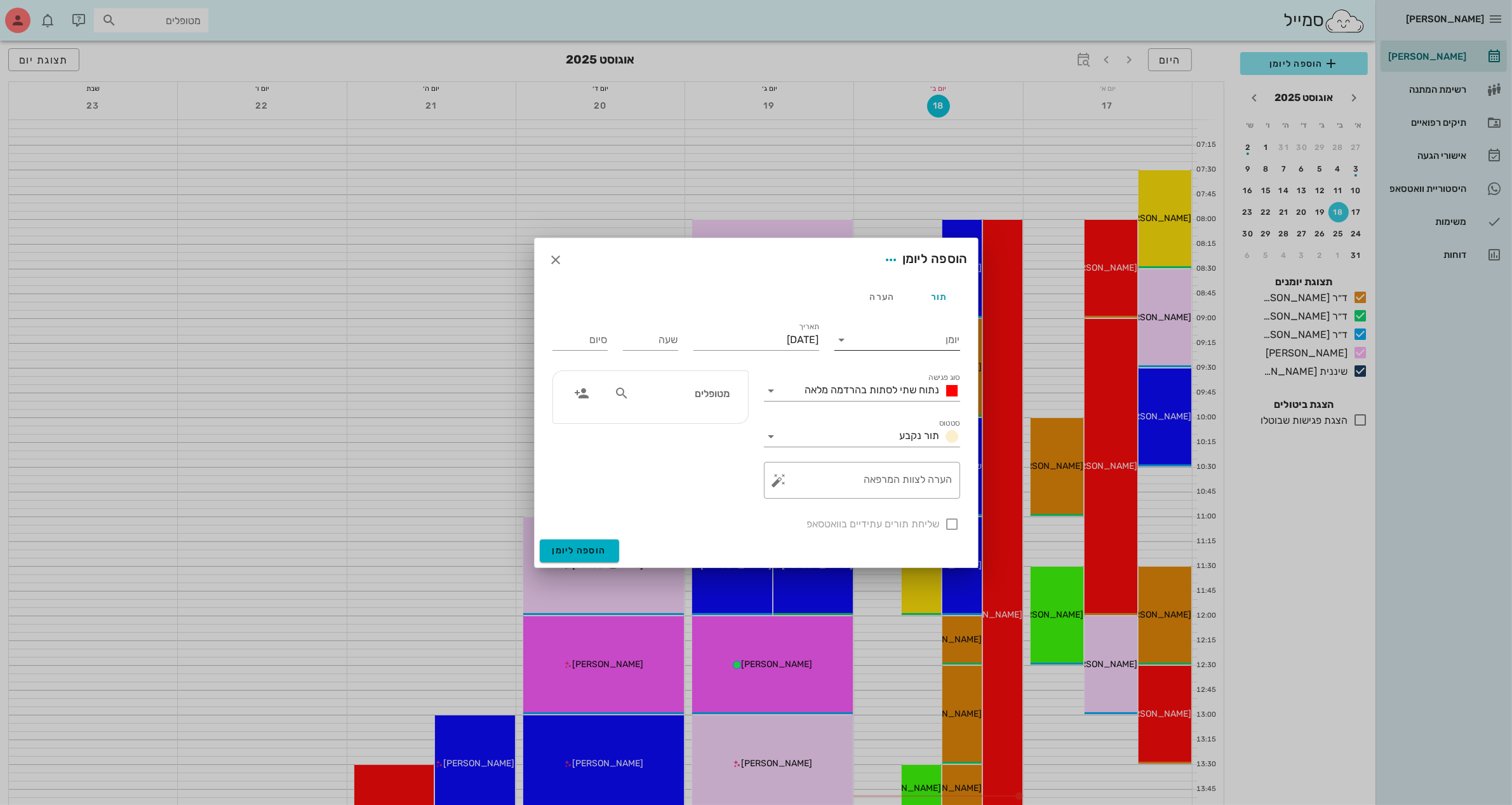
click at [908, 334] on input "יומן" at bounding box center [907, 339] width 108 height 20
click at [893, 380] on div "ד״ר [PERSON_NAME]" at bounding box center [901, 380] width 112 height 12
click at [782, 331] on input "[DATE]" at bounding box center [756, 339] width 126 height 20
click at [777, 481] on div "19" at bounding box center [777, 484] width 20 height 9
type input "[DATE]"
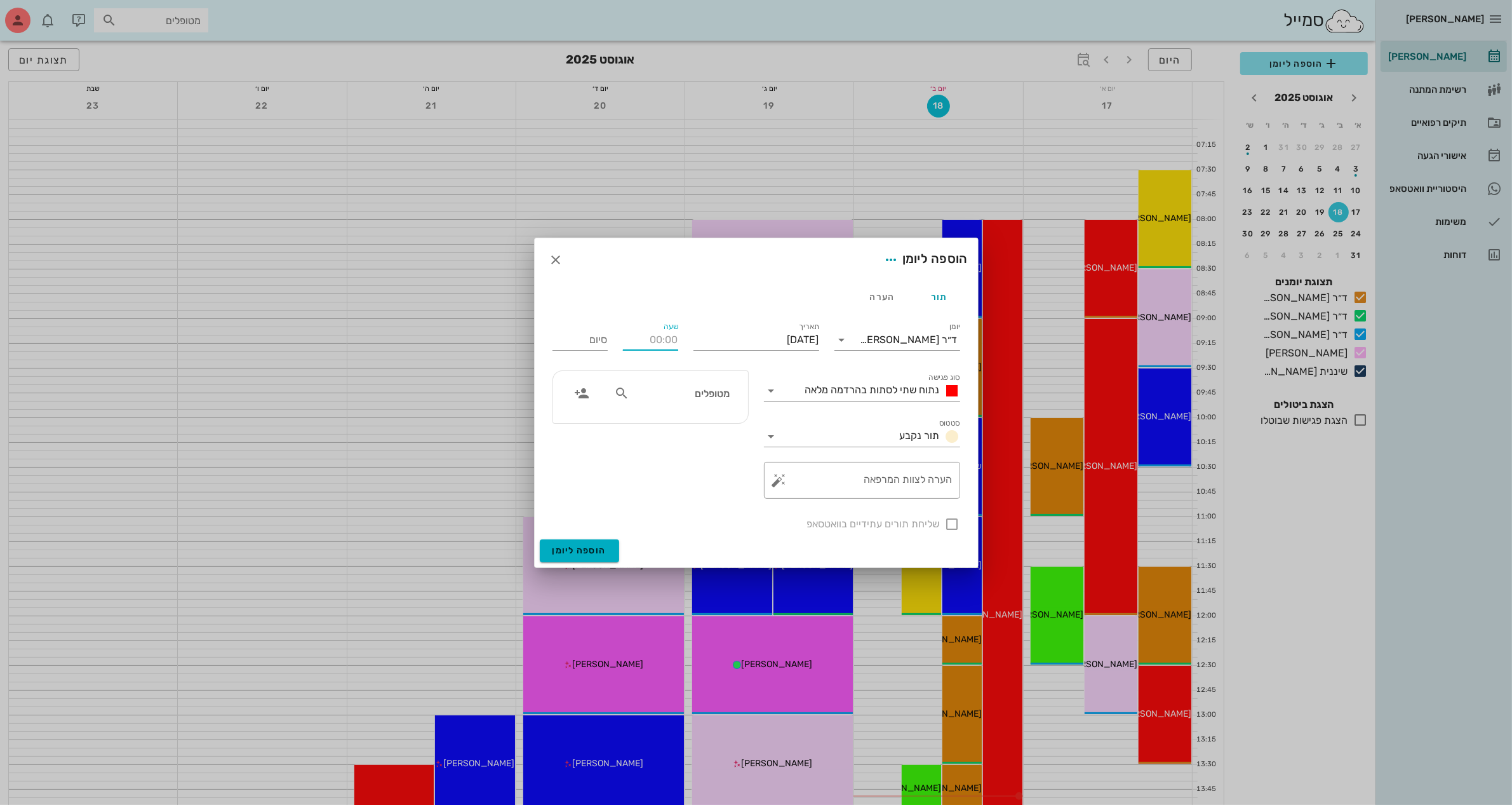
click at [667, 337] on div "שעה" at bounding box center [651, 339] width 55 height 20
type input "1"
type input "12:00"
click at [580, 342] on input "20:00" at bounding box center [580, 339] width 55 height 20
click at [575, 350] on div "סיום 20:00" at bounding box center [580, 339] width 55 height 20
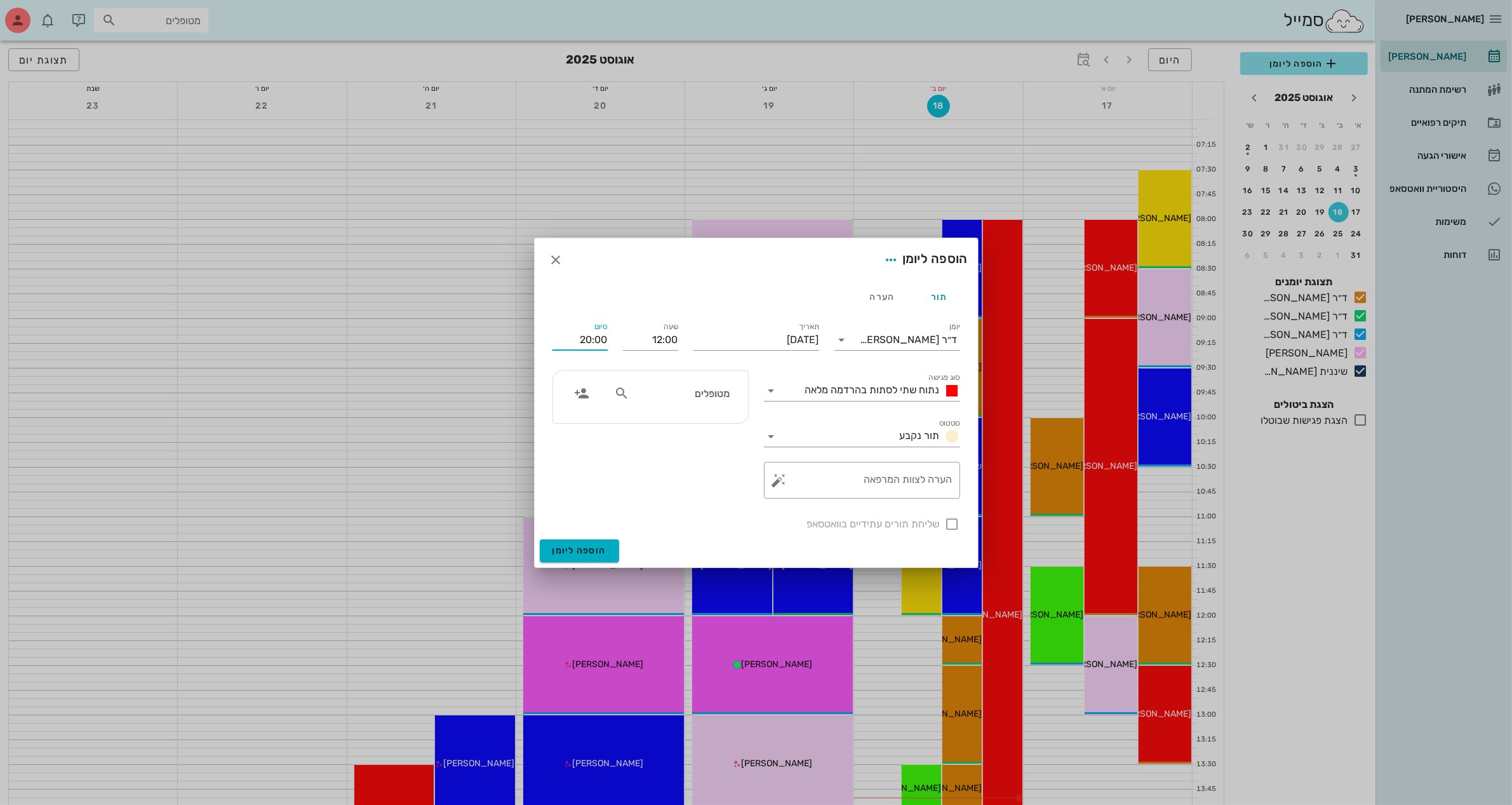
click at [587, 334] on input "20:00" at bounding box center [580, 339] width 55 height 20
click at [585, 422] on div "13:00 (שעה)" at bounding box center [546, 422] width 77 height 10
type input "13:00"
click at [837, 393] on span "נתוח שתי לסתות בהרדמה מלאה" at bounding box center [873, 389] width 135 height 12
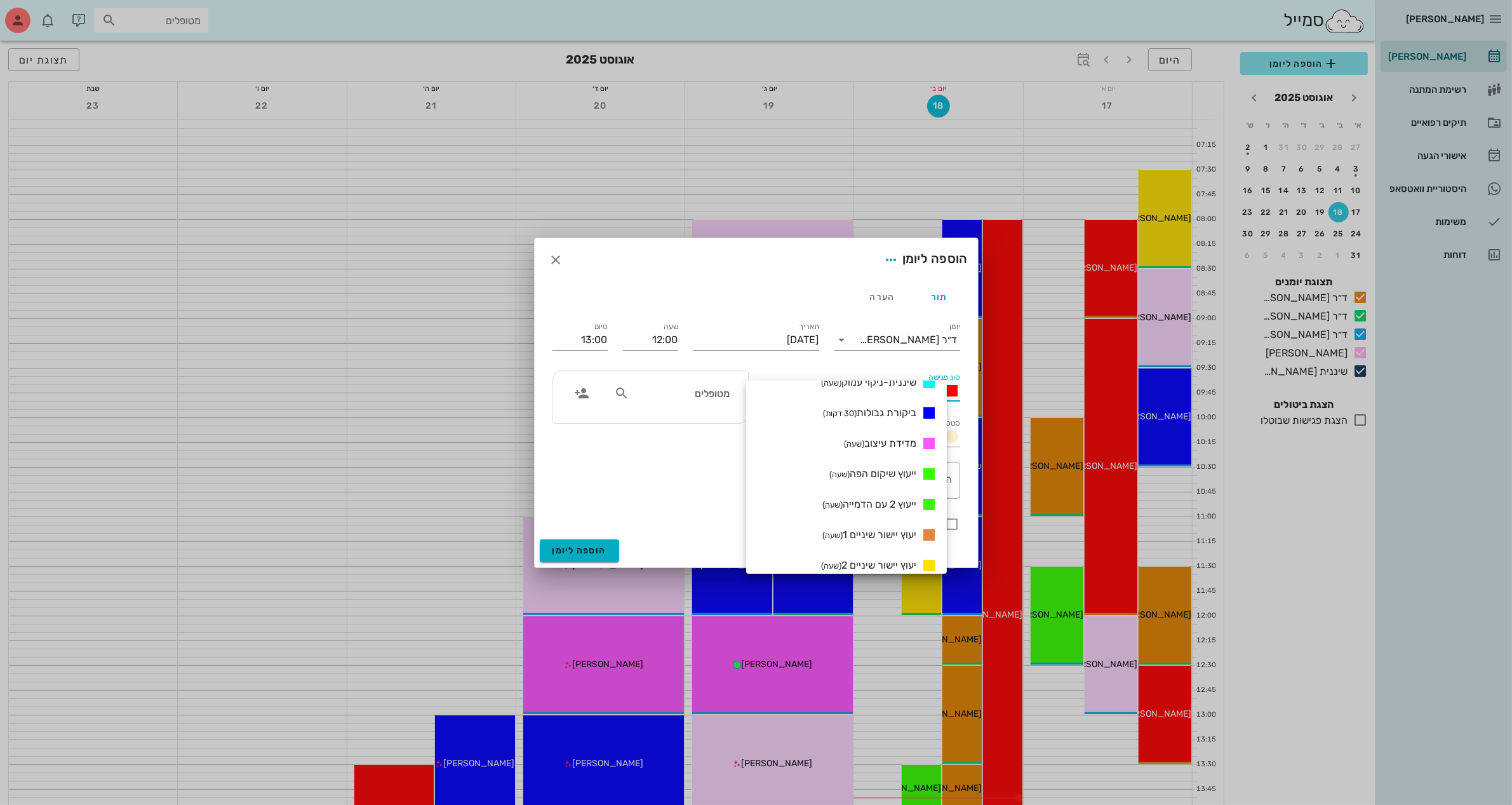
scroll to position [635, 0]
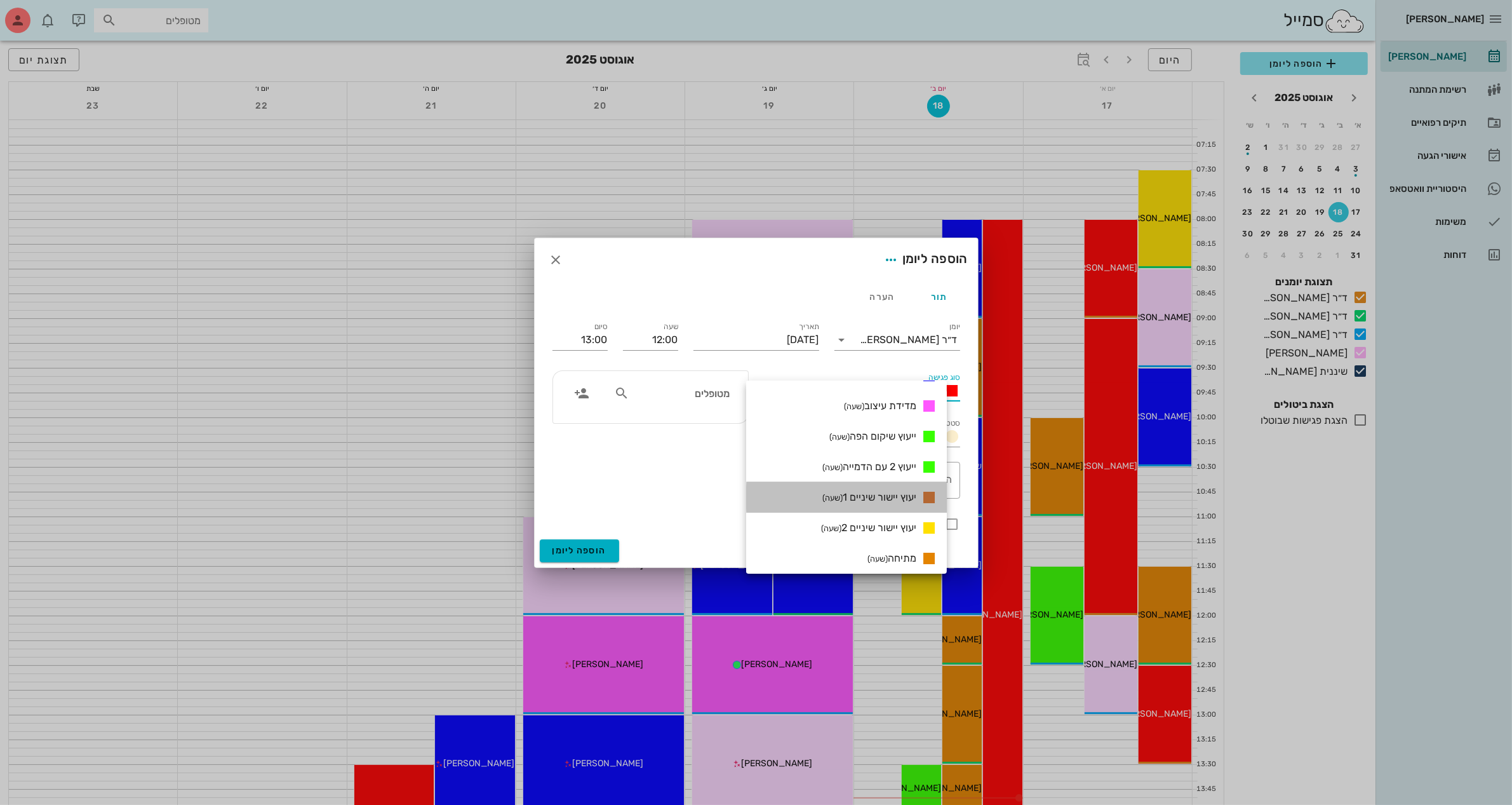
click at [875, 496] on span "יעוץ יישור שיניים 1 (שעה)" at bounding box center [869, 497] width 94 height 12
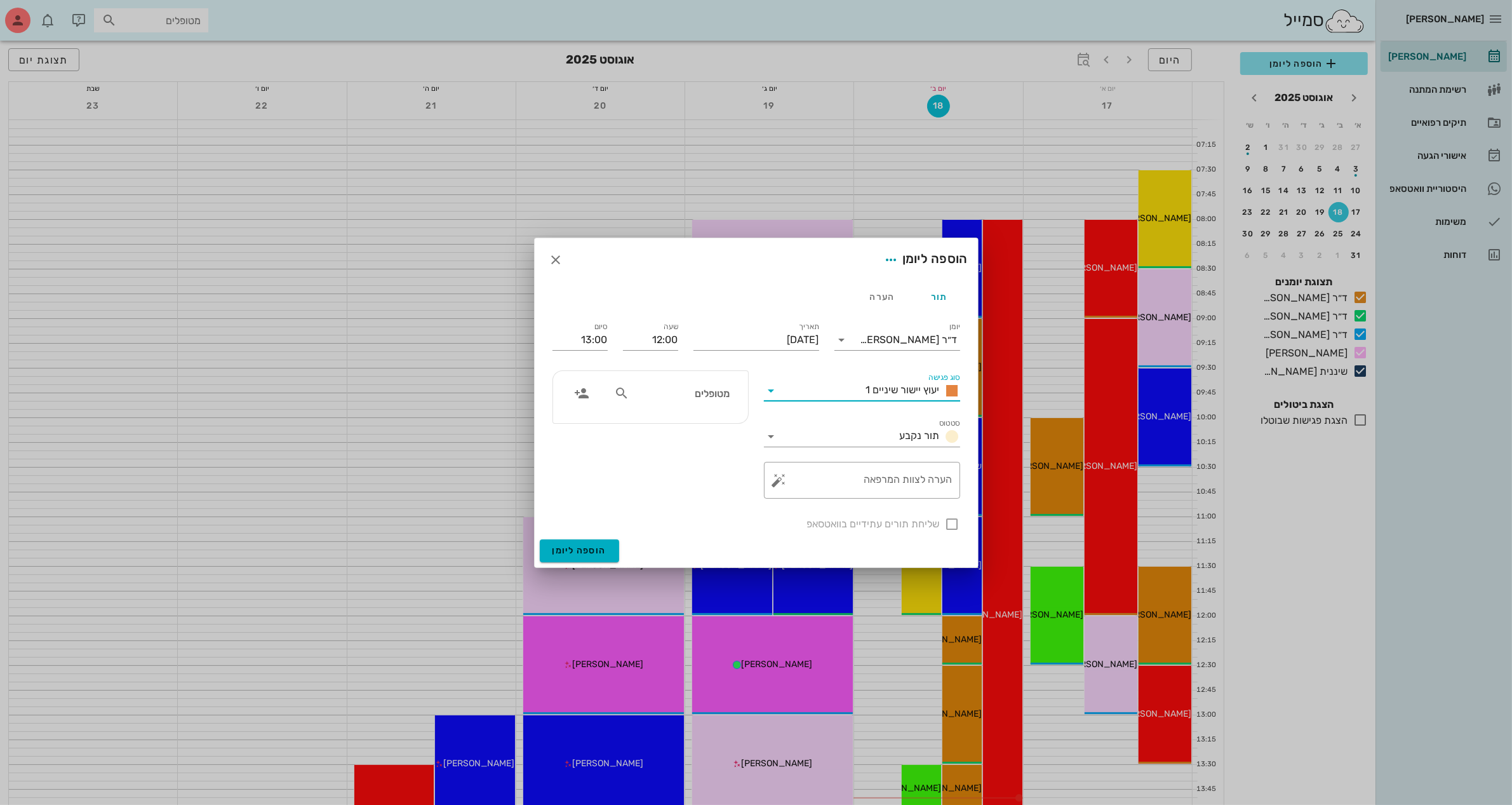
click at [713, 394] on input "מטופלים" at bounding box center [681, 393] width 98 height 17
type input "או"
click at [698, 424] on div "[PERSON_NAME]" at bounding box center [688, 421] width 140 height 10
click at [856, 486] on textarea "הערה לצוות המרפאה" at bounding box center [867, 484] width 171 height 30
click at [834, 480] on textarea "הערה לצוות המרפאה" at bounding box center [867, 484] width 171 height 30
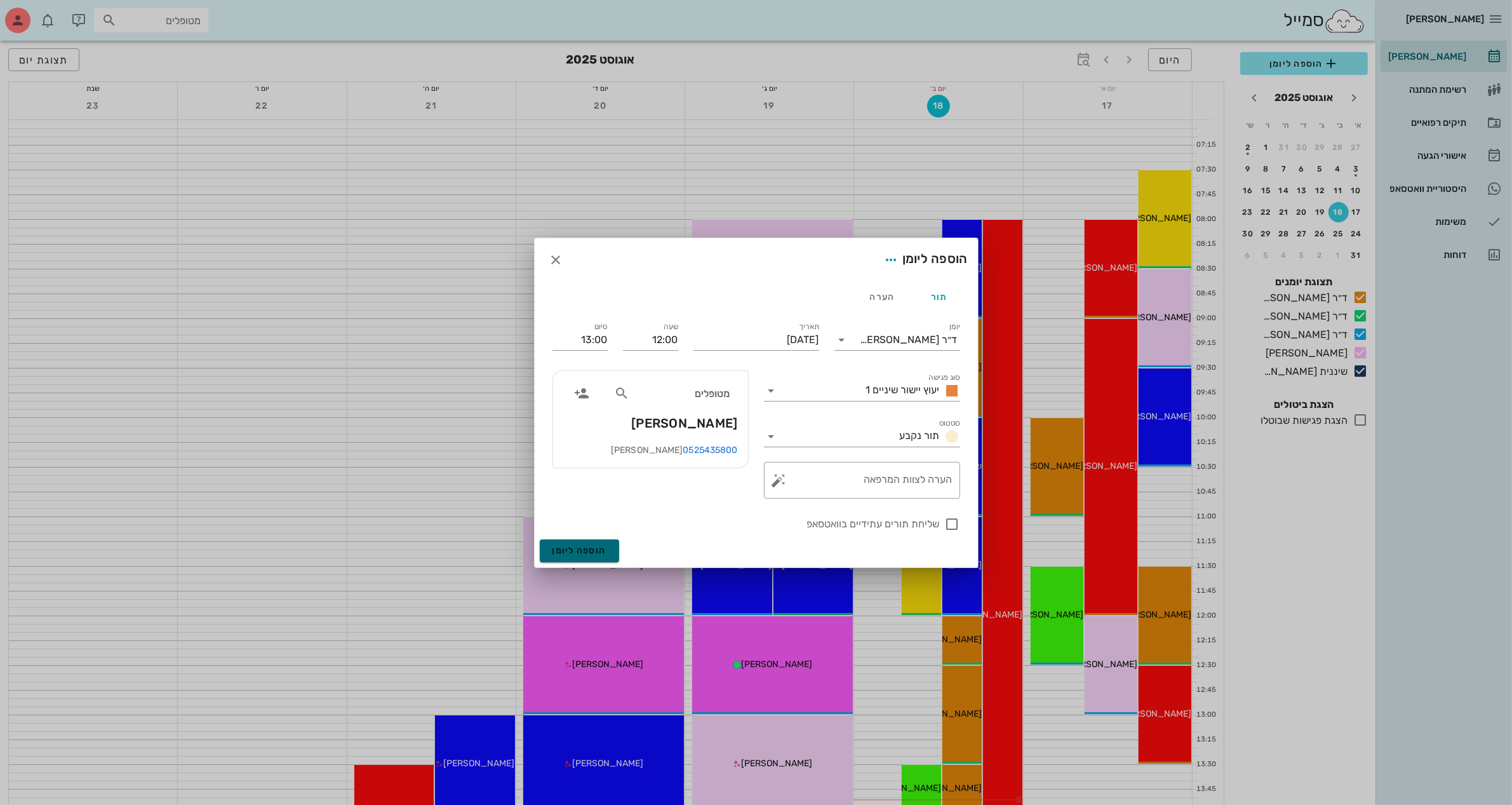
click at [580, 553] on span "הוספה ליומן" at bounding box center [579, 550] width 54 height 11
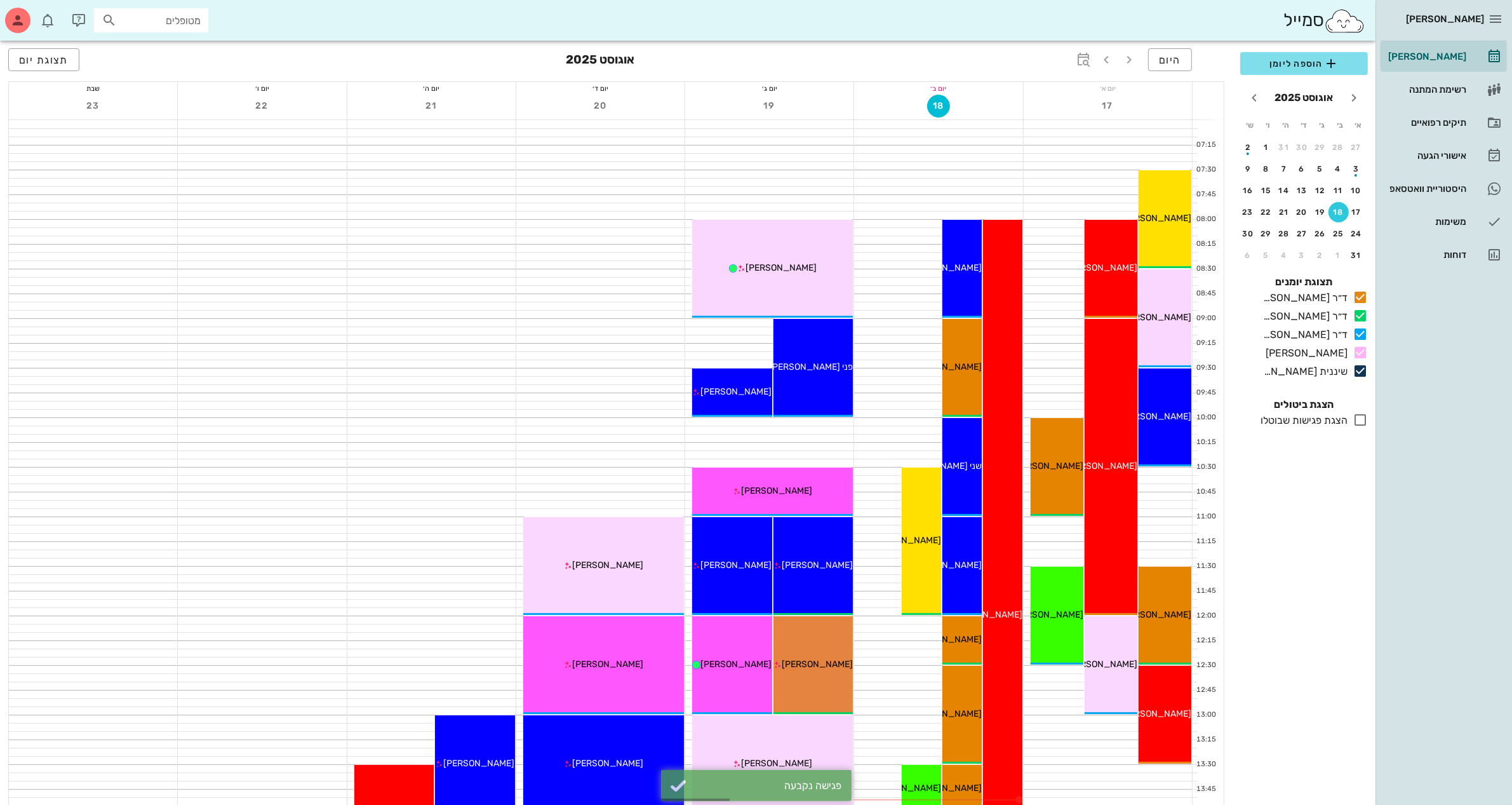
click at [1359, 546] on div "הוספה ליומן [DATE] א׳ ב׳ ג׳ ד׳ ה׳ ו׳ ש׳ 27 28 29 30 31 1 2 3 4 5 6 7 8 9 10 11 …" at bounding box center [1304, 424] width 143 height 760
click at [1291, 61] on span "הוספה ליומן" at bounding box center [1304, 63] width 107 height 15
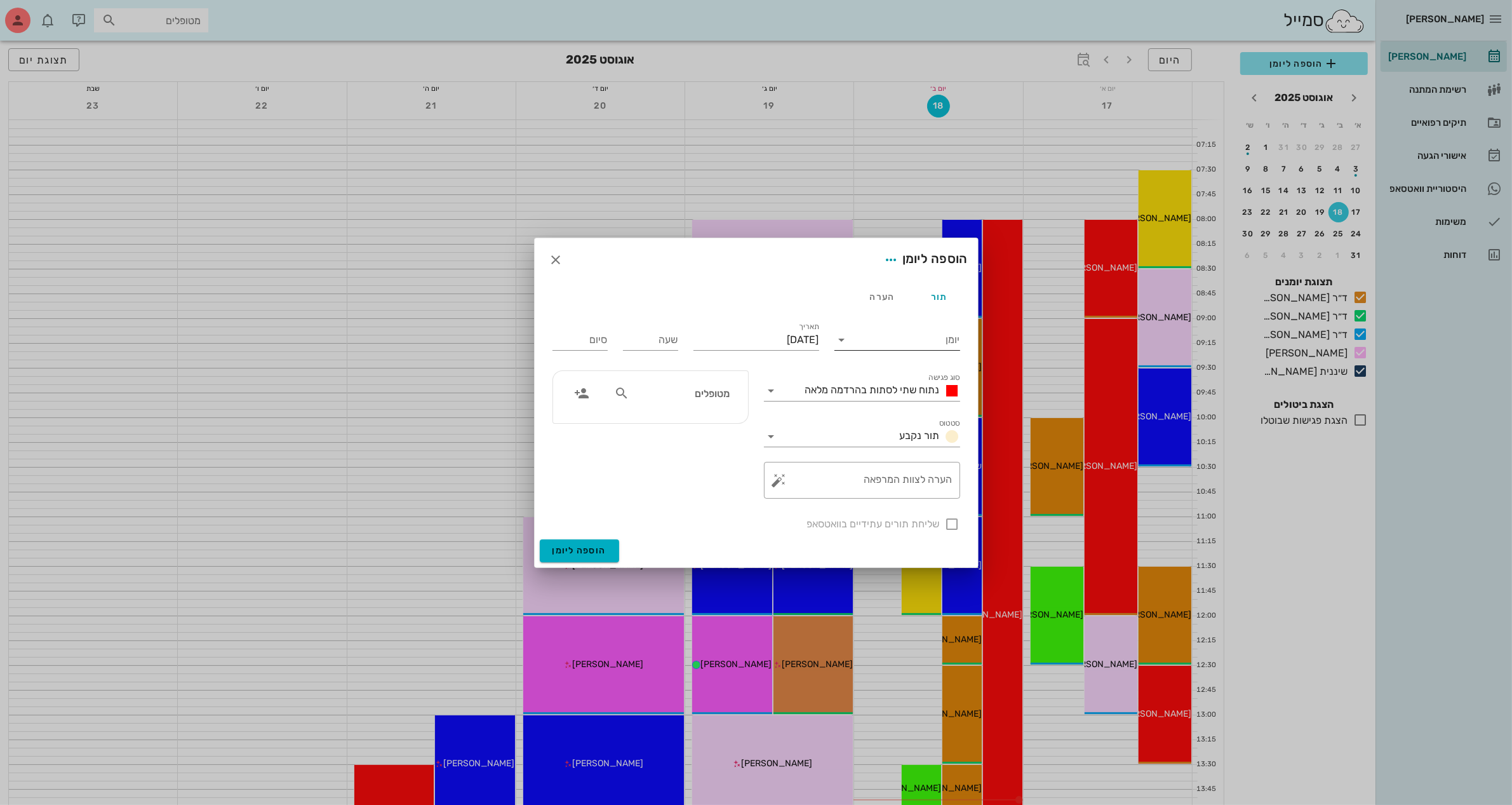
click at [896, 344] on input "יומן" at bounding box center [907, 339] width 108 height 20
click at [925, 383] on div "ד״ר [PERSON_NAME]" at bounding box center [901, 380] width 112 height 12
click at [782, 331] on input "[DATE]" at bounding box center [756, 339] width 126 height 20
click at [778, 480] on div "19" at bounding box center [777, 484] width 20 height 9
type input "[DATE]"
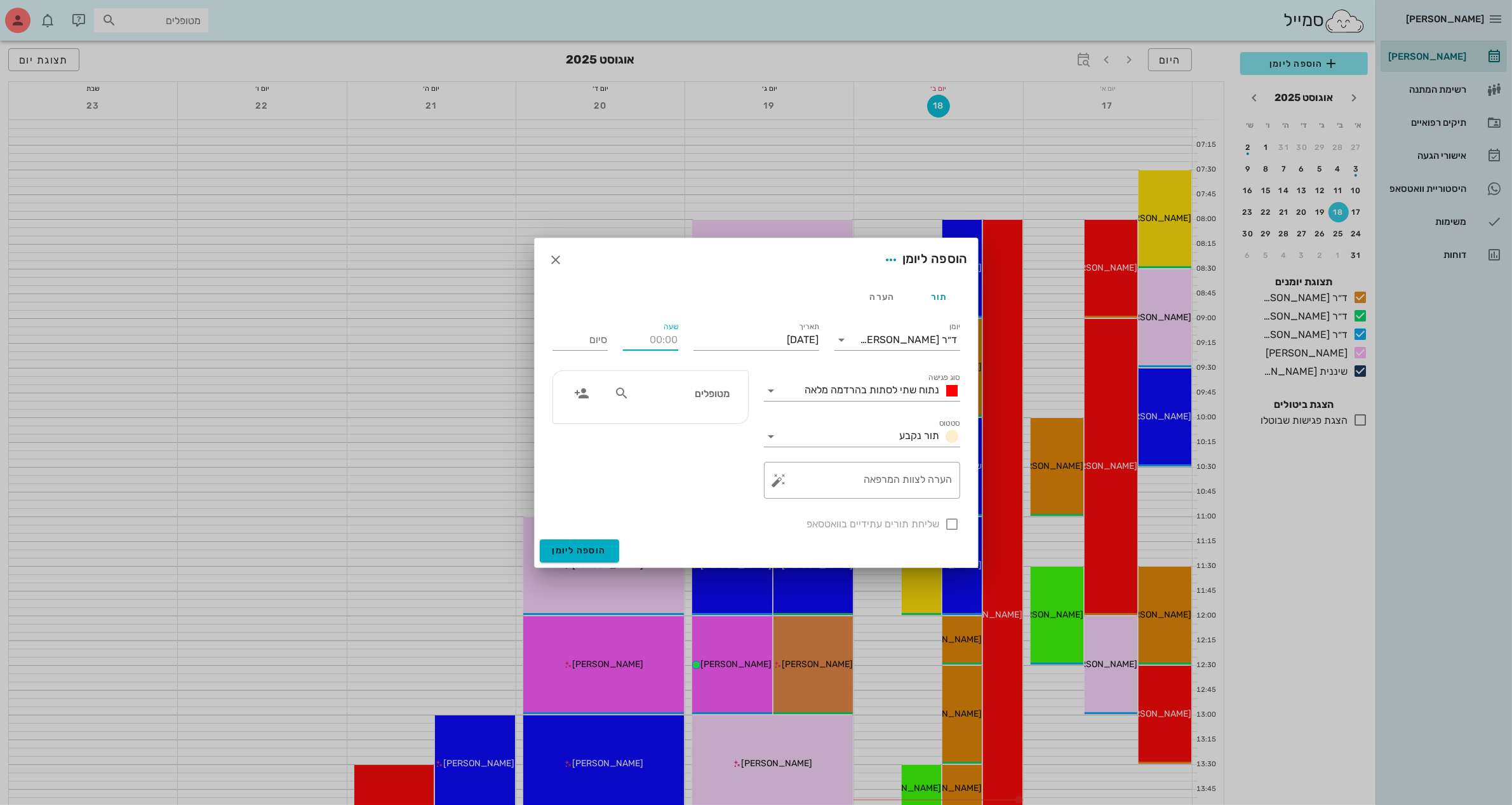
click at [670, 341] on input "שעה" at bounding box center [651, 339] width 55 height 20
type input "13:00"
click at [598, 339] on div "סיום 21:00" at bounding box center [580, 339] width 55 height 20
click at [586, 339] on input "21:00" at bounding box center [580, 339] width 55 height 20
click at [585, 419] on div "14:00 (שעה)" at bounding box center [546, 422] width 77 height 10
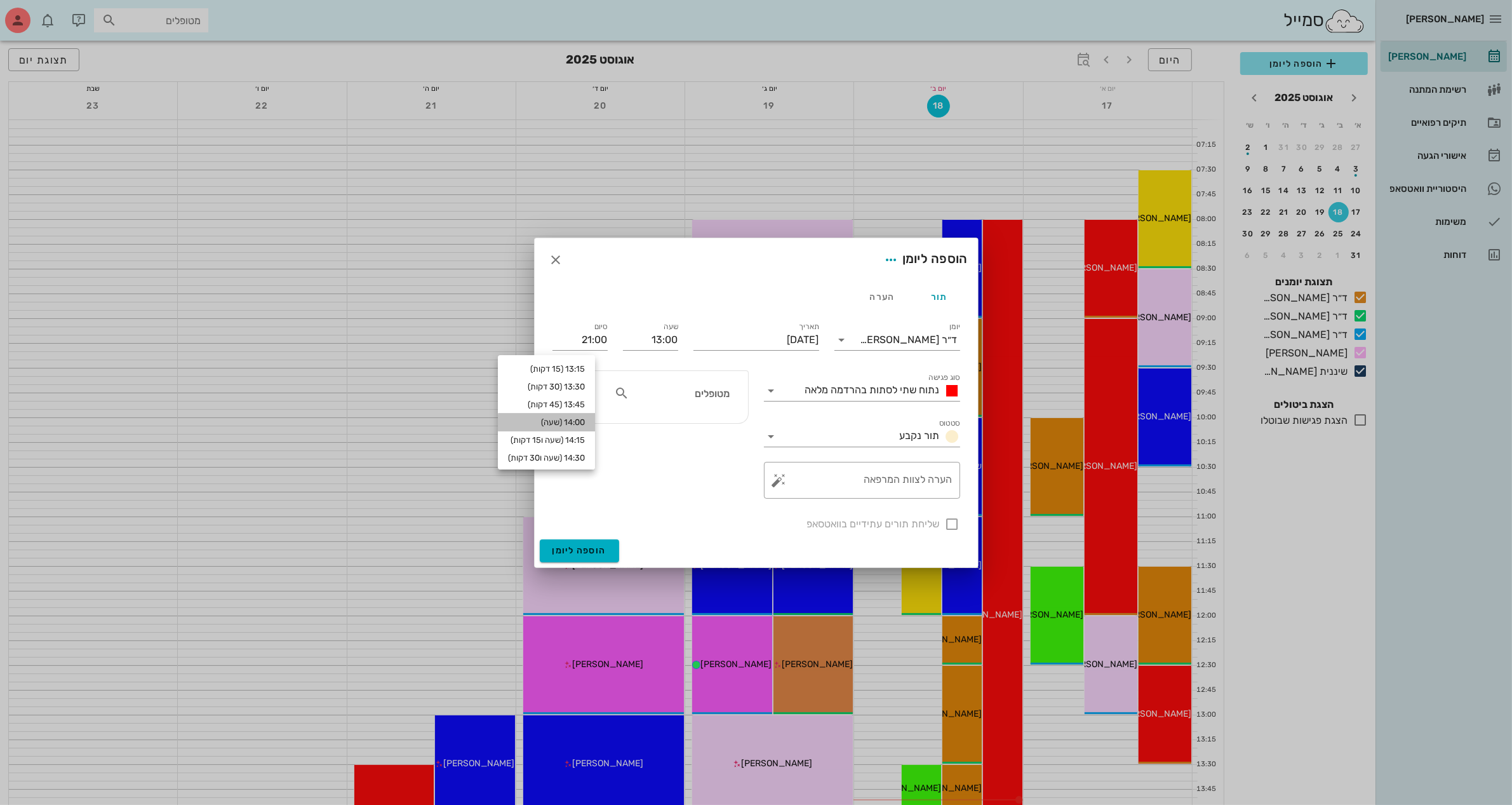
type input "14:00"
click at [874, 388] on span "נתוח שתי לסתות בהרדמה מלאה" at bounding box center [873, 389] width 135 height 12
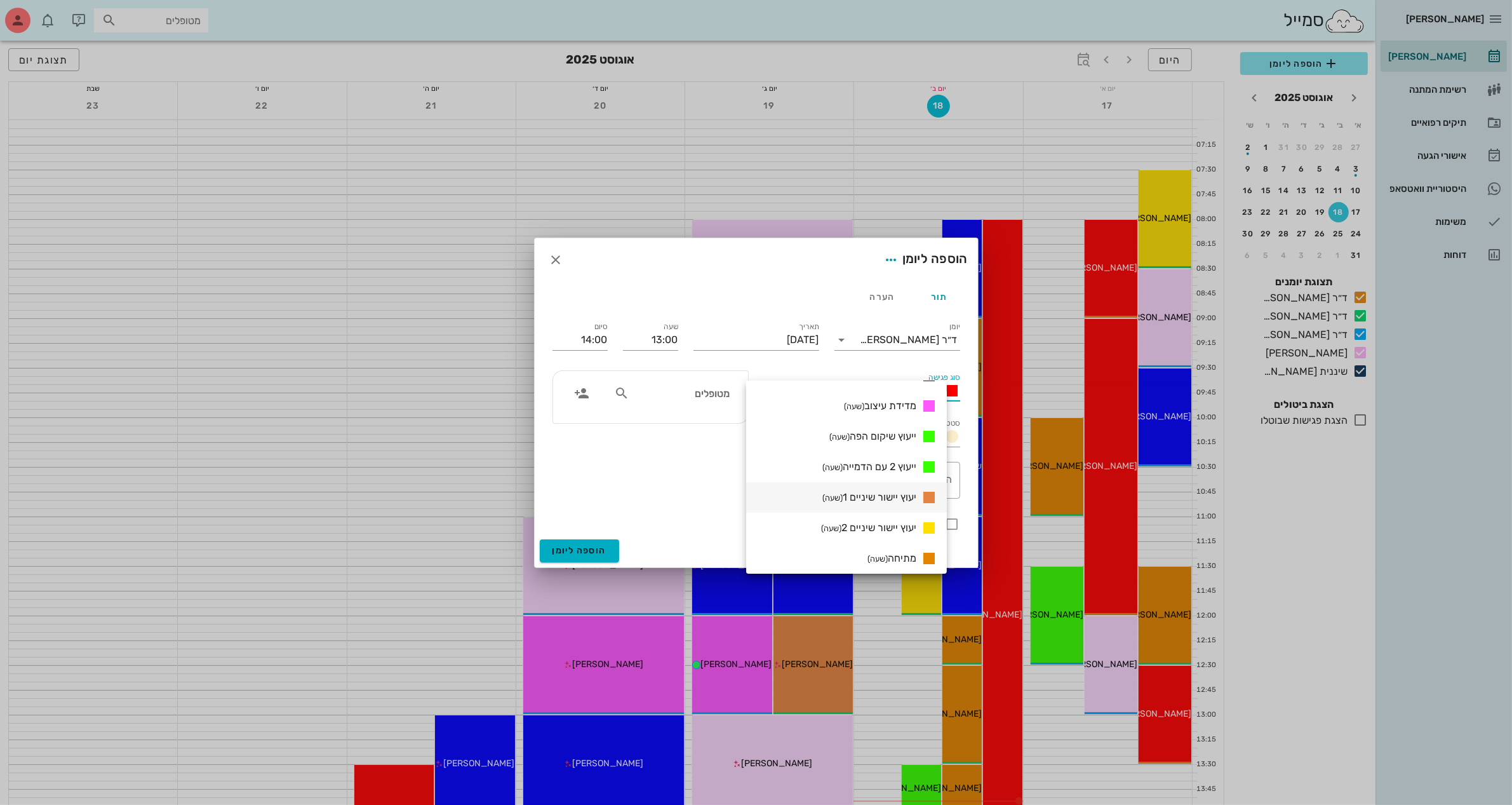
click at [890, 494] on span "יעוץ יישור שיניים 1 (שעה)" at bounding box center [869, 497] width 94 height 12
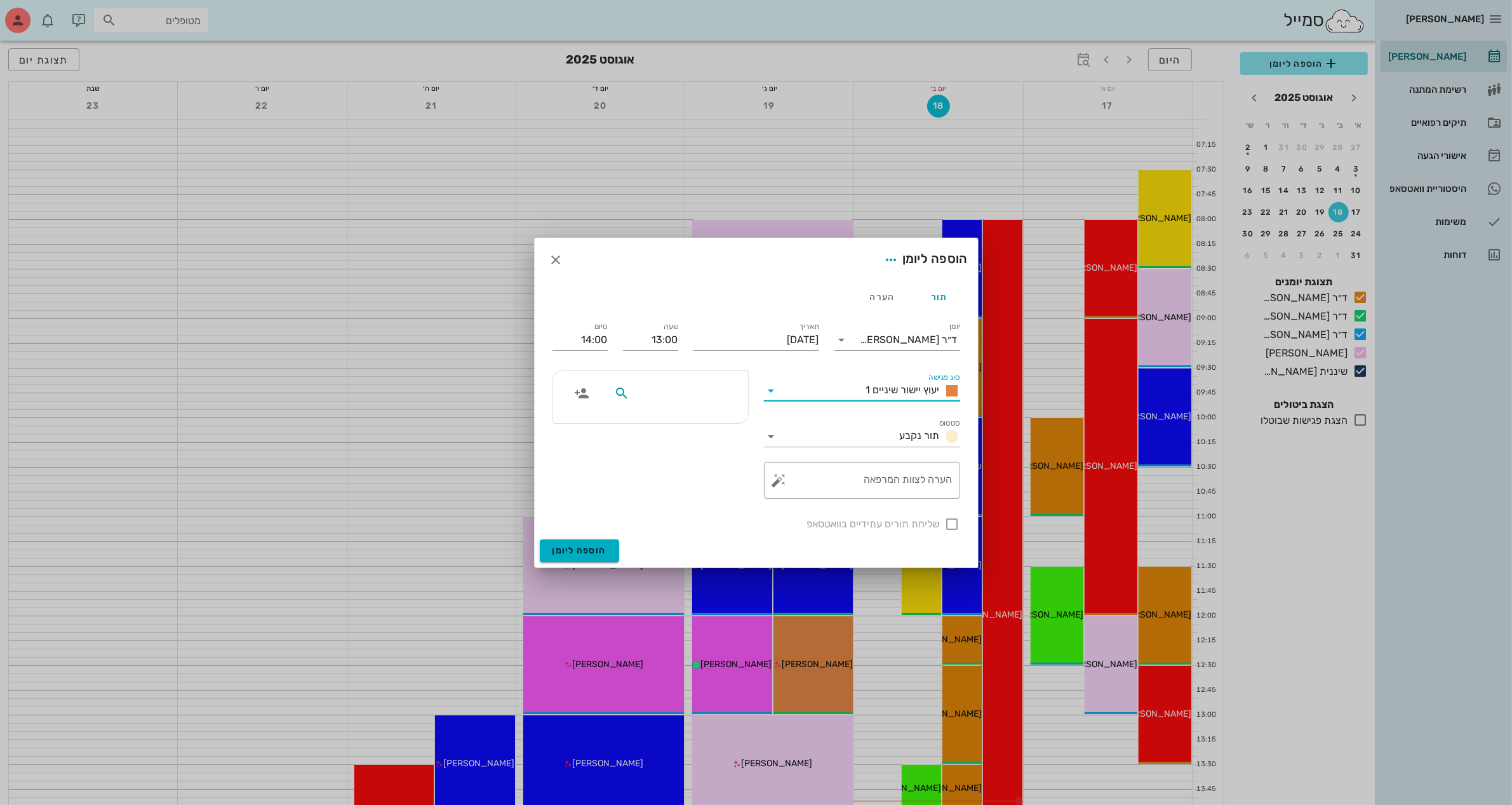
click at [675, 392] on input "text" at bounding box center [681, 393] width 98 height 17
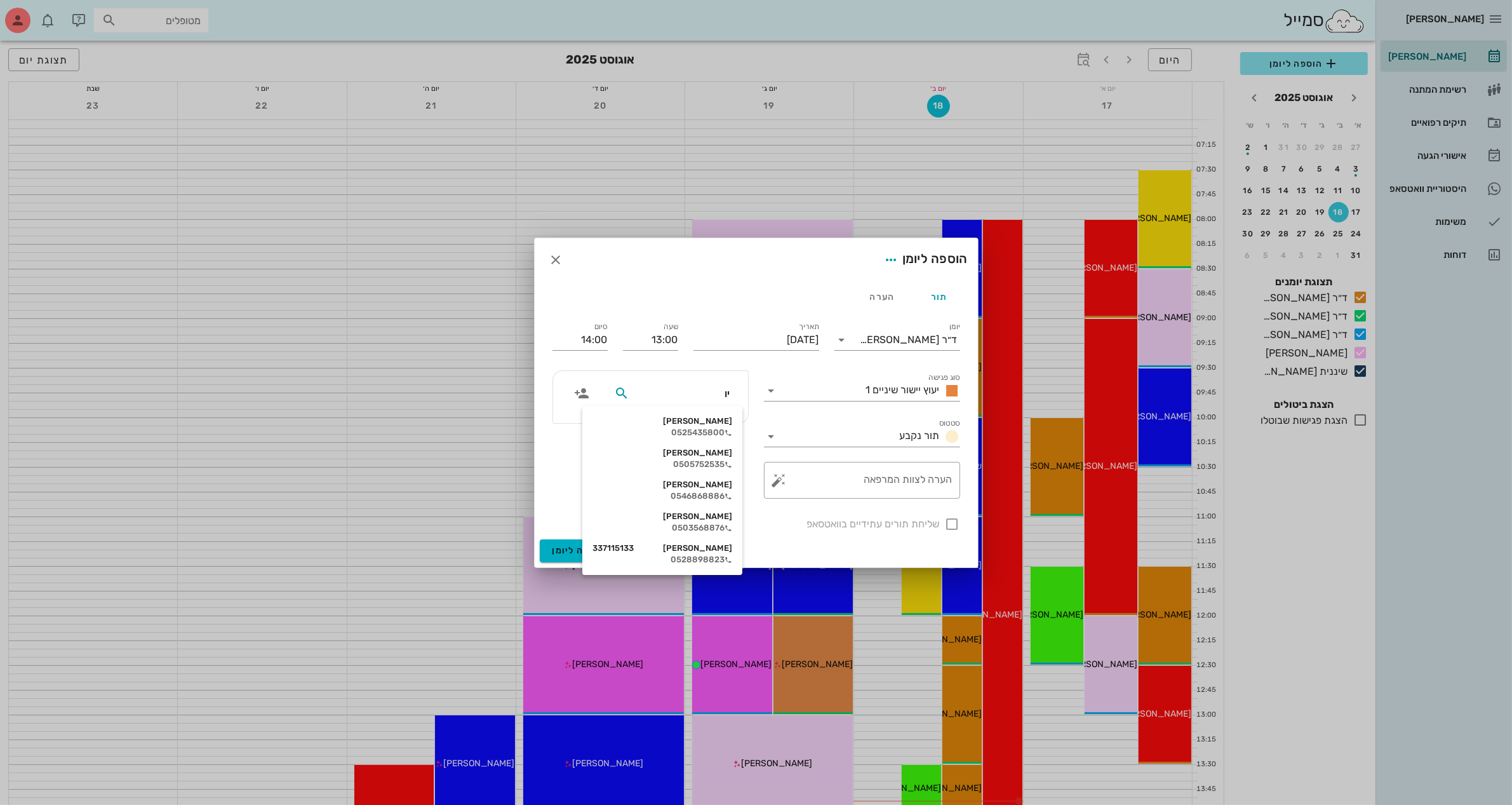
type input "יוב"
click at [704, 421] on div "[PERSON_NAME]" at bounding box center [682, 421] width 130 height 10
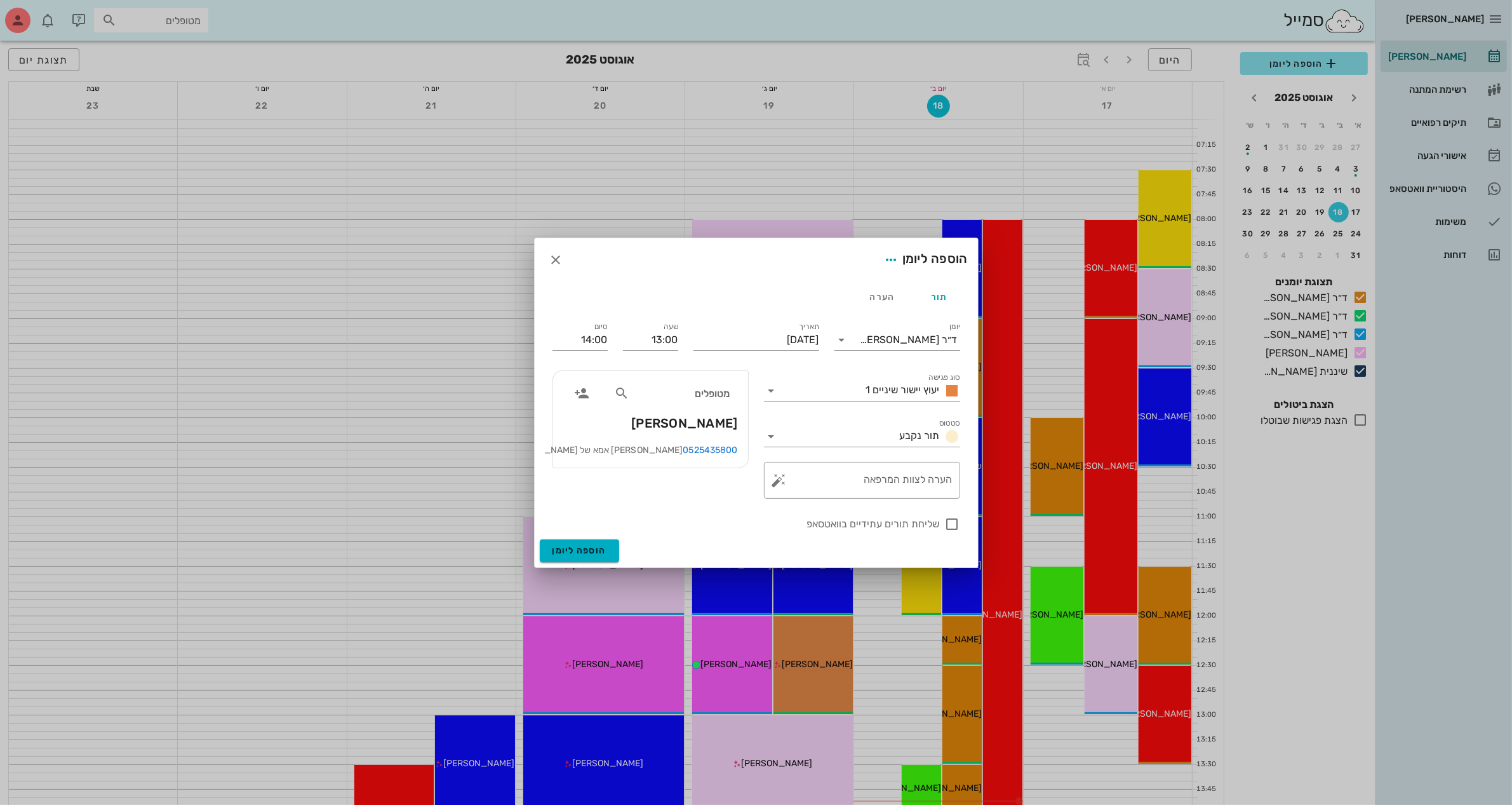
click at [718, 275] on div "הוספה ליומן" at bounding box center [756, 260] width 443 height 43
click at [579, 543] on button "הוספה ליומן" at bounding box center [579, 551] width 79 height 23
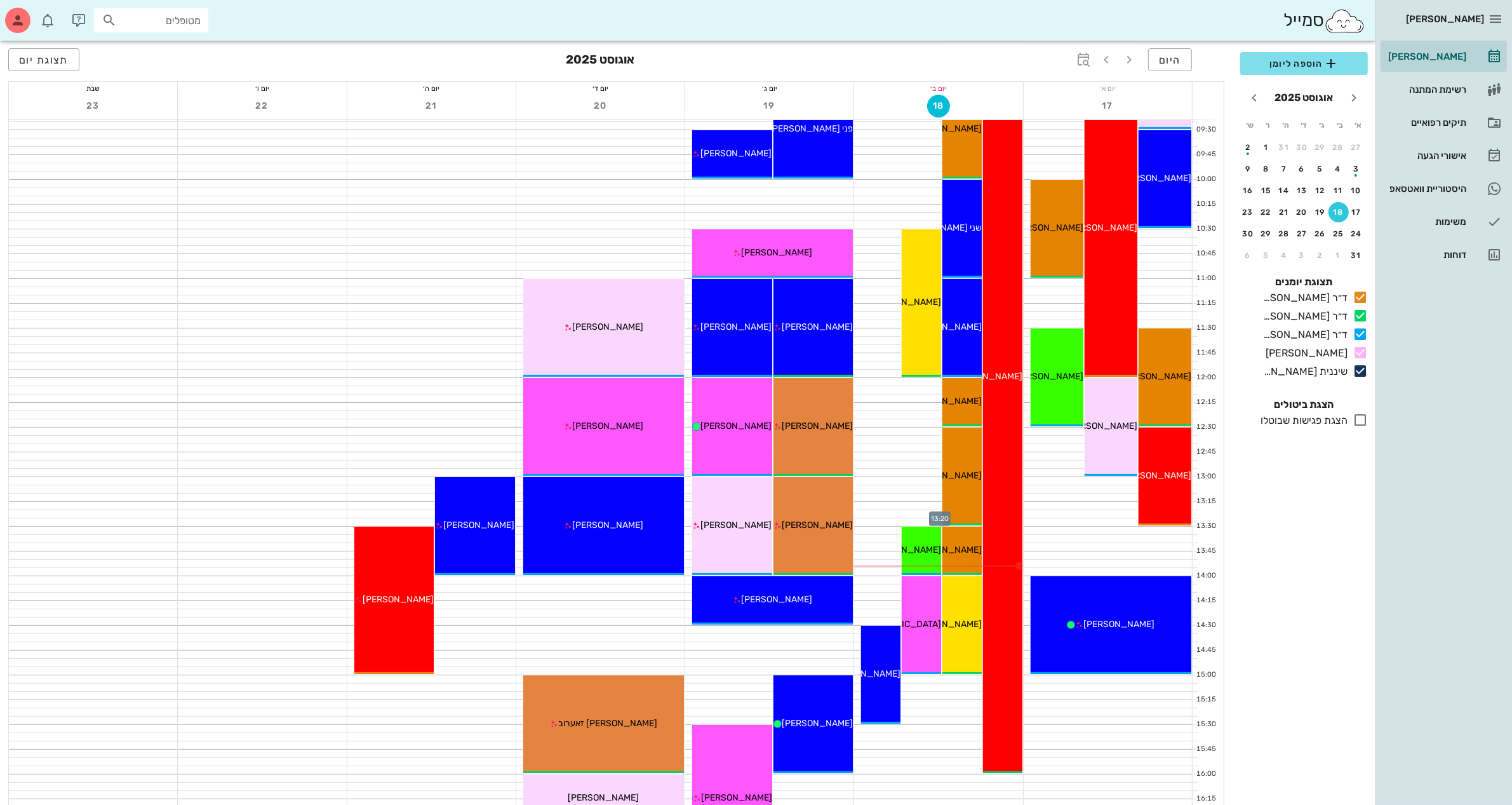
scroll to position [318, 0]
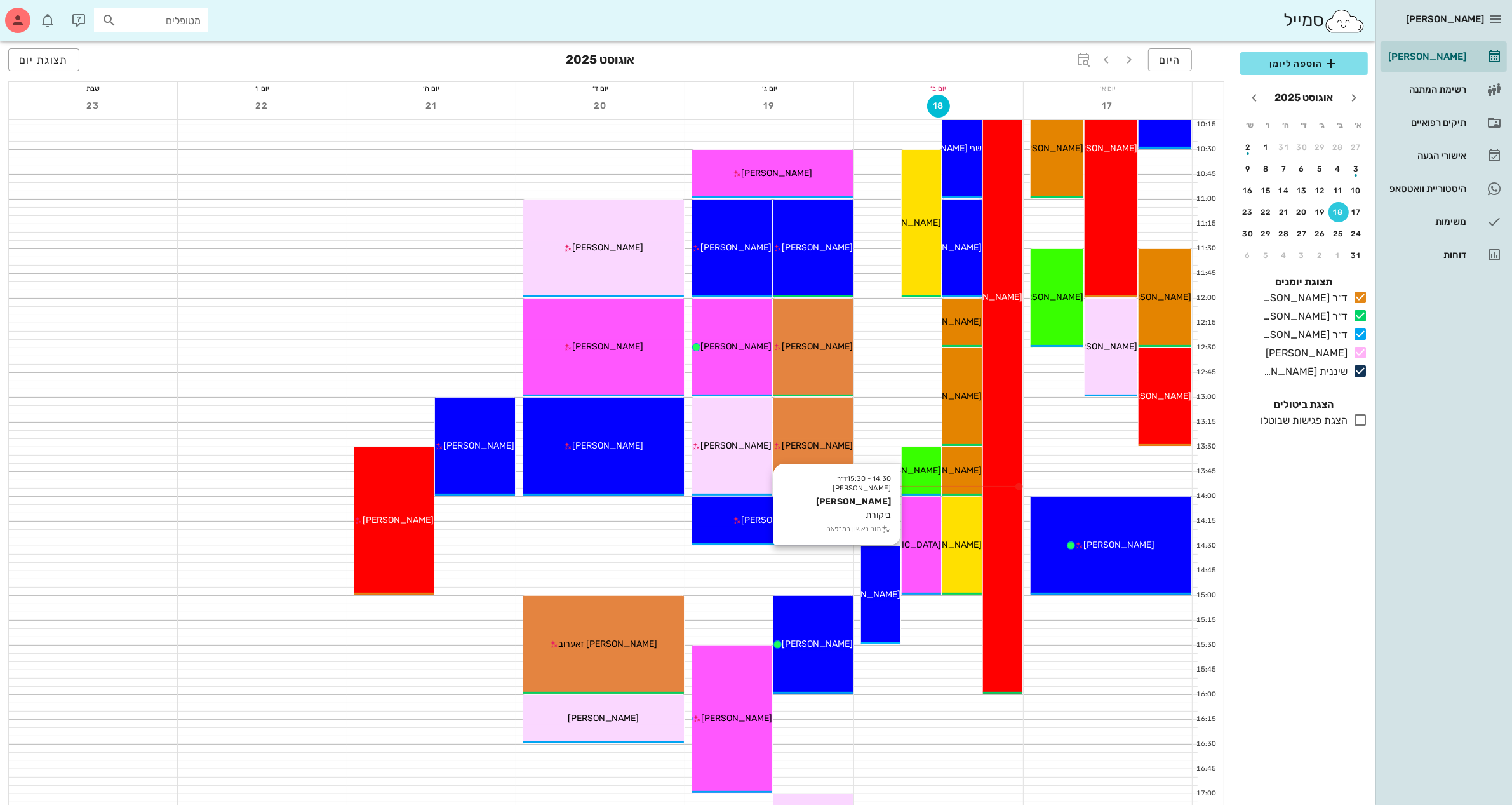
click at [889, 564] on div "14:30 - 15:30 ד״ר [PERSON_NAME] [PERSON_NAME] שרליטוב ביקורת תור ראשון במרפאה […" at bounding box center [881, 595] width 40 height 98
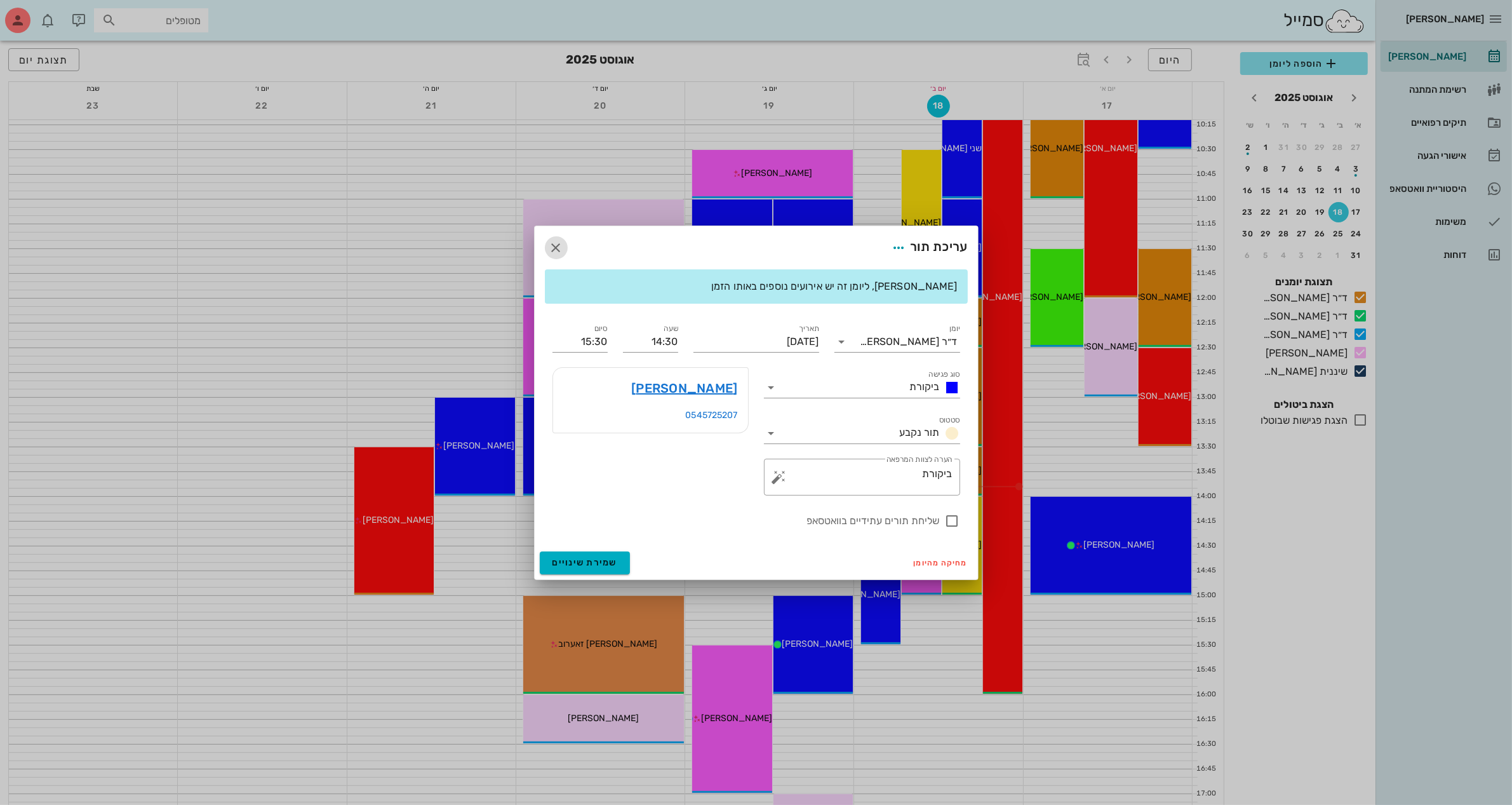
click at [554, 240] on icon "button" at bounding box center [556, 247] width 15 height 15
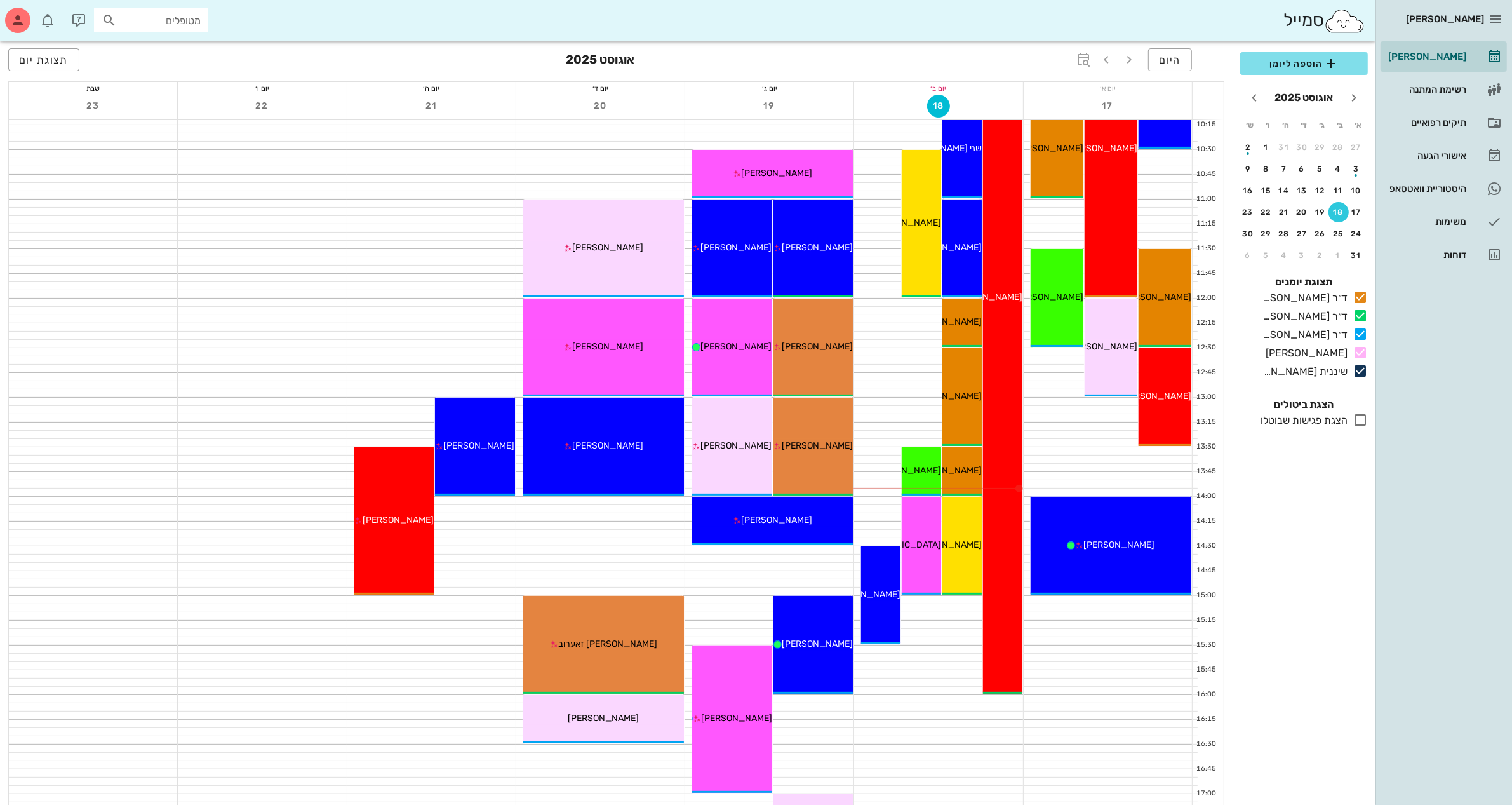
click at [836, 64] on div "היום [DATE] תצוגת יום" at bounding box center [616, 61] width 1217 height 40
